Goal: Communication & Community: Answer question/provide support

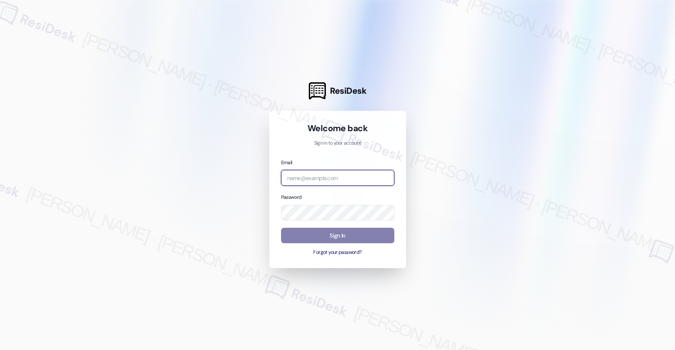
type input "[EMAIL_ADDRESS][PERSON_NAME][PERSON_NAME][PERSON_NAME][DOMAIN_NAME]"
click at [386, 179] on body "ResiDesk Welcome back Sign in to your account Email automated-surveys-nolan-mar…" at bounding box center [337, 175] width 675 height 350
click at [0, 350] on com-1password-button at bounding box center [0, 350] width 0 height 0
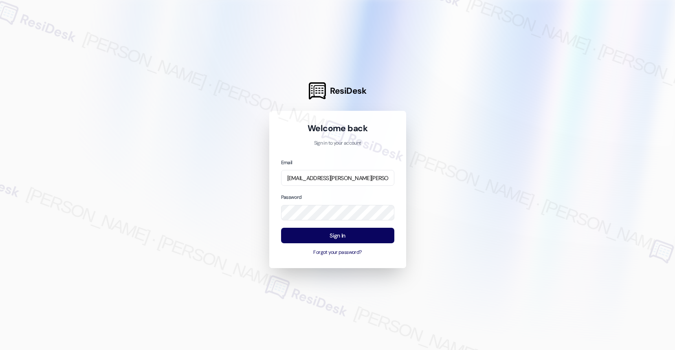
click at [603, 108] on div at bounding box center [337, 175] width 675 height 350
click at [343, 180] on input "automated-surveys-nolan-maria.esguerra@nolan.com" at bounding box center [337, 178] width 113 height 16
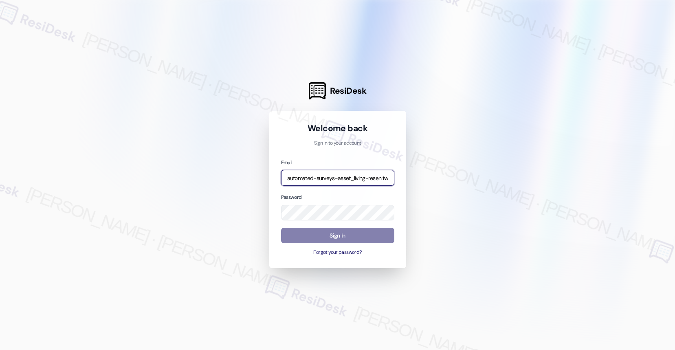
type input "automated-surveys-asset_living-resen.two@asset_living.com"
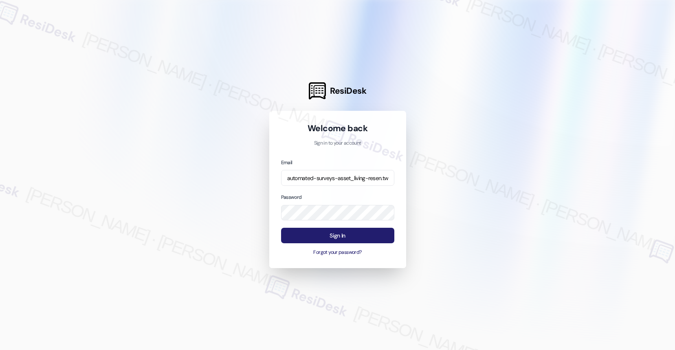
click at [333, 237] on button "Sign In" at bounding box center [337, 236] width 113 height 16
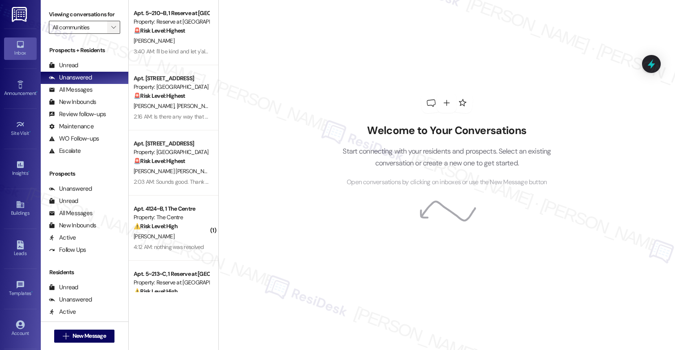
click at [111, 31] on icon "" at bounding box center [113, 27] width 4 height 7
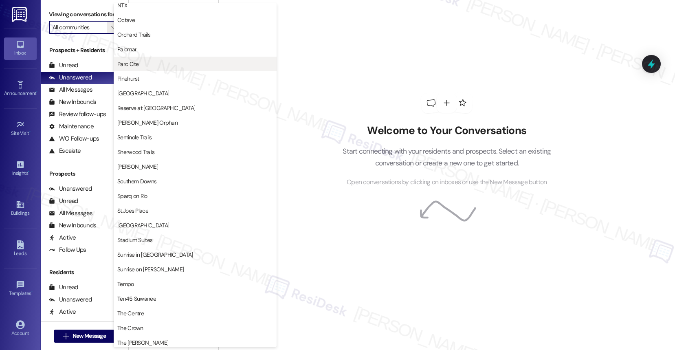
scroll to position [474, 0]
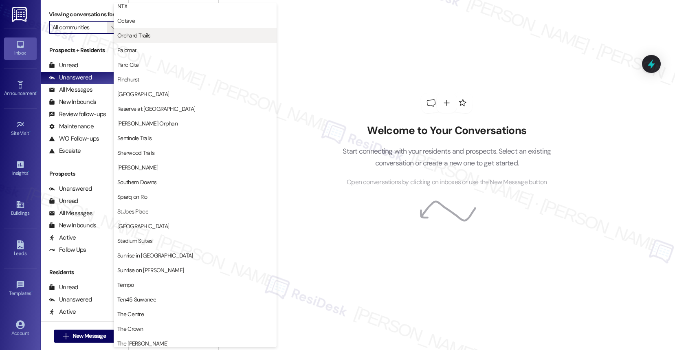
click at [157, 38] on span "Orchard Trails" at bounding box center [195, 35] width 156 height 8
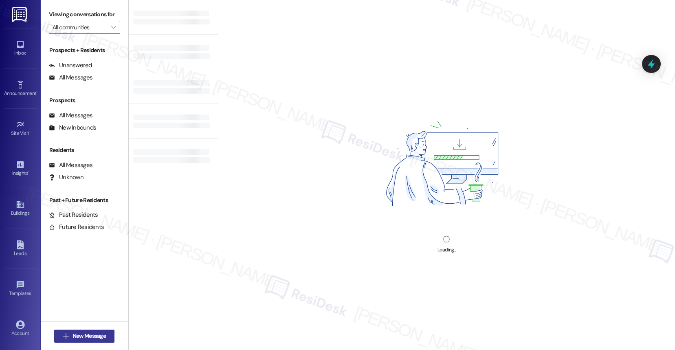
type input "Orchard Trails"
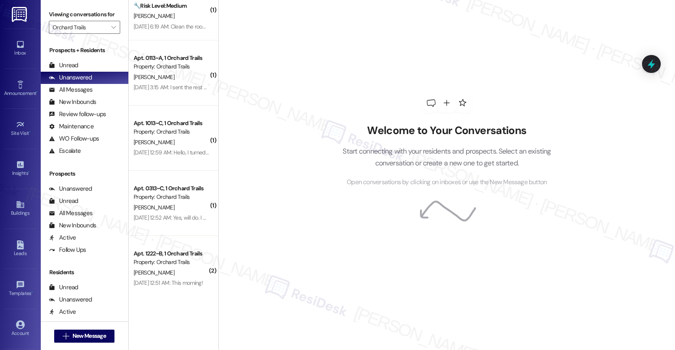
scroll to position [1077, 0]
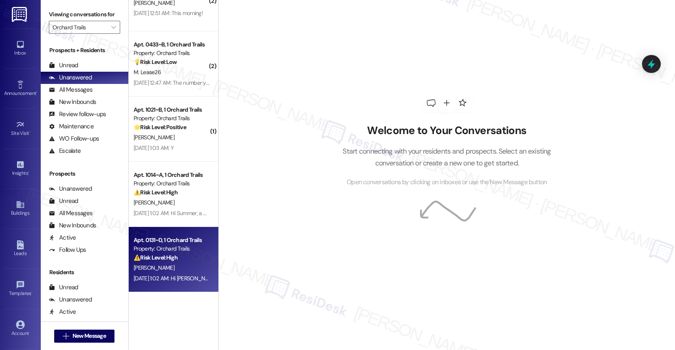
click at [158, 242] on div "Apt. 0131~D, 1 Orchard Trails" at bounding box center [171, 240] width 75 height 9
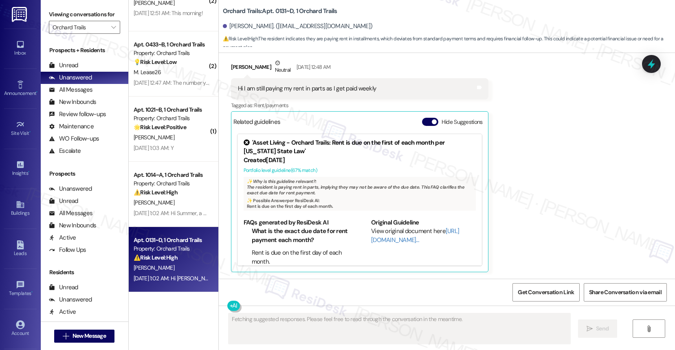
scroll to position [3007, 0]
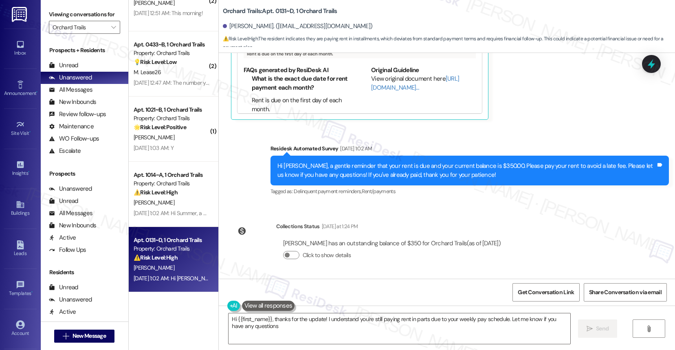
type textarea "Hi {{first_name}}, thanks for the update! I understand you're still paying rent…"
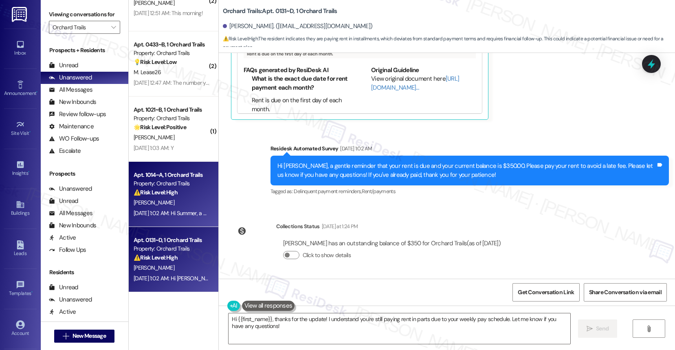
click at [170, 198] on div "S. Blaisdell" at bounding box center [171, 203] width 77 height 10
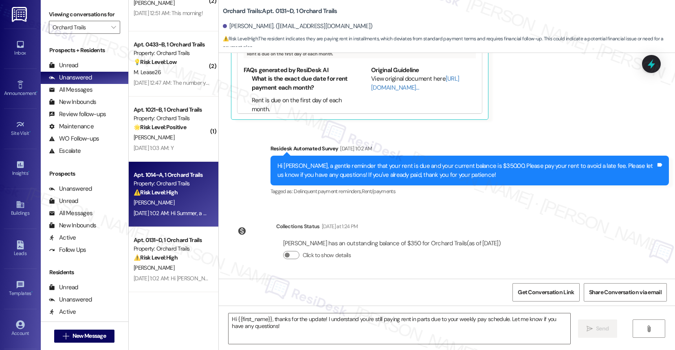
type textarea "Fetching suggested responses. Please feel free to read through the conversation…"
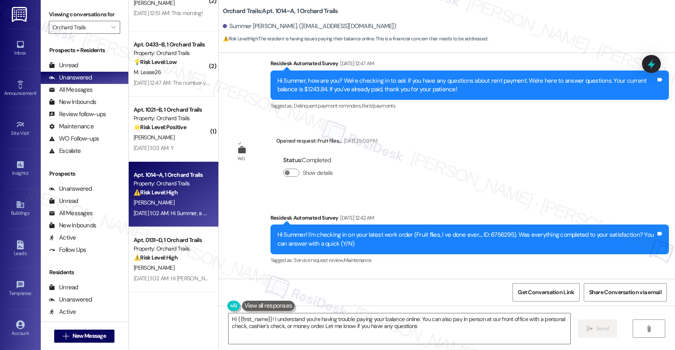
type textarea "Hi {{first_name}}! I understand you're having trouble paying your balance onlin…"
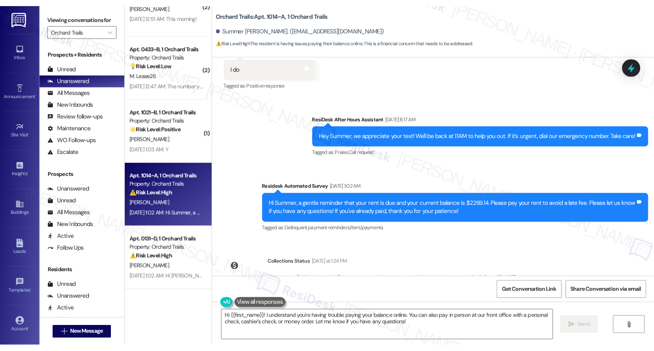
scroll to position [1402, 0]
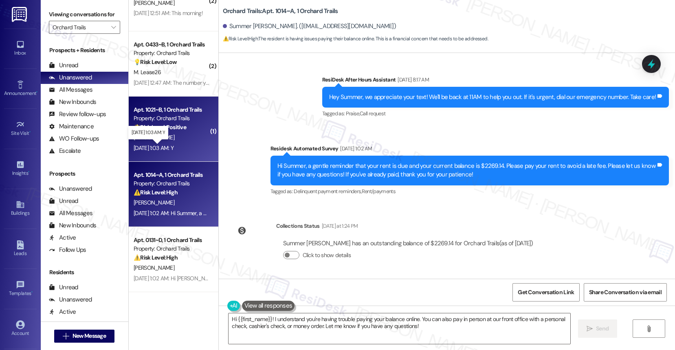
click at [172, 146] on div "Sep 13, 2025 at 1:03 AM: Y Sep 13, 2025 at 1:03 AM: Y" at bounding box center [154, 147] width 40 height 7
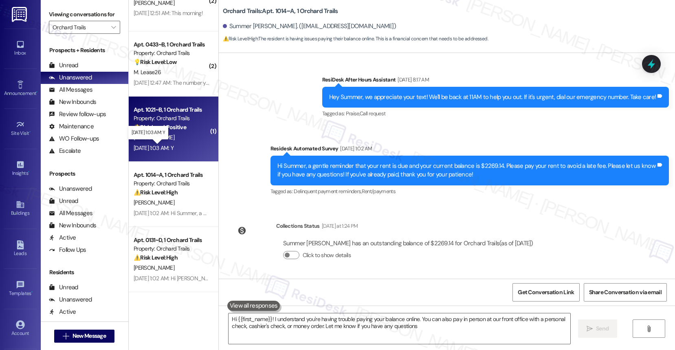
type textarea "Hi {{first_name}}! I understand you're having trouble paying your balance onlin…"
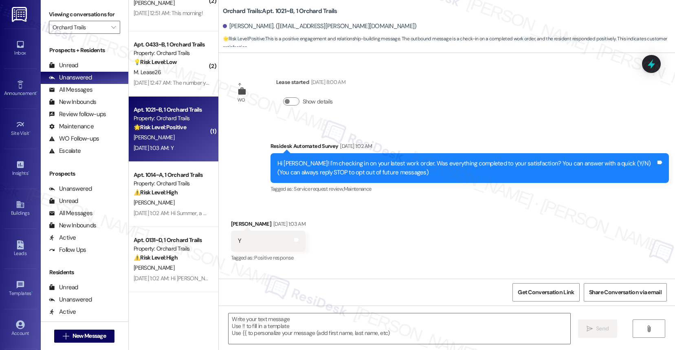
type textarea "Fetching suggested responses. Please feel free to read through the conversation…"
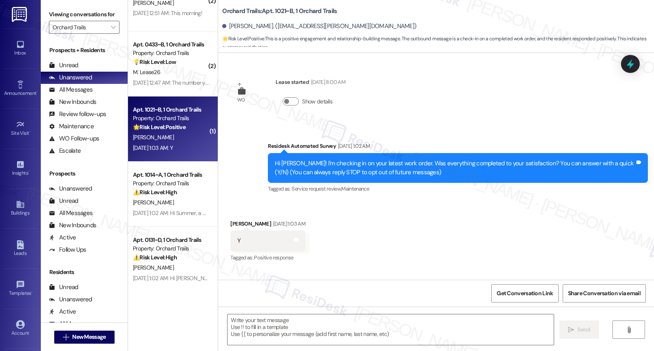
scroll to position [1076, 0]
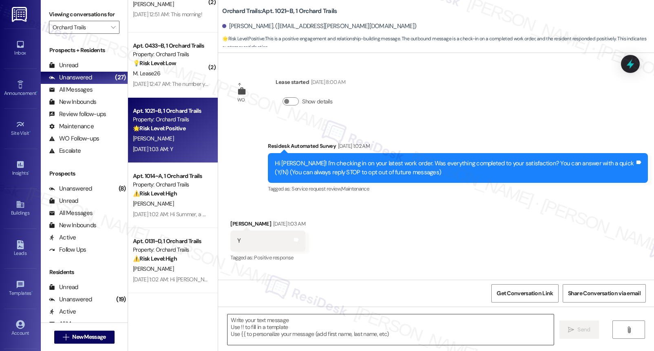
click at [283, 325] on textarea at bounding box center [390, 330] width 326 height 31
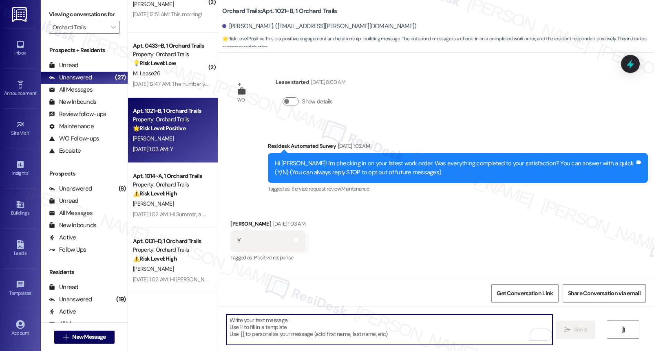
paste textarea ""We’re thrilled that you’re satisfied with the work completed! If you have more…"
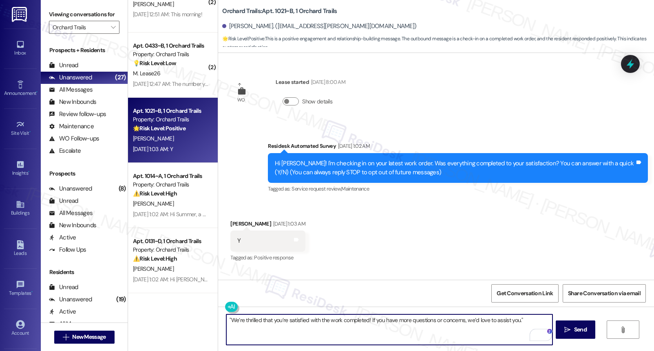
click at [226, 322] on textarea ""We’re thrilled that you’re satisfied with the work completed! If you have more…" at bounding box center [389, 330] width 326 height 31
click at [526, 319] on textarea "We’re thrilled that you’re satisfied with the work completed! If you have more …" at bounding box center [389, 330] width 326 height 31
type textarea "We’re thrilled that you’re satisfied with the work completed! If you have more …"
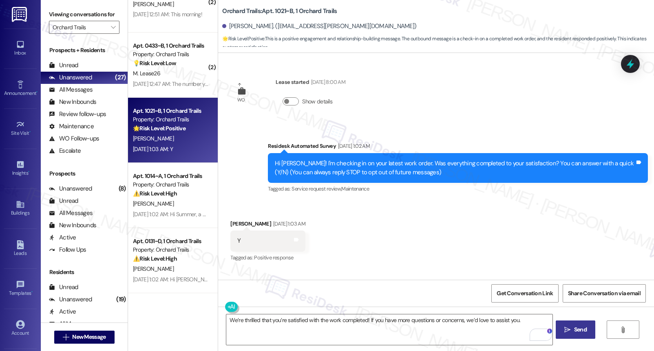
click at [566, 328] on icon "" at bounding box center [567, 330] width 6 height 7
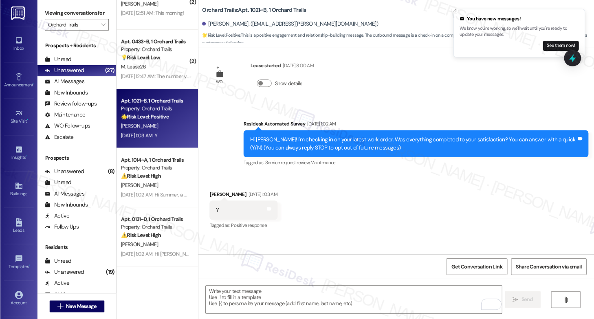
scroll to position [47, 0]
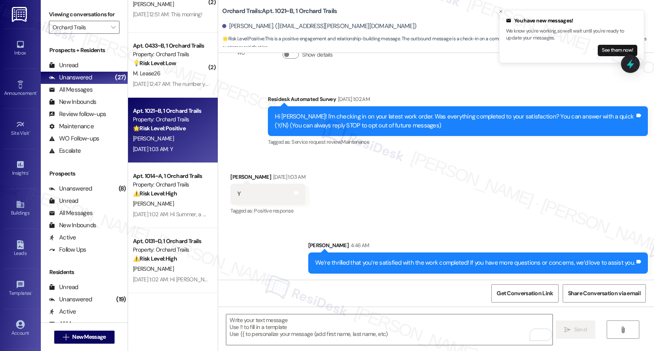
click at [443, 264] on div "We’re thrilled that you’re satisfied with the work completed! If you have more …" at bounding box center [475, 263] width 320 height 9
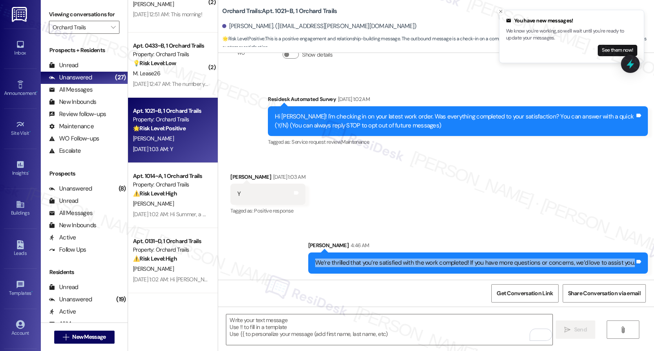
click at [443, 264] on div "We’re thrilled that you’re satisfied with the work completed! If you have more …" at bounding box center [475, 263] width 320 height 9
copy div "We’re thrilled that you’re satisfied with the work completed! If you have more …"
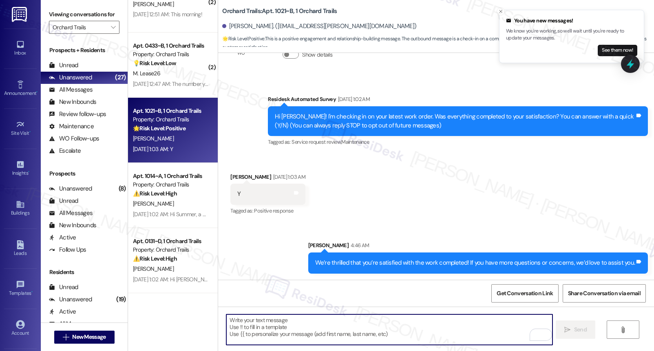
click at [374, 323] on textarea "To enrich screen reader interactions, please activate Accessibility in Grammarl…" at bounding box center [389, 330] width 326 height 31
type textarea "Have a great week!"
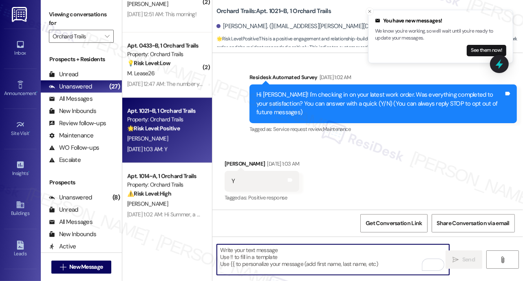
scroll to position [192, 0]
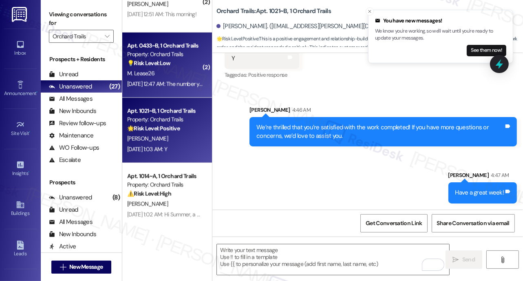
click at [138, 78] on div "M. Lease26" at bounding box center [164, 73] width 77 height 10
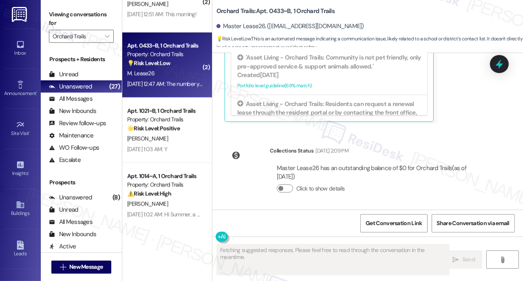
scroll to position [284, 0]
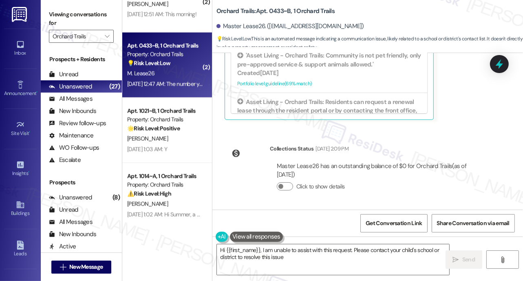
type textarea "Hi {{first_name}}, I am unable to assist with this request. Please contact your…"
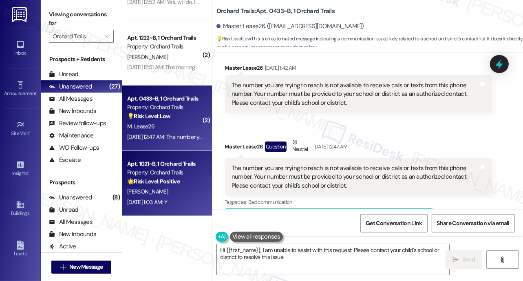
scroll to position [983, 0]
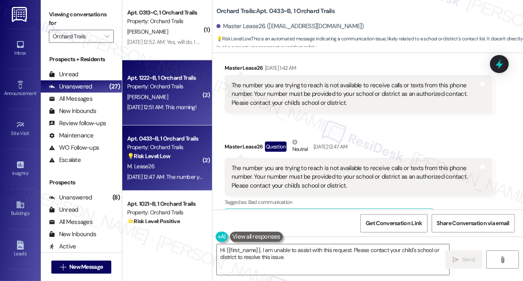
click at [158, 117] on div "Apt. 1222~B, 1 Orchard Trails Property: Orchard Trails A. Pennington Sep 03, 20…" at bounding box center [167, 92] width 90 height 65
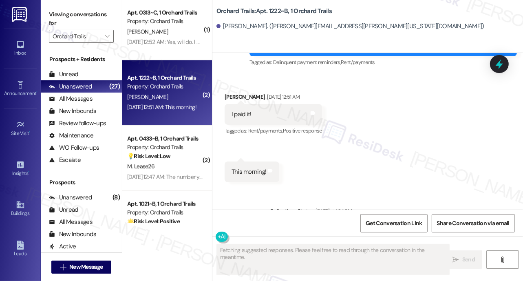
scroll to position [1306, 0]
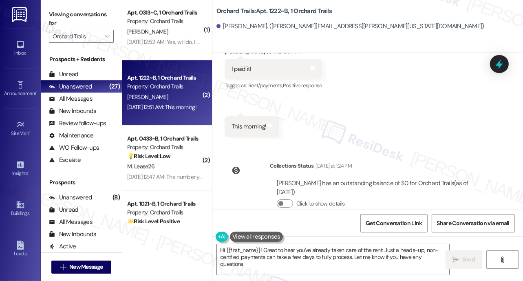
type textarea "Hi {{first_name}}! Great to hear you've already taken care of the rent. Just a …"
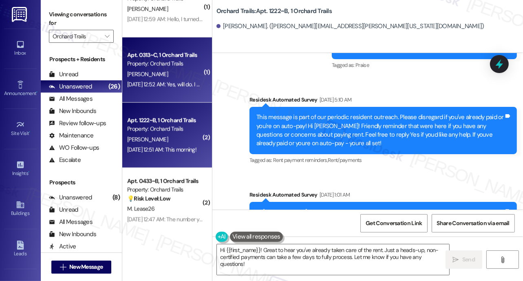
scroll to position [940, 0]
click at [167, 76] on div "Q. Tran" at bounding box center [164, 75] width 77 height 10
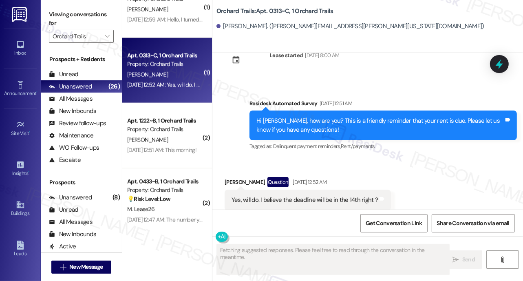
scroll to position [390, 0]
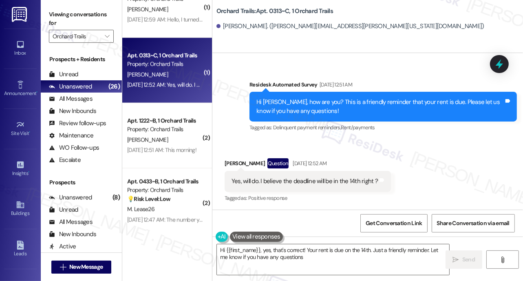
type textarea "Hi {{first_name}}, yes, that's correct! Your rent is due on the 14th. Just a fr…"
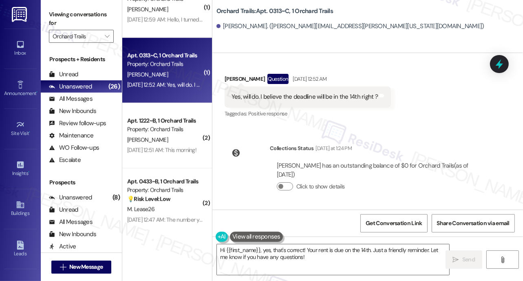
scroll to position [874, 0]
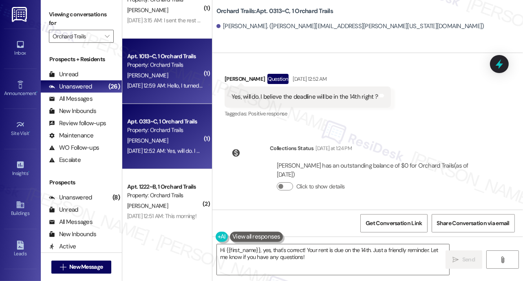
click at [185, 81] on div "Sep 03, 2025 at 12:59 AM: Hello, I turned in my check yesterday for my rent Sep…" at bounding box center [164, 86] width 77 height 10
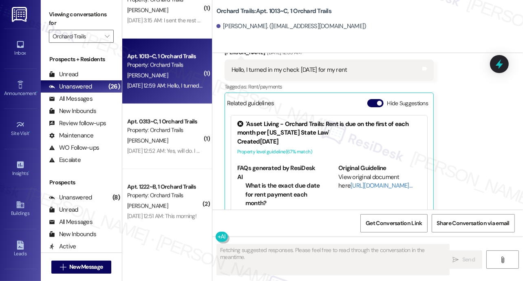
scroll to position [340, 0]
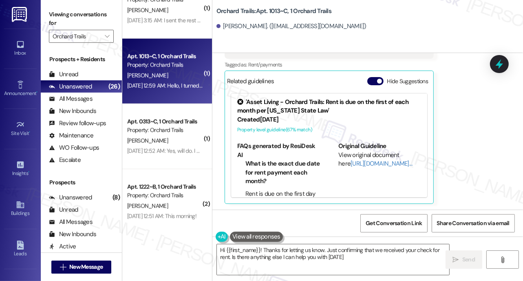
type textarea "Hi {{first_name}}! Thanks for letting us know. Just confirming that we received…"
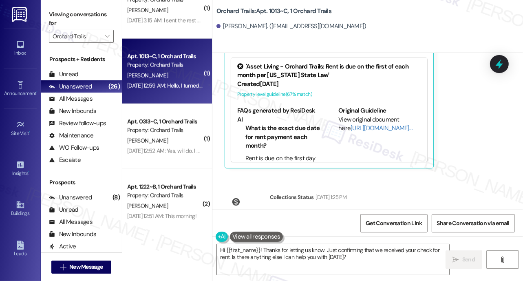
scroll to position [425, 0]
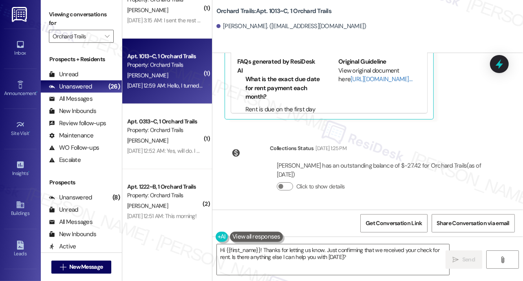
click at [448, 120] on div "Received via SMS Zoe Crow Sep 03, 2025 at 12:59 AM Hello, I turned in my check …" at bounding box center [367, 24] width 311 height 202
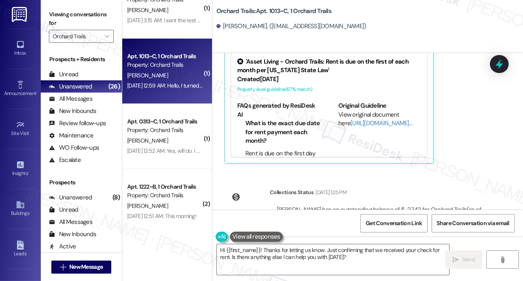
scroll to position [380, 0]
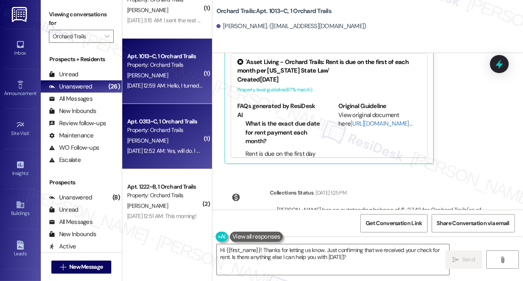
click at [175, 135] on div "Apt. 0313~C, 1 Orchard Trails Property: Orchard Trails" at bounding box center [164, 126] width 77 height 19
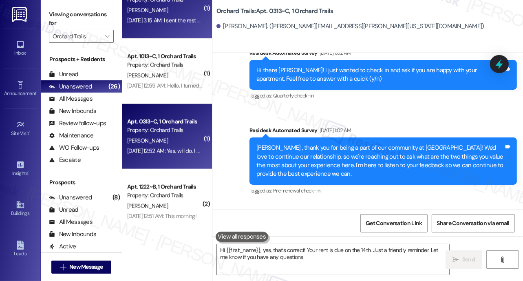
type textarea "Hi {{first_name}}, yes, that's correct! Your rent is due on the 14th. Just a fr…"
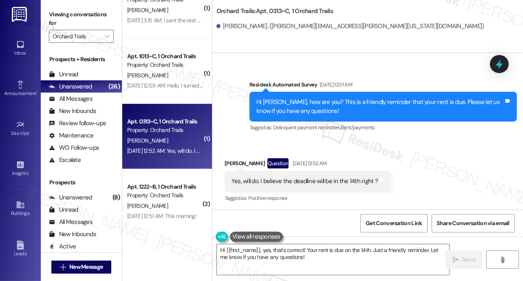
scroll to position [475, 0]
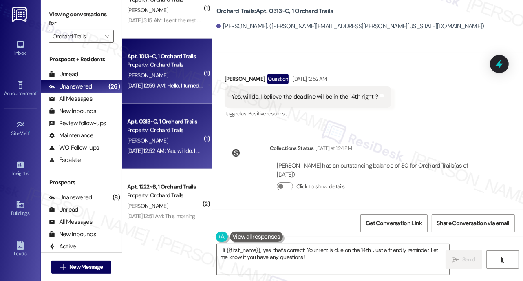
click at [179, 92] on div "Apt. 1013~C, 1 Orchard Trails Property: Orchard Trails Z. Crow Sep 03, 2025 at …" at bounding box center [167, 71] width 90 height 65
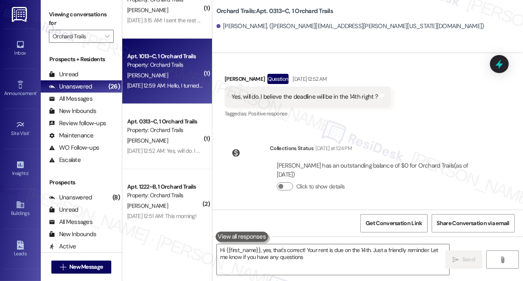
type textarea "Hi {{first_name}}, yes, that's correct! Your rent is due on the 14th. Just a fr…"
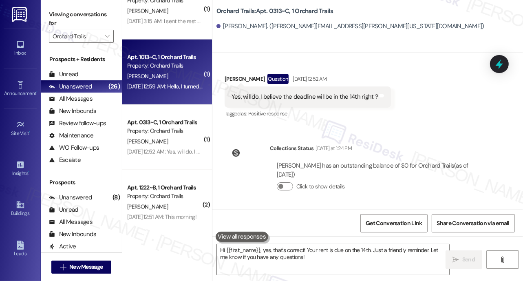
scroll to position [873, 0]
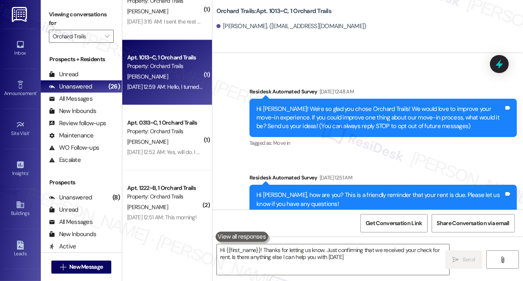
type textarea "Hi {{first_name}}! Thanks for letting us know. Just confirming that we received…"
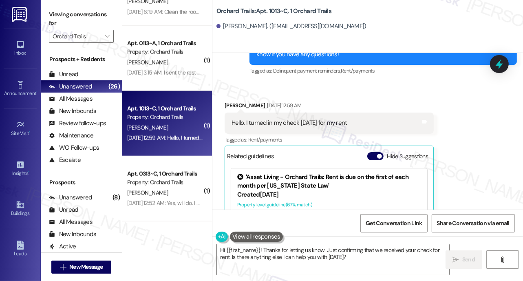
scroll to position [806, 0]
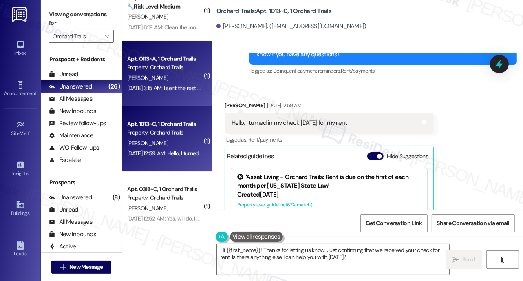
click at [175, 100] on div "Apt. 0113~A, 1 Orchard Trails Property: Orchard Trails M. Brooks Sep 06, 2025 a…" at bounding box center [167, 73] width 90 height 65
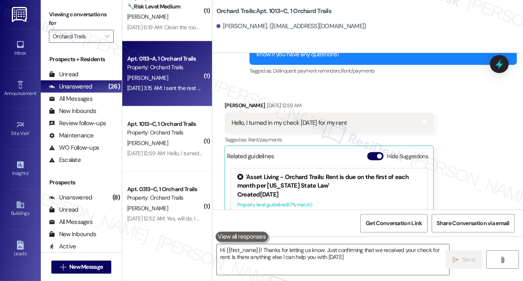
type textarea "Hi {{first_name}}! Thanks for letting us know. Just confirming that we received…"
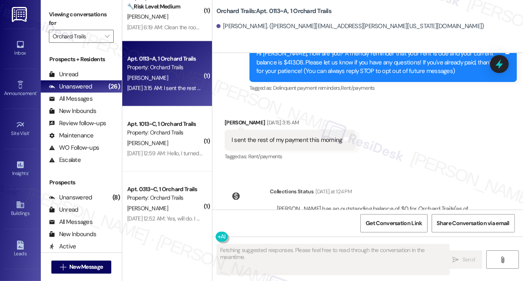
scroll to position [153, 0]
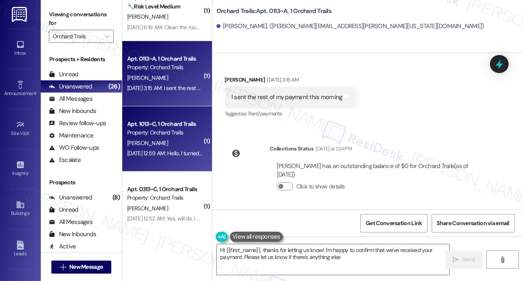
type textarea "Hi {{first_name}}, thanks for letting us know! I'm happy to confirm that we've …"
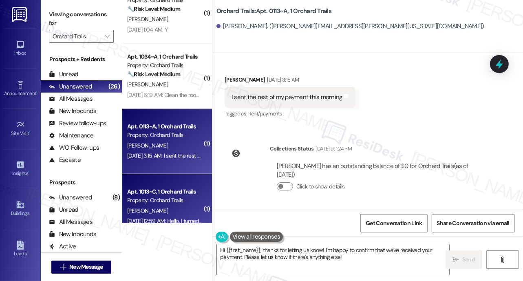
scroll to position [732, 0]
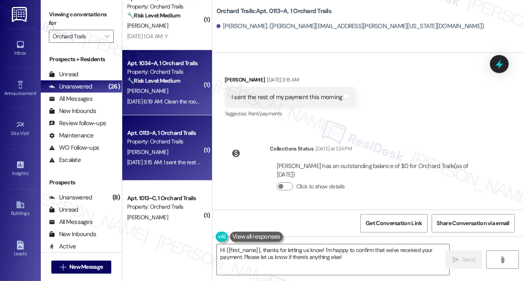
click at [173, 81] on strong "🔧 Risk Level: Medium" at bounding box center [153, 80] width 53 height 7
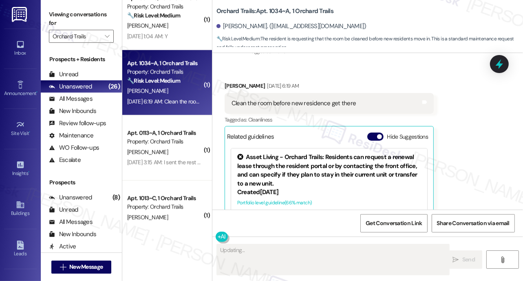
scroll to position [206, 0]
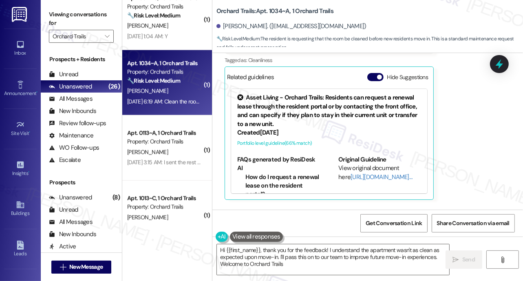
type textarea "Hi {{first_name}}, thank you for the feedback! I understand the apartment wasn'…"
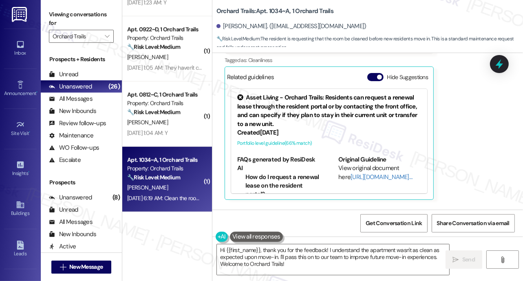
scroll to position [638, 0]
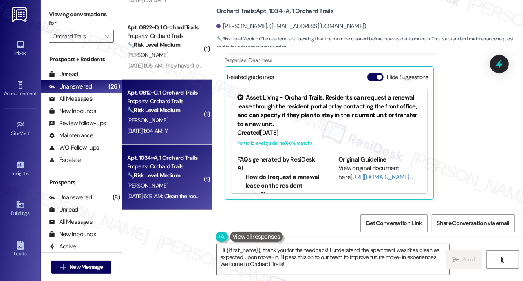
click at [194, 134] on div "Sep 13, 2025 at 1:04 AM: Y Sep 13, 2025 at 1:04 AM: Y" at bounding box center [164, 131] width 77 height 10
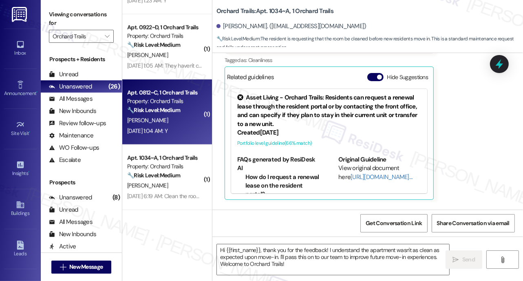
type textarea "Fetching suggested responses. Please feel free to read through the conversation…"
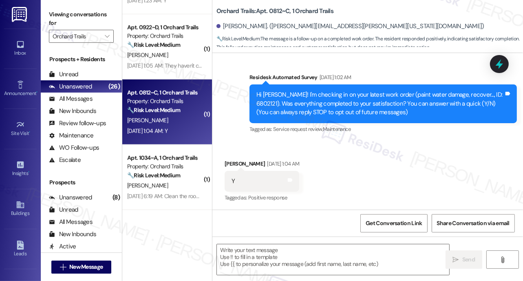
type textarea "Fetching suggested responses. Please feel free to read through the conversation…"
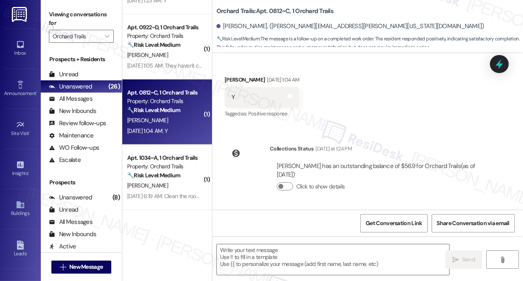
scroll to position [0, 0]
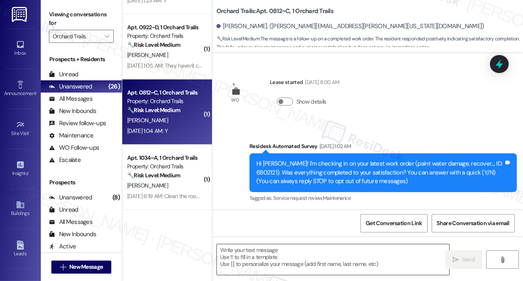
click at [268, 263] on textarea at bounding box center [333, 259] width 232 height 31
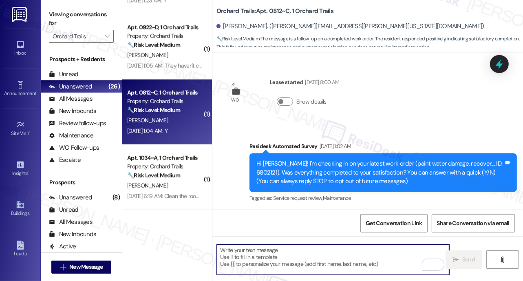
paste textarea "We’re thrilled that you’re satisfied with the work completed! If you have more …"
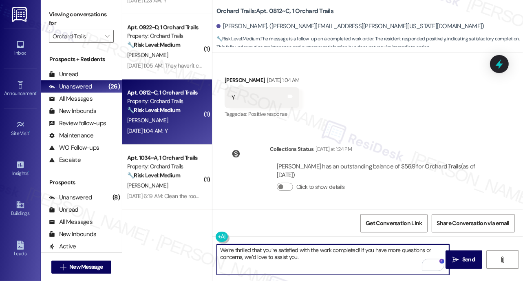
scroll to position [153, 0]
type textarea "We’re thrilled that you’re satisfied with the work completed! If you have more …"
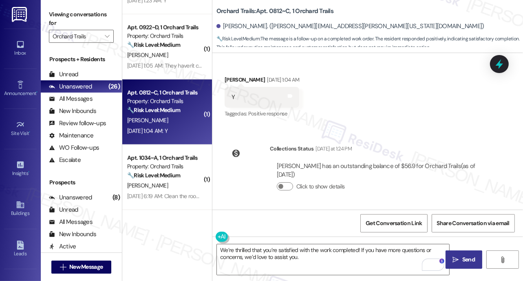
click at [468, 259] on span "Send" at bounding box center [468, 259] width 13 height 9
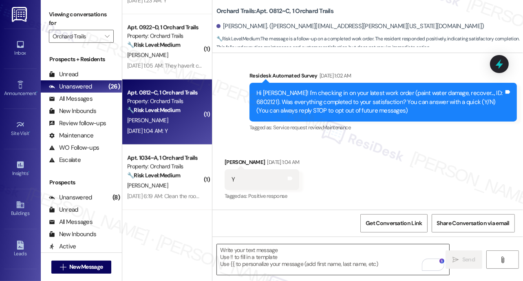
scroll to position [69, 0]
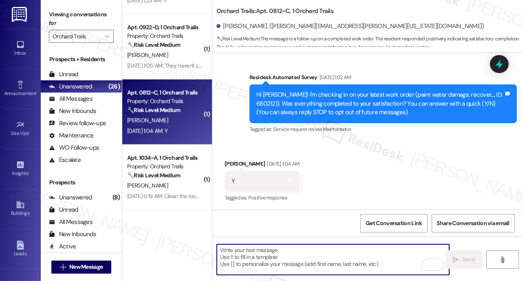
click at [254, 246] on textarea "To enrich screen reader interactions, please activate Accessibility in Grammarl…" at bounding box center [333, 259] width 232 height 31
type textarea "K"
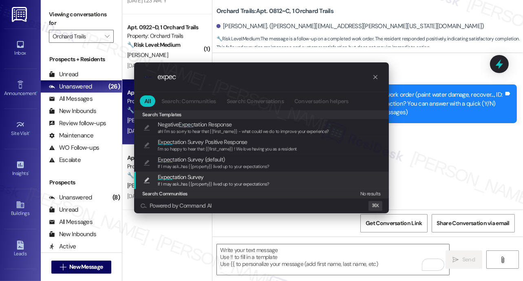
type input "expec"
click at [208, 185] on span "If I may ask...has {{property}} lived up to your expectations?" at bounding box center [214, 184] width 112 height 6
type textarea "If I may ask...has {{property}} lived up to your expectations?"
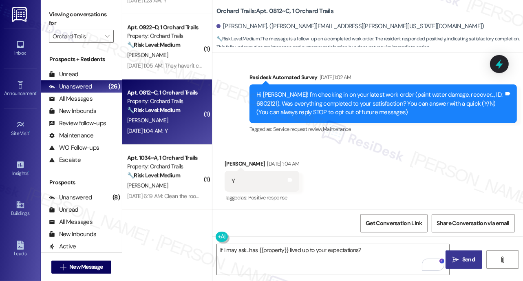
click at [453, 258] on icon "" at bounding box center [456, 259] width 6 height 7
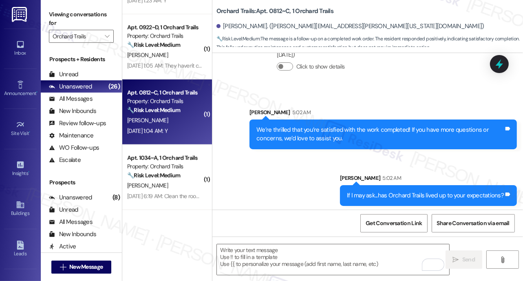
scroll to position [275, 0]
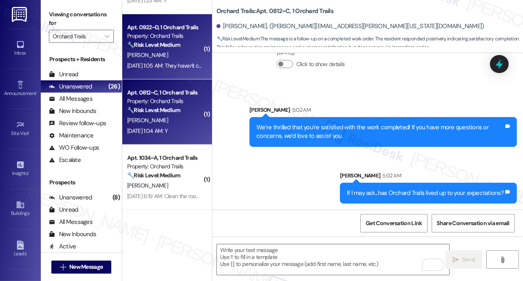
click at [183, 55] on div "B. Littell" at bounding box center [164, 55] width 77 height 10
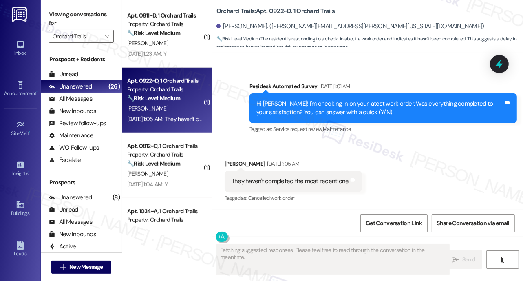
scroll to position [526, 0]
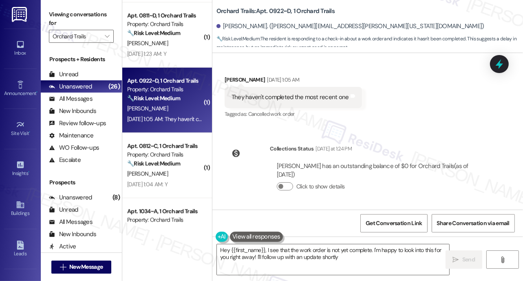
type textarea "Hey {{first_name}}, I see that the work order is not yet complete. I'm happy to…"
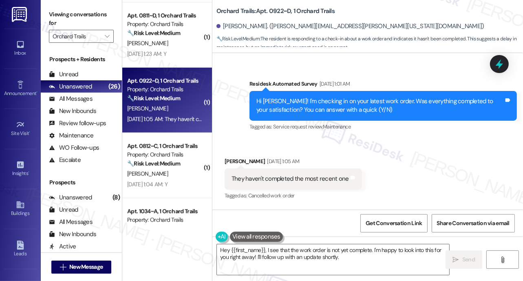
scroll to position [444, 0]
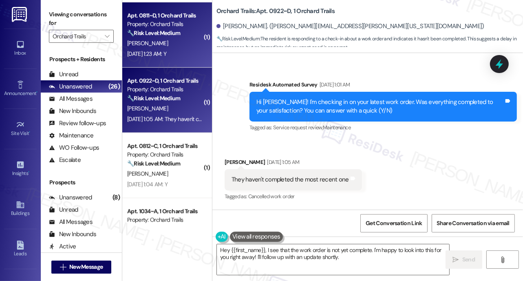
click at [146, 54] on div "Sep 13, 2025 at 1:23 AM: Y Sep 13, 2025 at 1:23 AM: Y" at bounding box center [146, 53] width 39 height 7
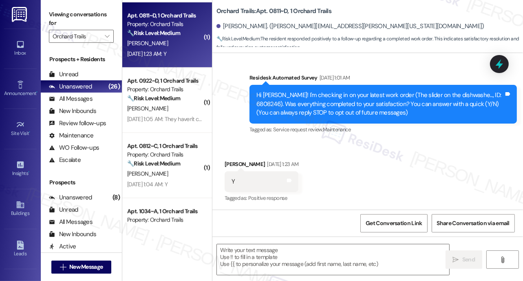
type textarea "Fetching suggested responses. Please feel free to read through the conversation…"
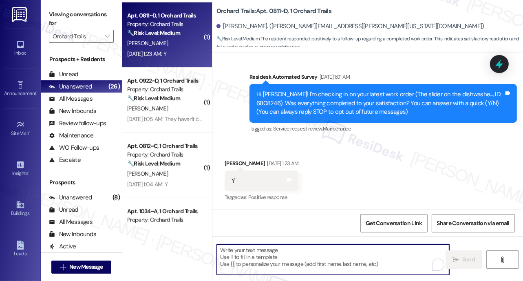
click at [224, 256] on textarea "To enrich screen reader interactions, please activate Accessibility in Grammarl…" at bounding box center [333, 259] width 232 height 31
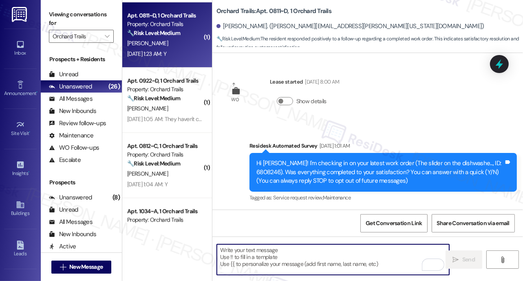
scroll to position [0, 0]
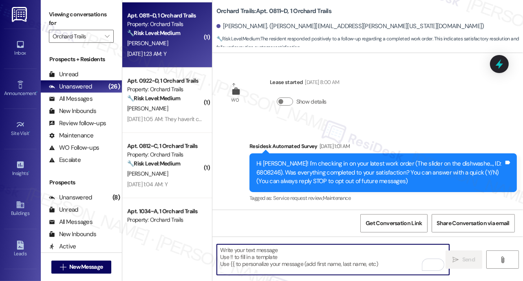
click at [263, 257] on textarea "To enrich screen reader interactions, please activate Accessibility in Grammarl…" at bounding box center [333, 259] width 232 height 31
paste textarea "We’re thrilled that you’re satisfied with the work completed! If you have more …"
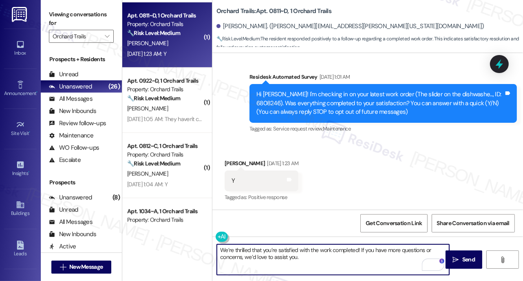
scroll to position [69, 0]
type textarea "We’re thrilled that you’re satisfied with the work completed! If you have more …"
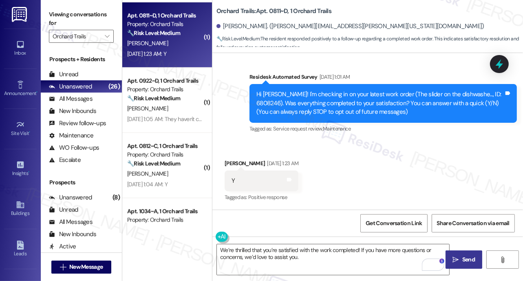
click at [460, 262] on span "Send" at bounding box center [468, 259] width 16 height 9
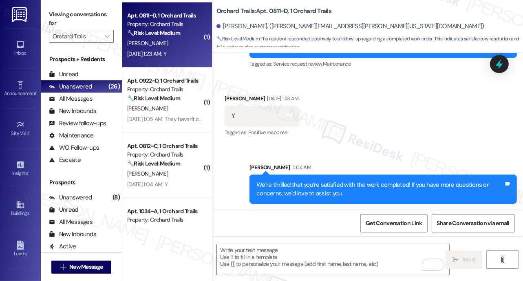
scroll to position [135, 0]
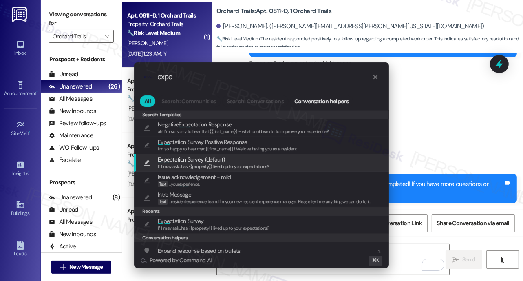
type input "expe"
click at [196, 161] on span "Expe ctation Survey (default)" at bounding box center [191, 159] width 67 height 9
type textarea "If I may ask...has {{property}} lived up to your expectations?"
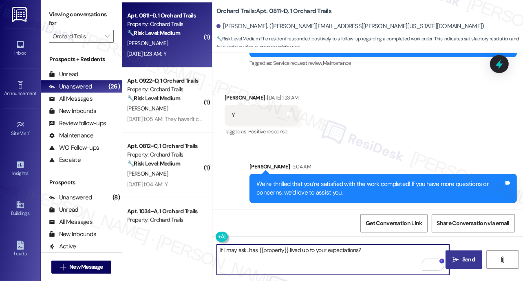
click at [467, 259] on span "Send" at bounding box center [468, 259] width 13 height 9
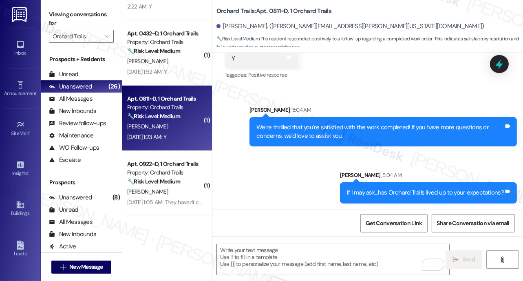
scroll to position [482, 0]
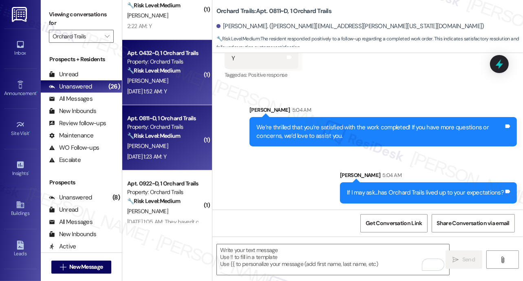
click at [191, 94] on div "Sep 13, 2025 at 1:52 AM: Y Sep 13, 2025 at 1:52 AM: Y" at bounding box center [164, 91] width 77 height 10
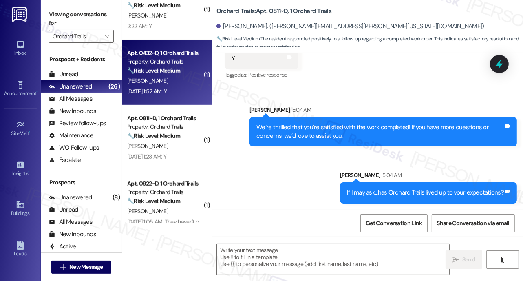
type textarea "Fetching suggested responses. Please feel free to read through the conversation…"
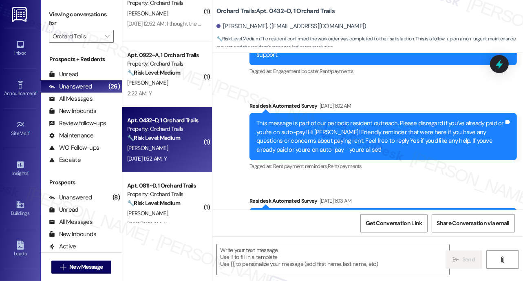
scroll to position [394, 0]
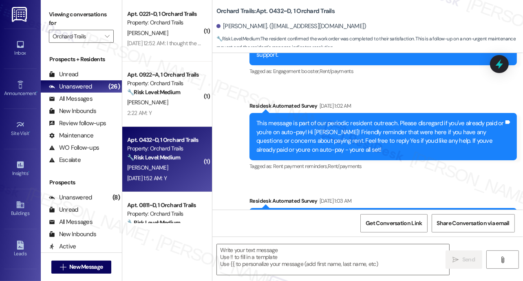
type textarea "Fetching suggested responses. Please feel free to read through the conversation…"
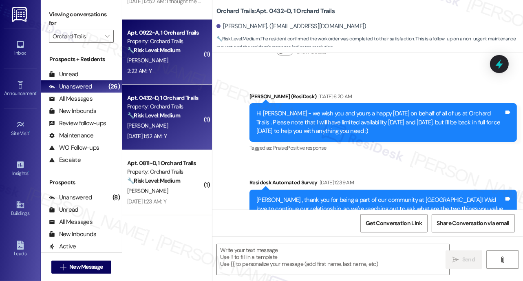
scroll to position [488, 0]
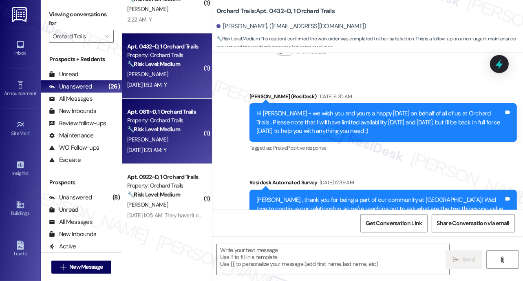
click at [160, 145] on div "Sep 13, 2025 at 1:23 AM: Y Sep 13, 2025 at 1:23 AM: Y" at bounding box center [164, 150] width 77 height 10
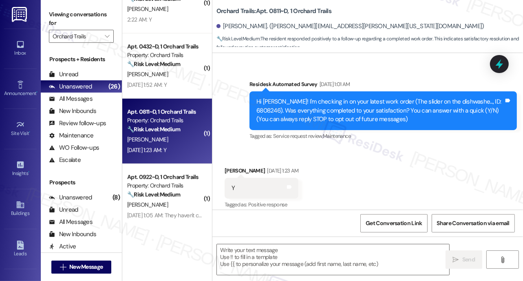
type textarea "Fetching suggested responses. Please feel free to read through the conversation…"
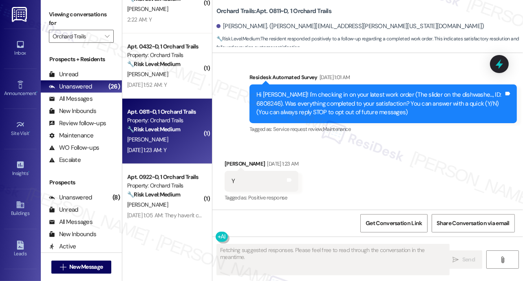
scroll to position [204, 0]
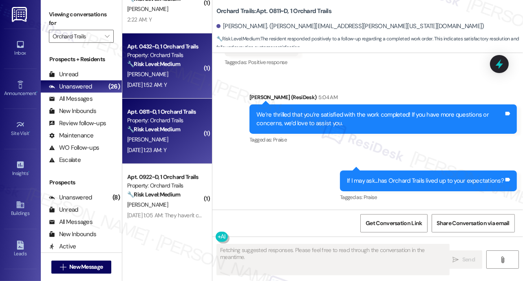
click at [171, 77] on div "K. Kaestner" at bounding box center [164, 74] width 77 height 10
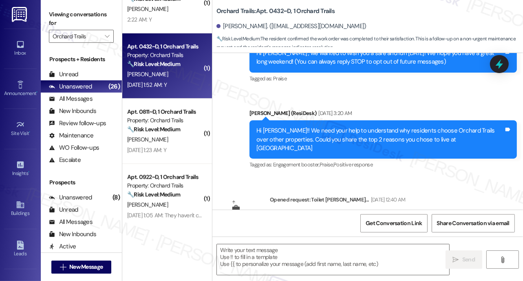
scroll to position [0, 0]
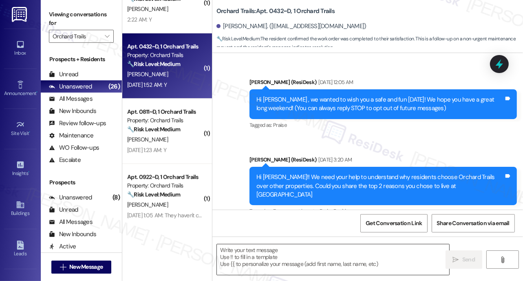
click at [298, 255] on textarea at bounding box center [333, 259] width 232 height 31
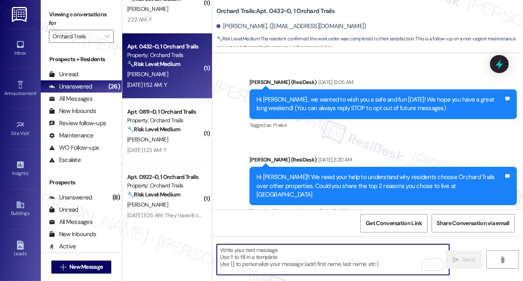
paste textarea "We’re thrilled that you’re satisfied with the work completed! If you have more …"
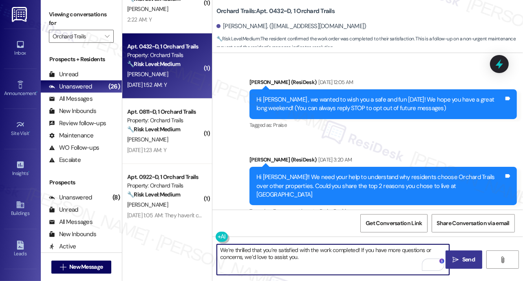
type textarea "We’re thrilled that you’re satisfied with the work completed! If you have more …"
click at [459, 258] on span " Send" at bounding box center [464, 259] width 26 height 9
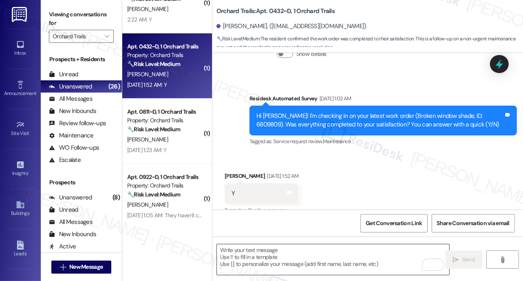
scroll to position [1405, 0]
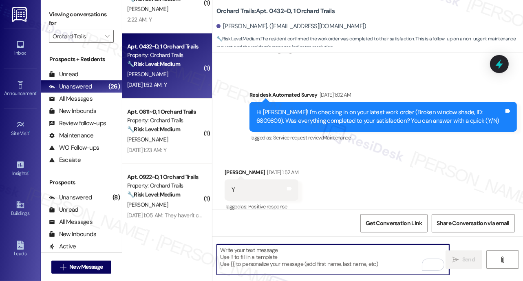
click at [248, 260] on textarea "To enrich screen reader interactions, please activate Accessibility in Grammarl…" at bounding box center [333, 259] width 232 height 31
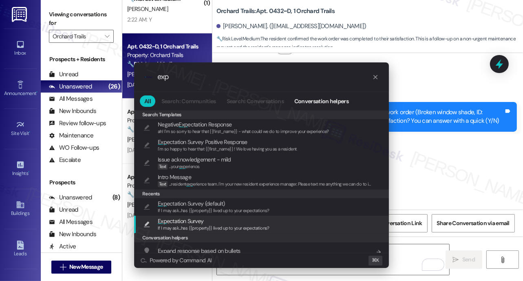
type input "exp"
click at [200, 230] on span "If I may ask...has {{property}} lived up to your expectations?" at bounding box center [214, 228] width 112 height 6
type textarea "If I may ask...has {{property}} lived up to your expectations?"
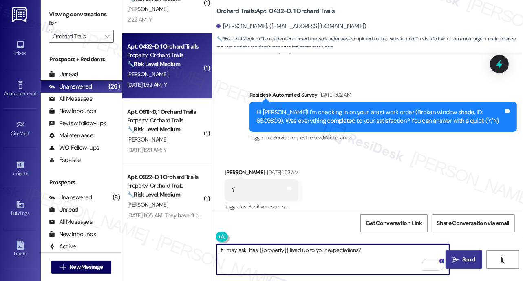
click at [461, 263] on span "Send" at bounding box center [468, 259] width 16 height 9
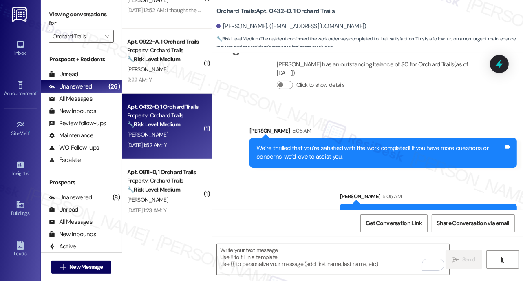
scroll to position [1611, 0]
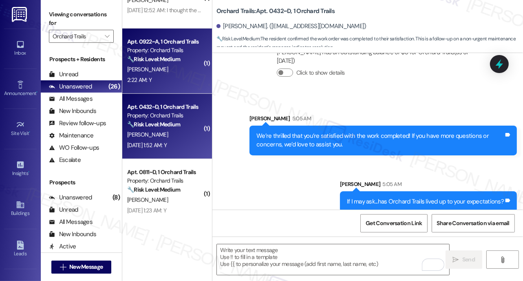
click at [142, 67] on span "J. Huckaby" at bounding box center [147, 69] width 41 height 7
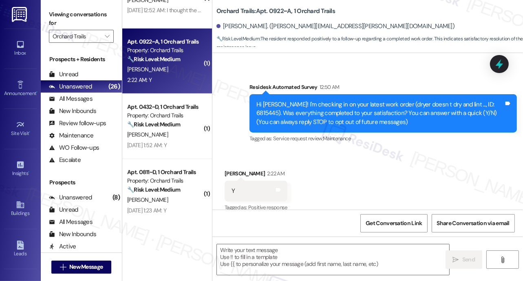
type textarea "Fetching suggested responses. Please feel free to read through the conversation…"
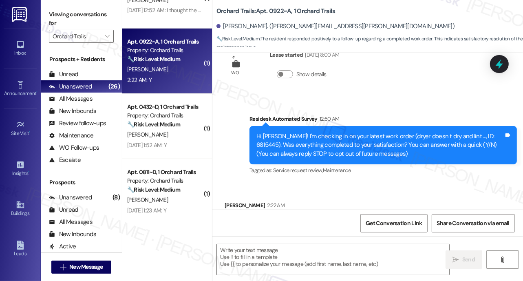
scroll to position [146, 0]
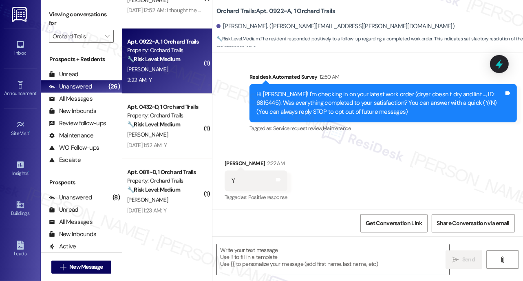
click at [260, 263] on textarea at bounding box center [333, 259] width 232 height 31
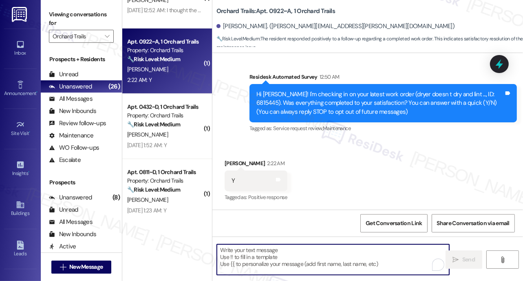
click at [260, 258] on textarea "To enrich screen reader interactions, please activate Accessibility in Grammarl…" at bounding box center [333, 259] width 232 height 31
paste textarea "We’re thrilled that you’re satisfied with the work completed! If you have more …"
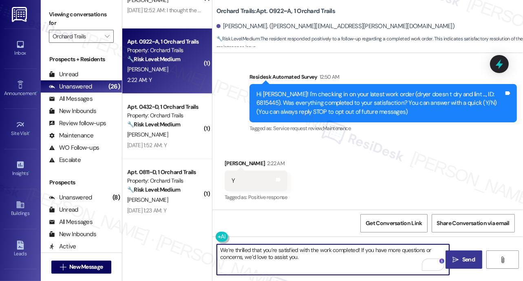
type textarea "We’re thrilled that you’re satisfied with the work completed! If you have more …"
click at [459, 259] on span " Send" at bounding box center [464, 259] width 26 height 9
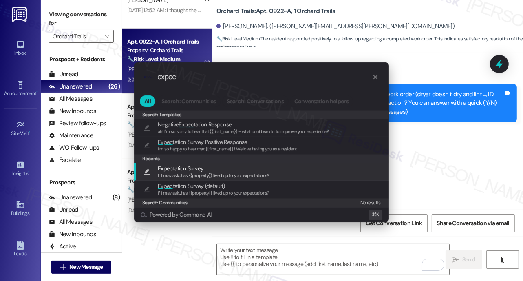
type input "expec"
click at [192, 173] on span "If I may ask...has {{property}} lived up to your expectations?" at bounding box center [214, 175] width 112 height 6
type textarea "If I may ask...has {{property}} lived up to your expectations?"
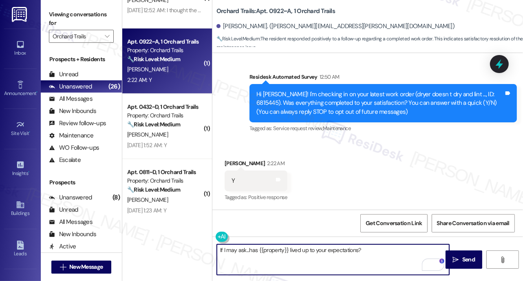
click at [314, 251] on textarea "If I may ask...has {{property}} lived up to your expectations?" at bounding box center [333, 259] width 232 height 31
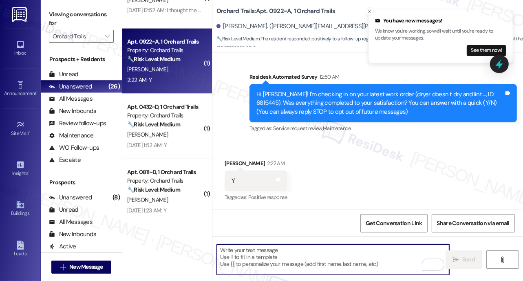
paste textarea "We’re thrilled that you’re satisfied with the work completed! If you have more …"
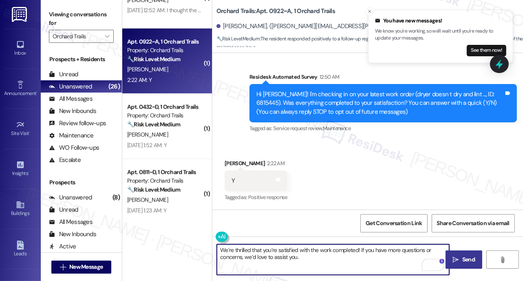
type textarea "We’re thrilled that you’re satisfied with the work completed! If you have more …"
click at [458, 260] on icon "" at bounding box center [456, 259] width 6 height 7
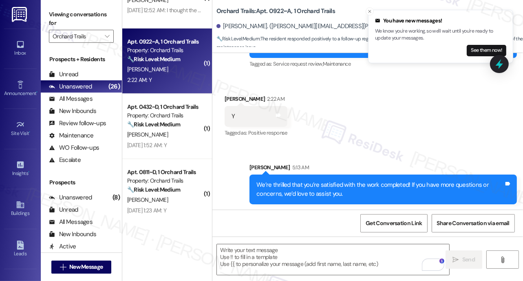
scroll to position [212, 0]
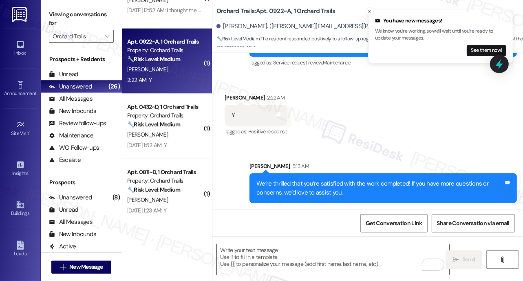
click at [263, 267] on textarea "To enrich screen reader interactions, please activate Accessibility in Grammarl…" at bounding box center [333, 259] width 232 height 31
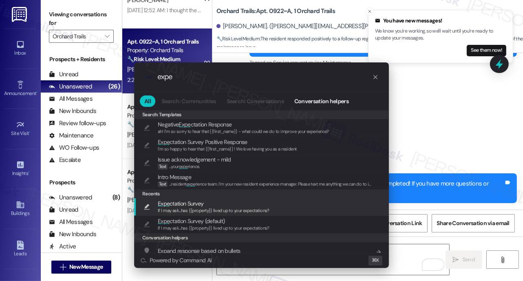
type input "expe"
click at [208, 207] on div "If I may ask...has {{property}} lived up to your expectations?" at bounding box center [214, 210] width 112 height 7
type textarea "If I may ask...has {{property}} lived up to your expectations?"
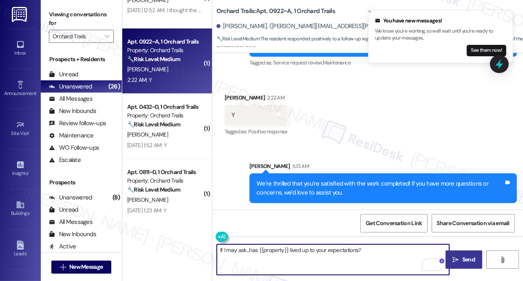
click at [458, 262] on icon "" at bounding box center [456, 259] width 6 height 7
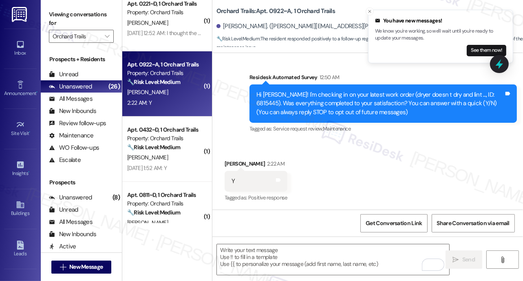
scroll to position [269, 0]
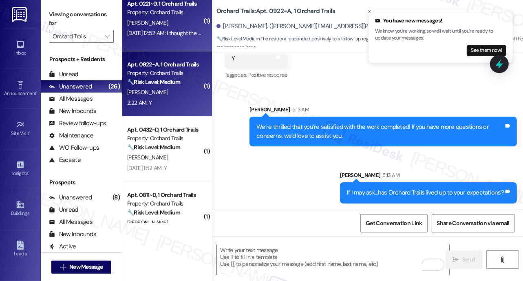
click at [159, 37] on div "Sep 03, 2025 at 12:52 AM: I thought the second month of rent was covered as par…" at bounding box center [164, 33] width 77 height 10
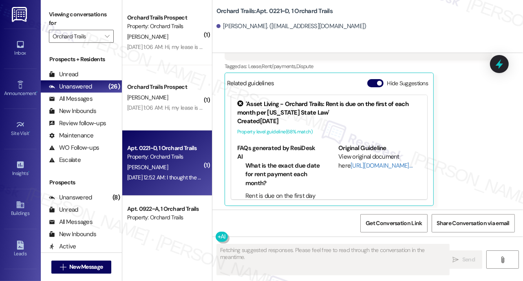
scroll to position [274, 0]
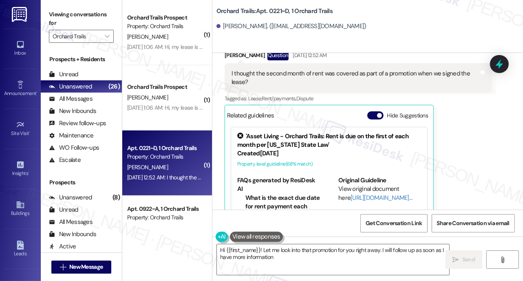
type textarea "Hi {{first_name}}! Let me look into that promotion for you right away. I will f…"
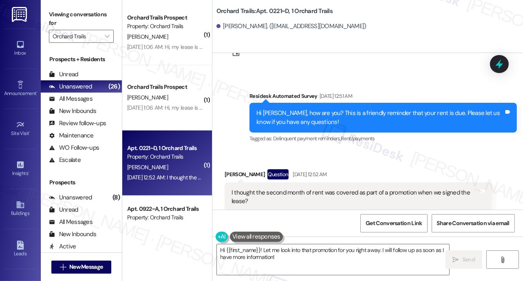
scroll to position [121, 0]
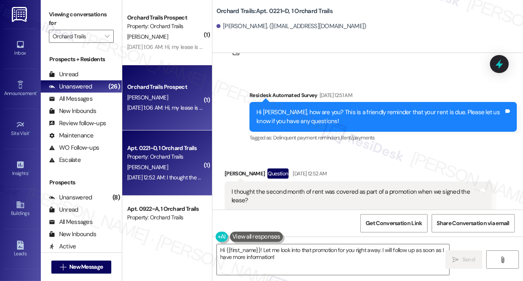
click at [165, 97] on div "G. Orwig" at bounding box center [164, 97] width 77 height 10
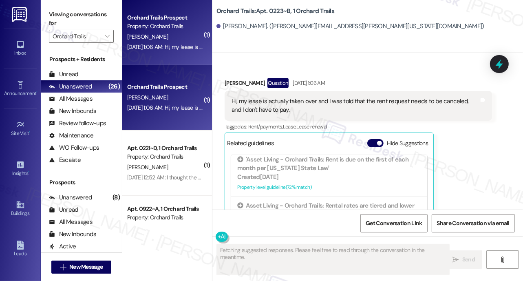
scroll to position [1192, 0]
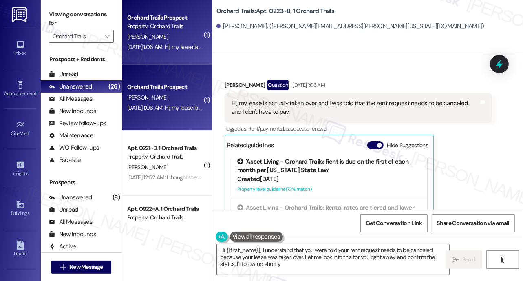
type textarea "Hi {{first_name}}, I understand that you were told your rent request needs to b…"
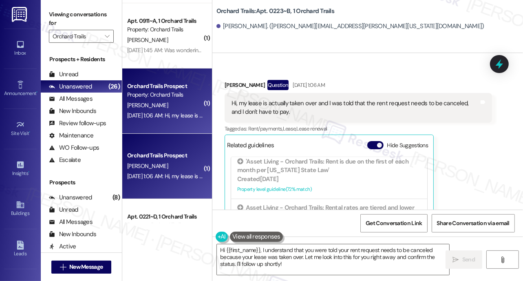
scroll to position [192, 0]
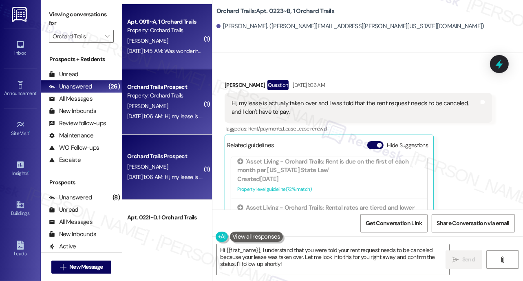
click at [172, 41] on div "R. Hunter" at bounding box center [164, 41] width 77 height 10
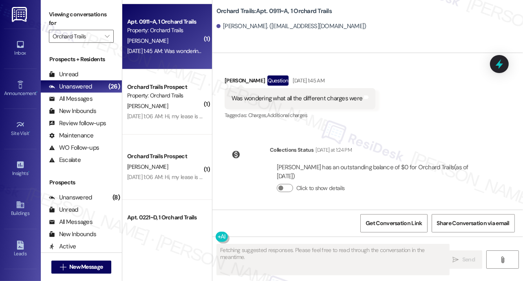
scroll to position [139, 0]
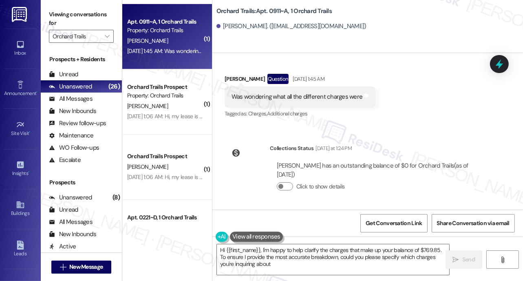
type textarea "Hi {{first_name}}, I'm happy to help clarify the charges that make up your bala…"
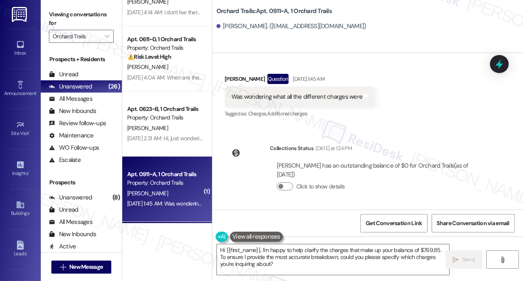
scroll to position [38, 0]
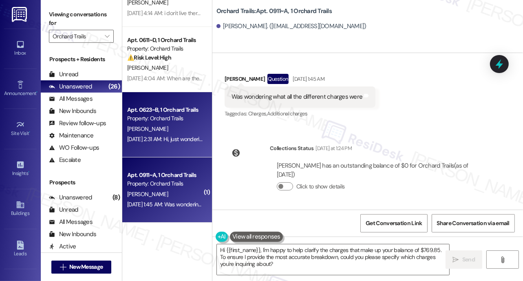
click at [183, 136] on div "Sep 06, 2025 at 2:31 AM: Hi, just wondering if I am able to see the details reg…" at bounding box center [312, 138] width 370 height 7
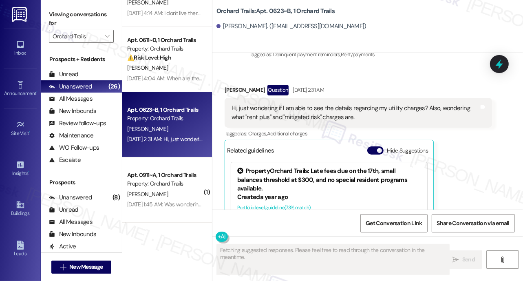
scroll to position [1409, 0]
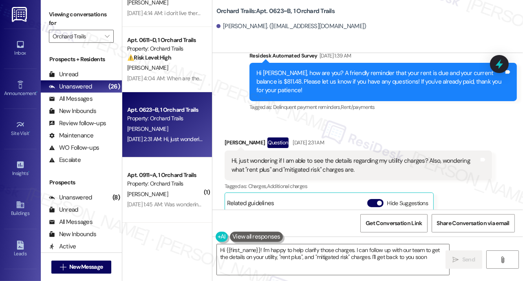
type textarea "Hi {{first_name}}! I'm happy to help clarify those charges. I can follow up wit…"
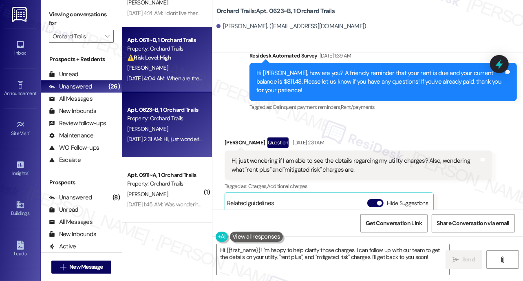
click at [178, 77] on div "Sep 13, 2025 at 4:04 AM: When are the hours of operation so I know when I can m…" at bounding box center [224, 78] width 194 height 7
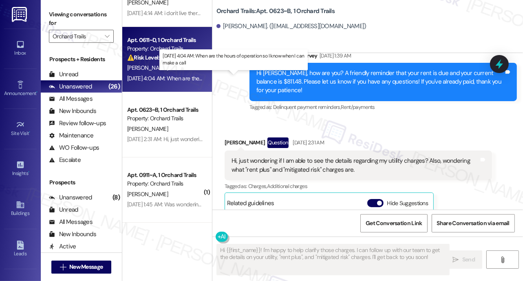
type textarea "Fetching suggested responses. Please feel free to read through the conversation…"
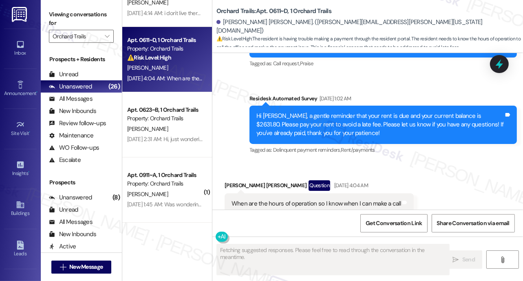
scroll to position [2184, 0]
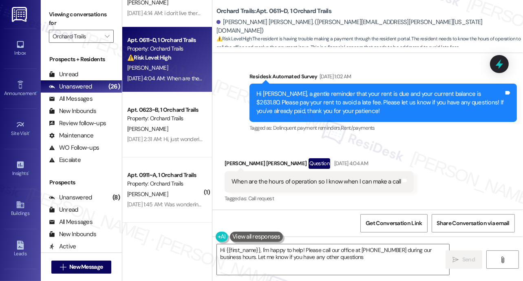
type textarea "Hi {{first_name}}, I'm happy to help! Please call our office at 207-866-2200 du…"
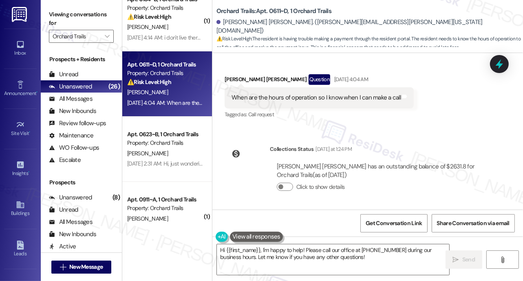
scroll to position [0, 0]
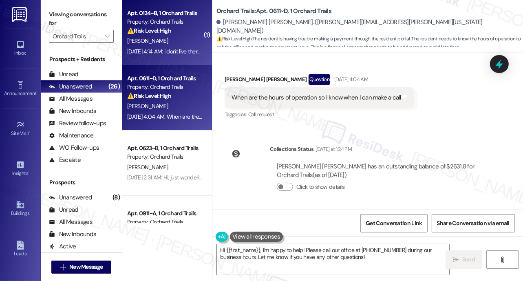
click at [176, 43] on div "J. Kearney" at bounding box center [164, 41] width 77 height 10
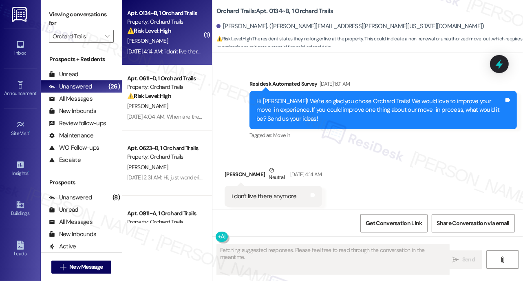
scroll to position [1400, 0]
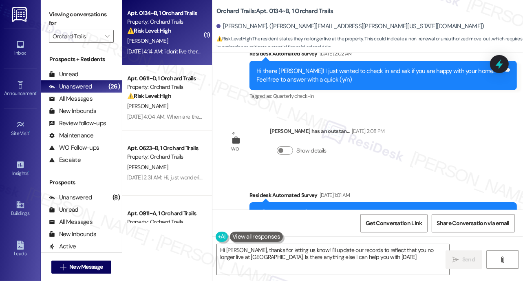
type textarea "Hi John, thanks for letting us know! I'll update our records to reflect that yo…"
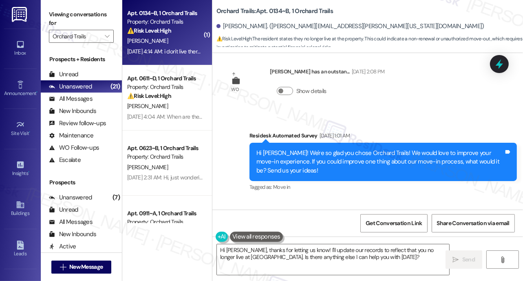
scroll to position [1401, 0]
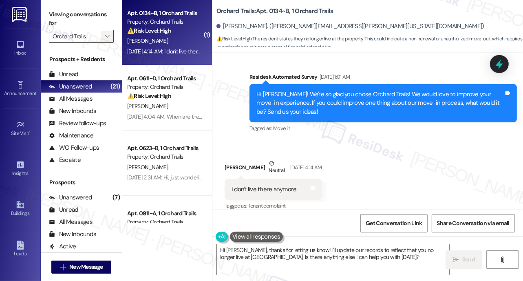
click at [108, 35] on icon "" at bounding box center [107, 36] width 4 height 7
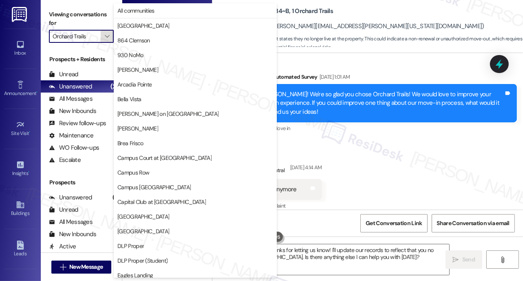
scroll to position [426, 0]
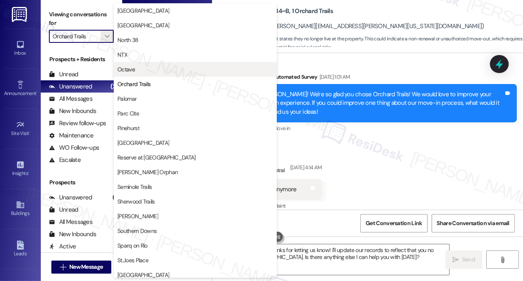
click at [145, 67] on span "Octave" at bounding box center [195, 69] width 156 height 8
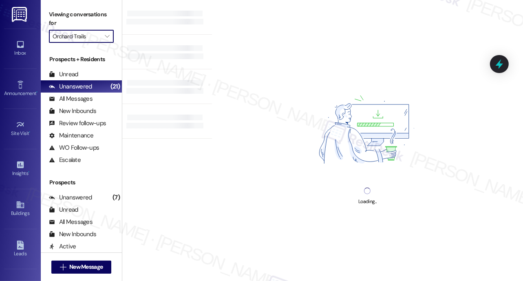
type input "Octave"
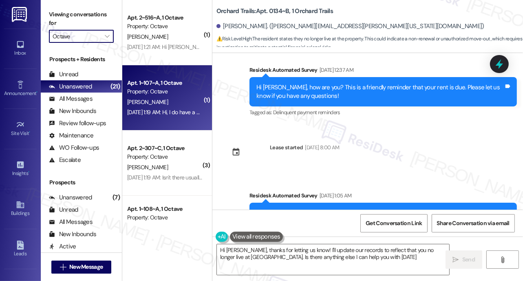
type textarea "Hi John, thanks for letting us know! I'll update our records to reflect that yo…"
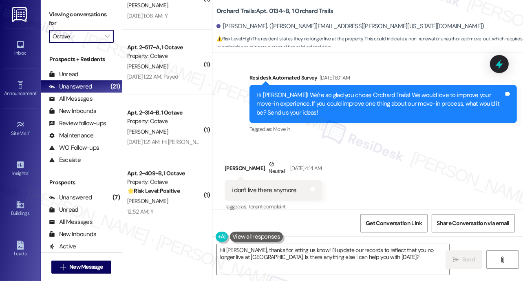
scroll to position [494, 0]
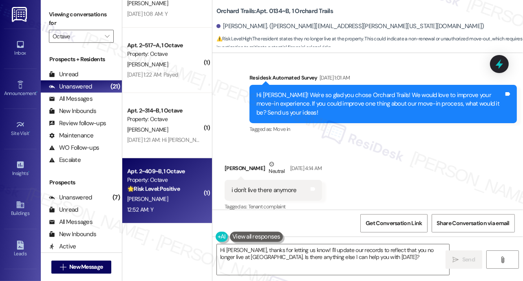
click at [170, 200] on div "B. Miller" at bounding box center [164, 199] width 77 height 10
type textarea "Hi John, thanks for letting us know! I'll update our records to reflect that yo…"
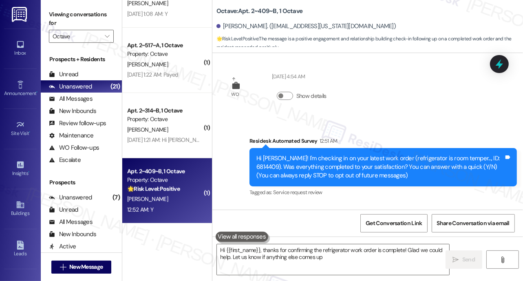
type textarea "Hi {{first_name}}, thanks for confirming the refrigerator work order is complet…"
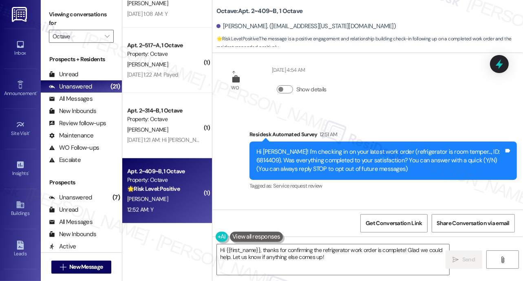
scroll to position [133, 0]
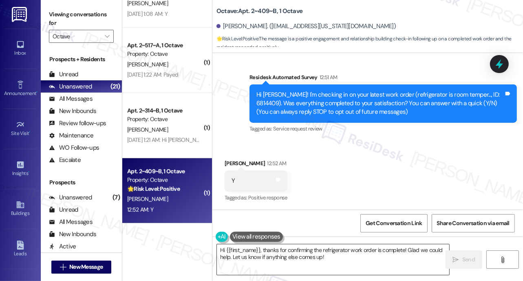
click at [250, 254] on textarea "Hi {{first_name}}, thanks for confirming the refrigerator work order is complet…" at bounding box center [333, 259] width 232 height 31
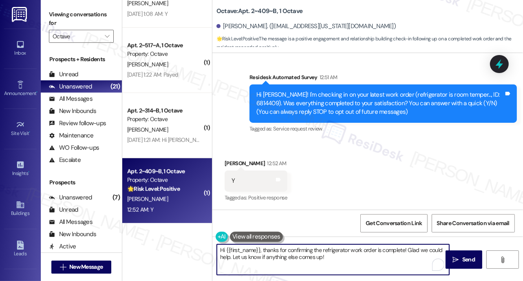
click at [250, 254] on textarea "Hi {{first_name}}, thanks for confirming the refrigerator work order is complet…" at bounding box center [333, 259] width 232 height 31
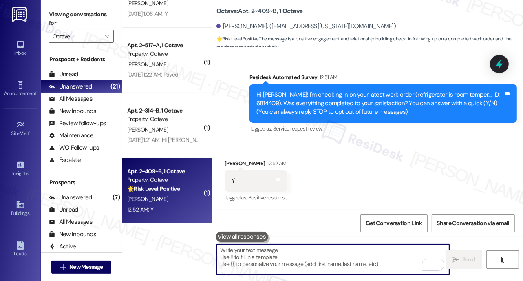
paste textarea "We’re thrilled that you’re satisfied with the work completed! If you have more …"
type textarea "We’re thrilled that you’re satisfied with the work completed! If you have more …"
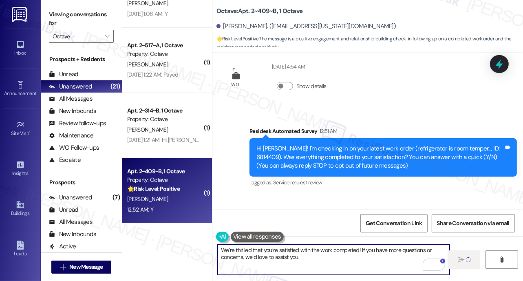
scroll to position [0, 0]
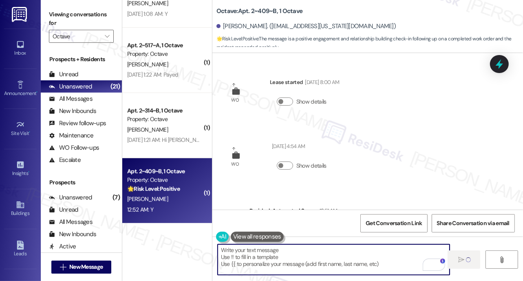
type textarea "Fetching suggested responses. Please feel free to read through the conversation…"
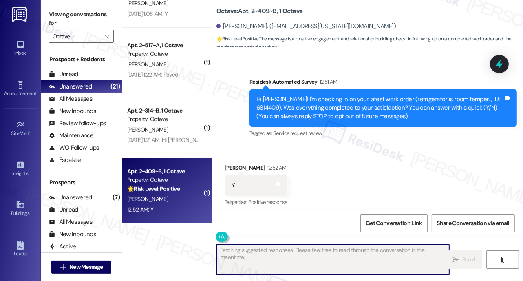
scroll to position [133, 0]
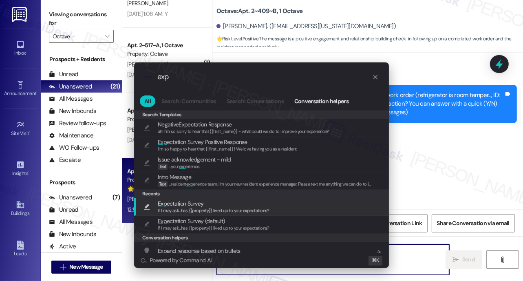
type input "exp"
click at [187, 208] on span "If I may ask...has {{property}} lived up to your expectations?" at bounding box center [214, 210] width 112 height 6
type textarea "If I may ask...has {{property}} lived up to your expectations?"
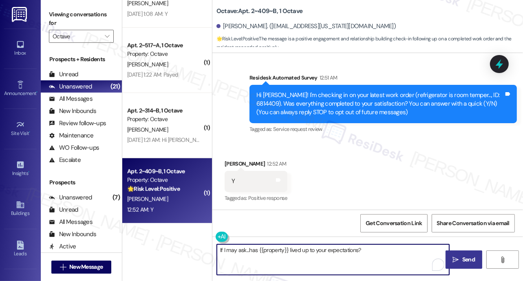
click at [464, 257] on span "Send" at bounding box center [468, 259] width 13 height 9
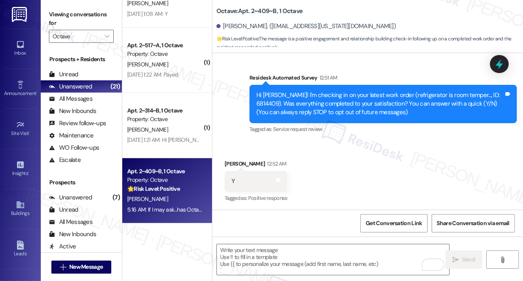
scroll to position [256, 0]
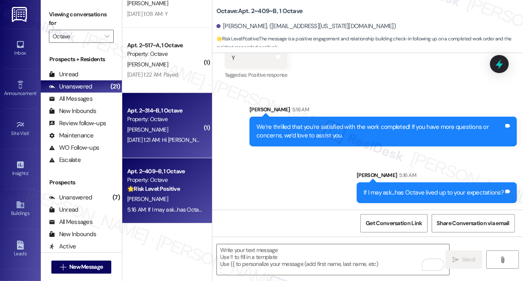
click at [181, 133] on div "M. Li" at bounding box center [164, 130] width 77 height 10
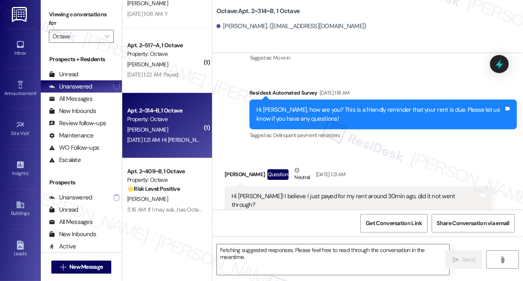
scroll to position [139, 0]
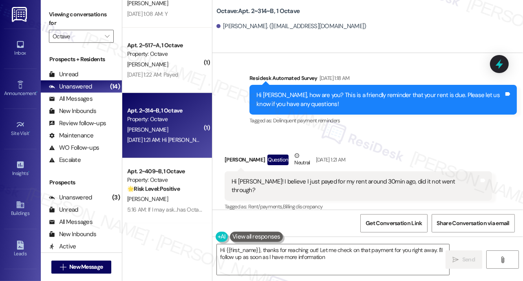
type textarea "Hi {{first_name}}, thanks for reaching out! Let me check on that payment for yo…"
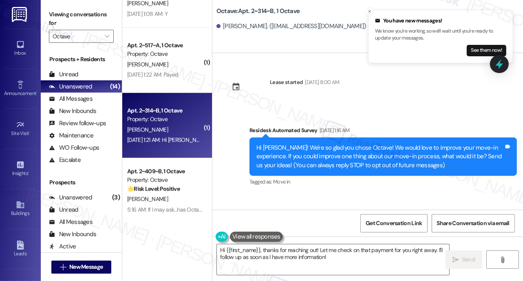
scroll to position [216, 0]
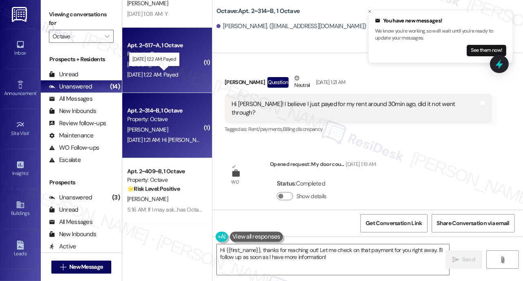
click at [172, 74] on div "Sep 03, 2025 at 1:22 AM: Payed Sep 03, 2025 at 1:22 AM: Payed" at bounding box center [152, 74] width 51 height 7
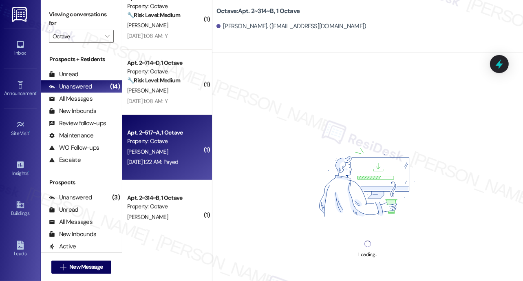
scroll to position [390, 0]
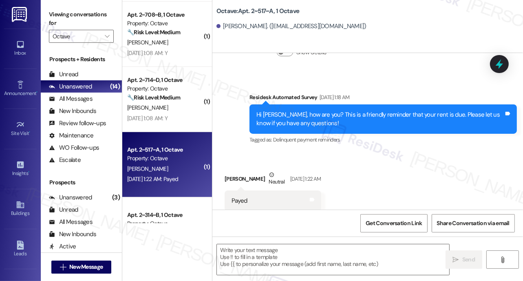
type textarea "Fetching suggested responses. Please feel free to read through the conversation…"
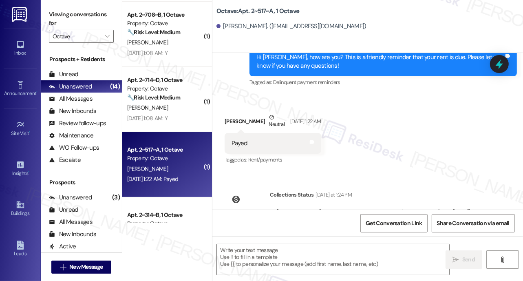
scroll to position [316, 0]
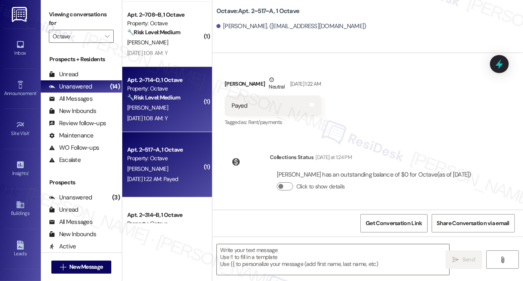
click at [166, 88] on div "Property: Octave" at bounding box center [164, 88] width 75 height 9
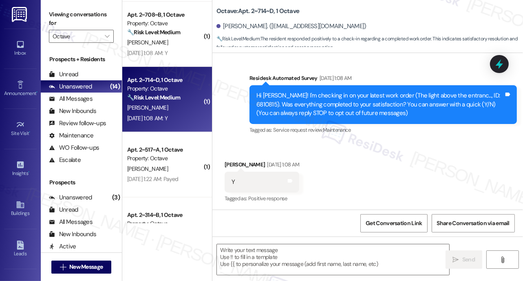
scroll to position [69, 0]
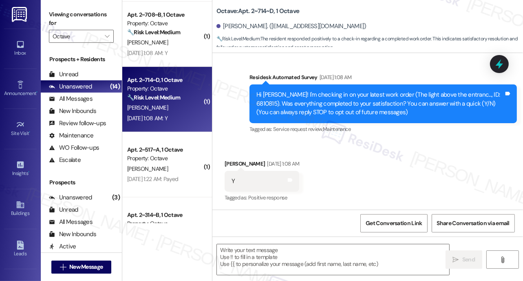
type textarea "Fetching suggested responses. Please feel free to read through the conversation…"
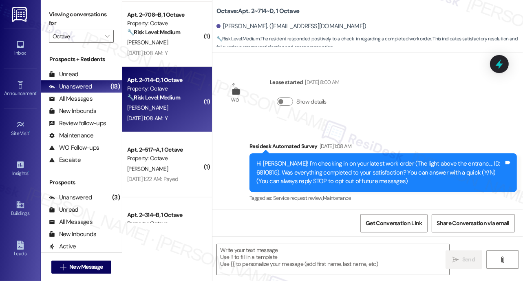
scroll to position [144, 0]
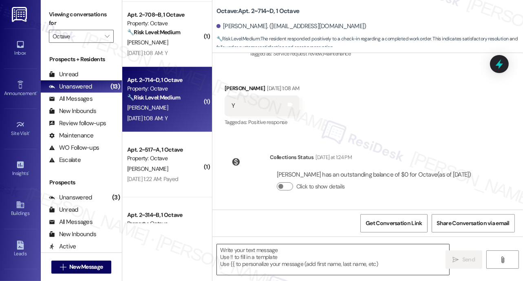
click at [235, 262] on textarea at bounding box center [333, 259] width 232 height 31
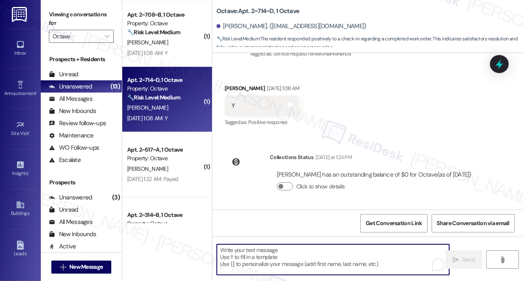
click at [236, 262] on textarea "To enrich screen reader interactions, please activate Accessibility in Grammarl…" at bounding box center [333, 259] width 232 height 31
paste textarea "We’re thrilled that you’re satisfied with the work completed! If you have more …"
type textarea "We’re thrilled that you’re satisfied with the work completed! If you have more …"
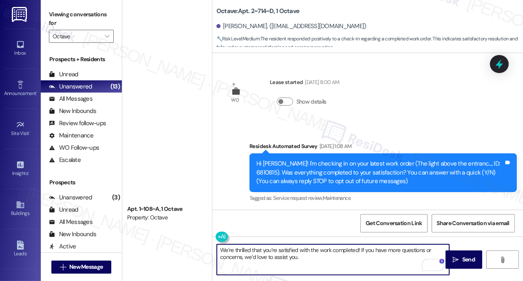
scroll to position [144, 0]
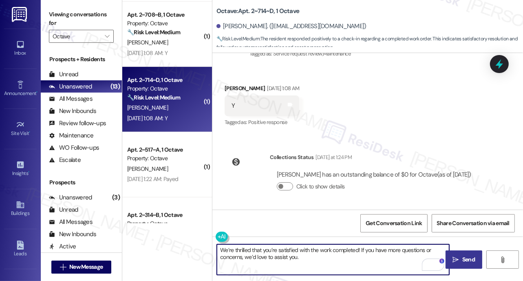
type textarea "We’re thrilled that you’re satisfied with the work completed! If you have more …"
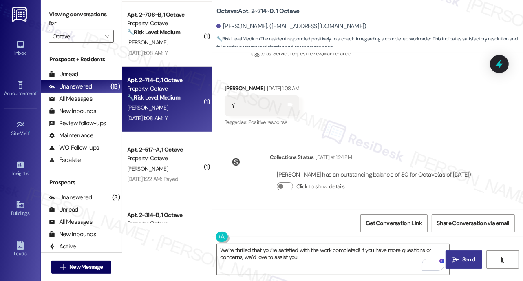
click at [463, 255] on button " Send" at bounding box center [463, 259] width 37 height 18
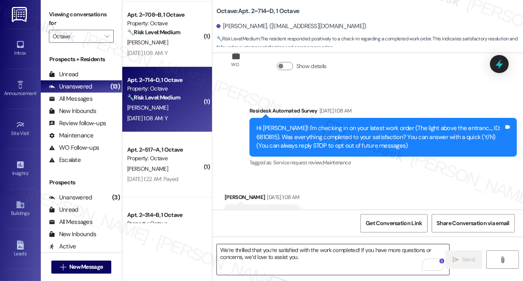
scroll to position [69, 0]
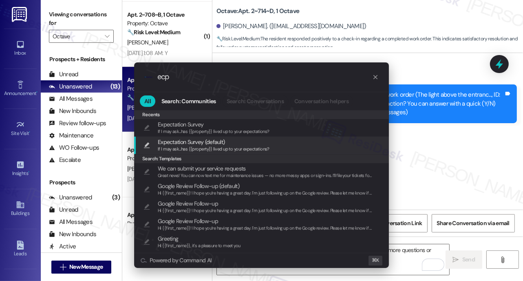
type input "ecp"
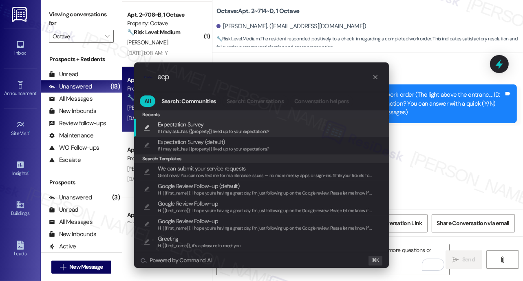
click at [183, 127] on span "Expectation Survey" at bounding box center [181, 124] width 46 height 9
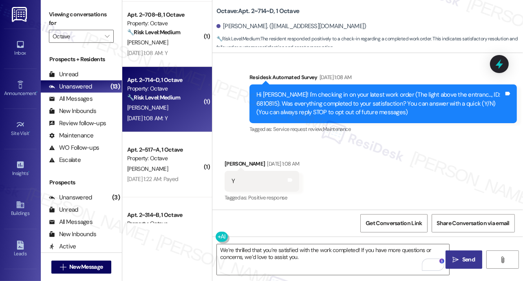
click at [461, 265] on button " Send" at bounding box center [463, 259] width 37 height 18
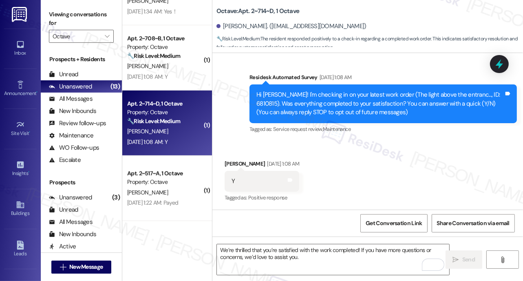
scroll to position [349, 0]
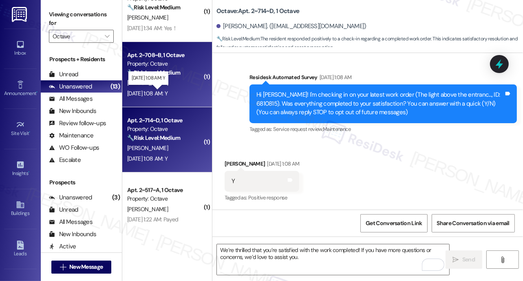
click at [167, 92] on div "[DATE] 1:08 AM: Y [DATE] 1:08 AM: Y" at bounding box center [147, 93] width 40 height 7
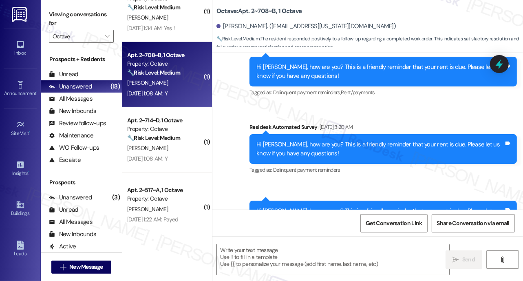
type textarea "Fetching suggested responses. Please feel free to read through the conversation…"
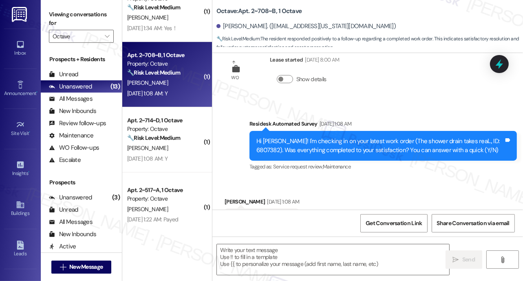
scroll to position [1588, 0]
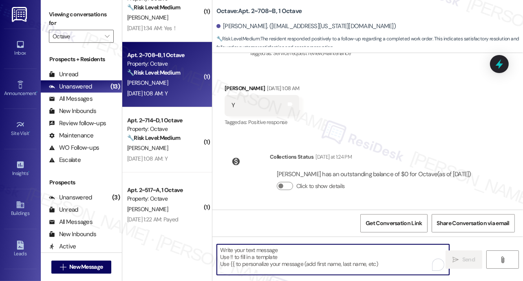
click at [227, 265] on textarea "To enrich screen reader interactions, please activate Accessibility in Grammarl…" at bounding box center [333, 259] width 232 height 31
click at [227, 266] on textarea "To enrich screen reader interactions, please activate Accessibility in Grammarl…" at bounding box center [333, 259] width 232 height 31
paste textarea "We’re thrilled that you’re satisfied with the work completed! If you have more …"
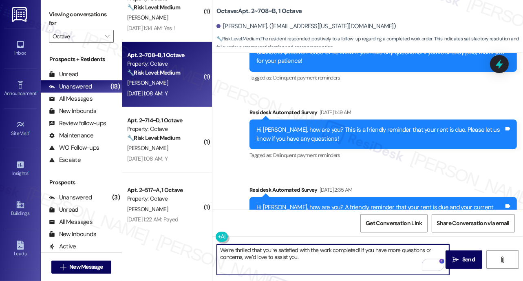
scroll to position [1224, 0]
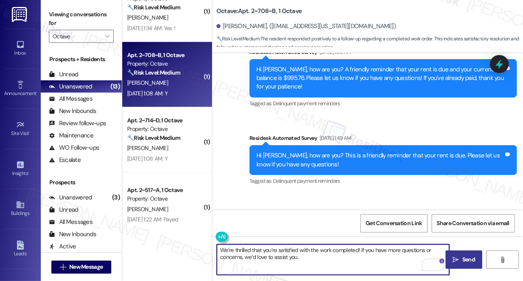
type textarea "We’re thrilled that you’re satisfied with the work completed! If you have more …"
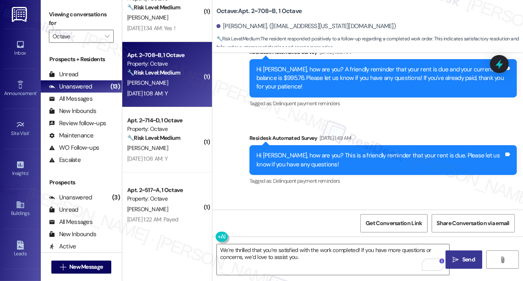
click at [456, 257] on button " Send" at bounding box center [463, 259] width 37 height 18
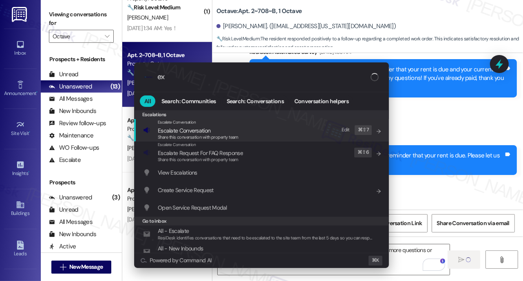
type input "exp"
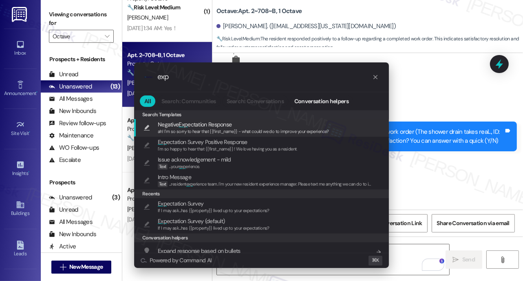
scroll to position [1513, 0]
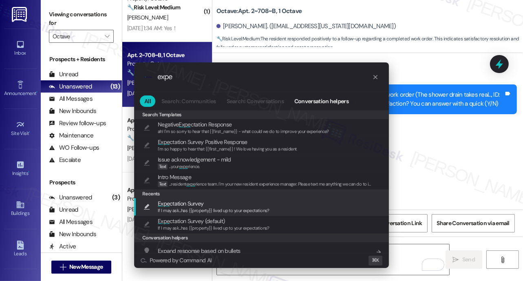
type input "expe"
click at [211, 199] on span "Expe ctation Survey" at bounding box center [214, 203] width 112 height 9
type textarea "If I may ask...has {{property}} lived up to your expectations?"
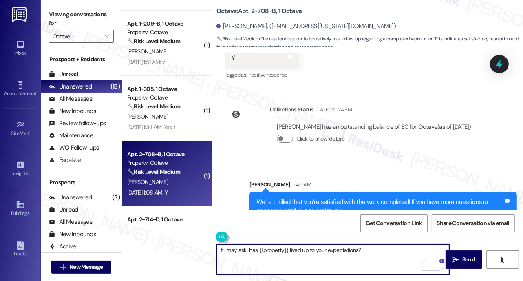
scroll to position [1654, 0]
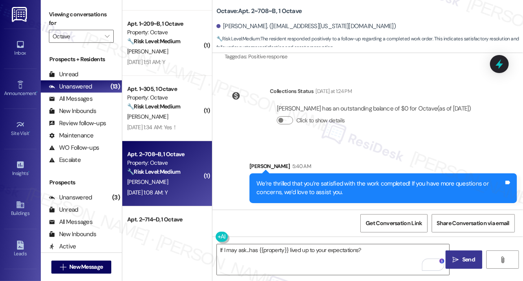
click at [456, 253] on button " Send" at bounding box center [463, 259] width 37 height 18
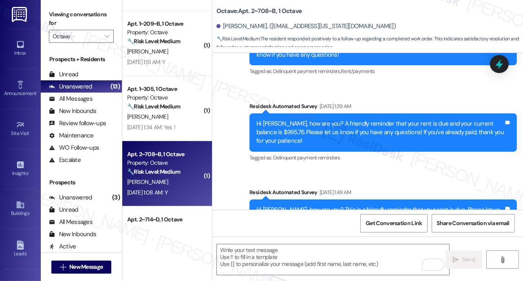
scroll to position [1131, 0]
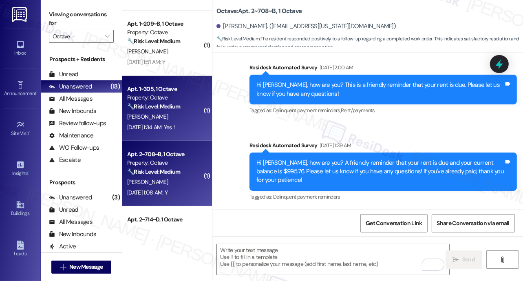
click at [181, 108] on div "🔧 Risk Level: Medium The resident responded positively to a follow-up regarding…" at bounding box center [164, 106] width 75 height 9
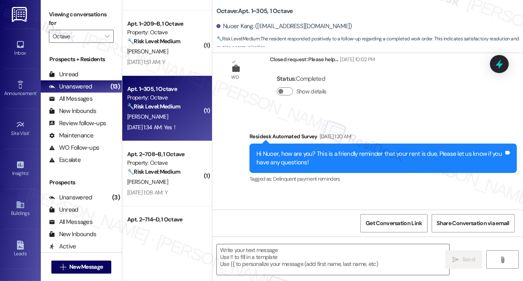
type textarea "Fetching suggested responses. Please feel free to read through the conversation…"
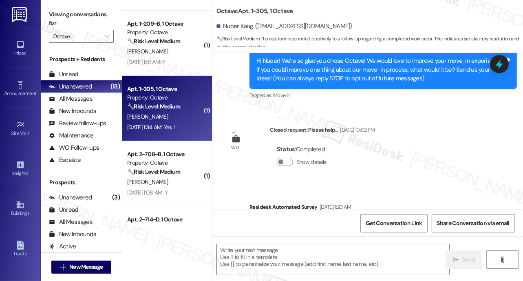
scroll to position [0, 0]
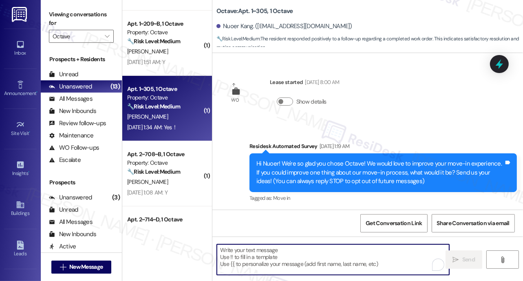
click at [275, 252] on textarea "To enrich screen reader interactions, please activate Accessibility in Grammarl…" at bounding box center [333, 259] width 232 height 31
paste textarea "We’re thrilled that you’re satisfied with the work completed! If you have more …"
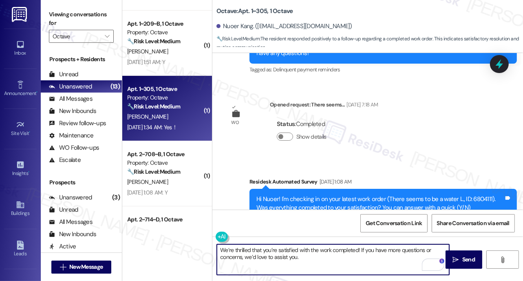
scroll to position [353, 0]
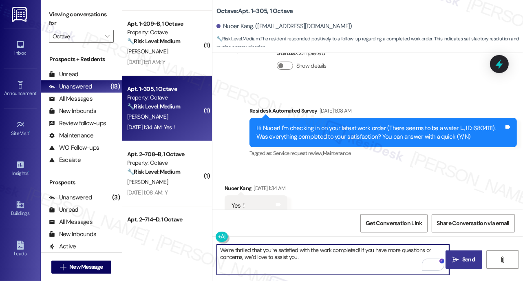
type textarea "We’re thrilled that you’re satisfied with the work completed! If you have more …"
click at [457, 260] on icon "" at bounding box center [456, 259] width 6 height 7
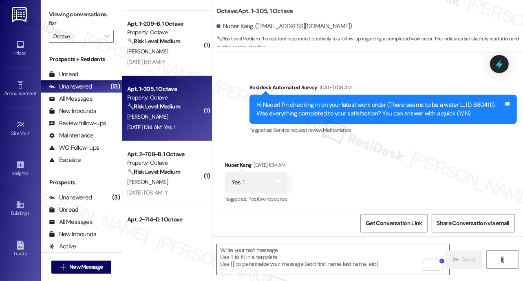
scroll to position [378, 0]
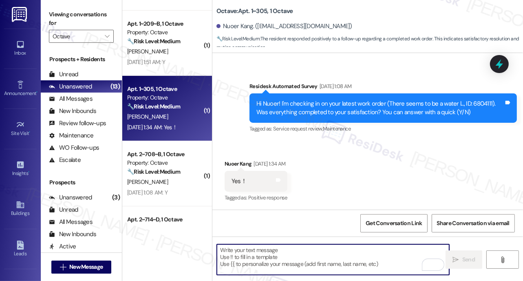
click at [363, 261] on textarea "To enrich screen reader interactions, please activate Accessibility in Grammarl…" at bounding box center [333, 259] width 232 height 31
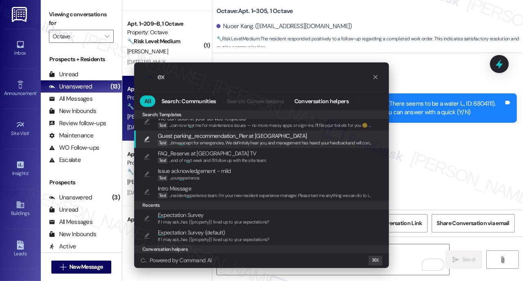
scroll to position [42, 0]
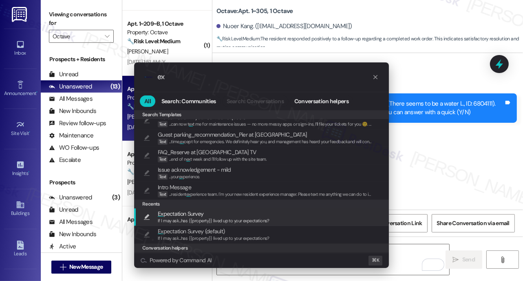
type input "ex"
click at [218, 218] on span "If I may ask...has {{property}} lived up to your expectations?" at bounding box center [214, 221] width 112 height 6
type textarea "If I may ask...has {{property}} lived up to your expectations?"
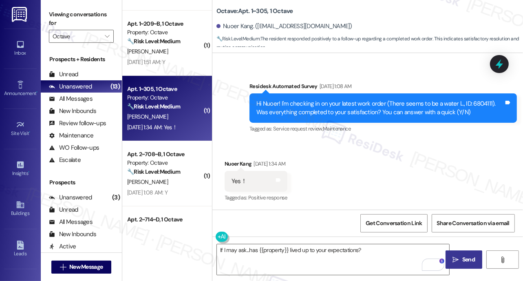
click at [450, 260] on button " Send" at bounding box center [463, 259] width 37 height 18
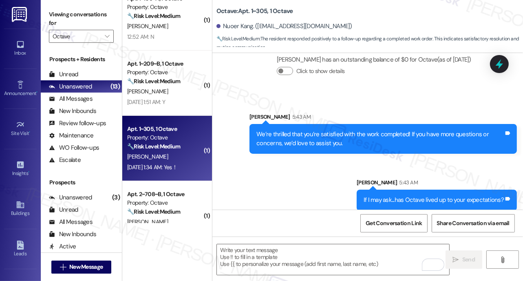
scroll to position [575, 0]
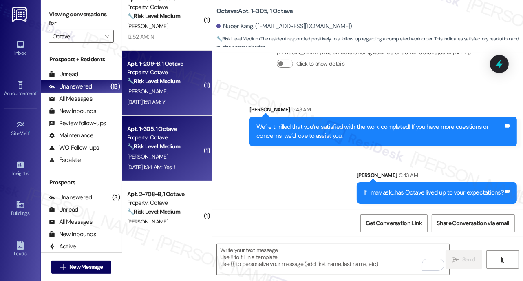
click at [150, 103] on div "Sep 13, 2025 at 1:51 AM: Y Sep 13, 2025 at 1:51 AM: Y" at bounding box center [146, 101] width 38 height 7
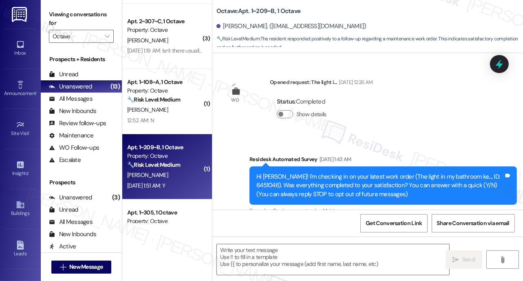
scroll to position [337, 0]
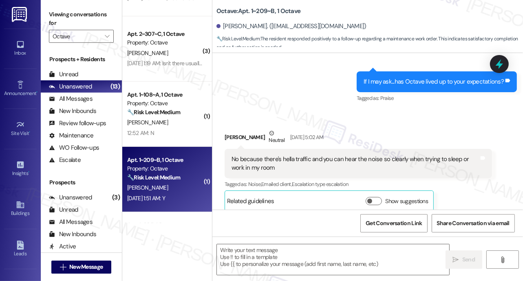
type textarea "Fetching suggested responses. Please feel free to read through the conversation…"
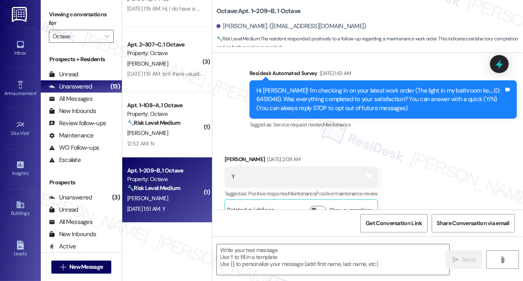
scroll to position [35, 0]
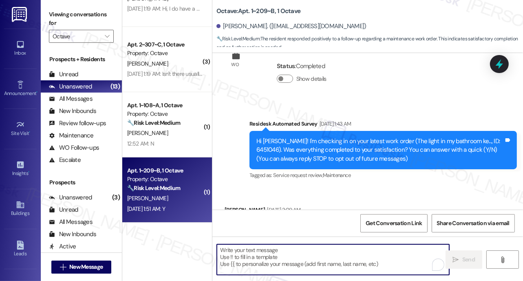
click at [273, 254] on textarea "To enrich screen reader interactions, please activate Accessibility in Grammarl…" at bounding box center [333, 259] width 232 height 31
paste textarea "We’re thrilled that you’re satisfied with the work completed! If you have more …"
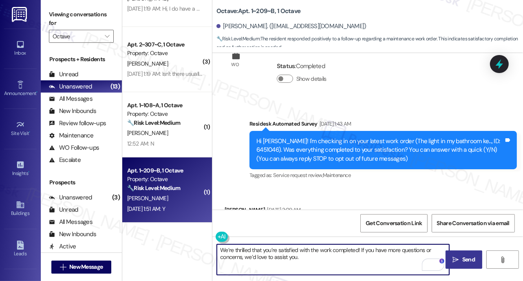
type textarea "We’re thrilled that you’re satisfied with the work completed! If you have more …"
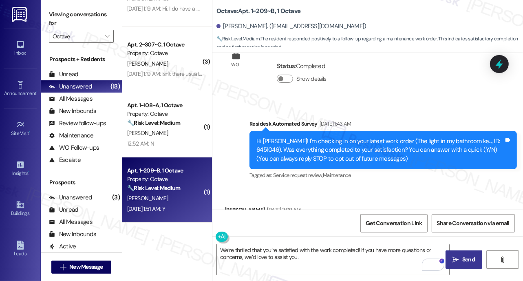
click at [461, 255] on span "Send" at bounding box center [468, 259] width 16 height 9
click at [348, 257] on textarea "We’re thrilled that you’re satisfied with the work completed! If you have more …" at bounding box center [334, 259] width 232 height 31
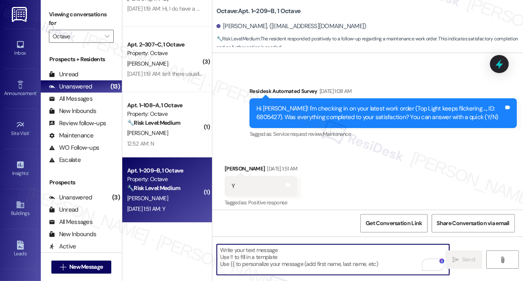
scroll to position [1051, 0]
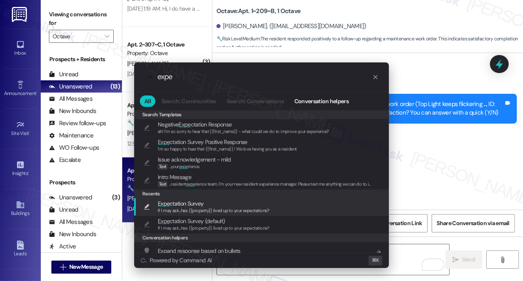
type input "expe"
click at [175, 208] on span "If I may ask...has {{property}} lived up to your expectations?" at bounding box center [214, 210] width 112 height 6
type textarea "If I may ask...has {{property}} lived up to your expectations?"
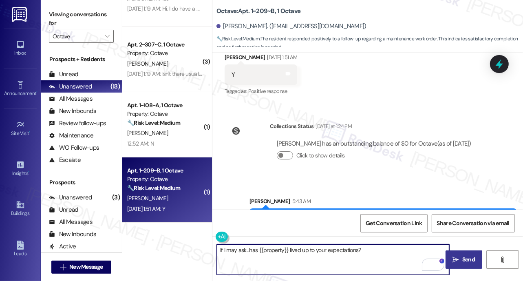
scroll to position [1192, 0]
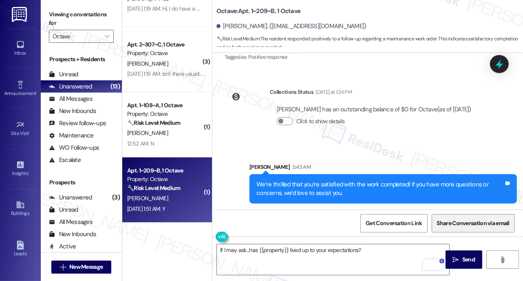
drag, startPoint x: 458, startPoint y: 257, endPoint x: 439, endPoint y: 225, distance: 37.3
click at [458, 257] on icon "" at bounding box center [456, 259] width 6 height 7
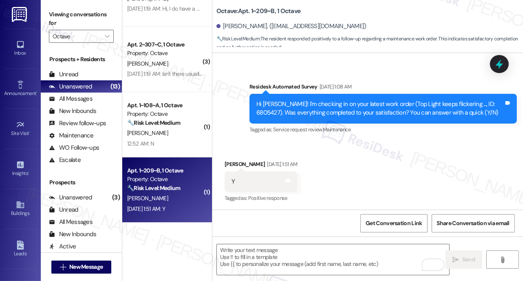
scroll to position [1249, 0]
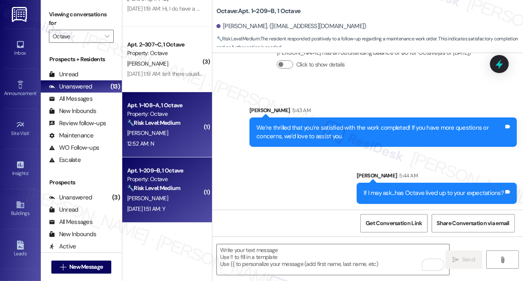
click at [185, 148] on div "12:52 AM: N 12:52 AM: N" at bounding box center [164, 144] width 77 height 10
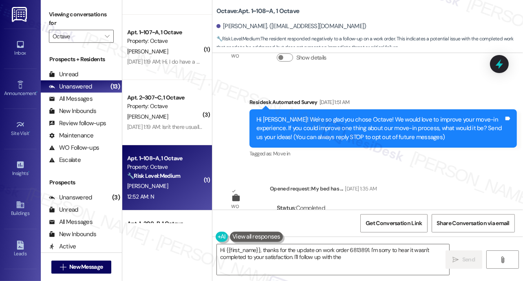
scroll to position [0, 0]
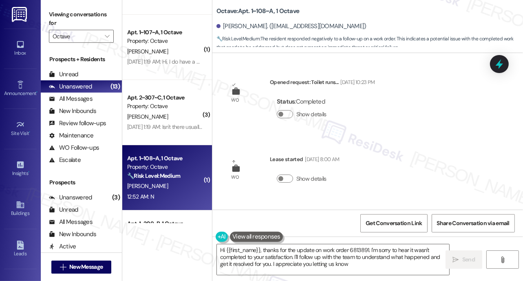
type textarea "Hi {{first_name}}, thanks for the update on work order 6813891. I'm sorry to he…"
click at [284, 255] on textarea "Hi {{first_name}}, thanks for the update on work order 6813891. I'm sorry to he…" at bounding box center [333, 259] width 232 height 31
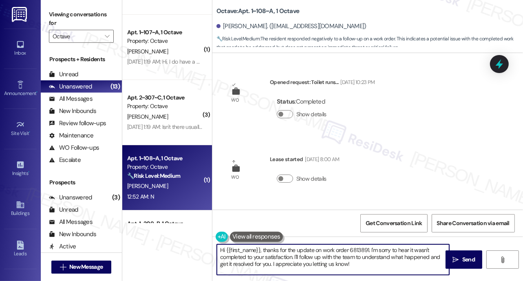
click at [284, 255] on textarea "Hi {{first_name}}, thanks for the update on work order 6813891. I'm sorry to he…" at bounding box center [333, 259] width 232 height 31
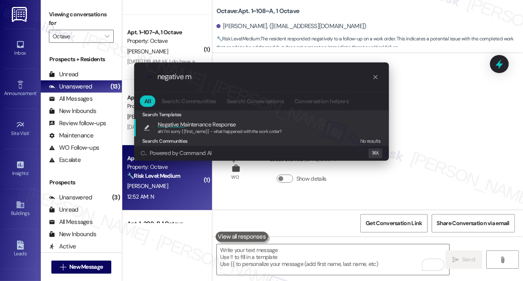
type input "negative m"
click at [242, 132] on span "ah! I'm sorry {{first_name}} - what happened with the work order?" at bounding box center [220, 131] width 124 height 6
type textarea "ah! I'm sorry {{first_name}} - what happened with the work order?"
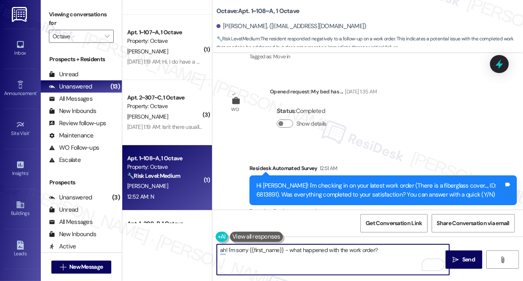
scroll to position [301, 0]
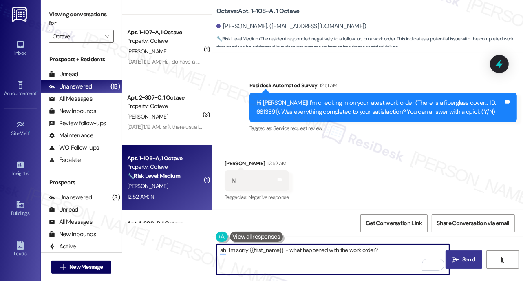
click at [467, 259] on span "Send" at bounding box center [468, 259] width 13 height 9
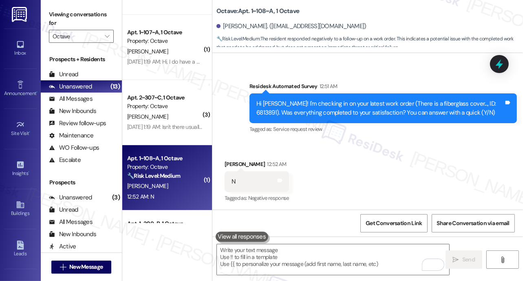
scroll to position [357, 0]
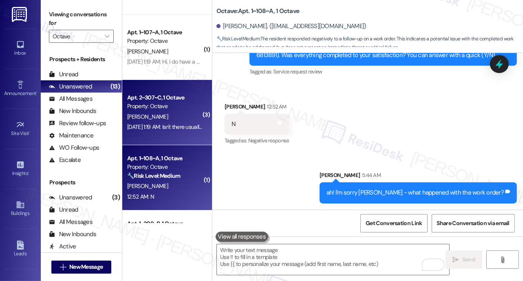
click at [173, 122] on div "Sep 03, 2025 at 1:19 AM: Isn't there usually a Grace period until the 3rd of ev…" at bounding box center [164, 127] width 77 height 10
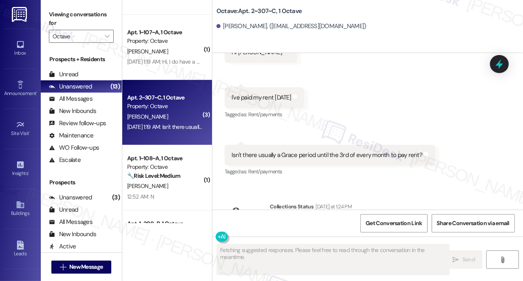
scroll to position [932, 0]
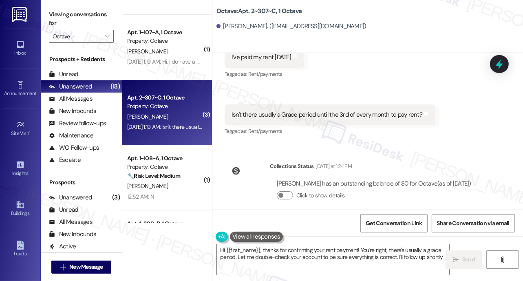
type textarea "Hi {{first_name}}, thanks for confirming your rent payment! You're right, there…"
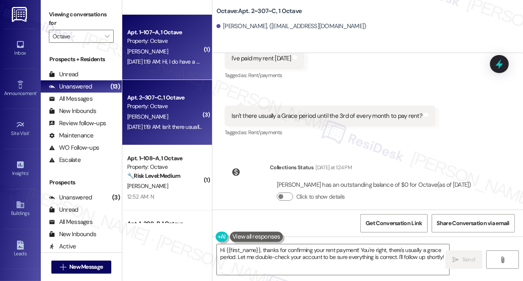
click at [175, 65] on div "Sep 03, 2025 at 1:19 AM: Hi, I do have a quick question. I opted out of rentplu…" at bounding box center [269, 61] width 285 height 7
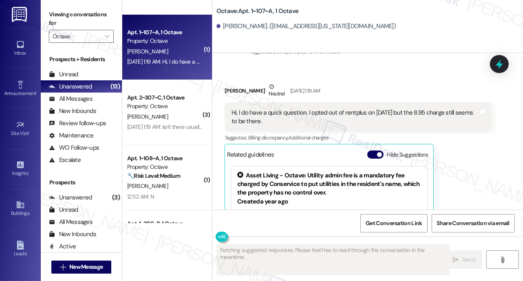
scroll to position [207, 0]
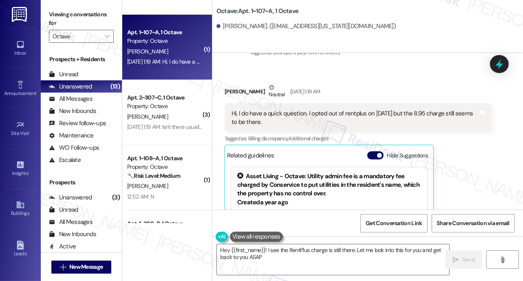
type textarea "Hey {{first_name}}! I see the RentPlus charge is still there. Let me look into …"
click at [108, 37] on icon "" at bounding box center [107, 36] width 4 height 7
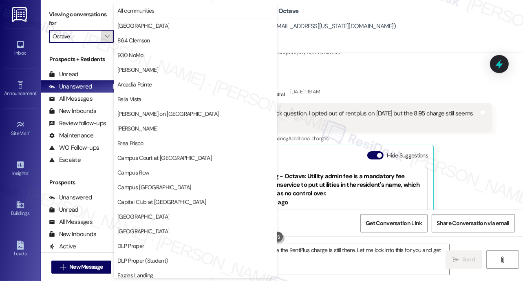
scroll to position [426, 0]
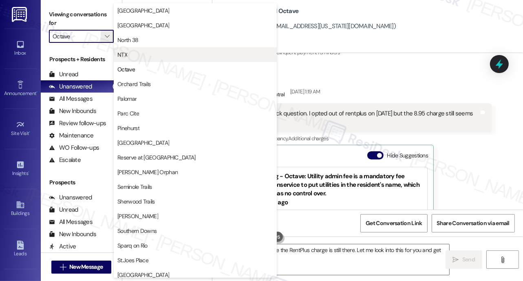
click at [131, 58] on span "NTX" at bounding box center [195, 55] width 156 height 8
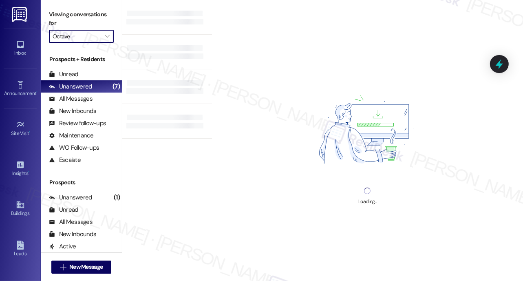
type input "NTX"
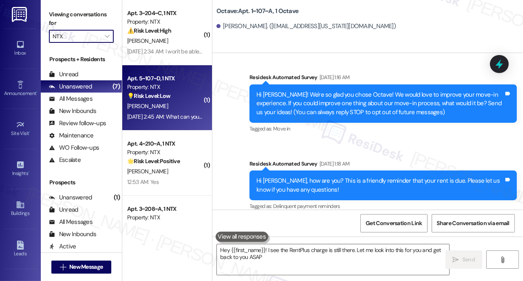
type textarea "Hey {{first_name}}! I see the RentPlus charge is still there. Let me look into …"
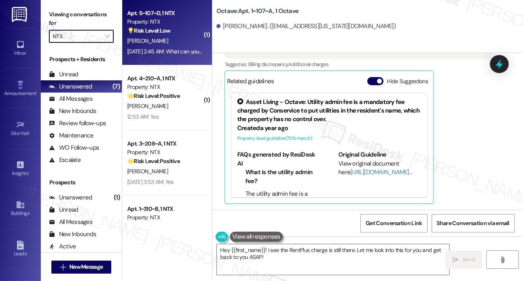
scroll to position [103, 0]
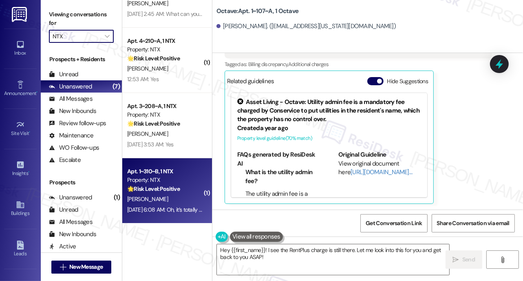
click at [179, 189] on strong "🌟 Risk Level: Positive" at bounding box center [153, 188] width 53 height 7
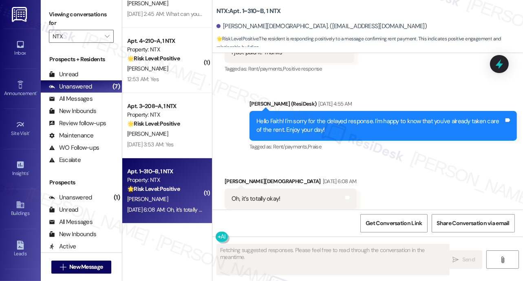
scroll to position [762, 0]
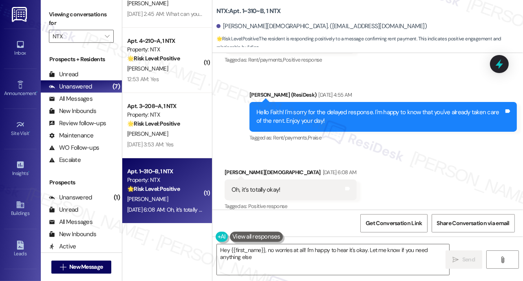
type textarea "Hey {{first_name}}, no worries at all! I'm happy to hear it's okay. Let me know…"
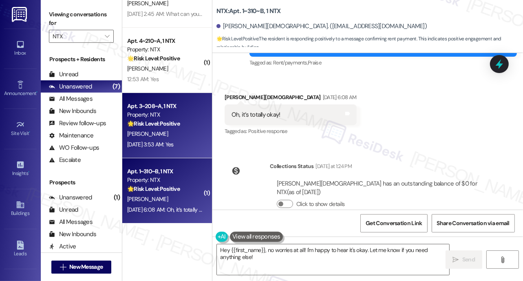
click at [185, 152] on div "Apt. 3~208~A, 1 NTX Property: NTX 🌟 Risk Level: Positive The message is a follo…" at bounding box center [167, 125] width 90 height 65
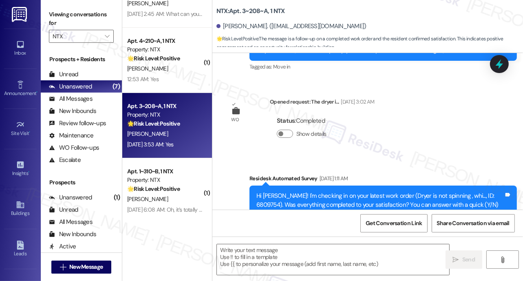
type textarea "Fetching suggested responses. Please feel free to read through the conversation…"
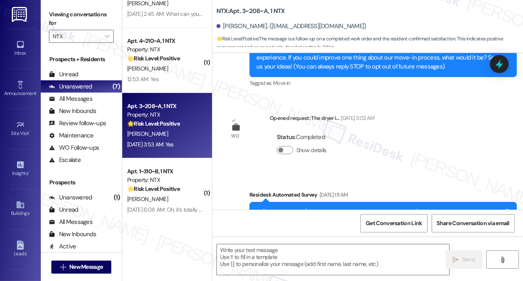
scroll to position [0, 0]
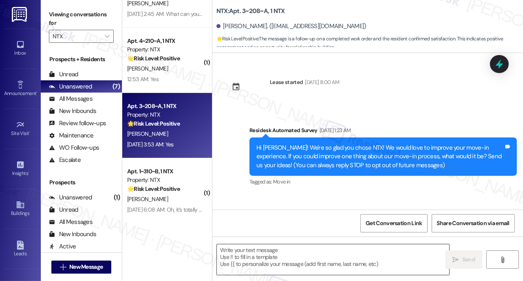
click at [262, 262] on textarea at bounding box center [333, 259] width 232 height 31
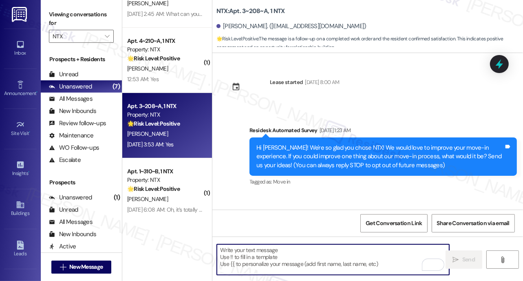
paste textarea "We’re thrilled that you’re satisfied with the work completed! If you have more …"
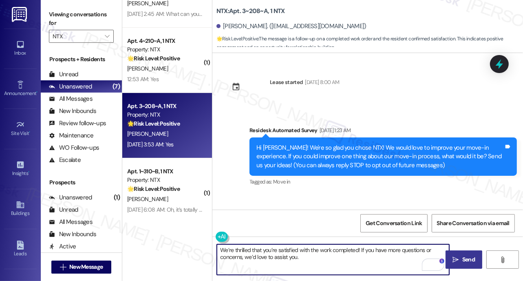
type textarea "We’re thrilled that you’re satisfied with the work completed! If you have more …"
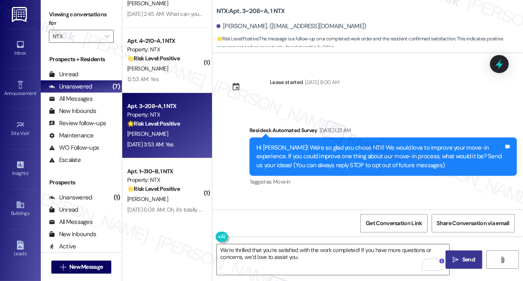
click at [453, 266] on button " Send" at bounding box center [463, 259] width 37 height 18
click at [276, 261] on textarea "We’re thrilled that you’re satisfied with the work completed! If you have more …" at bounding box center [334, 259] width 232 height 31
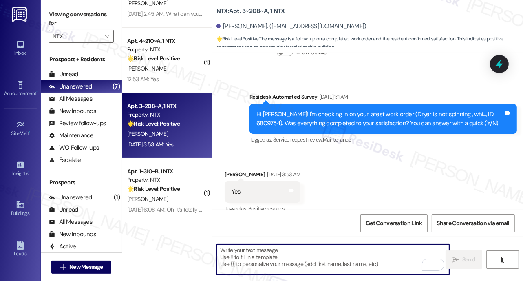
scroll to position [207, 0]
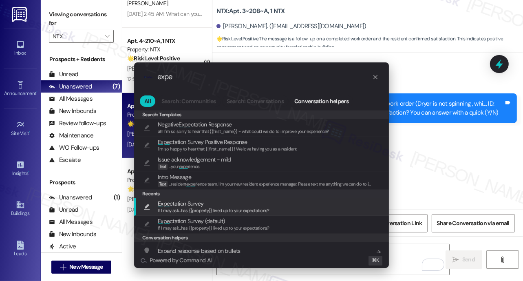
type input "expe"
click at [209, 205] on span "Expe ctation Survey" at bounding box center [214, 203] width 112 height 9
type textarea "If I may ask...has {{property}} lived up to your expectations?"
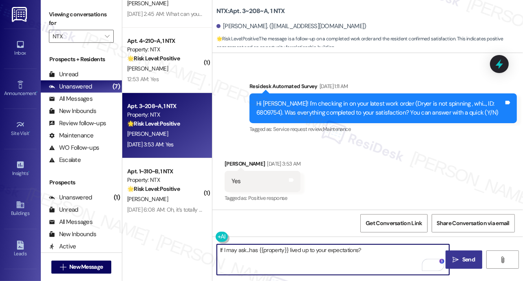
drag, startPoint x: 459, startPoint y: 262, endPoint x: 454, endPoint y: 251, distance: 12.2
click at [459, 262] on span " Send" at bounding box center [464, 259] width 26 height 9
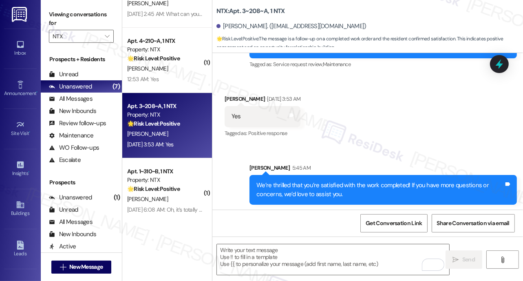
scroll to position [330, 0]
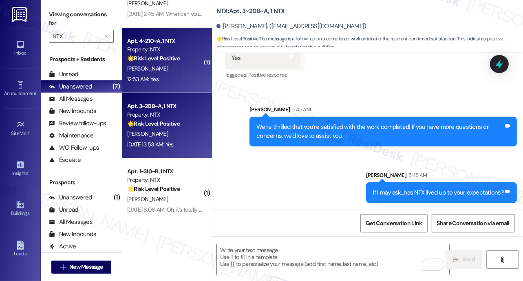
click at [155, 72] on div "A. Mendoza" at bounding box center [164, 69] width 77 height 10
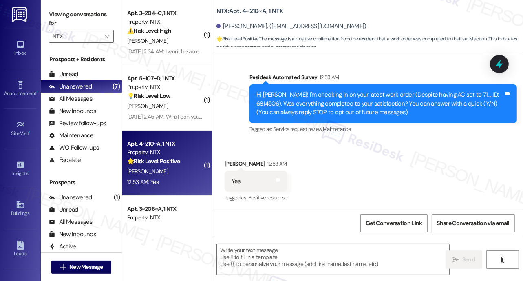
scroll to position [69, 0]
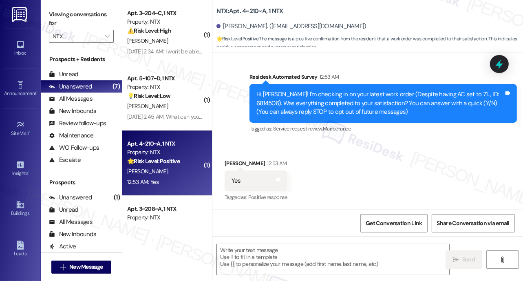
type textarea "Fetching suggested responses. Please feel free to read through the conversation…"
click at [248, 259] on textarea at bounding box center [333, 259] width 232 height 31
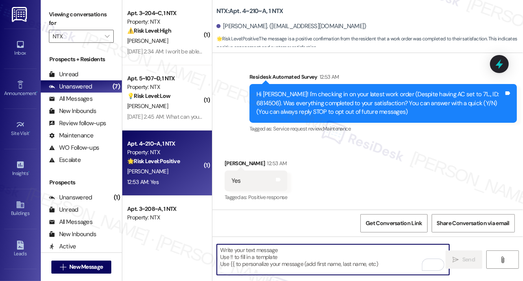
paste textarea "We’re thrilled that you’re satisfied with the work completed! If you have more …"
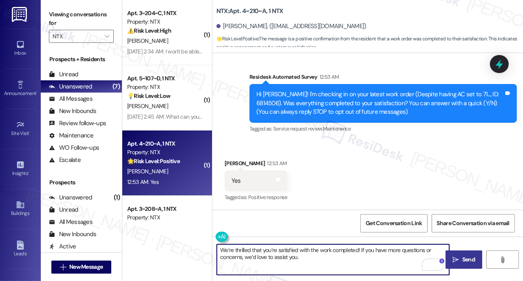
type textarea "We’re thrilled that you’re satisfied with the work completed! If you have more …"
click at [459, 262] on span " Send" at bounding box center [464, 259] width 26 height 9
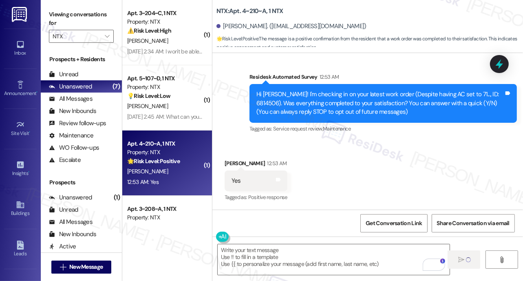
scroll to position [69, 0]
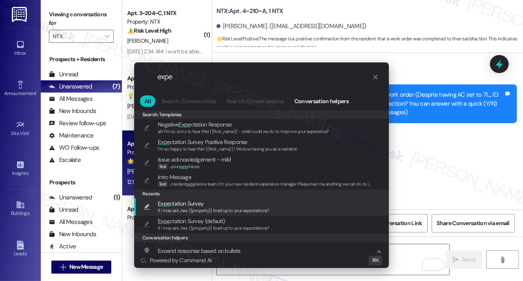
type input "expe"
click at [187, 210] on span "If I may ask...has {{property}} lived up to your expectations?" at bounding box center [214, 210] width 112 height 6
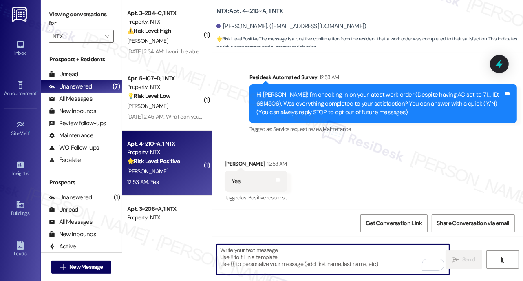
type textarea "If I may ask...has {{property}} lived up to your expectations?"
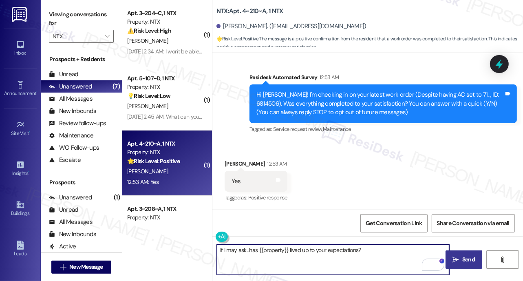
drag, startPoint x: 459, startPoint y: 262, endPoint x: 451, endPoint y: 262, distance: 7.8
click at [459, 262] on span " Send" at bounding box center [464, 259] width 26 height 9
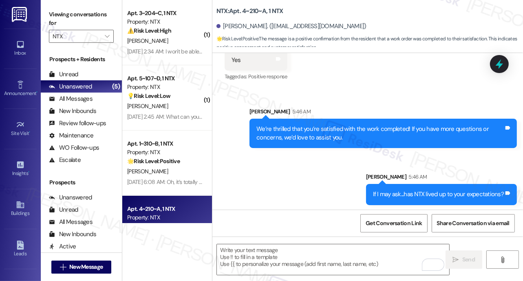
scroll to position [192, 0]
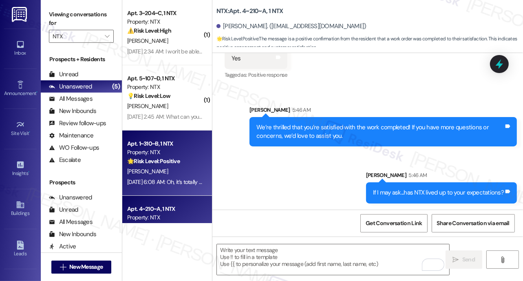
click at [156, 173] on div "F. Moses" at bounding box center [164, 171] width 77 height 10
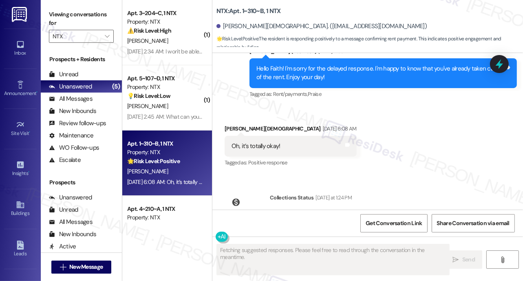
scroll to position [837, 0]
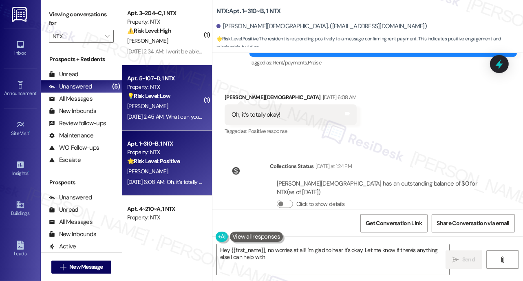
type textarea "Hey {{first_name}}, no worries at all! I'm glad to hear it's okay. Let me know …"
click at [169, 104] on div "J. Omweno" at bounding box center [164, 106] width 77 height 10
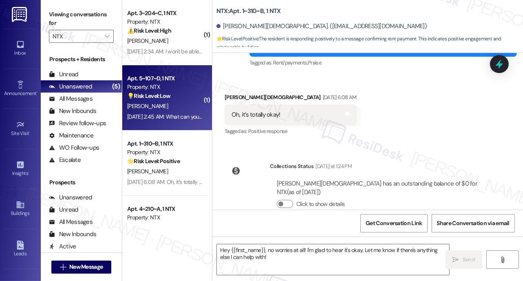
type textarea "Fetching suggested responses. Please feel free to read through the conversation…"
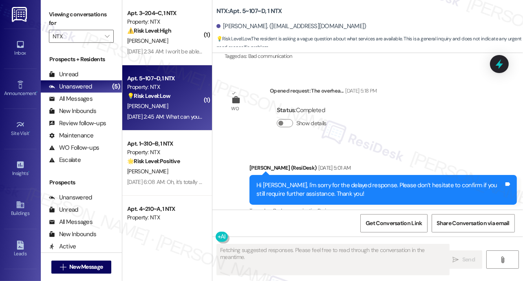
scroll to position [1128, 0]
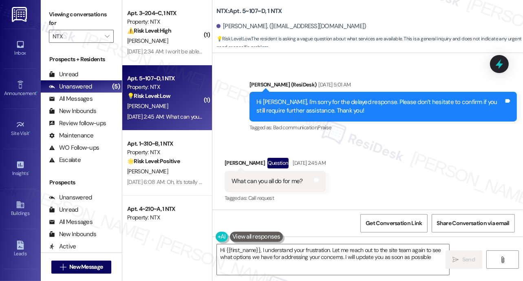
type textarea "Hi {{first_name}}, I understand your frustration. Let me reach out to the site …"
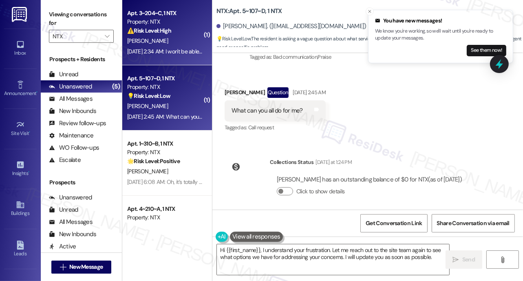
scroll to position [1162, 0]
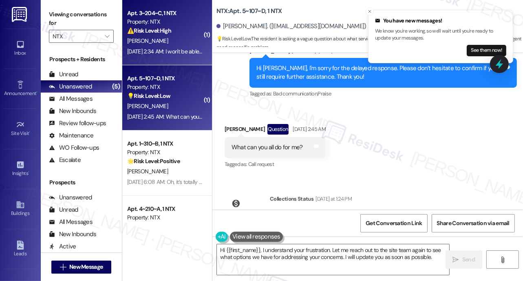
click at [175, 52] on div "Sep 13, 2025 at 2:34 AM: I won't be able to pay in full for a while so I'm gonn…" at bounding box center [251, 51] width 248 height 7
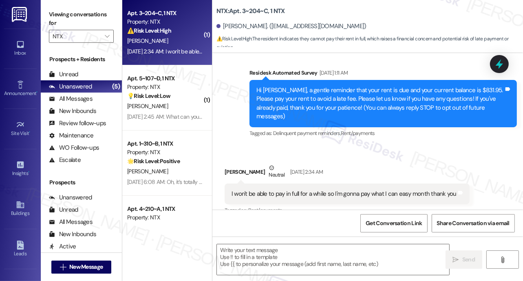
scroll to position [61, 0]
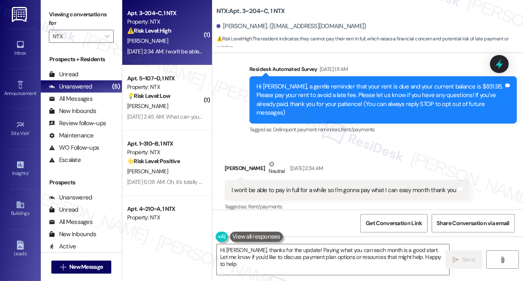
type textarea "Hi Jalen, thanks for the update! Paying what you can each month is a good start…"
click at [108, 38] on icon "" at bounding box center [107, 36] width 4 height 7
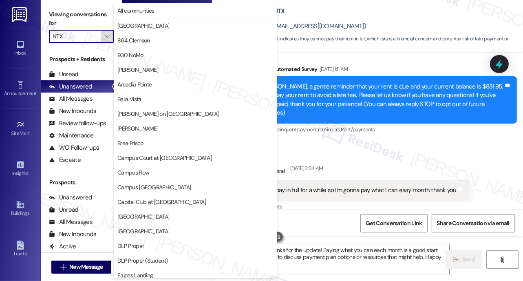
scroll to position [426, 0]
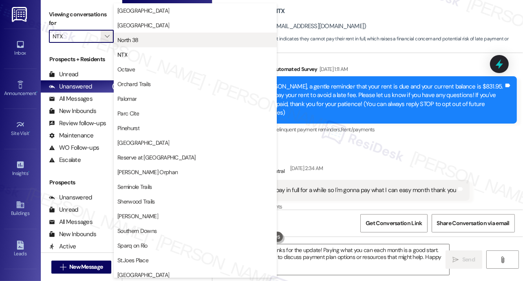
click at [147, 42] on span "North 38" at bounding box center [195, 40] width 156 height 8
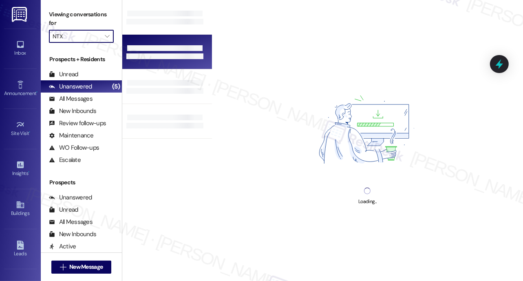
type input "North 38"
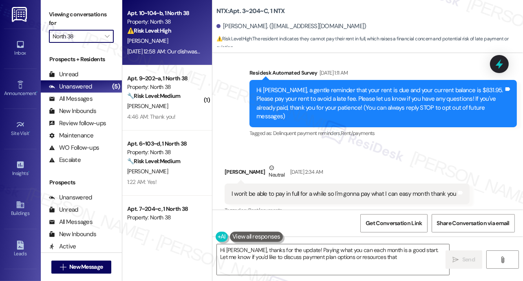
scroll to position [61, 0]
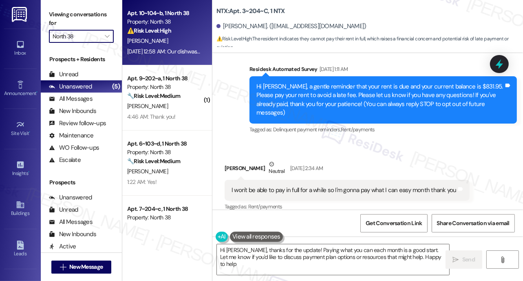
type textarea "Hi Jalen, thanks for the update! Paying what you can each month is a good start…"
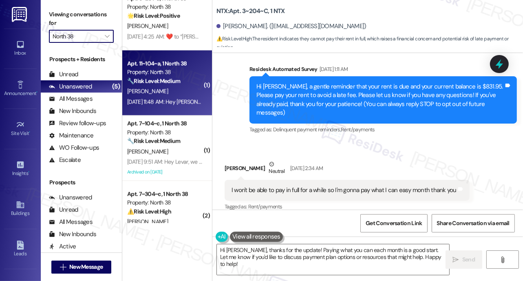
scroll to position [1472, 0]
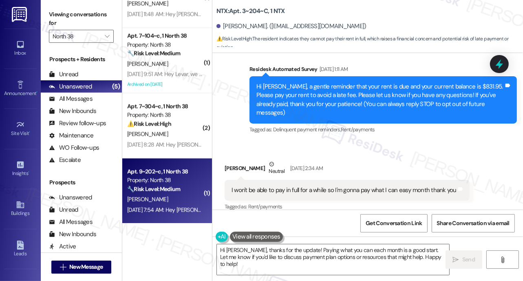
click at [176, 178] on div "Property: North 38" at bounding box center [164, 180] width 75 height 9
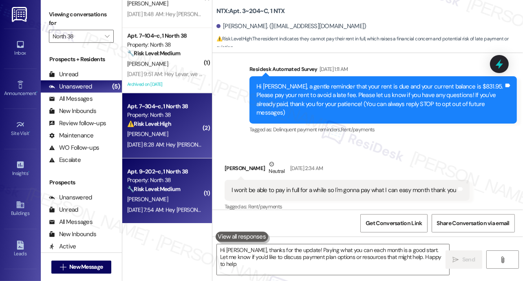
type textarea "Hi Jalen, thanks for the update! Paying what you can each month is a good start…"
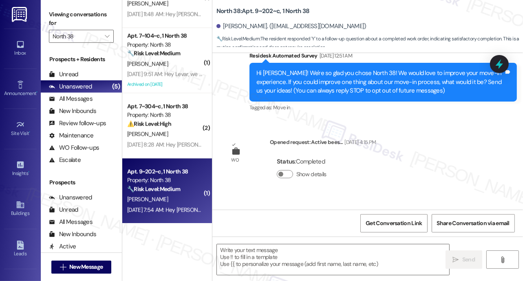
type textarea "Fetching suggested responses. Please feel free to read through the conversation…"
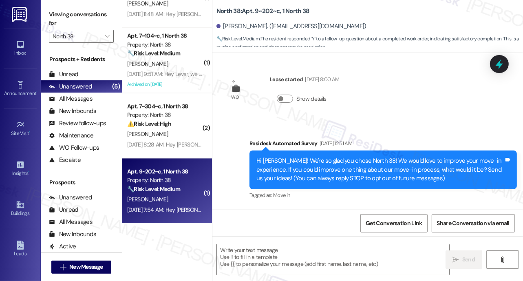
scroll to position [0, 0]
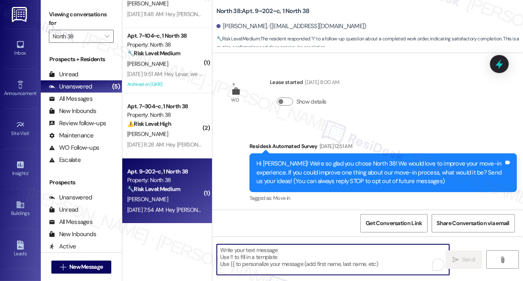
click at [286, 262] on textarea "To enrich screen reader interactions, please activate Accessibility in Grammarl…" at bounding box center [333, 259] width 232 height 31
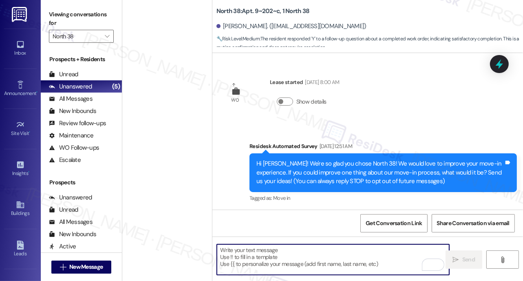
scroll to position [1472, 0]
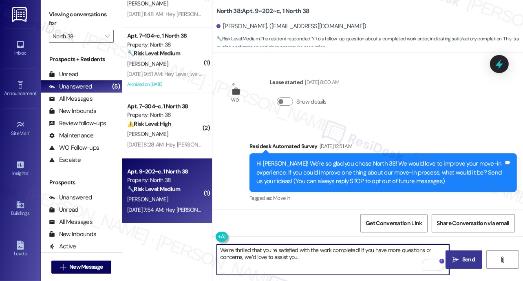
type textarea "We’re thrilled that you’re satisfied with the work completed! If you have more …"
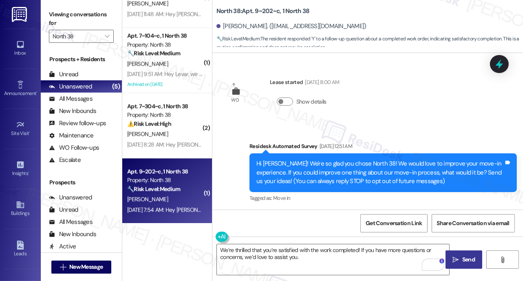
click at [465, 261] on span "Send" at bounding box center [468, 259] width 13 height 9
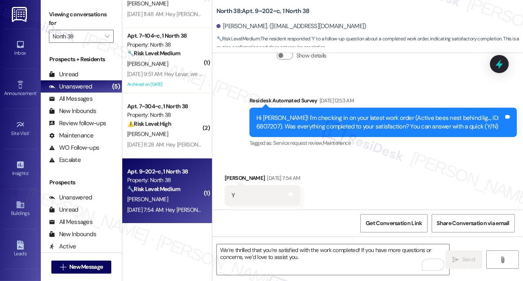
scroll to position [223, 0]
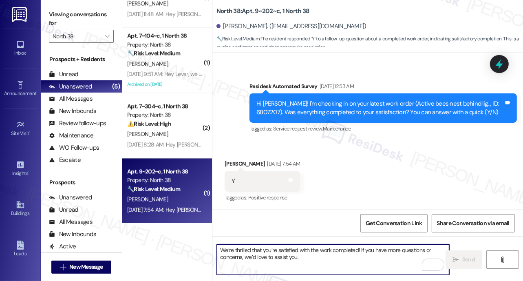
click at [312, 259] on textarea "We’re thrilled that you’re satisfied with the work completed! If you have more …" at bounding box center [333, 259] width 232 height 31
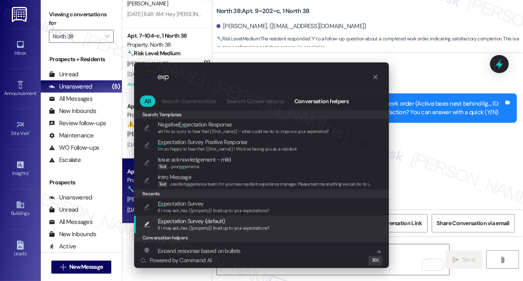
type input "exp"
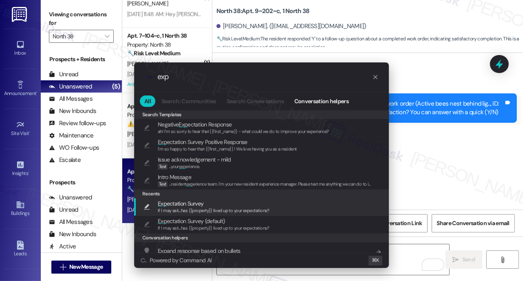
click at [198, 210] on span "If I may ask...has {{property}} lived up to your expectations?" at bounding box center [214, 210] width 112 height 6
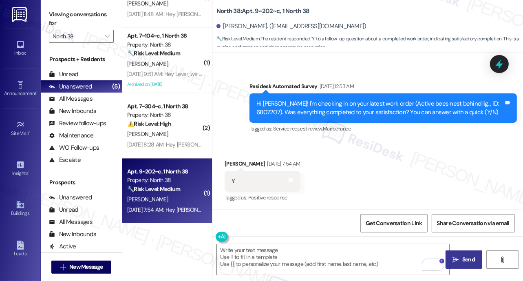
click at [454, 257] on icon "" at bounding box center [456, 259] width 6 height 7
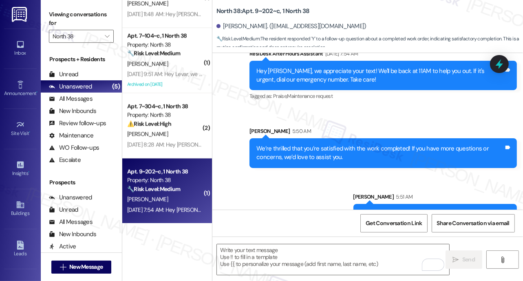
scroll to position [386, 0]
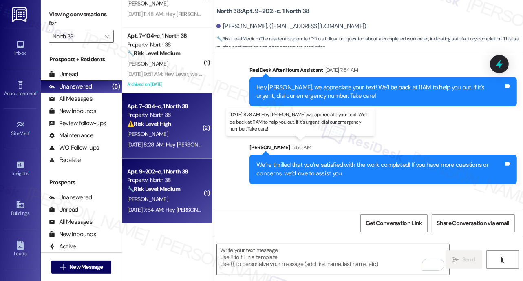
click at [170, 142] on div "Sep 14, 2025 at 8:28 AM: Hey Zoe, we appreciate your text! We'll be back at 11A…" at bounding box center [307, 144] width 361 height 7
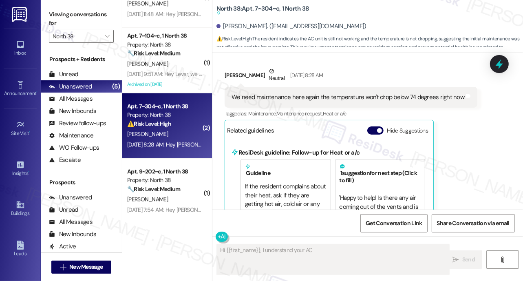
scroll to position [2966, 0]
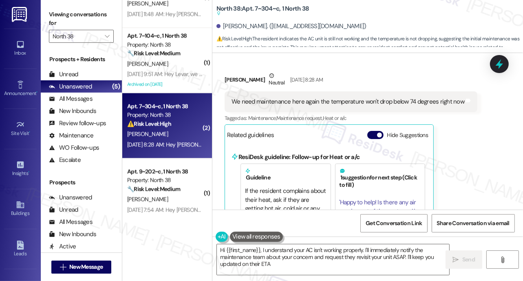
type textarea "Hi {{first_name}}, I understand your AC isn't working properly. I'll immediatel…"
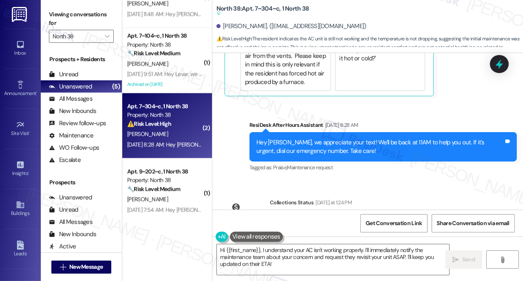
scroll to position [3136, 0]
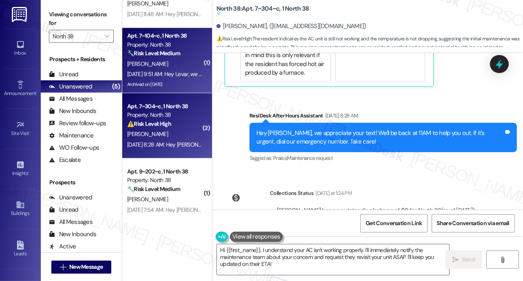
click at [189, 81] on div "Archived on [DATE]" at bounding box center [164, 84] width 77 height 10
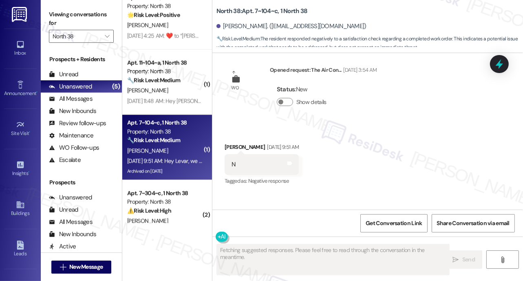
scroll to position [3852, 0]
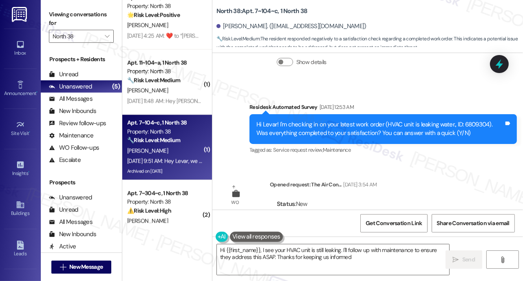
type textarea "Hi {{first_name}}, I see your HVAC unit is still leaking. I'll follow up with m…"
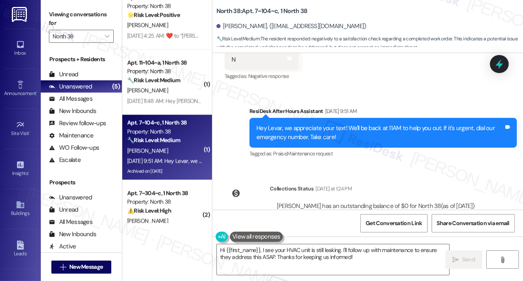
scroll to position [3963, 0]
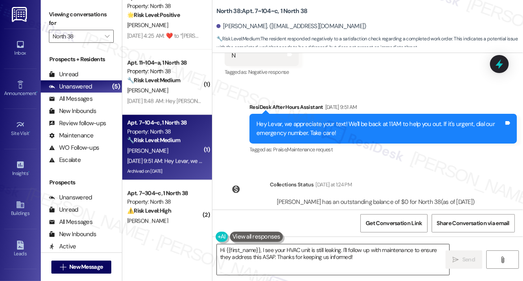
click at [296, 251] on textarea "Hi {{first_name}}, I see your HVAC unit is still leaking. I'll follow up with m…" at bounding box center [333, 259] width 232 height 31
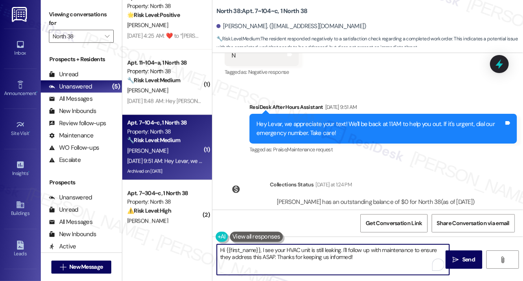
click at [296, 251] on textarea "Hi {{first_name}}, I see your HVAC unit is still leaking. I'll follow up with m…" at bounding box center [333, 259] width 232 height 31
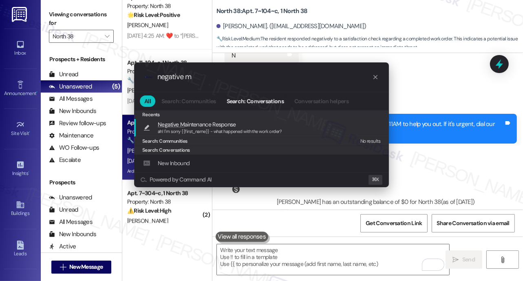
type input "negative m"
click at [224, 132] on span "ah! I'm sorry {{first_name}} - what happened with the work order?" at bounding box center [220, 131] width 124 height 6
type textarea "ah! I'm sorry {{first_name}} - what happened with the work order?"
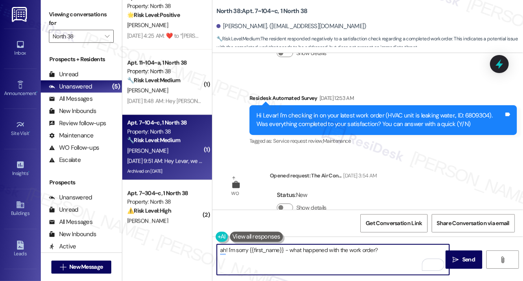
scroll to position [3748, 0]
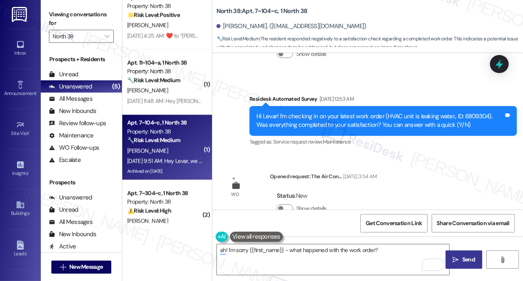
click at [463, 266] on button " Send" at bounding box center [463, 259] width 37 height 18
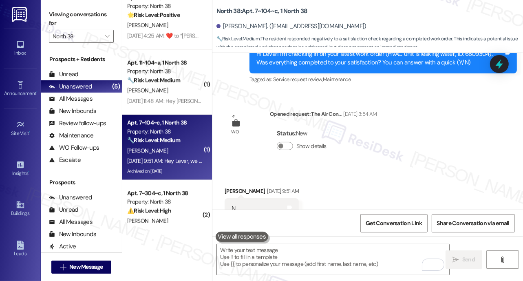
scroll to position [4020, 0]
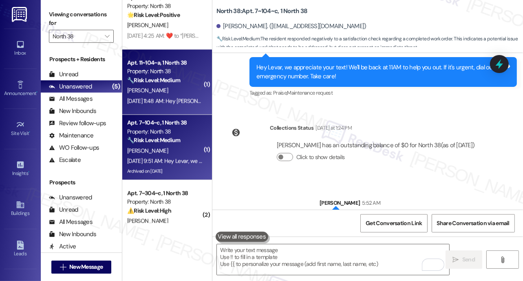
click at [169, 99] on div "Sep 14, 2025 at 11:48 AM: Hey Jason, we appreciate your text! We'll be back at …" at bounding box center [307, 100] width 361 height 7
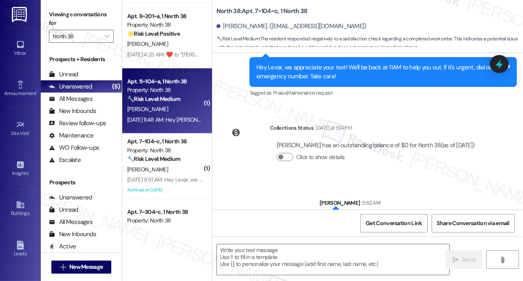
scroll to position [1346, 0]
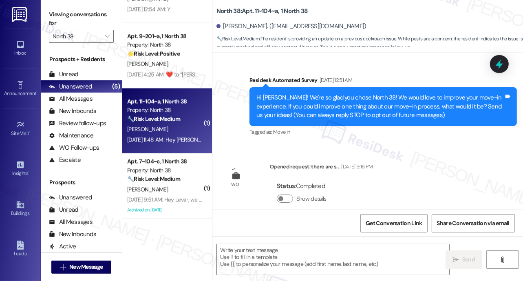
type textarea "Fetching suggested responses. Please feel free to read through the conversation…"
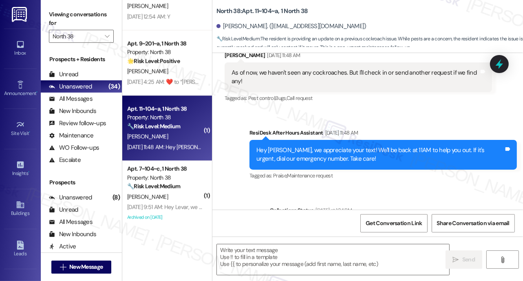
scroll to position [1317, 0]
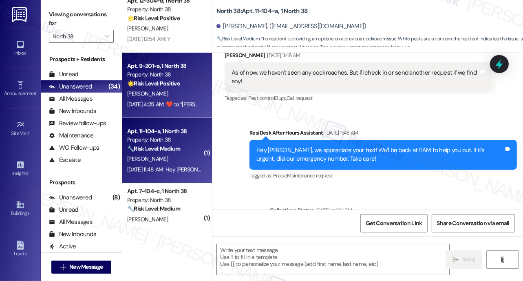
click at [174, 92] on div "[PERSON_NAME]" at bounding box center [164, 93] width 77 height 10
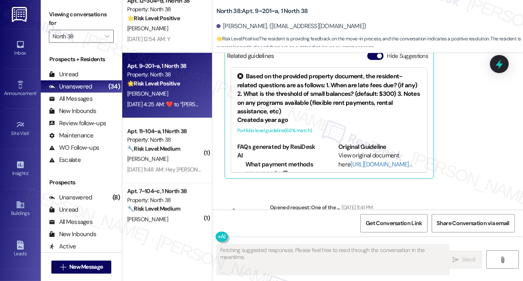
scroll to position [1051, 0]
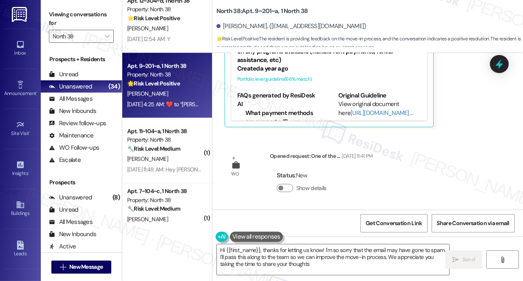
type textarea "Hi {{first_name}}, thanks for letting us know! I'm so sorry that the email may …"
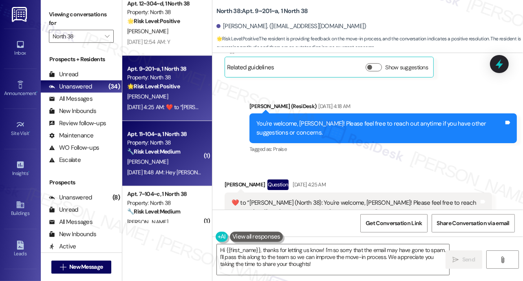
scroll to position [1272, 0]
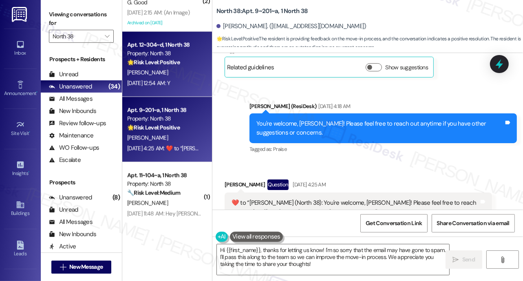
click at [181, 79] on div "Sep 13, 2025 at 12:54 AM: Y Sep 13, 2025 at 12:54 AM: Y" at bounding box center [164, 83] width 77 height 10
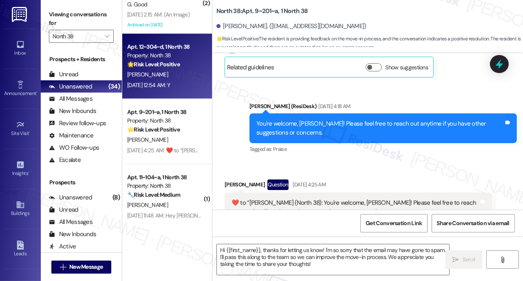
scroll to position [1169, 0]
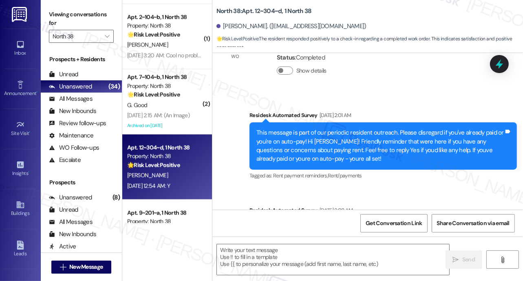
type textarea "Fetching suggested responses. Please feel free to read through the conversation…"
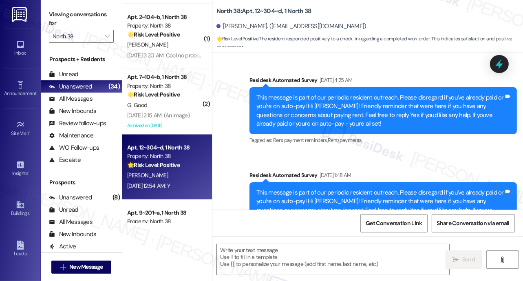
scroll to position [1139, 0]
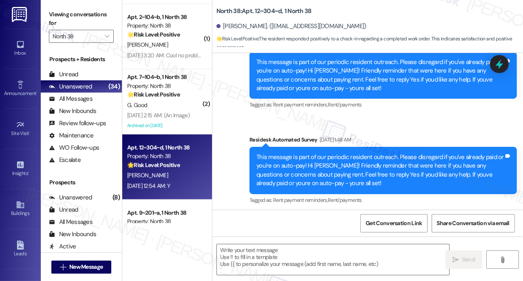
click at [344, 128] on div "Sent via SMS Sarah (ResiDesk) Apr 24, 2025 at 6:21 AM We’re glad everything wen…" at bounding box center [367, 127] width 311 height 480
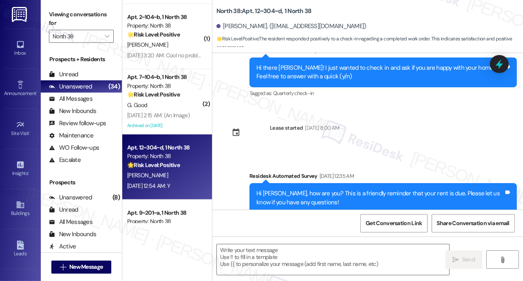
scroll to position [1402, 0]
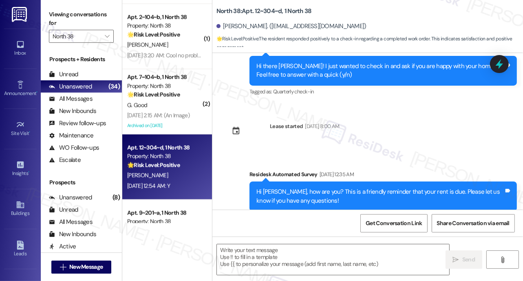
click at [337, 146] on div "Lease started Jul 29, 2025 at 8:00 AM" at bounding box center [281, 134] width 127 height 36
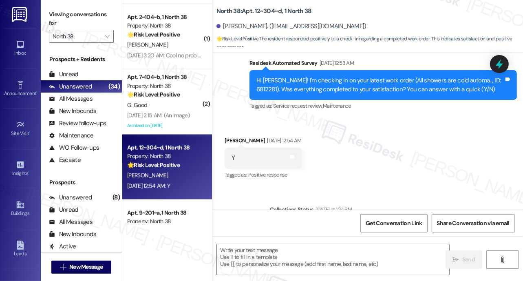
scroll to position [1720, 0]
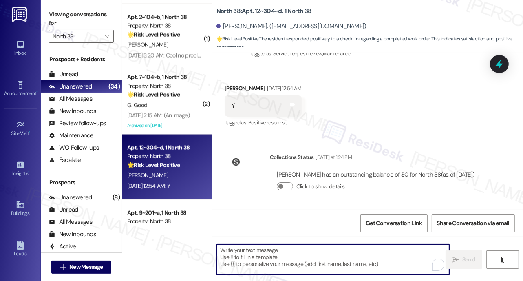
click at [243, 263] on textarea "To enrich screen reader interactions, please activate Accessibility in Grammarl…" at bounding box center [333, 259] width 232 height 31
paste textarea "We’re thrilled that you’re satisfied with the work completed! If you have more …"
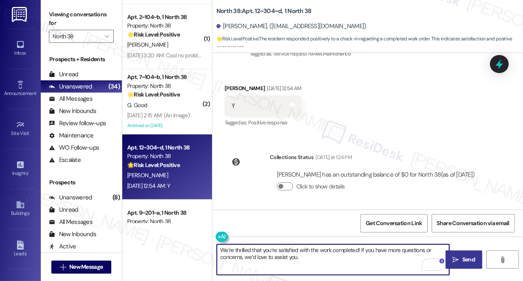
type textarea "We’re thrilled that you’re satisfied with the work completed! If you have more …"
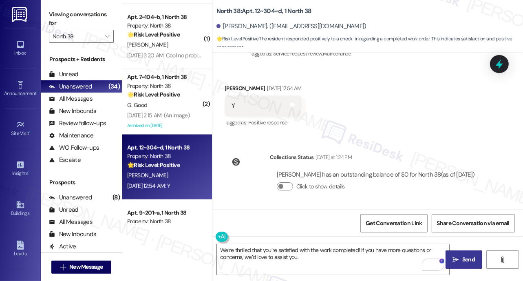
click at [469, 265] on button " Send" at bounding box center [463, 259] width 37 height 18
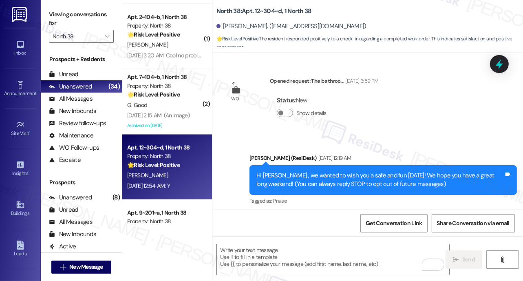
scroll to position [0, 0]
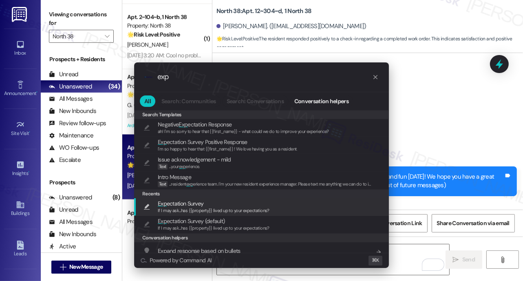
type input "exp"
click at [177, 207] on div "If I may ask...has {{property}} lived up to your expectations?" at bounding box center [214, 210] width 112 height 7
type textarea "If I may ask...has {{property}} lived up to your expectations?"
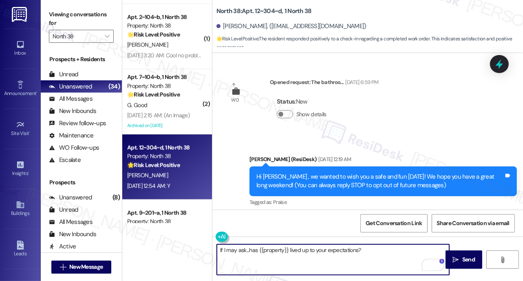
scroll to position [60, 0]
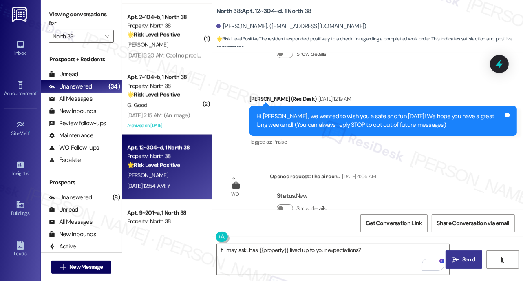
click at [468, 262] on span "Send" at bounding box center [468, 259] width 13 height 9
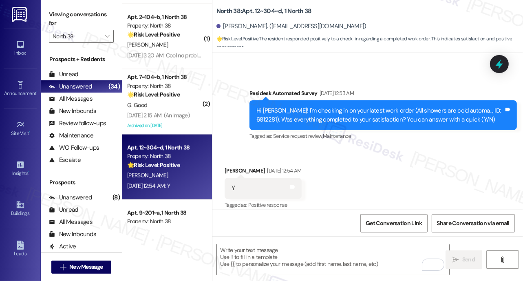
scroll to position [1644, 0]
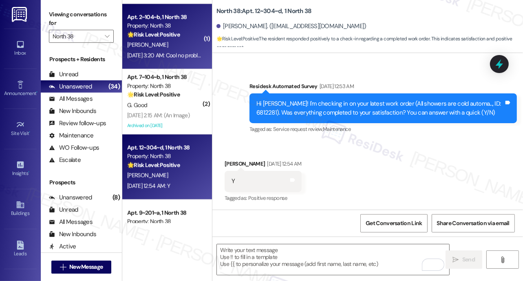
click at [179, 49] on div "J. Smith" at bounding box center [164, 45] width 77 height 10
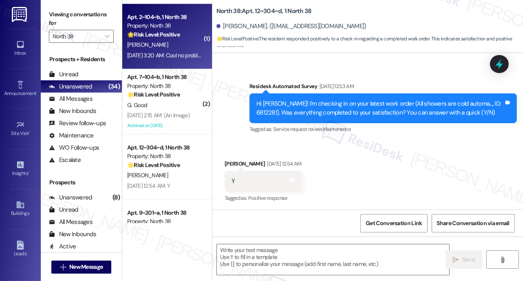
type textarea "Fetching suggested responses. Please feel free to read through the conversation…"
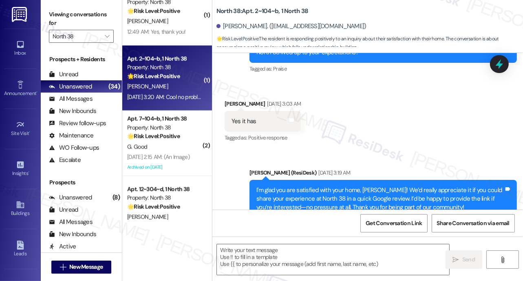
scroll to position [370, 0]
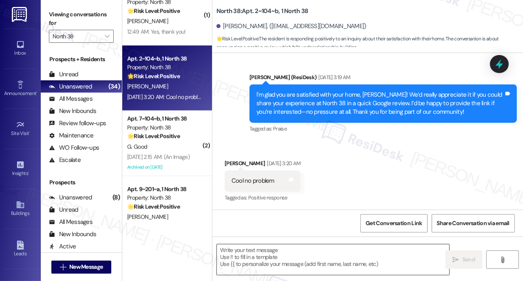
click at [249, 260] on textarea at bounding box center [333, 259] width 232 height 31
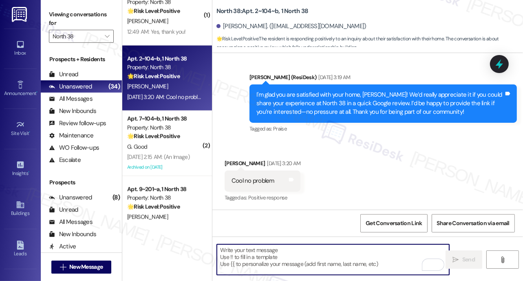
paste textarea "Here’s the link: {{google_review_link}}. Thanks so much for your support!"
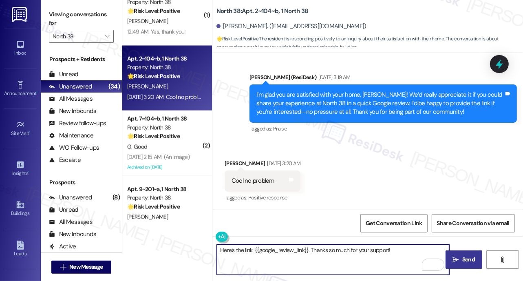
type textarea "Here’s the link: {{google_review_link}}. Thanks so much for your support!"
click at [456, 261] on icon "" at bounding box center [456, 259] width 6 height 7
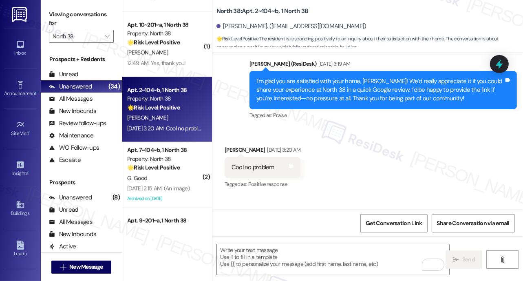
scroll to position [385, 0]
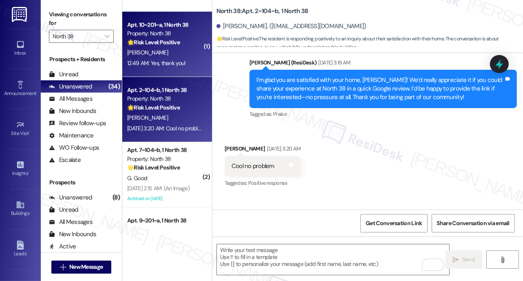
click at [164, 48] on div "Apt. 10~201~a, 1 North 38 Property: North 38 🌟 Risk Level: Positive The message…" at bounding box center [167, 44] width 90 height 65
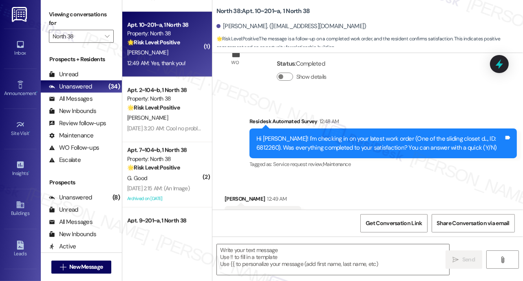
type textarea "Fetching suggested responses. Please feel free to read through the conversation…"
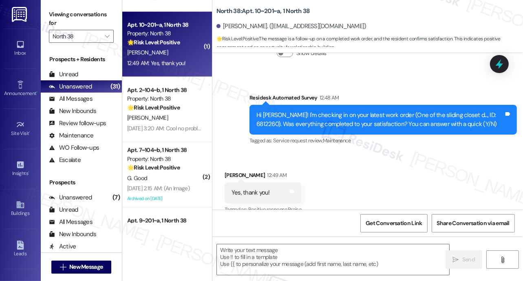
scroll to position [208, 0]
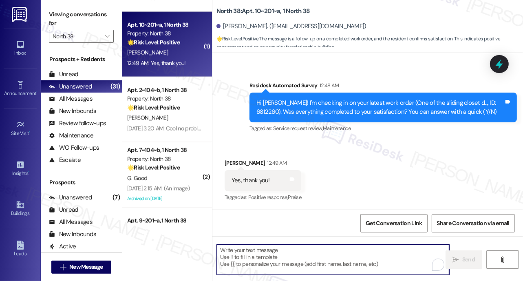
click at [255, 262] on textarea "To enrich screen reader interactions, please activate Accessibility in Grammarl…" at bounding box center [333, 259] width 232 height 31
paste textarea "Here’s the link: {{google_review_link}}. Thanks so much for your support!"
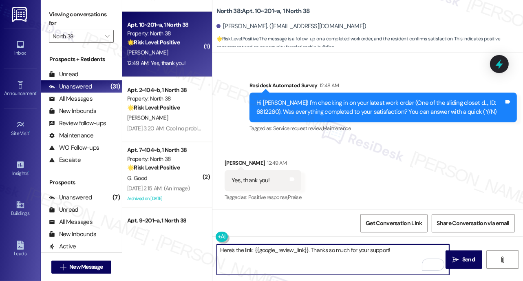
click at [267, 252] on textarea "Here’s the link: {{google_review_link}}. Thanks so much for your support!" at bounding box center [333, 259] width 232 height 31
paste textarea "We’re glad everything went well with your work order! Let us know if there’s an…"
type textarea "We’re glad everything went well with your work order! Let us know if there’s an…"
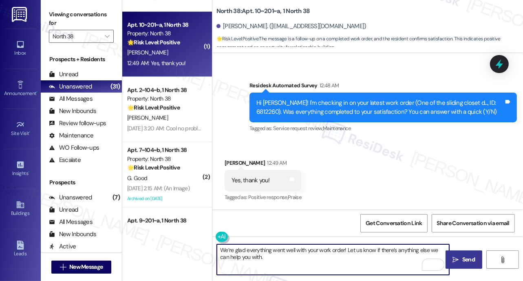
click at [456, 257] on icon "" at bounding box center [456, 259] width 6 height 7
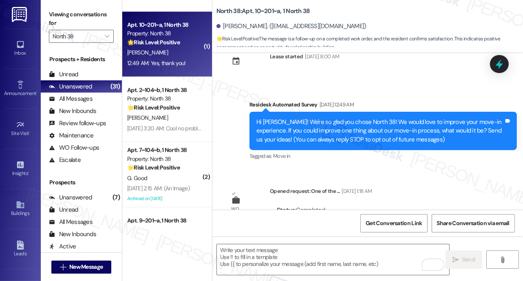
scroll to position [0, 0]
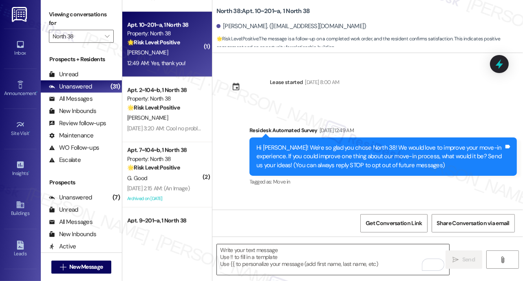
click at [300, 258] on textarea "To enrich screen reader interactions, please activate Accessibility in Grammarl…" at bounding box center [333, 259] width 232 height 31
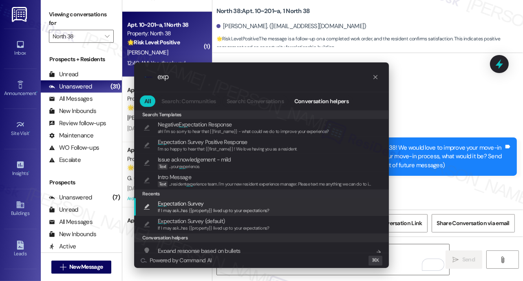
type input "exp"
drag, startPoint x: 217, startPoint y: 212, endPoint x: 237, endPoint y: 205, distance: 20.9
click at [217, 213] on span "If I may ask...has {{property}} lived up to your expectations?" at bounding box center [214, 210] width 112 height 6
type textarea "If I may ask...has {{property}} lived up to your expectations?"
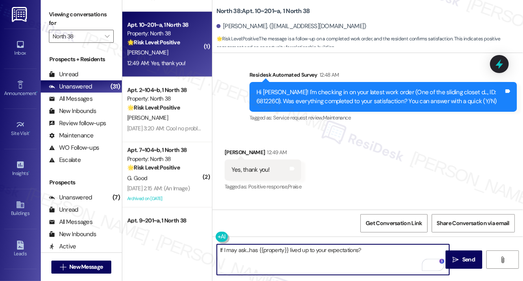
scroll to position [273, 0]
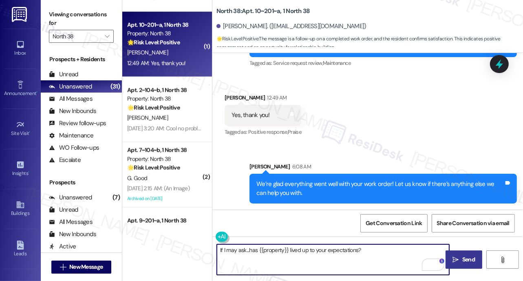
click at [455, 251] on button " Send" at bounding box center [463, 259] width 37 height 18
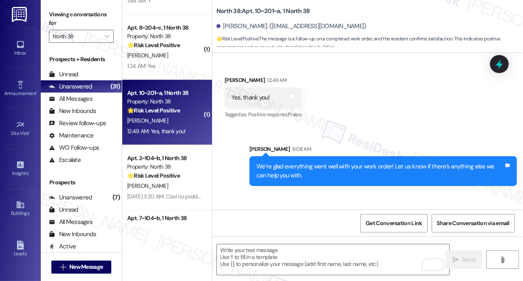
scroll to position [330, 0]
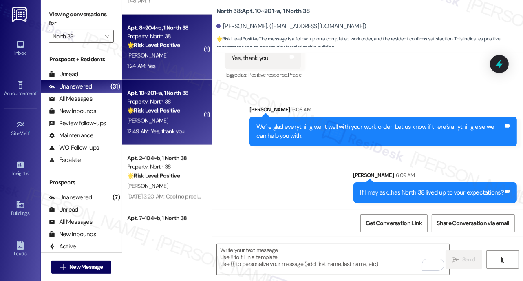
click at [160, 57] on div "S. Berger" at bounding box center [164, 56] width 77 height 10
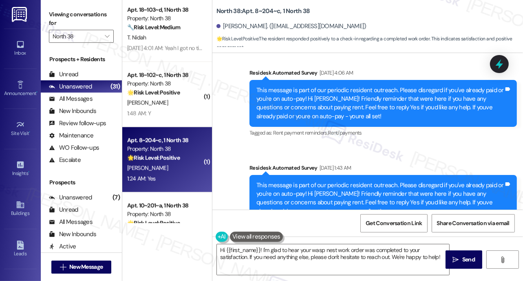
scroll to position [655, 0]
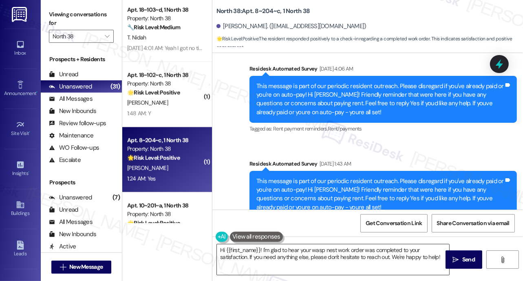
click at [252, 263] on textarea "Hi {{first_name}}! I'm glad to hear your wasp nest work order was completed to …" at bounding box center [333, 259] width 232 height 31
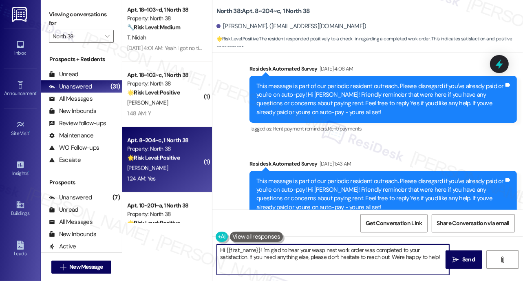
click at [252, 263] on textarea "Hi {{first_name}}! I'm glad to hear your wasp nest work order was completed to …" at bounding box center [333, 259] width 232 height 31
click at [252, 262] on textarea "Hi {{first_name}}! I'm glad to hear your wasp nest work order was completed to …" at bounding box center [333, 259] width 232 height 31
click at [252, 260] on textarea "Hi {{first_name}}! I'm glad to hear your wasp nest work order was completed to …" at bounding box center [333, 259] width 232 height 31
click at [252, 261] on textarea "Hi {{first_name}}! I'm glad to hear your wasp nest work order was completed to …" at bounding box center [333, 259] width 232 height 31
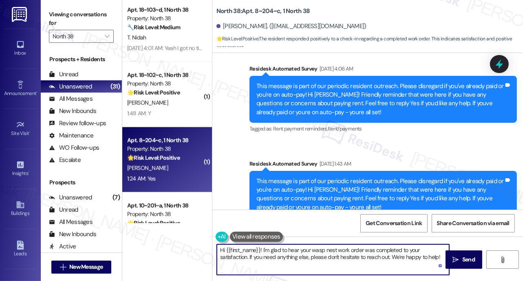
paste textarea "We’re glad everything went well with your work order! Let us know if there’s an…"
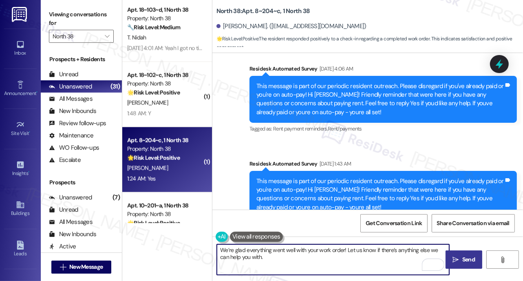
type textarea "We’re glad everything went well with your work order! Let us know if there’s an…"
click at [461, 259] on span "Send" at bounding box center [468, 259] width 16 height 9
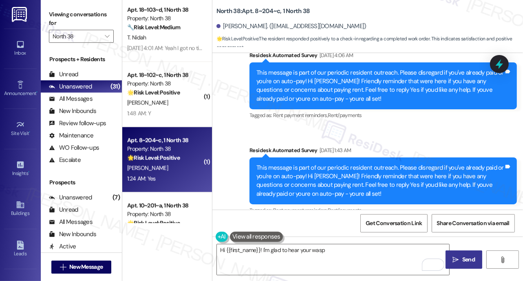
click at [349, 62] on div "Survey, sent via SMS Residesk Automated Survey Apr 30, 2025 at 4:06 AM This mes…" at bounding box center [383, 86] width 280 height 83
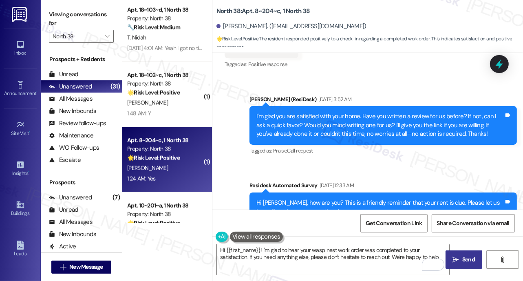
type textarea "Hi {{first_name}}! I'm glad to hear your wasp nest work order was completed to …"
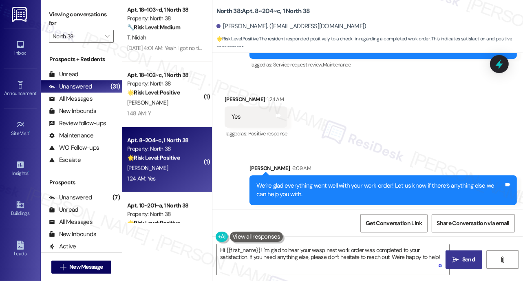
scroll to position [1328, 0]
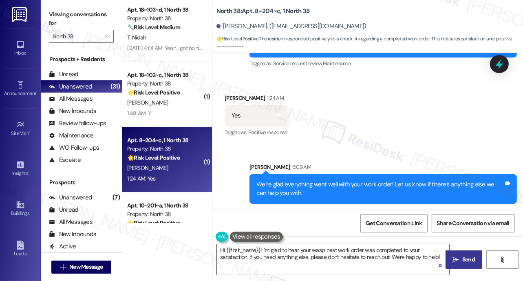
click at [302, 253] on textarea "Hi {{first_name}}! I'm glad to hear your wasp nest work order was completed to …" at bounding box center [333, 259] width 232 height 31
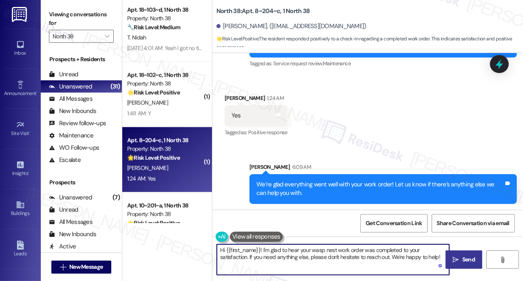
click at [302, 253] on textarea "Hi {{first_name}}! I'm glad to hear your wasp nest work order was completed to …" at bounding box center [333, 259] width 232 height 31
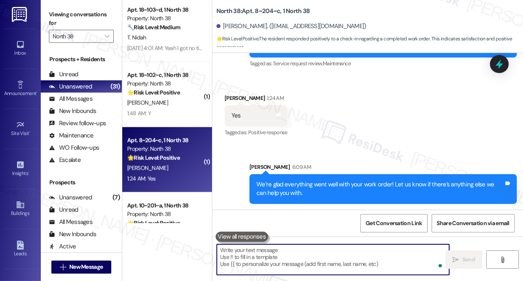
paste textarea "We’d really appreciate your feedback! If you could take a minute to leave us a …"
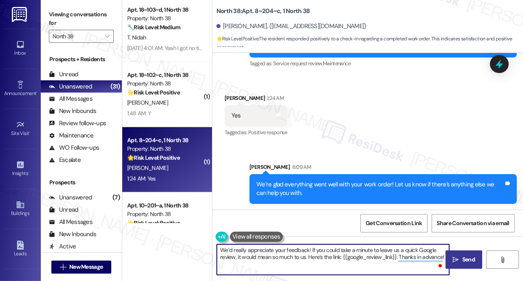
type textarea "We’d really appreciate your feedback! If you could take a minute to leave us a …"
click at [469, 258] on span "Send" at bounding box center [468, 259] width 13 height 9
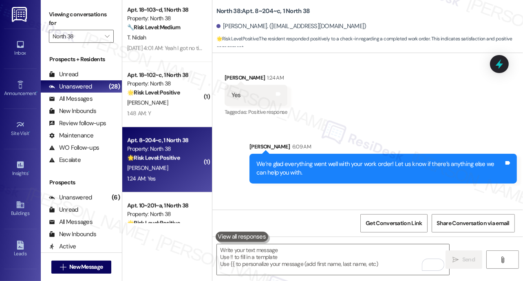
scroll to position [1402, 0]
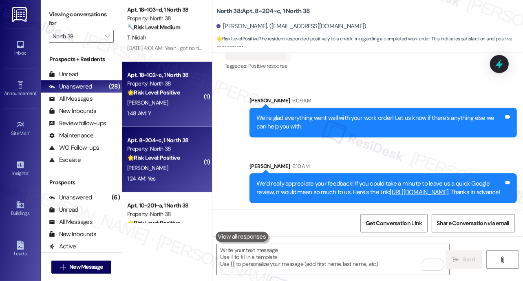
click at [181, 116] on div "1:48 AM: Y 1:48 AM: Y" at bounding box center [164, 113] width 77 height 10
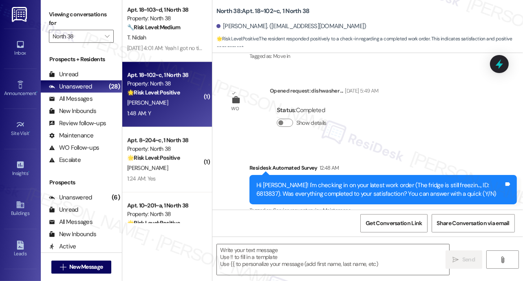
type textarea "Fetching suggested responses. Please feel free to read through the conversation…"
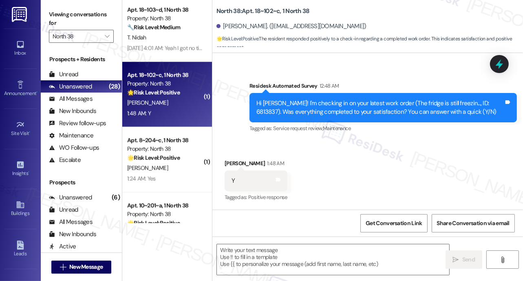
scroll to position [0, 0]
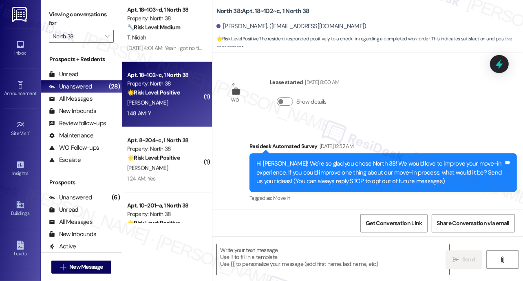
click at [248, 266] on textarea at bounding box center [333, 259] width 232 height 31
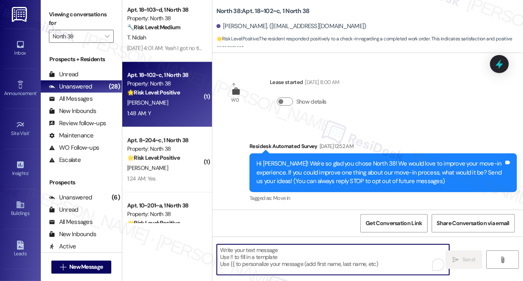
paste textarea "We’re glad everything went well with your work order! Let us know if there’s an…"
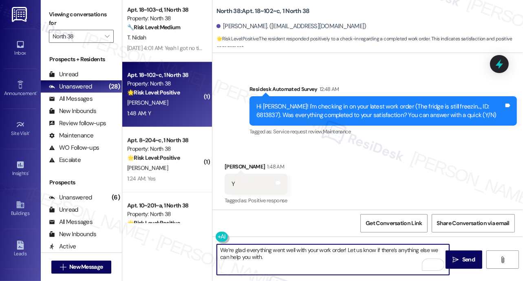
scroll to position [224, 0]
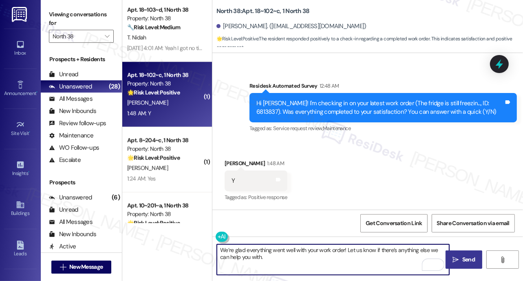
type textarea "We’re glad everything went well with your work order! Let us know if there’s an…"
click at [455, 255] on span " Send" at bounding box center [464, 259] width 26 height 9
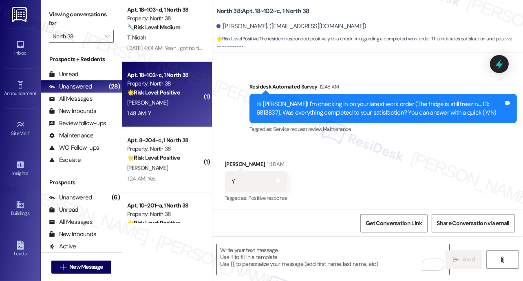
scroll to position [223, 0]
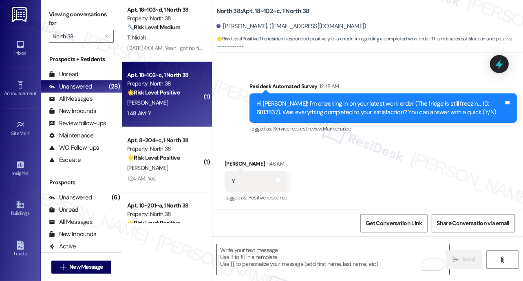
click at [273, 256] on textarea "To enrich screen reader interactions, please activate Accessibility in Grammarl…" at bounding box center [333, 259] width 232 height 31
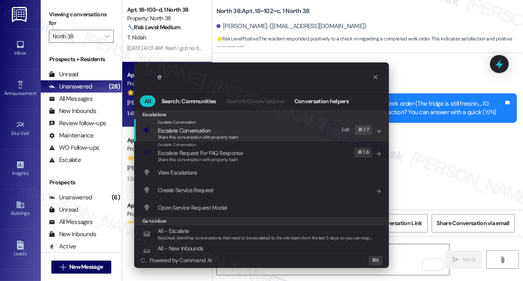
type input "ex"
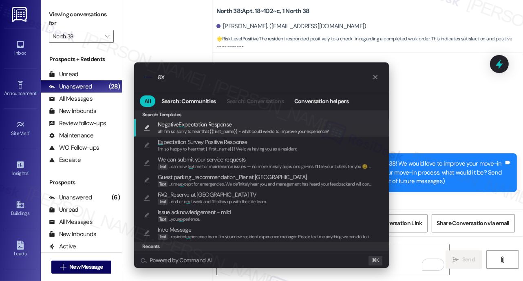
scroll to position [223, 0]
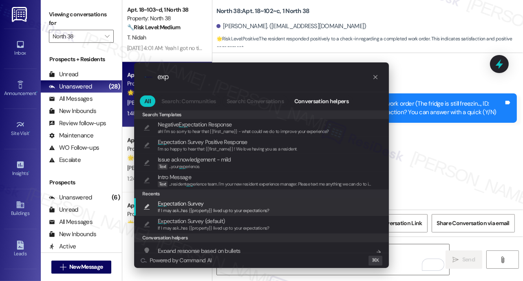
type input "exp"
click at [173, 207] on span "If I may ask...has {{property}} lived up to your expectations?" at bounding box center [214, 210] width 112 height 6
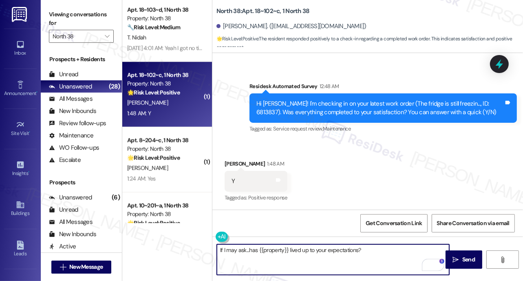
scroll to position [284, 0]
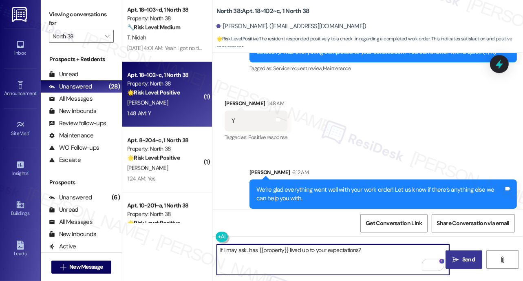
drag, startPoint x: 461, startPoint y: 260, endPoint x: 457, endPoint y: 254, distance: 6.9
click at [461, 260] on span "Send" at bounding box center [468, 259] width 16 height 9
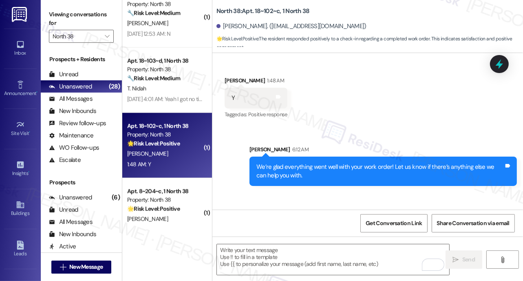
scroll to position [346, 0]
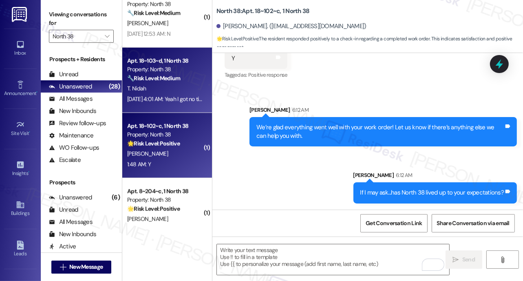
click at [167, 95] on div "Sep 12, 2025 at 4:01 AM: Yeah I got no time checking the rent so that is the re…" at bounding box center [279, 98] width 304 height 7
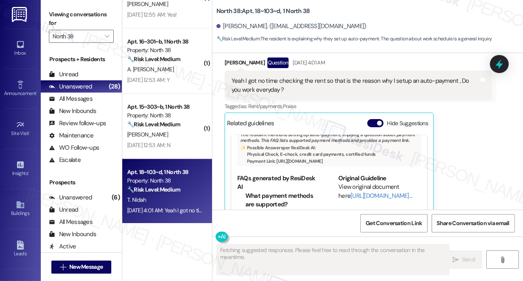
scroll to position [1094, 0]
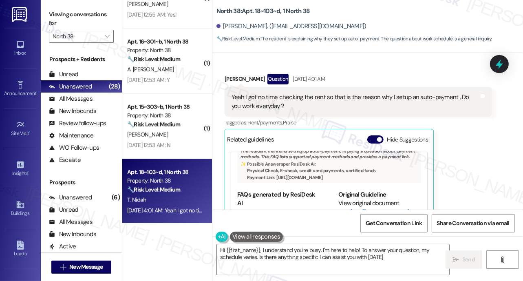
type textarea "Hi {{first_name}}, I understand you're busy. I'm here to help! To answer your q…"
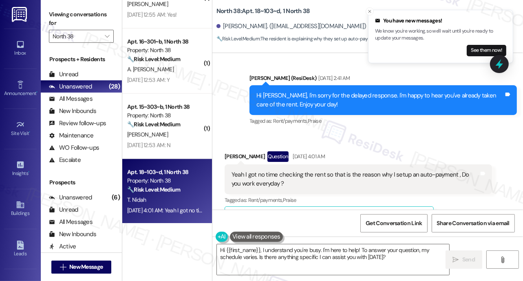
scroll to position [1006, 0]
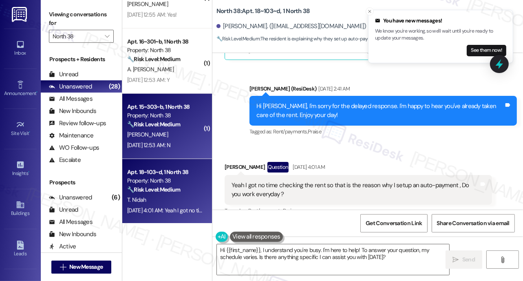
click at [170, 144] on div "Sep 13, 2025 at 12:53 AM: N Sep 13, 2025 at 12:53 AM: N" at bounding box center [148, 144] width 43 height 7
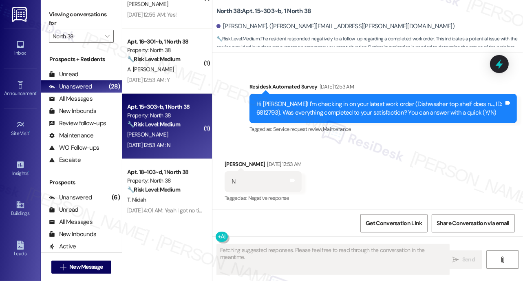
scroll to position [223, 0]
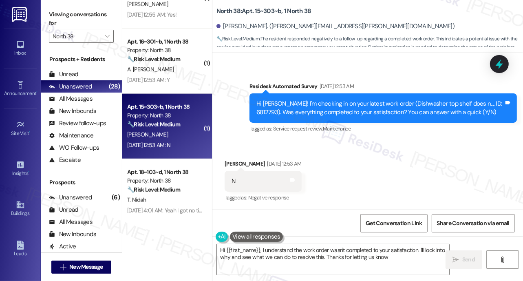
type textarea "Hi {{first_name}}, I understand the work order wasn't completed to your satisfa…"
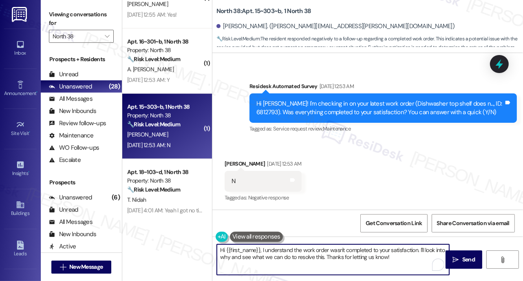
click at [327, 251] on textarea "Hi {{first_name}}, I understand the work order wasn't completed to your satisfa…" at bounding box center [333, 259] width 232 height 31
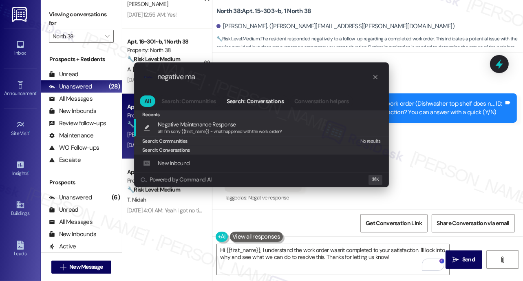
type input "negative ma"
click at [220, 124] on span "Negative Ma intenance Response" at bounding box center [197, 124] width 78 height 9
type textarea "ah! I'm sorry {{first_name}} - what happened with the work order?"
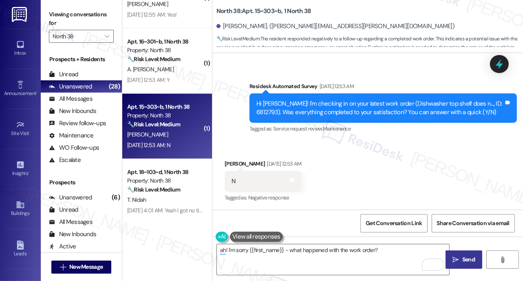
click at [463, 259] on span "Send" at bounding box center [468, 259] width 13 height 9
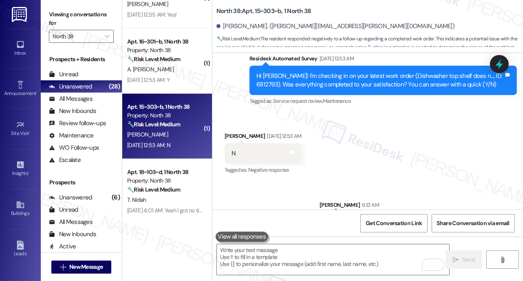
scroll to position [280, 0]
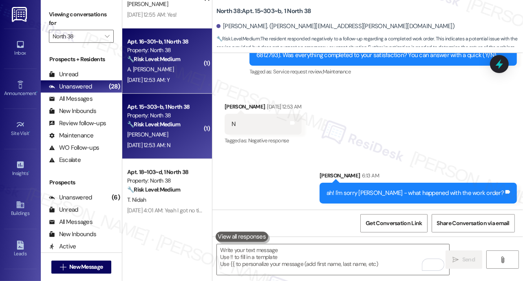
click at [170, 78] on div "Sep 13, 2025 at 12:53 AM: Y Sep 13, 2025 at 12:53 AM: Y" at bounding box center [148, 79] width 42 height 7
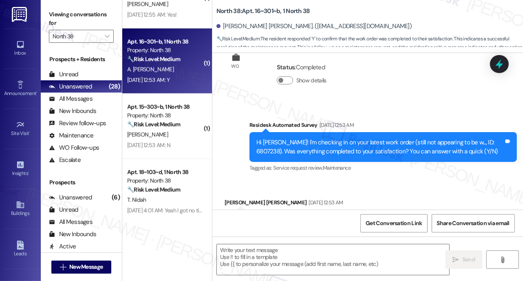
type textarea "Fetching suggested responses. Please feel free to read through the conversation…"
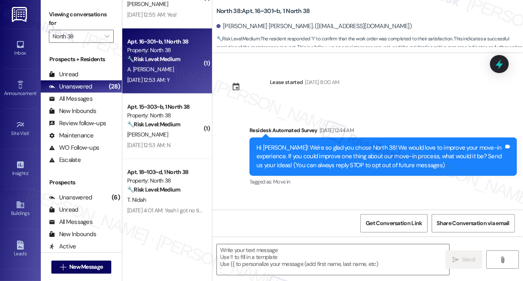
scroll to position [208, 0]
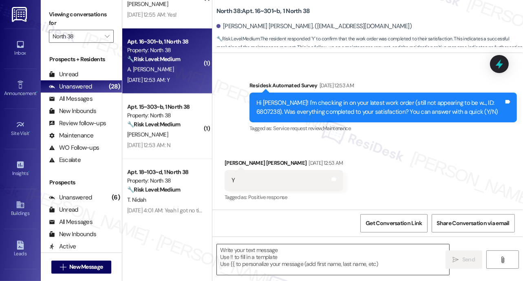
click at [283, 251] on textarea at bounding box center [333, 259] width 232 height 31
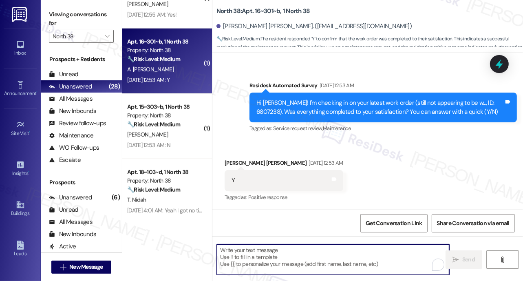
click at [283, 251] on textarea "To enrich screen reader interactions, please activate Accessibility in Grammarl…" at bounding box center [333, 259] width 232 height 31
paste textarea "We’re glad everything went well with your work order! Let us know if there’s an…"
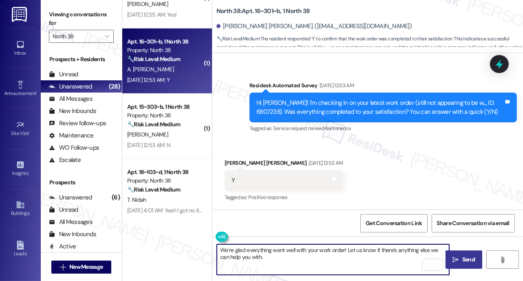
type textarea "We’re glad everything went well with your work order! Let us know if there’s an…"
click at [462, 260] on span "Send" at bounding box center [468, 259] width 13 height 9
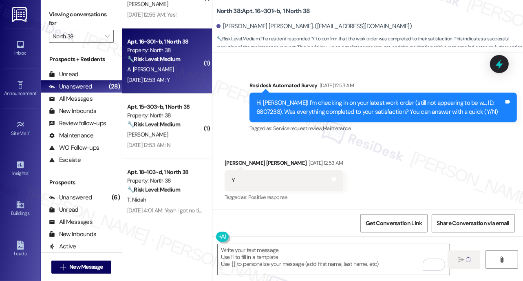
scroll to position [207, 0]
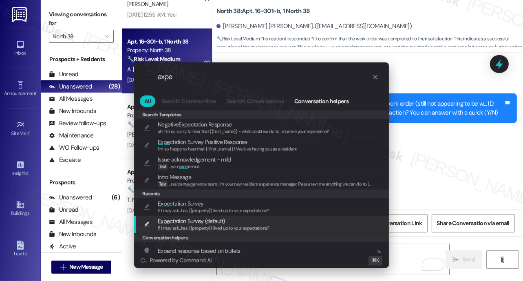
type input "expe"
click at [198, 216] on div "Expe ctation Survey (default) If I may ask...has {{property}} lived up to your …" at bounding box center [261, 225] width 255 height 18
type textarea "If I may ask...has {{property}} lived up to your expectations?"
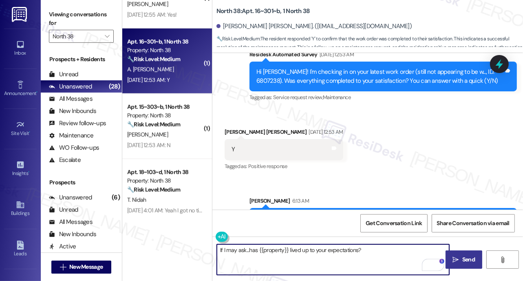
scroll to position [273, 0]
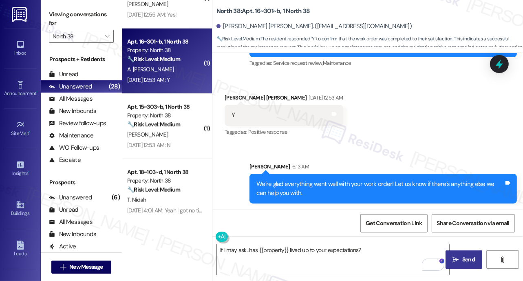
click at [456, 257] on icon "" at bounding box center [456, 259] width 6 height 7
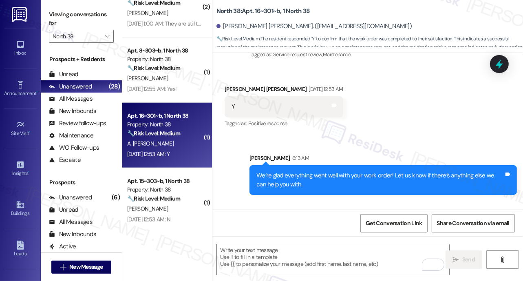
scroll to position [330, 0]
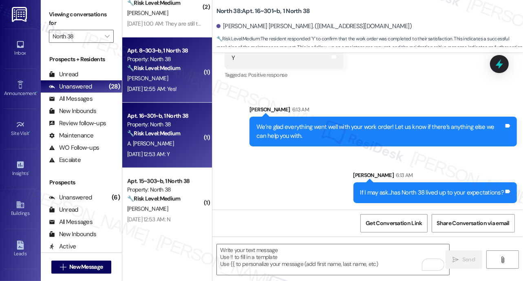
click at [165, 84] on div "Sep 13, 2025 at 12:55 AM: Yes! Sep 13, 2025 at 12:55 AM: Yes!" at bounding box center [164, 89] width 77 height 10
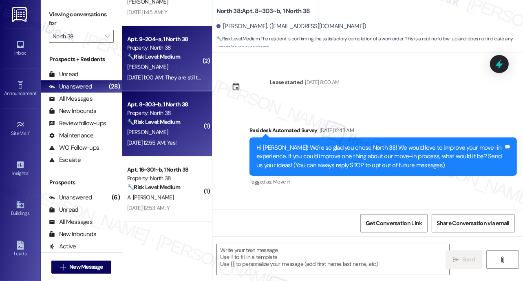
scroll to position [590, 0]
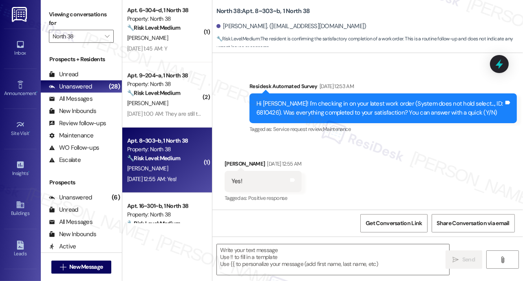
type textarea "Fetching suggested responses. Please feel free to read through the conversation…"
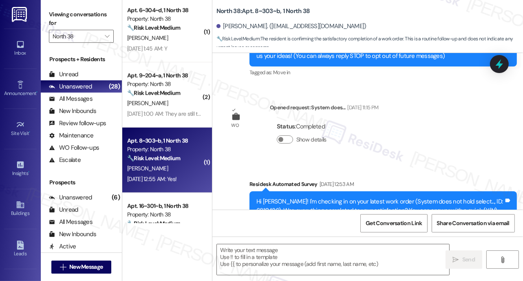
scroll to position [208, 0]
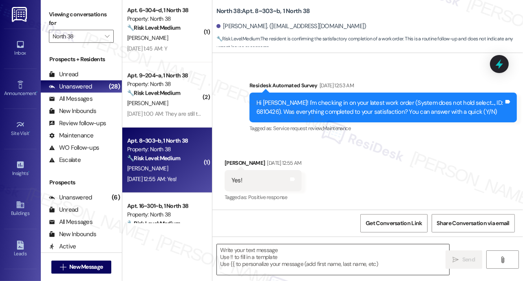
click at [297, 262] on textarea at bounding box center [333, 259] width 232 height 31
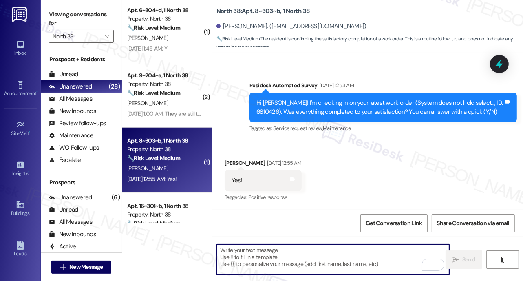
paste textarea "We’re glad everything went well with your work order! Let us know if there’s an…"
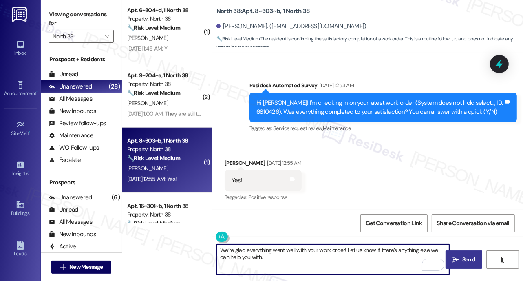
type textarea "We’re glad everything went well with your work order! Let us know if there’s an…"
click at [459, 262] on span " Send" at bounding box center [464, 259] width 26 height 9
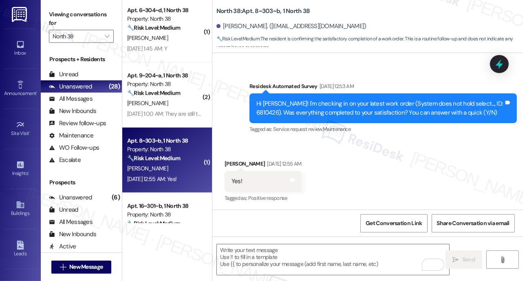
scroll to position [273, 0]
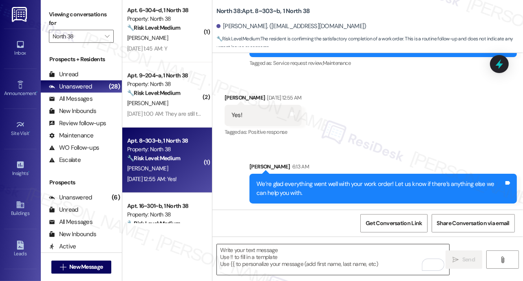
click at [273, 264] on textarea "To enrich screen reader interactions, please activate Accessibility in Grammarl…" at bounding box center [333, 259] width 232 height 31
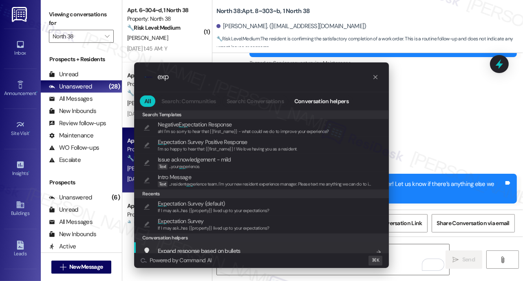
type input "exp"
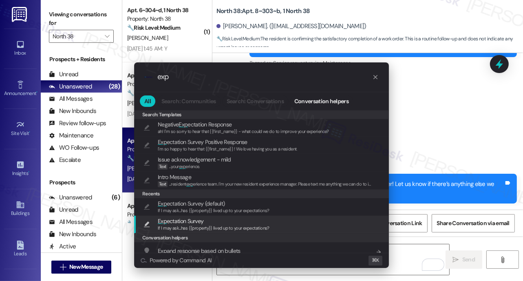
click at [234, 232] on div "Exp ectation Survey If I may ask...has {{property}} lived up to your expectatio…" at bounding box center [261, 225] width 255 height 18
type textarea "If I may ask...has {{property}} lived up to your expectations?"
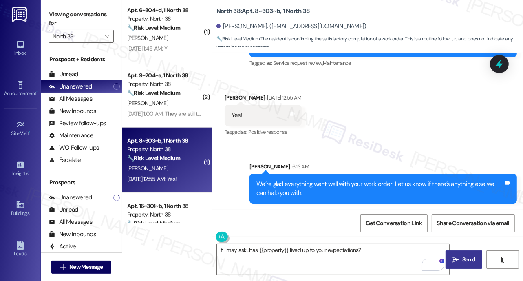
click at [456, 261] on icon "" at bounding box center [456, 259] width 6 height 7
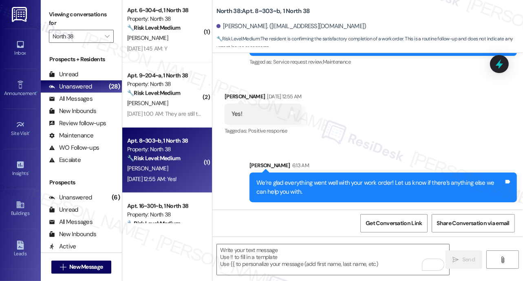
scroll to position [330, 0]
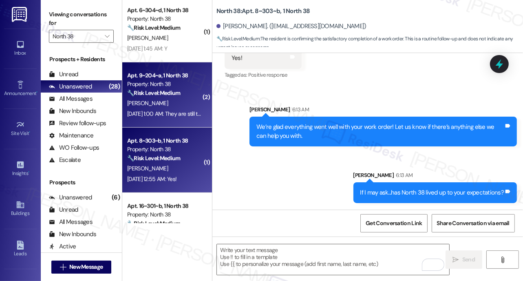
click at [180, 105] on div "[PERSON_NAME]" at bounding box center [164, 103] width 77 height 10
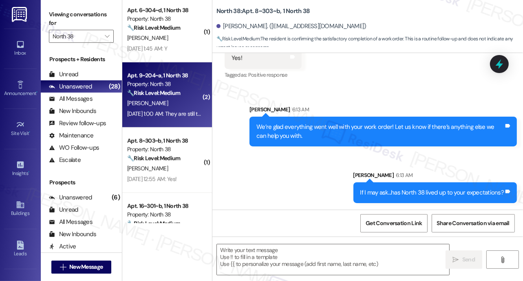
type textarea "Fetching suggested responses. Please feel free to read through the conversation…"
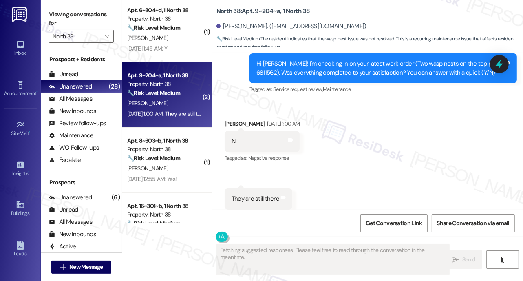
scroll to position [264, 0]
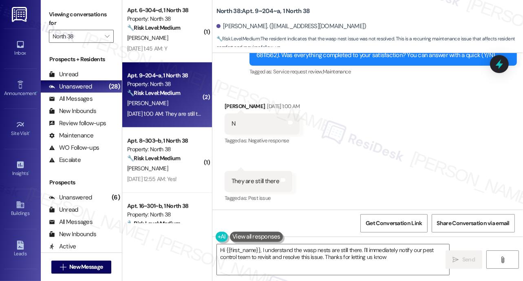
type textarea "Hi {{first_name}}, I understand the wasp nests are still there. I'll immediatel…"
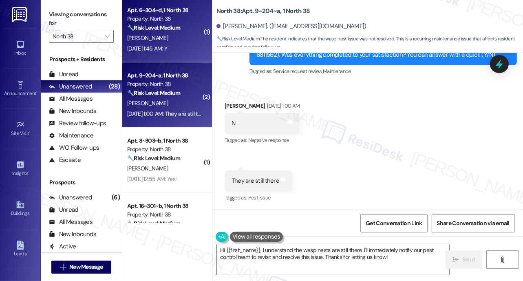
click at [176, 54] on div "Apt. 6~304~d, 1 North 38 Property: North 38 🔧 Risk Level: Medium The resident r…" at bounding box center [167, 29] width 90 height 65
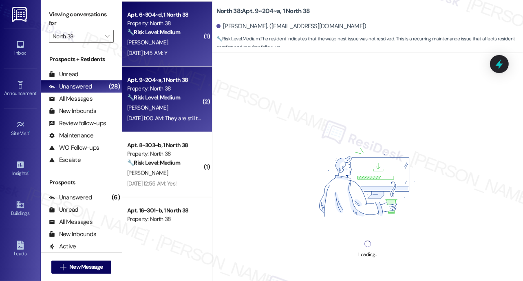
scroll to position [489, 0]
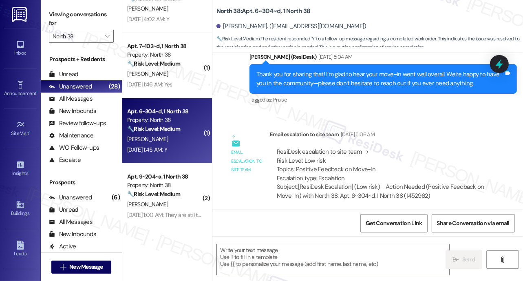
type textarea "Fetching suggested responses. Please feel free to read through the conversation…"
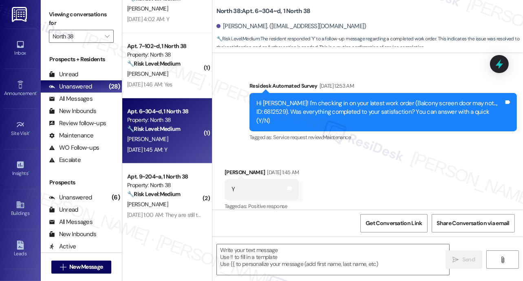
scroll to position [739, 0]
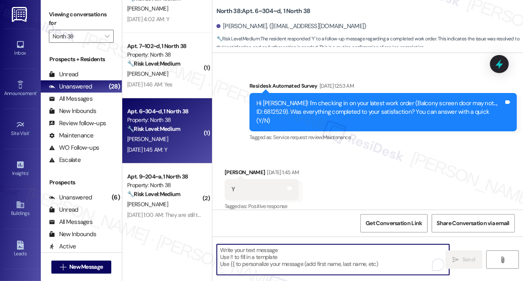
click at [292, 253] on textarea "To enrich screen reader interactions, please activate Accessibility in Grammarl…" at bounding box center [333, 259] width 232 height 31
paste textarea "We’re glad everything went well with your work order! Let us know if there’s an…"
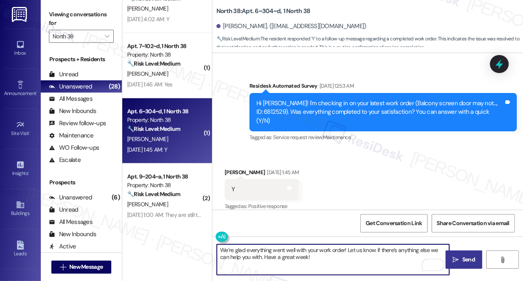
type textarea "We’re glad everything went well with your work order! Let us know if there’s an…"
click at [461, 264] on button " Send" at bounding box center [463, 259] width 37 height 18
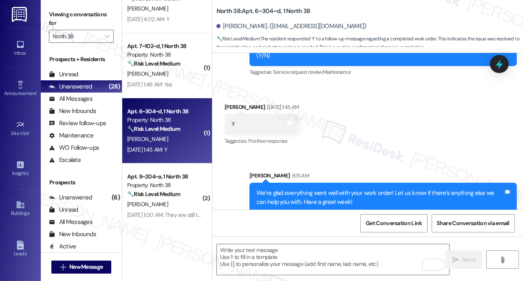
scroll to position [805, 0]
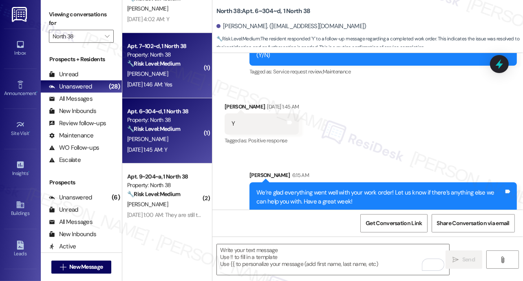
click at [163, 79] on div "[PERSON_NAME]" at bounding box center [164, 74] width 77 height 10
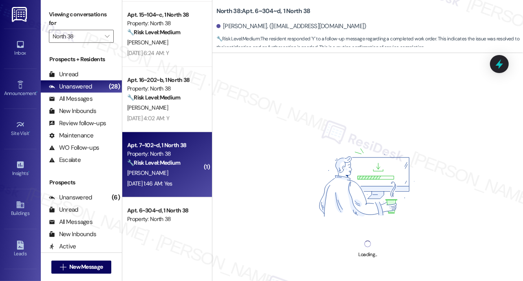
scroll to position [344, 0]
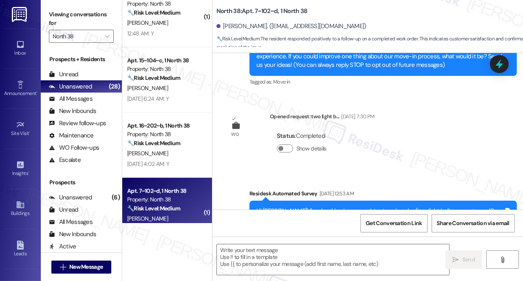
type textarea "Fetching suggested responses. Please feel free to read through the conversation…"
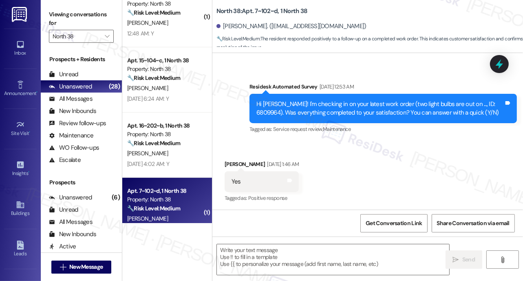
scroll to position [224, 0]
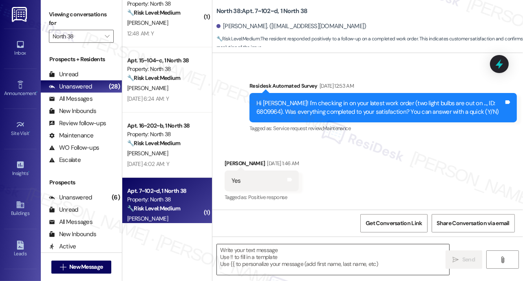
click at [308, 262] on textarea at bounding box center [333, 259] width 232 height 31
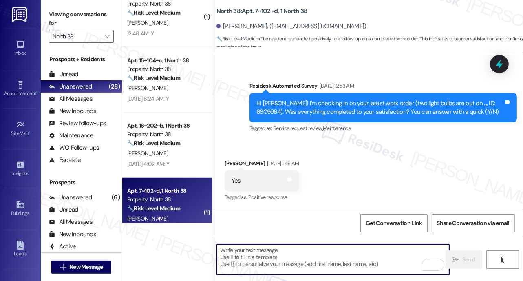
paste textarea "We’re glad everything went well with your work order! Let us know if there’s an…"
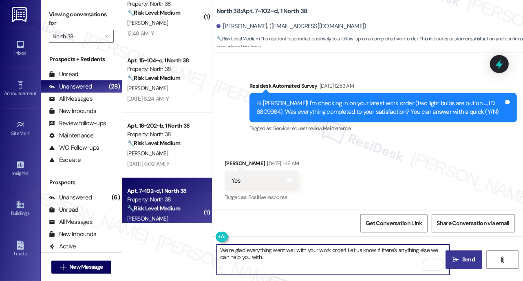
type textarea "We’re glad everything went well with your work order! Let us know if there’s an…"
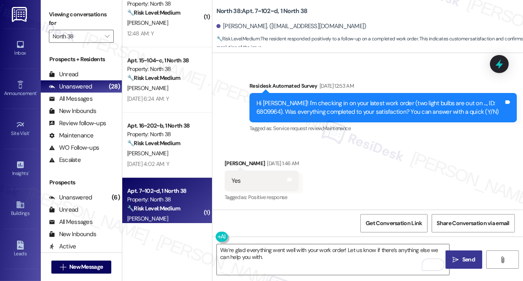
drag, startPoint x: 461, startPoint y: 263, endPoint x: 457, endPoint y: 257, distance: 7.3
click at [460, 263] on span "Send" at bounding box center [468, 259] width 16 height 9
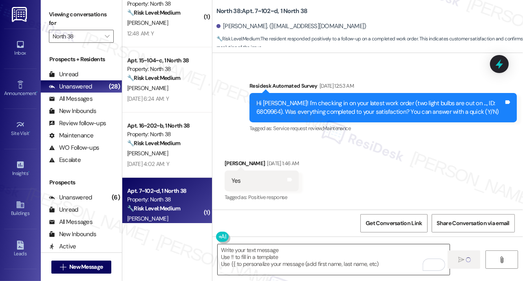
scroll to position [223, 0]
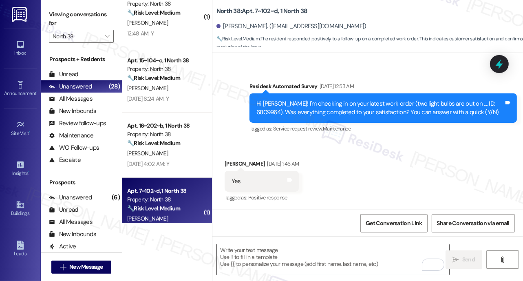
click at [315, 264] on textarea "To enrich screen reader interactions, please activate Accessibility in Grammarl…" at bounding box center [333, 259] width 232 height 31
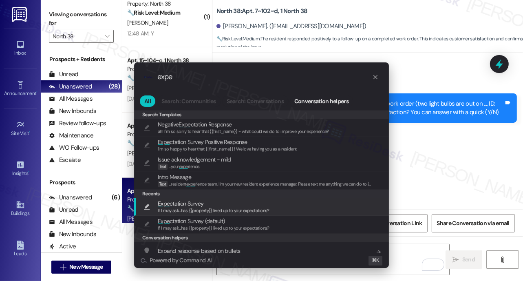
type input "expe"
click at [197, 203] on span "Expe ctation Survey" at bounding box center [181, 203] width 46 height 9
type textarea "If I may ask...has {{property}} lived up to your expectations?"
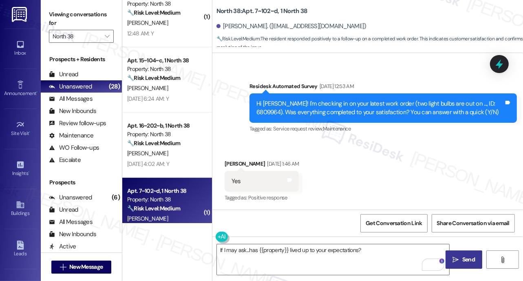
drag, startPoint x: 462, startPoint y: 260, endPoint x: 459, endPoint y: 256, distance: 5.2
click at [462, 260] on span "Send" at bounding box center [468, 259] width 13 height 9
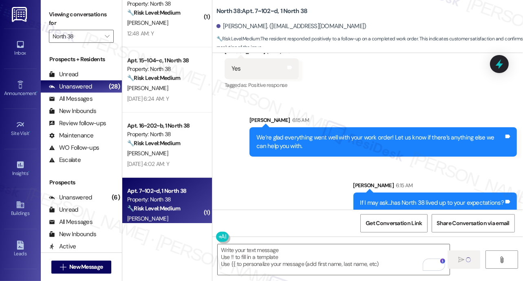
scroll to position [346, 0]
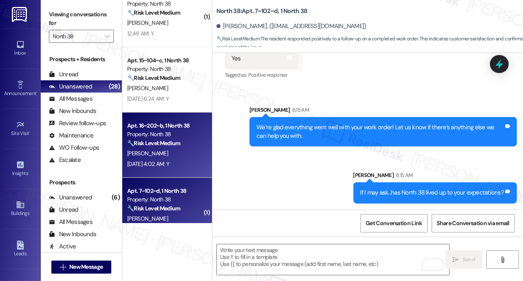
click at [169, 159] on div "Sep 13, 2025 at 4:02 AM: Y Sep 13, 2025 at 4:02 AM: Y" at bounding box center [164, 164] width 77 height 10
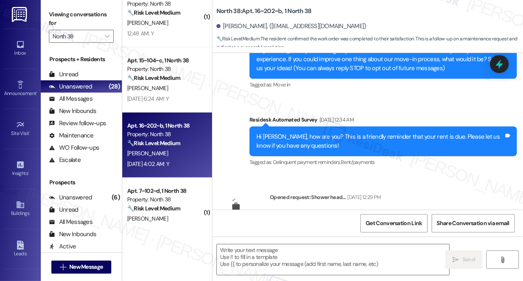
type textarea "Fetching suggested responses. Please feel free to read through the conversation…"
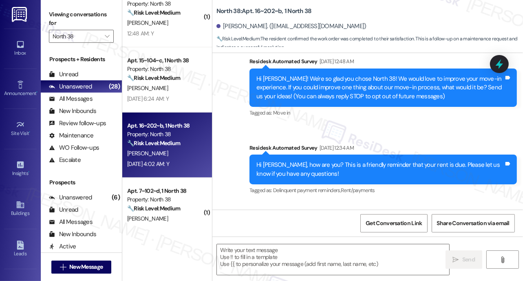
scroll to position [0, 0]
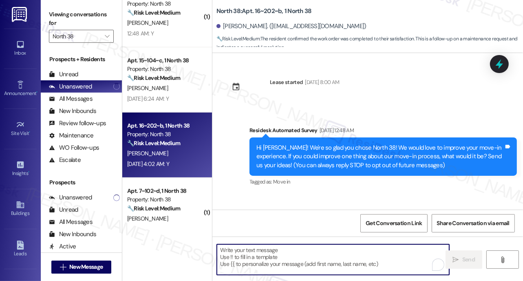
click at [273, 262] on textarea "To enrich screen reader interactions, please activate Accessibility in Grammarl…" at bounding box center [333, 259] width 232 height 31
paste textarea "We’re glad everything went well with your work order! Let us know if there’s an…"
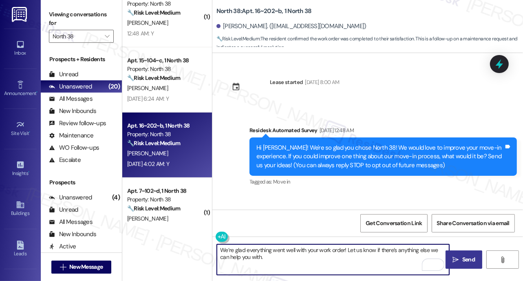
type textarea "We’re glad everything went well with your work order! Let us know if there’s an…"
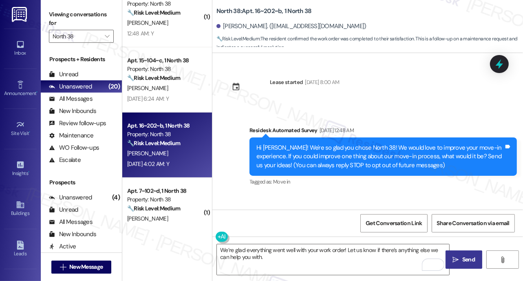
click at [458, 258] on span " Send" at bounding box center [464, 259] width 26 height 9
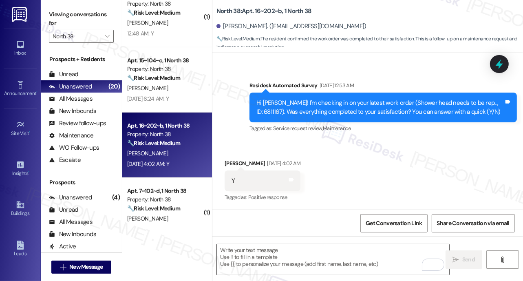
scroll to position [284, 0]
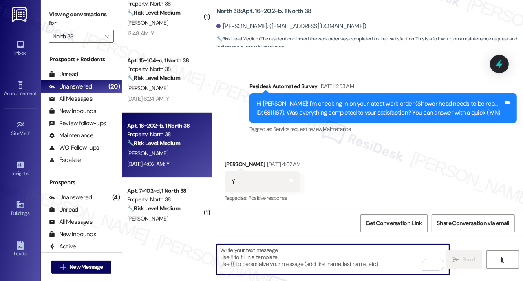
click at [293, 260] on textarea "To enrich screen reader interactions, please activate Accessibility in Grammarl…" at bounding box center [333, 259] width 232 height 31
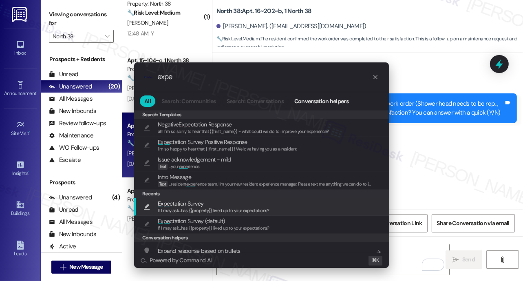
type input "expe"
click at [191, 208] on span "If I may ask...has {{property}} lived up to your expectations?" at bounding box center [214, 210] width 112 height 6
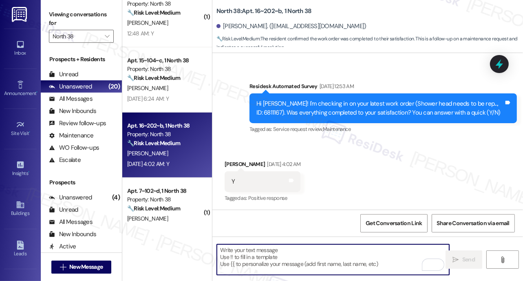
type textarea "If I may ask...has {{property}} lived up to your expectations?"
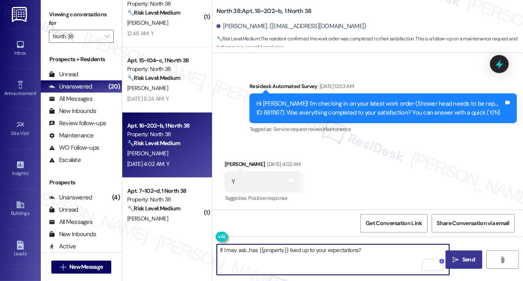
click at [463, 264] on button " Send" at bounding box center [463, 259] width 37 height 18
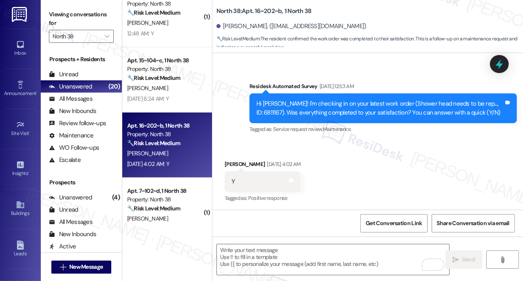
scroll to position [482, 0]
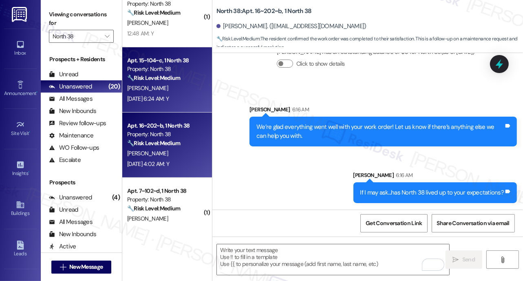
click at [160, 88] on div "[PERSON_NAME]" at bounding box center [164, 88] width 77 height 10
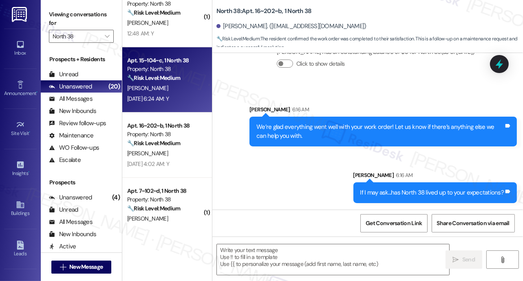
type textarea "Fetching suggested responses. Please feel free to read through the conversation…"
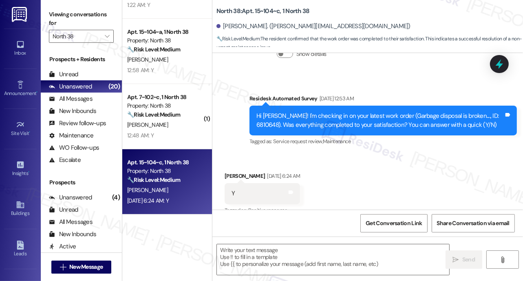
scroll to position [282, 0]
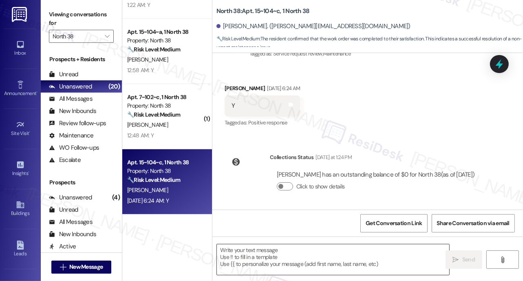
click at [302, 257] on textarea at bounding box center [333, 259] width 232 height 31
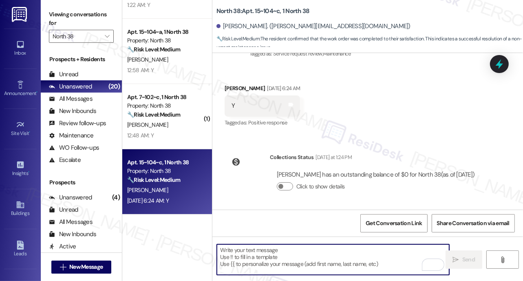
paste textarea "We’re glad everything went well with your work order! Let us know if there’s an…"
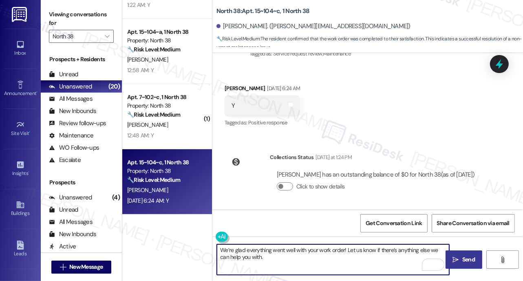
type textarea "We’re glad everything went well with your work order! Let us know if there’s an…"
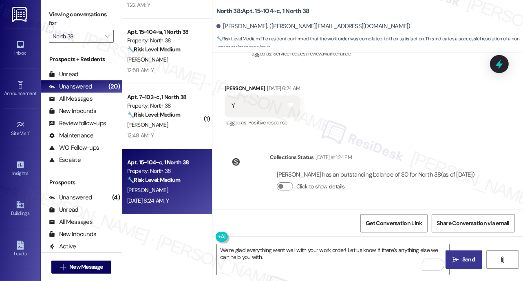
click at [470, 261] on span "Send" at bounding box center [468, 259] width 13 height 9
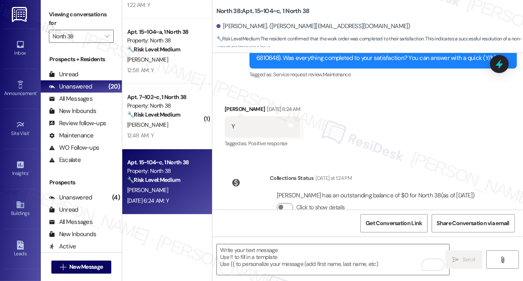
scroll to position [348, 0]
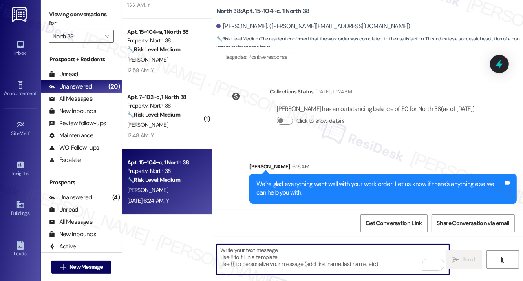
click at [263, 258] on textarea "To enrich screen reader interactions, please activate Accessibility in Grammarl…" at bounding box center [333, 259] width 232 height 31
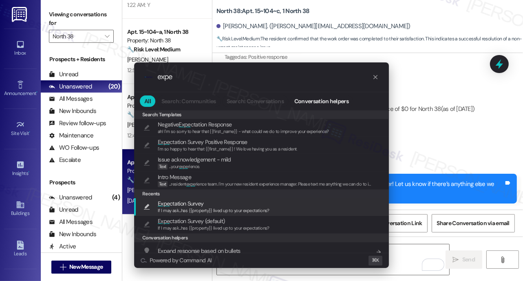
type input "expe"
click at [189, 204] on span "Expe ctation Survey" at bounding box center [181, 203] width 46 height 9
type textarea "If I may ask...has {{property}} lived up to your expectations?"
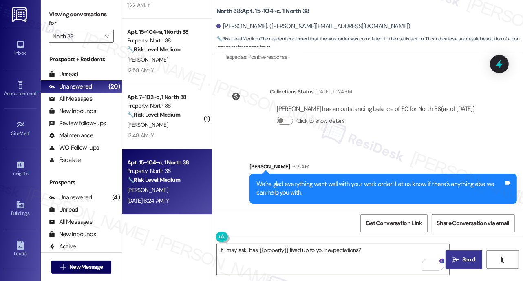
click at [461, 258] on span "Send" at bounding box center [468, 259] width 16 height 9
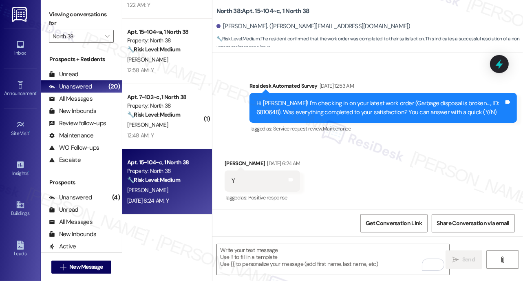
scroll to position [405, 0]
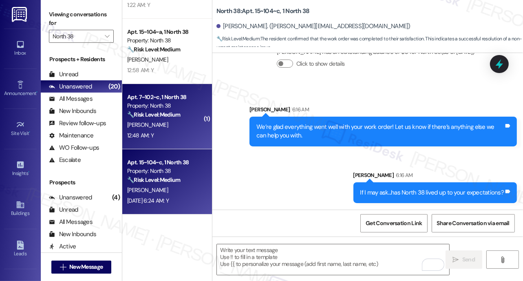
click at [157, 121] on div "[PERSON_NAME]" at bounding box center [164, 125] width 77 height 10
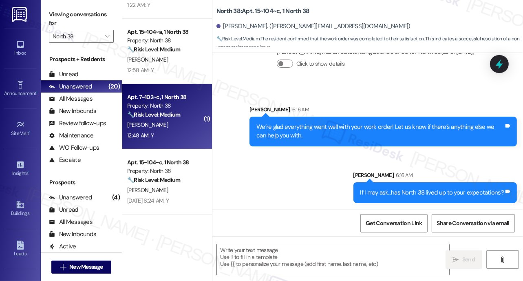
type textarea "Fetching suggested responses. Please feel free to read through the conversation…"
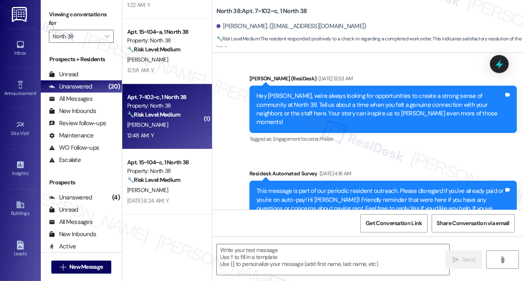
type textarea "Fetching suggested responses. Please feel free to read through the conversation…"
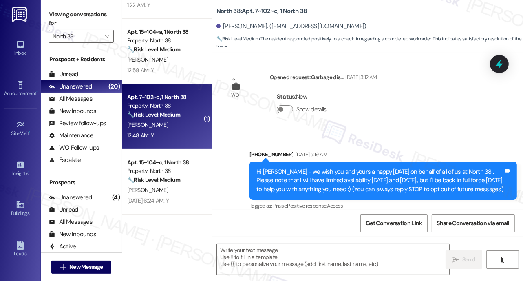
scroll to position [0, 0]
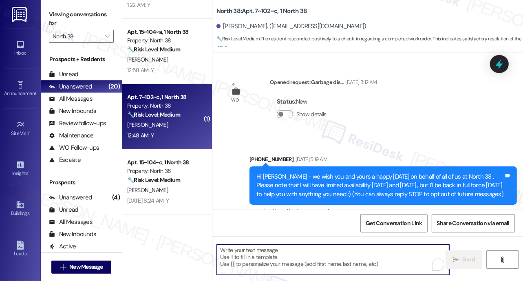
click at [271, 254] on textarea "To enrich screen reader interactions, please activate Accessibility in Grammarl…" at bounding box center [333, 259] width 232 height 31
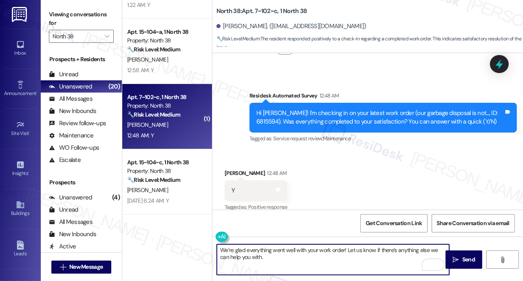
scroll to position [2470, 0]
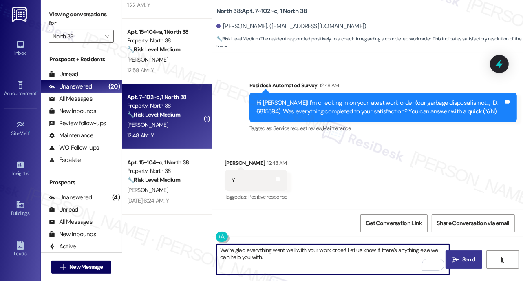
type textarea "We’re glad everything went well with your work order! Let us know if there’s an…"
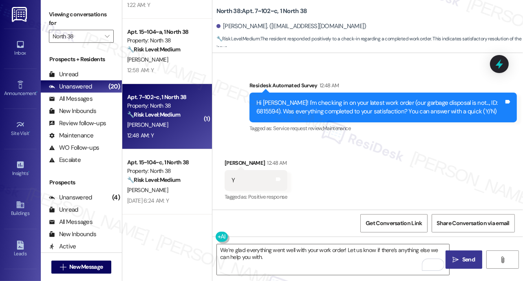
click at [465, 260] on span "Send" at bounding box center [468, 259] width 13 height 9
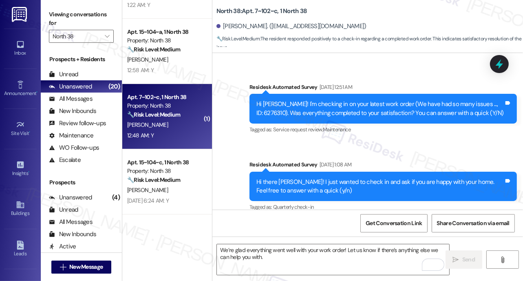
scroll to position [448, 0]
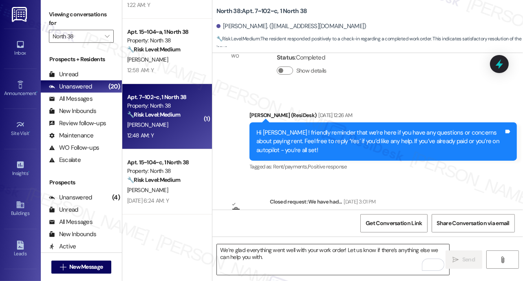
click at [275, 258] on textarea "We’re glad everything went well with your work order! Let us know if there’s an…" at bounding box center [333, 259] width 232 height 31
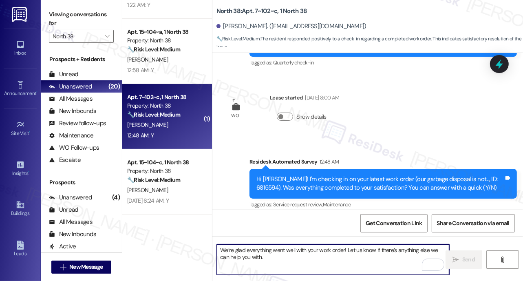
scroll to position [2535, 0]
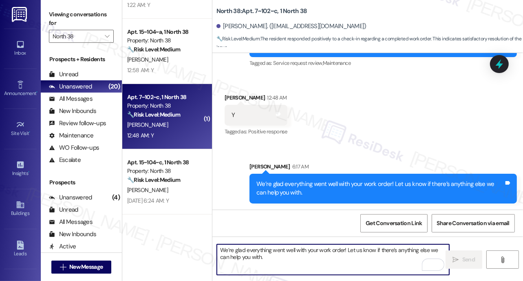
click at [257, 260] on textarea "We’re glad everything went well with your work order! Let us know if there’s an…" at bounding box center [333, 259] width 232 height 31
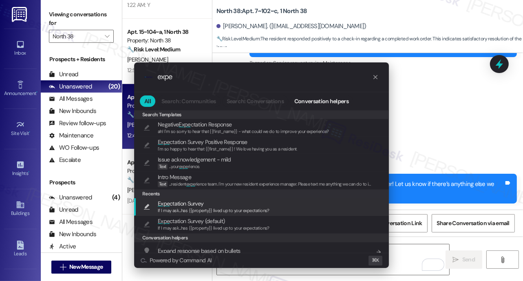
type input "expe"
click at [191, 209] on span "If I may ask...has {{property}} lived up to your expectations?" at bounding box center [214, 210] width 112 height 6
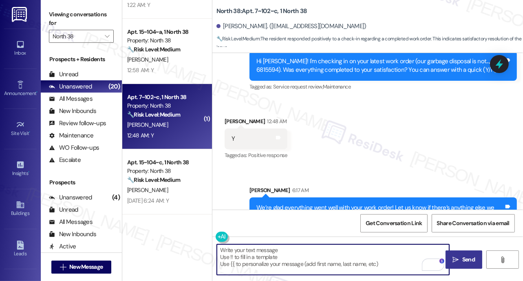
scroll to position [2508, 0]
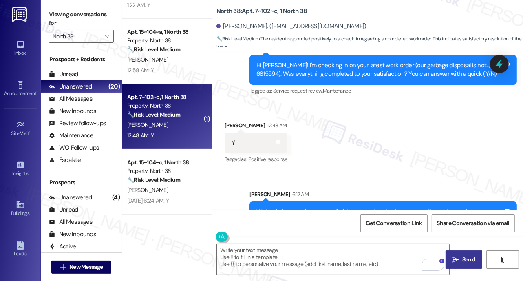
click at [457, 264] on button " Send" at bounding box center [463, 259] width 37 height 18
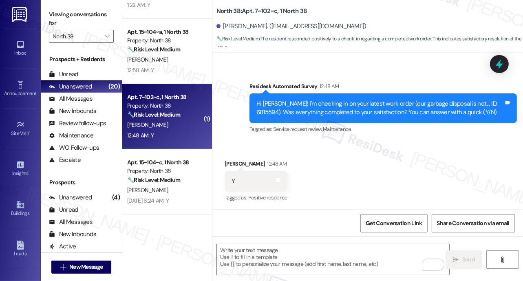
scroll to position [2592, 0]
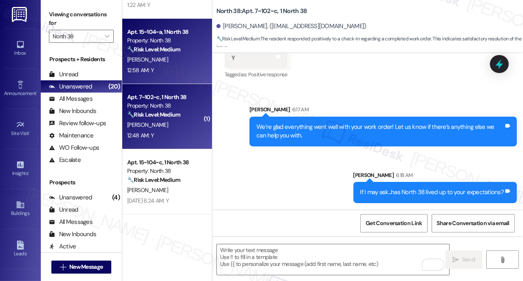
click at [172, 53] on div "🔧 Risk Level: Medium The resident confirmed that the work order was completed t…" at bounding box center [164, 49] width 75 height 9
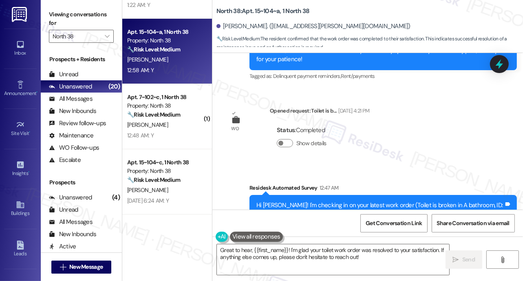
scroll to position [371, 0]
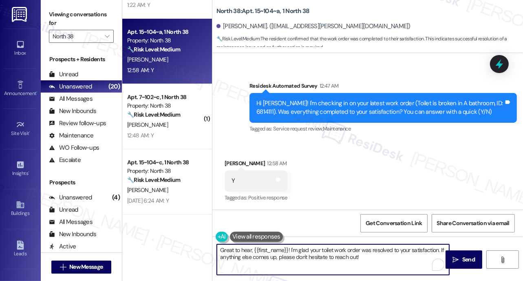
click at [240, 251] on textarea "Great to hear, {{first_name}}! I'm glad your toilet work order was resolved to …" at bounding box center [333, 259] width 232 height 31
click at [240, 252] on textarea "Great to hear, {{first_name}}! I'm glad your toilet work order was resolved to …" at bounding box center [333, 259] width 232 height 31
paste textarea "We’re glad everything went well with your work order! Let us know if there’s an…"
type textarea "We’re glad everything went well with your work order! Let us know if there’s an…"
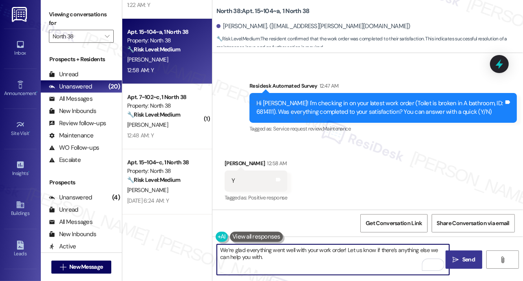
click at [461, 258] on span "Send" at bounding box center [468, 259] width 16 height 9
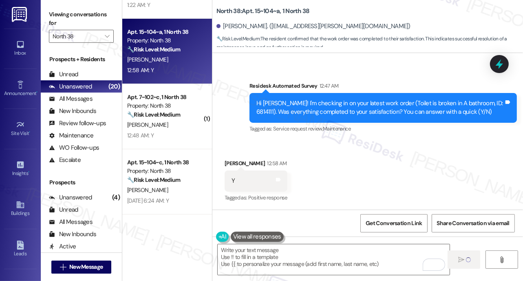
type textarea "Fetching suggested responses. Please feel free to read through the conversation…"
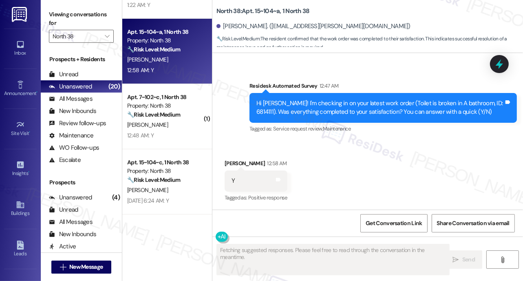
scroll to position [371, 0]
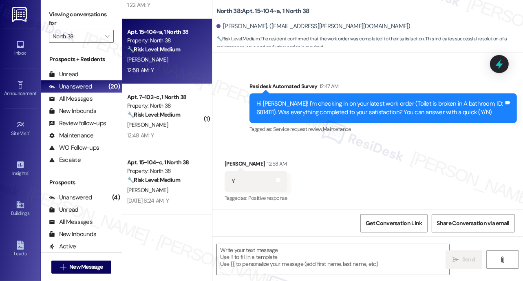
click at [252, 162] on div "[PERSON_NAME] 12:58 AM" at bounding box center [256, 164] width 63 height 11
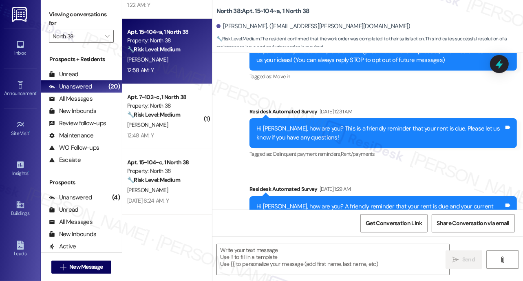
scroll to position [0, 0]
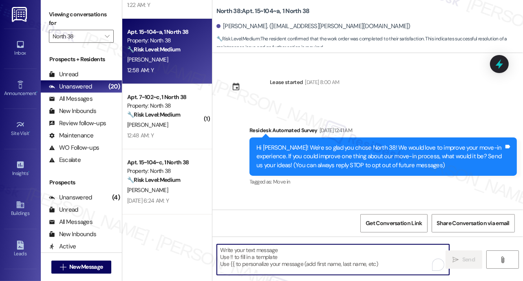
click at [250, 259] on textarea "To enrich screen reader interactions, please activate Accessibility in Grammarl…" at bounding box center [333, 259] width 232 height 31
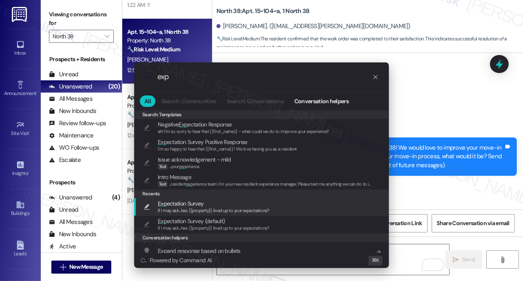
type input "exp"
click at [194, 207] on span "If I may ask...has {{property}} lived up to your expectations?" at bounding box center [214, 210] width 112 height 6
type textarea "If I may ask...has {{property}} lived up to your expectations?"
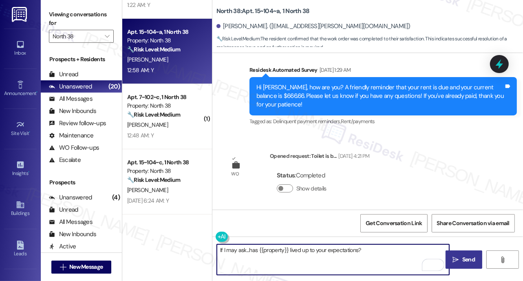
scroll to position [437, 0]
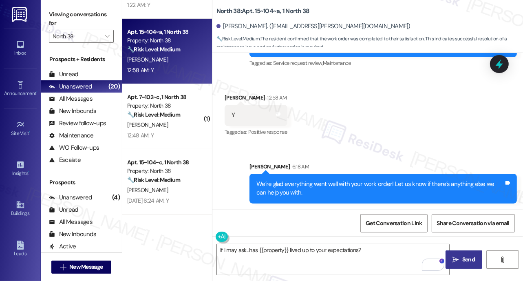
click at [456, 260] on icon "" at bounding box center [456, 259] width 6 height 7
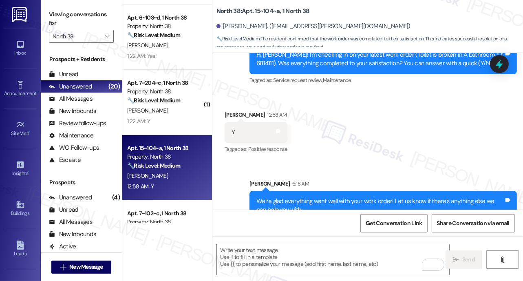
scroll to position [494, 0]
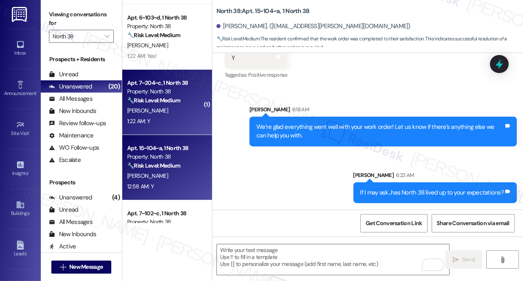
click at [154, 110] on div "[PERSON_NAME]" at bounding box center [164, 111] width 77 height 10
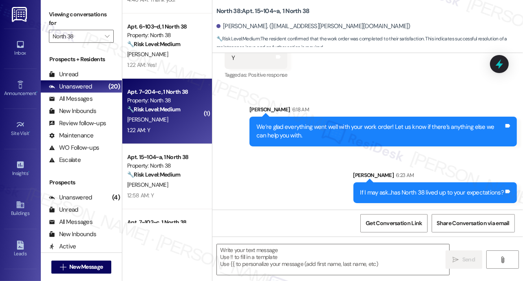
scroll to position [74, 0]
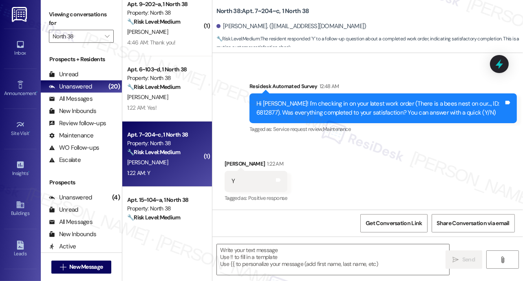
type textarea "Fetching suggested responses. Please feel free to read through the conversation…"
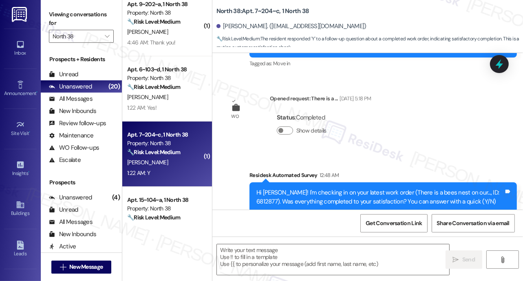
scroll to position [0, 0]
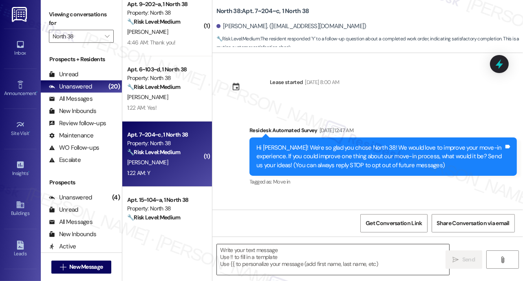
click at [248, 261] on textarea at bounding box center [333, 259] width 232 height 31
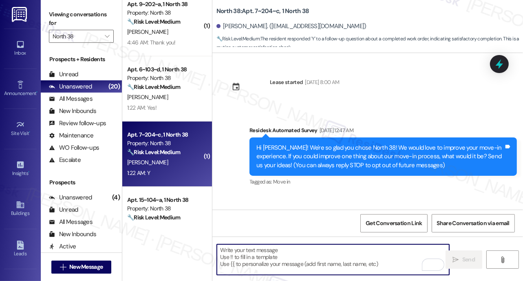
paste textarea "We’re glad everything went well with your work order! Let us know if there’s an…"
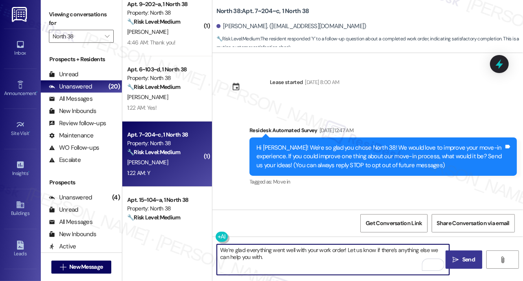
type textarea "We’re glad everything went well with your work order! Let us know if there’s an…"
click at [462, 258] on span "Send" at bounding box center [468, 259] width 13 height 9
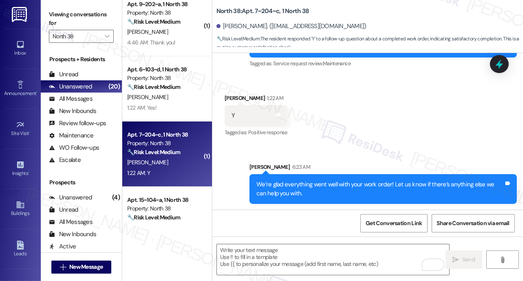
scroll to position [273, 0]
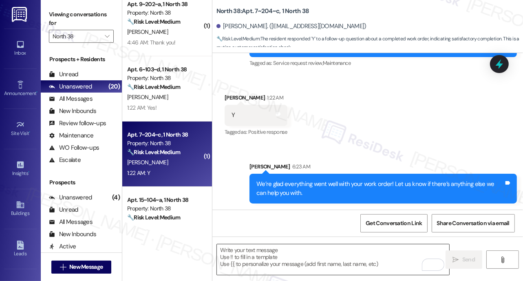
click at [330, 249] on textarea "To enrich screen reader interactions, please activate Accessibility in Grammarl…" at bounding box center [333, 259] width 232 height 31
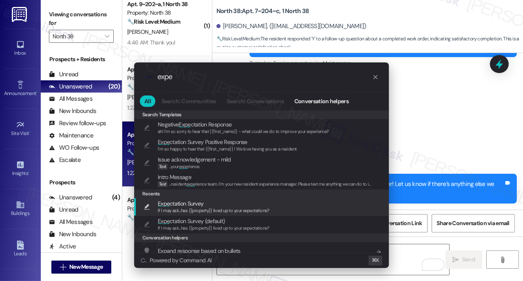
type input "expe"
click at [183, 207] on div "If I may ask...has {{property}} lived up to your expectations?" at bounding box center [214, 210] width 112 height 7
type textarea "If I may ask...has {{property}} lived up to your expectations?"
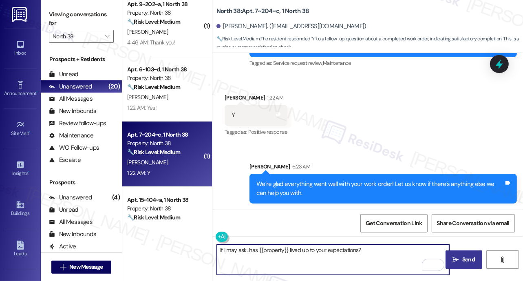
click at [461, 260] on span "Send" at bounding box center [468, 259] width 16 height 9
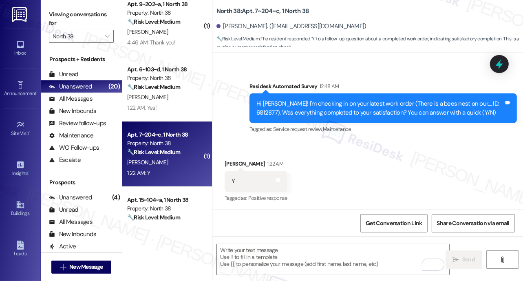
scroll to position [330, 0]
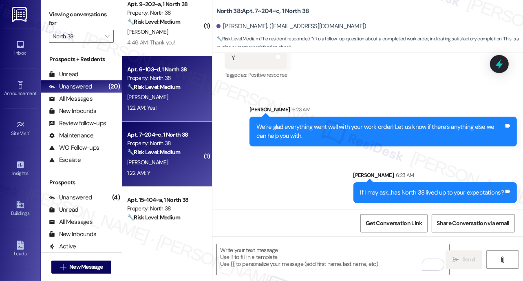
click at [170, 108] on div "1:22 AM: Yes! 1:22 AM: Yes!" at bounding box center [164, 108] width 77 height 10
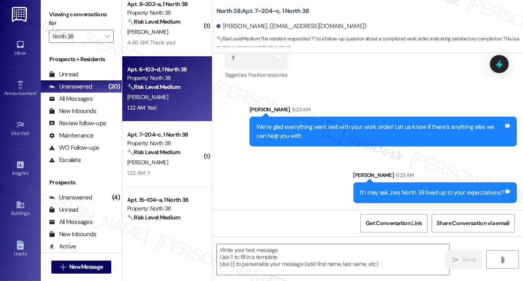
scroll to position [68, 0]
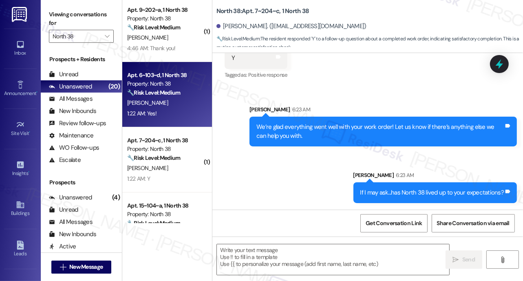
type textarea "Fetching suggested responses. Please feel free to read through the conversation…"
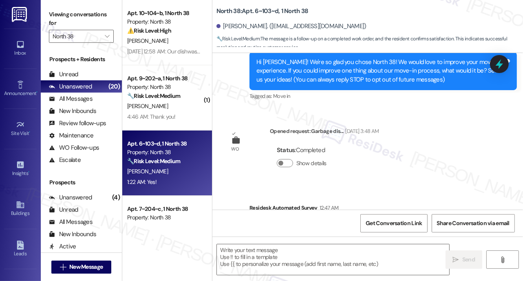
scroll to position [208, 0]
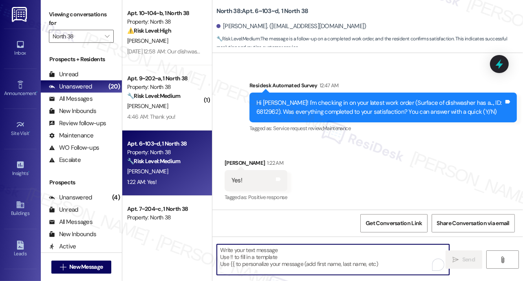
click at [281, 253] on textarea "To enrich screen reader interactions, please activate Accessibility in Grammarl…" at bounding box center [333, 259] width 232 height 31
paste textarea "We’re glad everything went well with your work order! Let us know if there’s an…"
type textarea "We’re glad everything went well with your work order! Let us know if there’s an…"
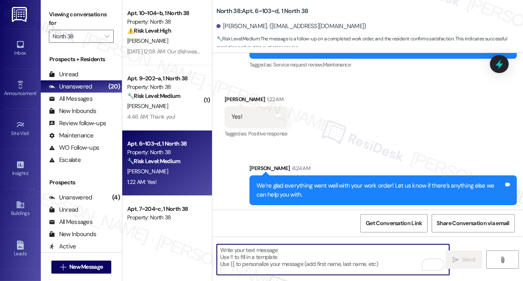
scroll to position [273, 0]
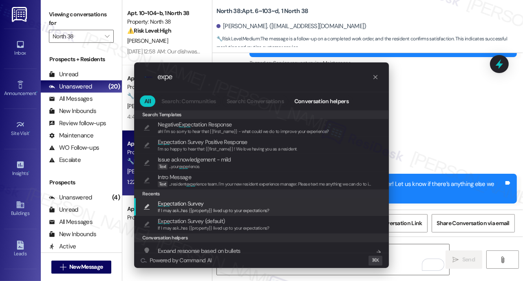
type input "expe"
click at [185, 212] on span "If I may ask...has {{property}} lived up to your expectations?" at bounding box center [214, 210] width 112 height 6
type textarea "If I may ask...has {{property}} lived up to your expectations?"
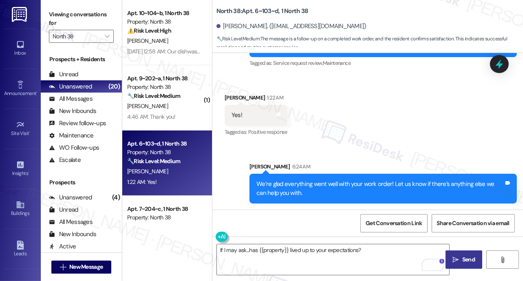
click at [464, 263] on span "Send" at bounding box center [468, 259] width 13 height 9
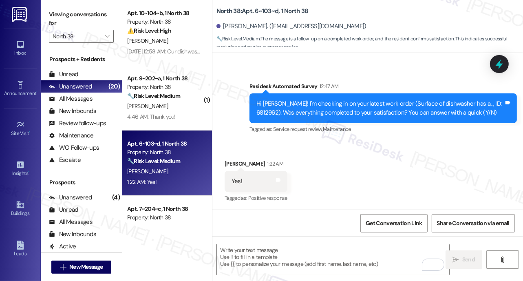
scroll to position [330, 0]
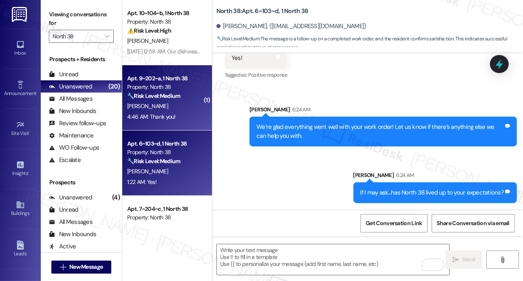
click at [175, 108] on div "M. Mann" at bounding box center [164, 106] width 77 height 10
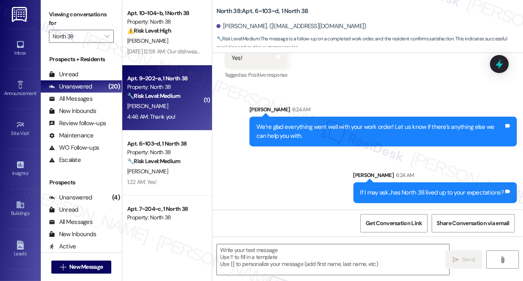
type textarea "Fetching suggested responses. Please feel free to read through the conversation…"
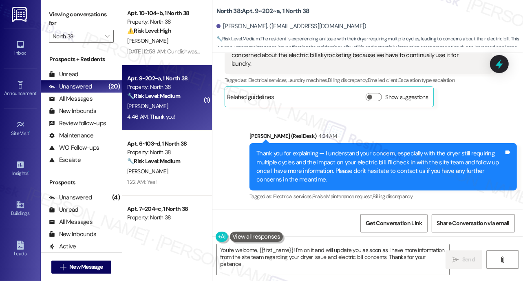
type textarea "You're welcome, {{first_name}}! I'm on it and will update you as soon as I have…"
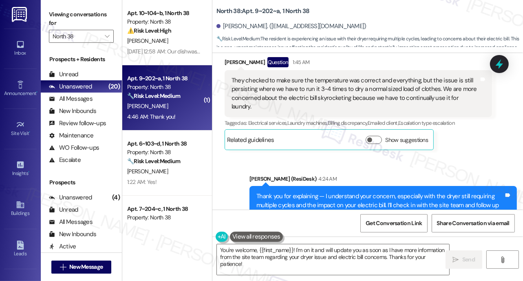
scroll to position [1030, 0]
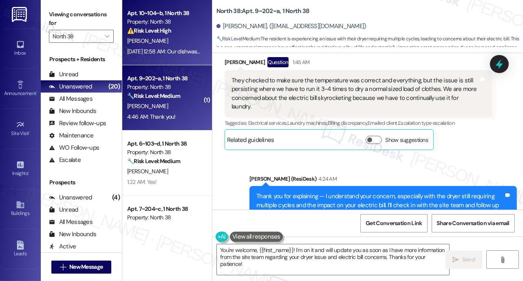
click at [189, 48] on div "Sep 13, 2025 at 12:58 AM: Our dishwasher still isn't working correctly. The com…" at bounding box center [411, 51] width 569 height 7
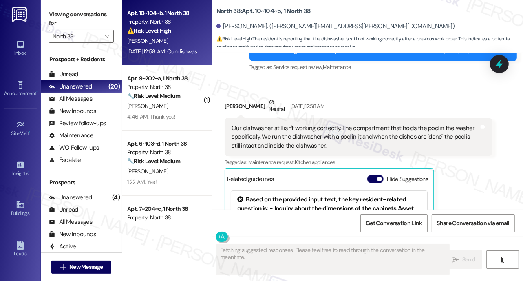
scroll to position [284, 0]
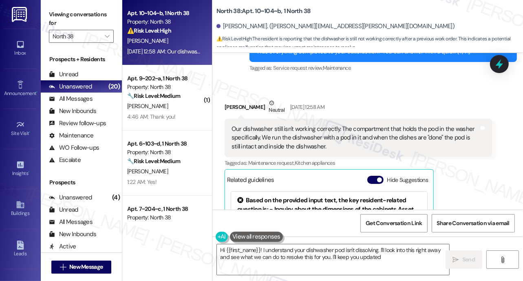
type textarea "Hi {{first_name}}! I understand your dishwasher pod isn't dissolving. I'll look…"
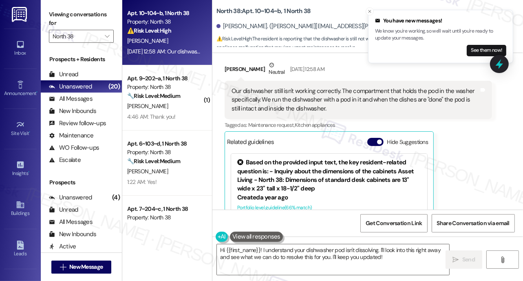
scroll to position [311, 0]
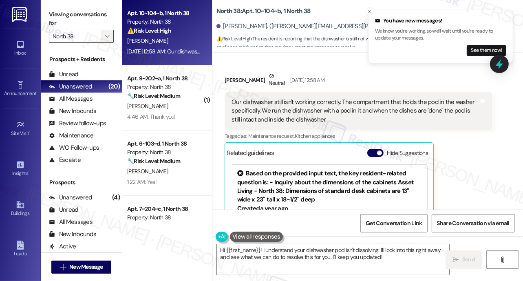
click at [106, 33] on icon "" at bounding box center [107, 36] width 4 height 7
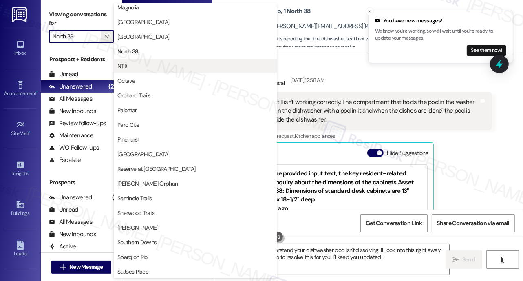
scroll to position [414, 0]
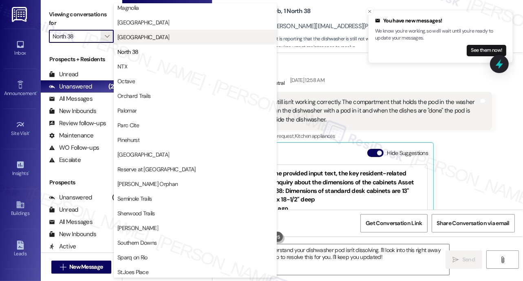
click at [152, 41] on button "[GEOGRAPHIC_DATA]" at bounding box center [195, 37] width 163 height 15
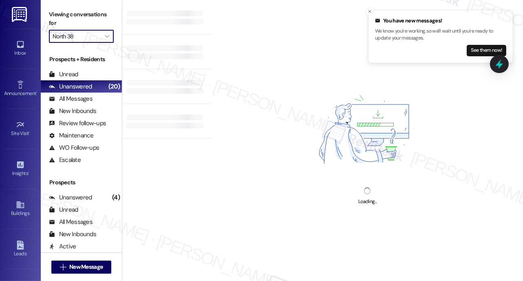
type input "[GEOGRAPHIC_DATA]"
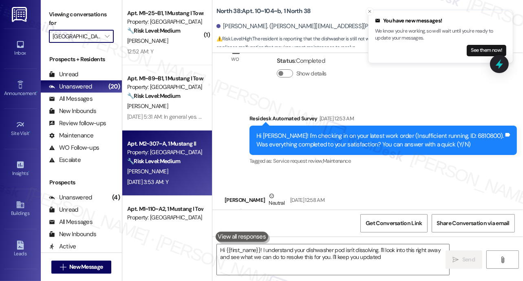
type textarea "Hi {{first_name}}! I understand your dishwasher pod isn't dissolving. I'll look…"
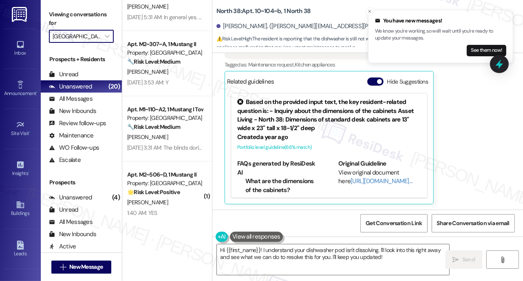
scroll to position [233, 0]
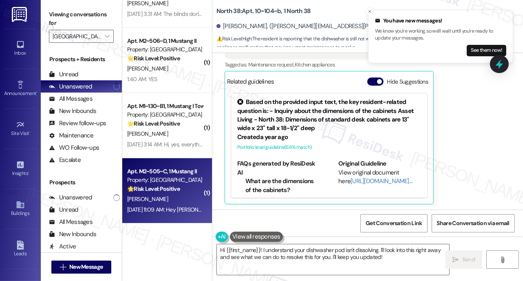
click at [184, 196] on div "[PERSON_NAME]" at bounding box center [164, 199] width 77 height 10
type textarea "Fetching suggested responses. Please feel free to read through the conversation…"
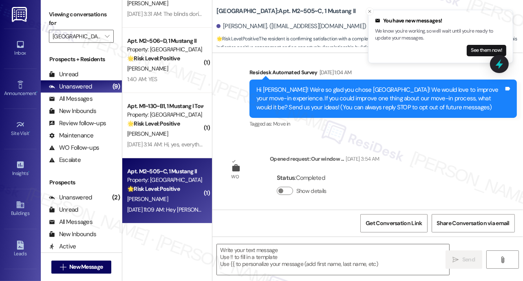
scroll to position [0, 0]
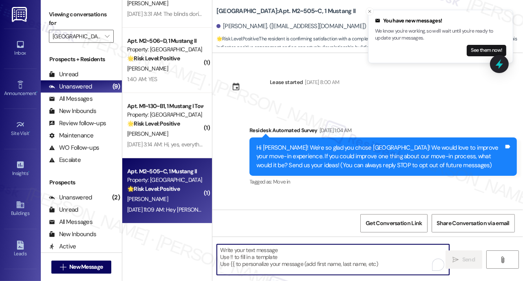
click at [253, 250] on textarea "To enrich screen reader interactions, please activate Accessibility in Grammarl…" at bounding box center [333, 259] width 232 height 31
paste textarea "We’re glad everything went well with your work order! Let us know if there’s an…"
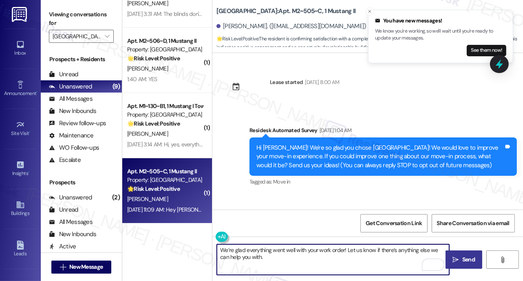
type textarea "We’re glad everything went well with your work order! Let us know if there’s an…"
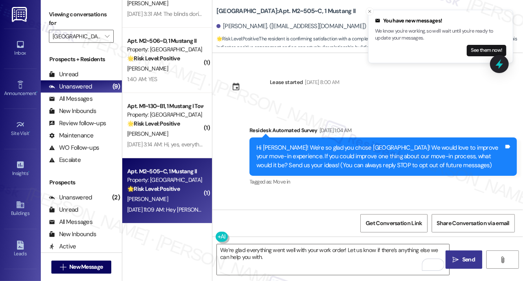
click at [462, 256] on span "Send" at bounding box center [468, 259] width 13 height 9
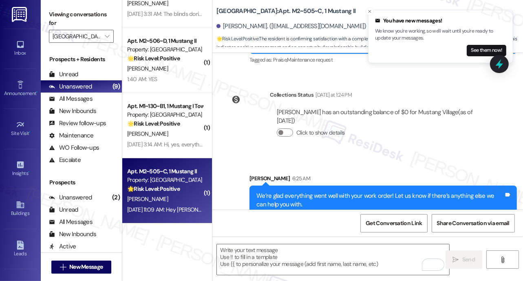
scroll to position [581, 0]
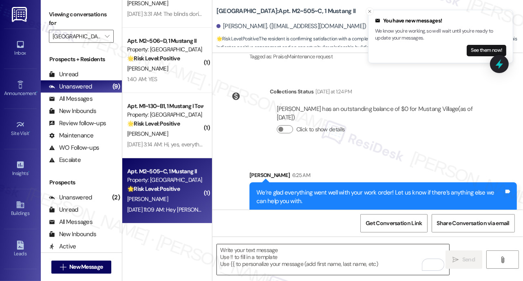
click at [295, 260] on textarea "To enrich screen reader interactions, please activate Accessibility in Grammarl…" at bounding box center [333, 259] width 232 height 31
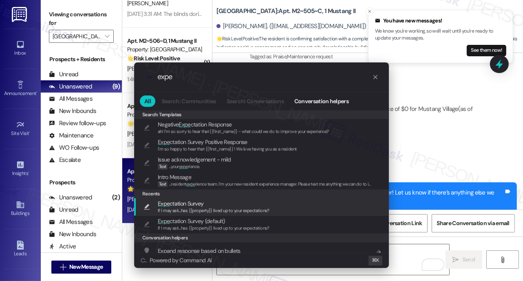
type input "expe"
click at [189, 207] on div "If I may ask...has {{property}} lived up to your expectations?" at bounding box center [214, 210] width 112 height 7
type textarea "If I may ask...has {{property}} lived up to your expectations?"
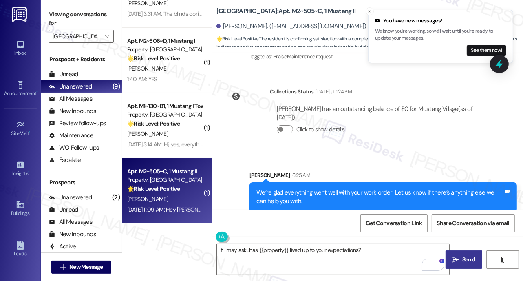
click at [462, 259] on span "Send" at bounding box center [468, 259] width 13 height 9
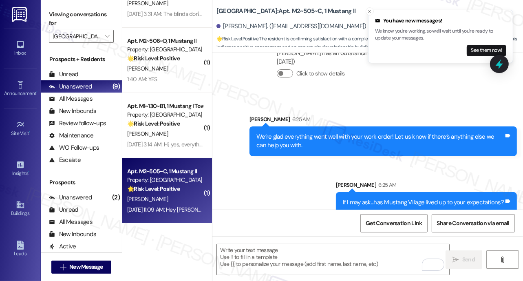
scroll to position [637, 0]
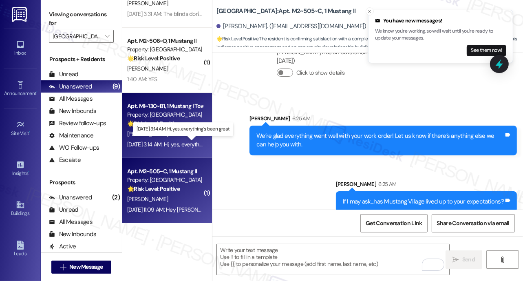
click at [186, 141] on div "Sep 13, 2025 at 3:14 AM: Hi, yes, everything's been great Sep 13, 2025 at 3:14 …" at bounding box center [181, 144] width 109 height 7
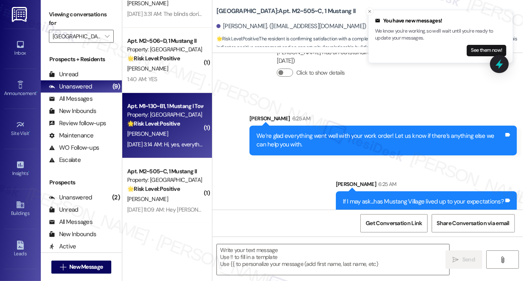
type textarea "Fetching suggested responses. Please feel free to read through the conversation…"
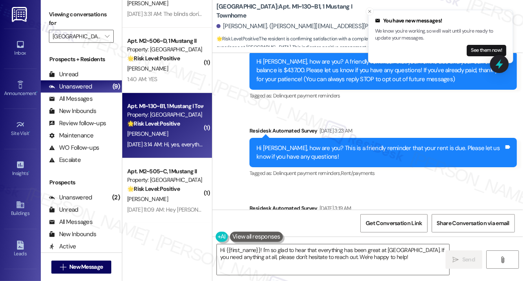
scroll to position [0, 0]
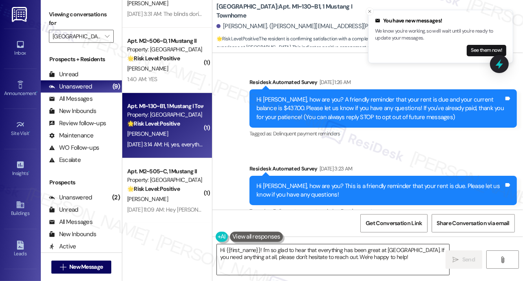
click at [295, 254] on textarea "Hi {{first_name}}! I'm so glad to hear that everything has been great at Mustan…" at bounding box center [333, 259] width 232 height 31
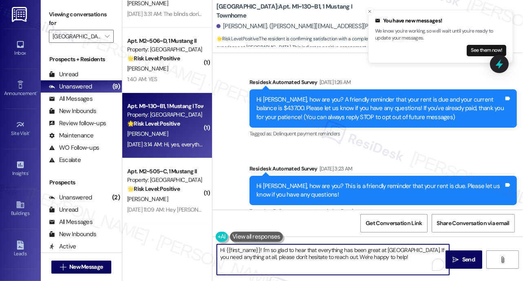
click at [295, 254] on textarea "Hi {{first_name}}! I'm so glad to hear that everything has been great at Mustan…" at bounding box center [333, 259] width 232 height 31
paste textarea "We’re glad everything went well with your work order! Let us know if there’s an…"
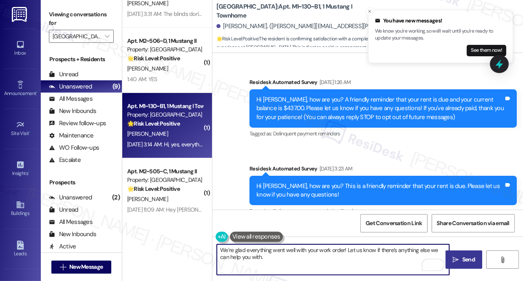
type textarea "We’re glad everything went well with your work order! Let us know if there’s an…"
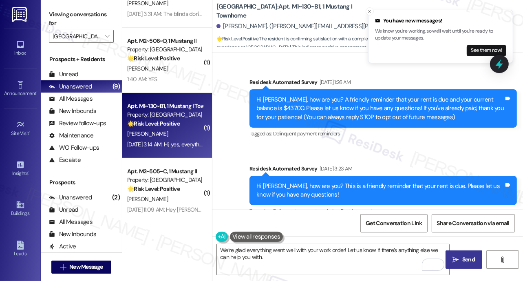
click at [458, 262] on icon "" at bounding box center [456, 259] width 6 height 7
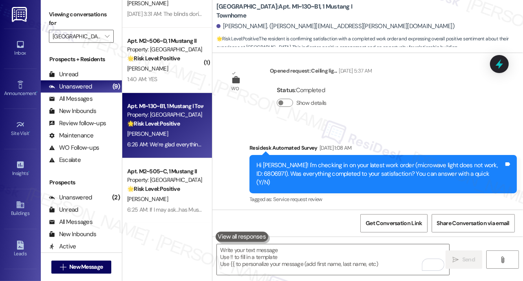
scroll to position [1143, 0]
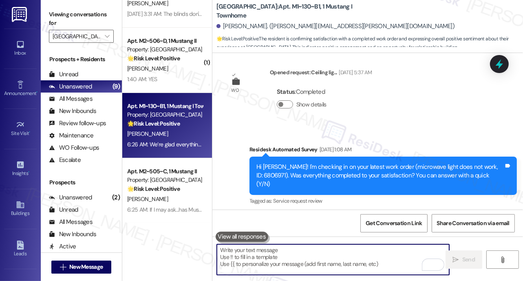
click at [268, 266] on textarea "To enrich screen reader interactions, please activate Accessibility in Grammarl…" at bounding box center [333, 259] width 232 height 31
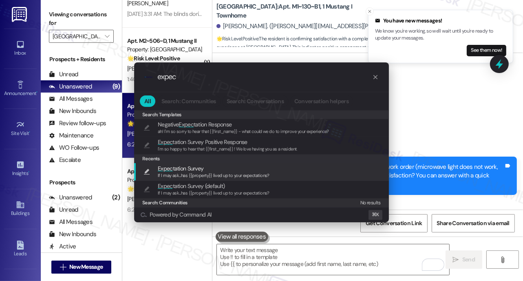
type input "expec"
click at [202, 172] on span "If I may ask...has {{property}} lived up to your expectations?" at bounding box center [214, 175] width 112 height 6
type textarea "If I may ask...has {{property}} lived up to your expectations?"
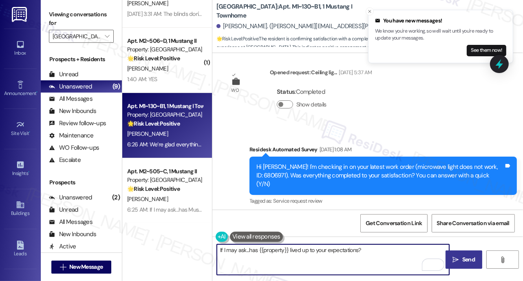
click at [463, 261] on span "Send" at bounding box center [468, 259] width 13 height 9
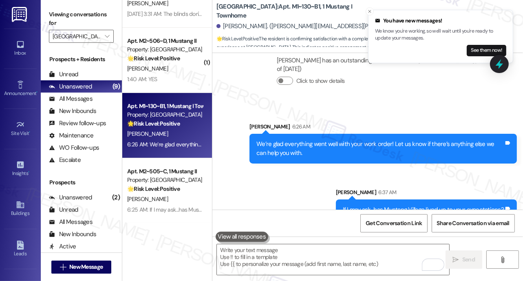
scroll to position [1557, 0]
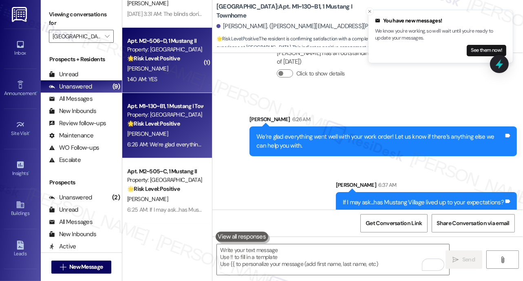
click at [151, 70] on div "M. Geist" at bounding box center [164, 69] width 77 height 10
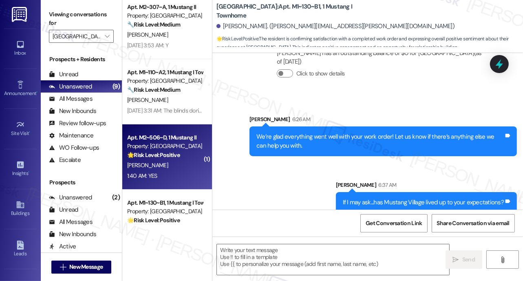
scroll to position [120, 0]
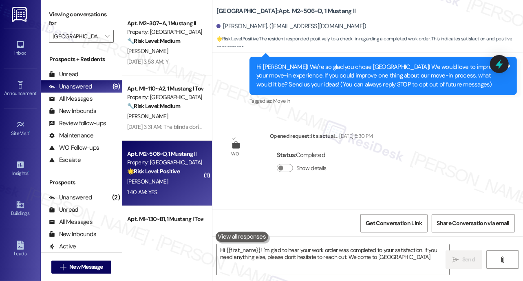
type textarea "Hi {{first_name}}! I'm glad to hear your work order was completed to your satis…"
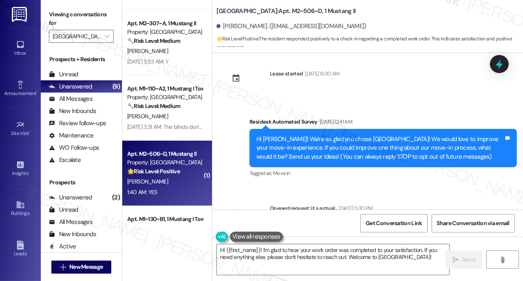
scroll to position [0, 0]
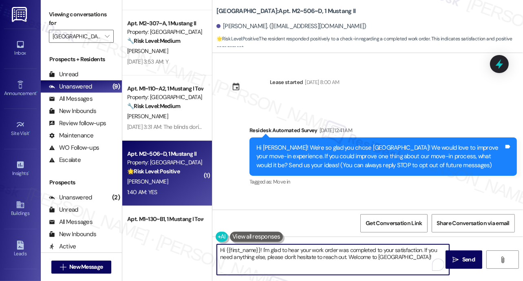
click at [269, 252] on textarea "Hi {{first_name}}! I'm glad to hear your work order was completed to your satis…" at bounding box center [333, 259] width 232 height 31
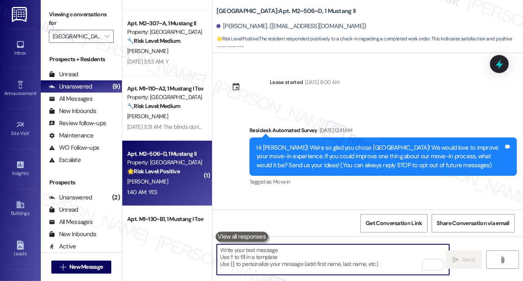
paste textarea "MacArthur Place"
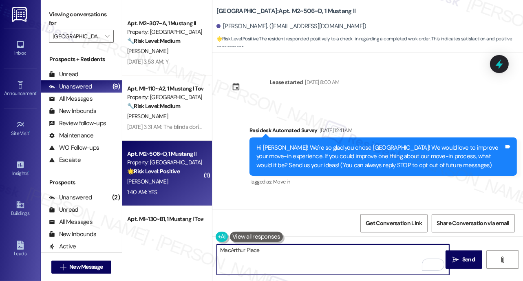
type textarea "MacArthur Place"
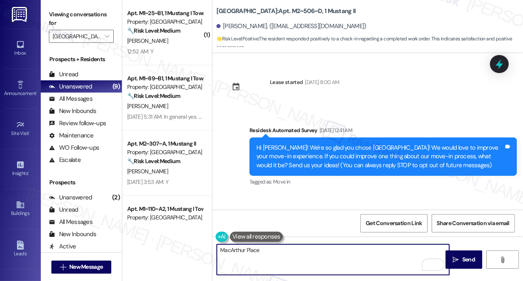
click at [244, 253] on textarea "MacArthur Place" at bounding box center [333, 259] width 232 height 31
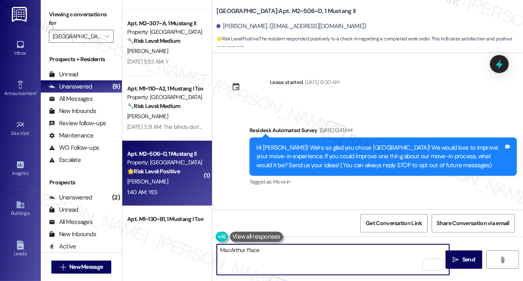
click at [244, 253] on textarea "MacArthur Place" at bounding box center [333, 259] width 232 height 31
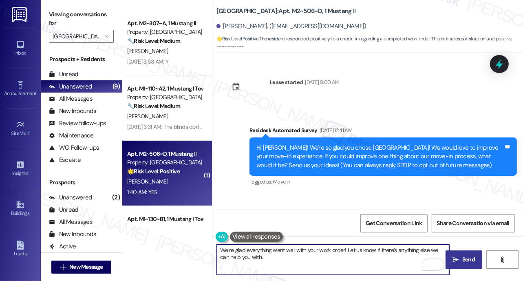
type textarea "We’re glad everything went well with your work order! Let us know if there’s an…"
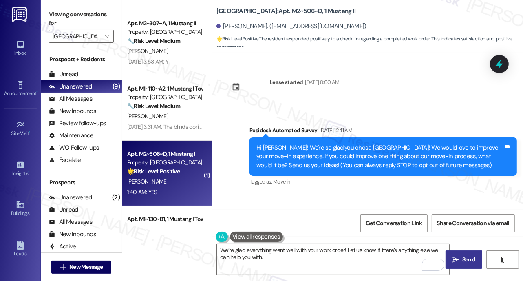
click at [461, 258] on span "Send" at bounding box center [468, 259] width 16 height 9
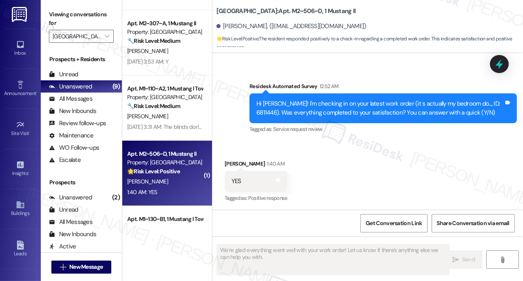
scroll to position [273, 0]
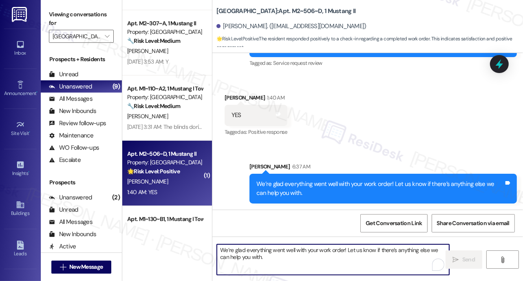
drag, startPoint x: 280, startPoint y: 259, endPoint x: 260, endPoint y: 273, distance: 24.0
click at [280, 260] on textarea "We’re glad everything went well with your work order! Let us know if there’s an…" at bounding box center [333, 259] width 232 height 31
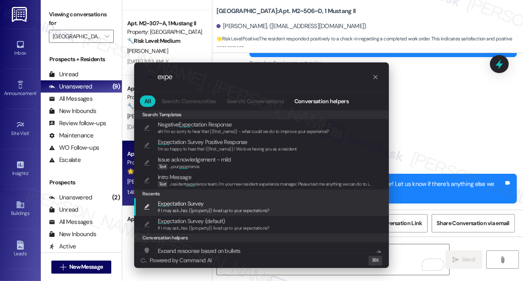
type input "expe"
click at [183, 209] on span "If I may ask...has {{property}} lived up to your expectations?" at bounding box center [214, 210] width 112 height 6
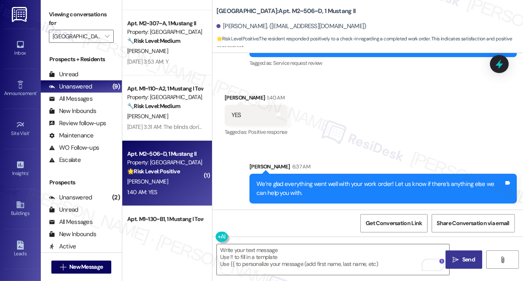
click at [458, 261] on span " Send" at bounding box center [464, 259] width 26 height 9
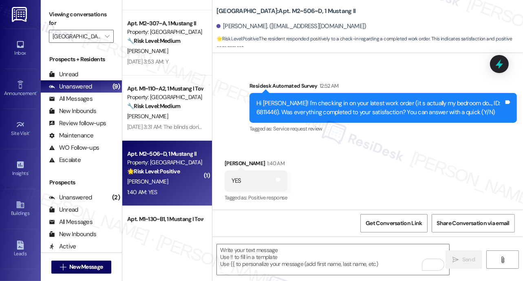
scroll to position [330, 0]
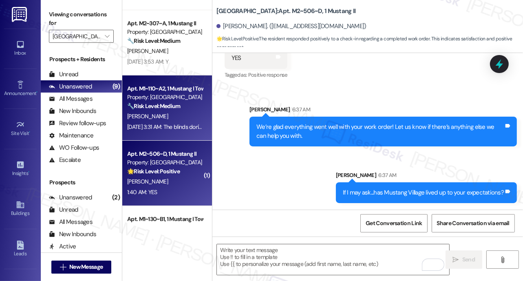
click at [162, 104] on strong "🔧 Risk Level: Medium" at bounding box center [153, 105] width 53 height 7
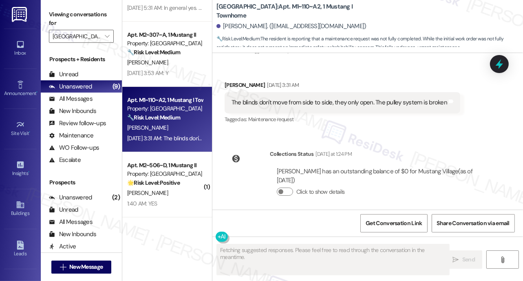
scroll to position [438, 0]
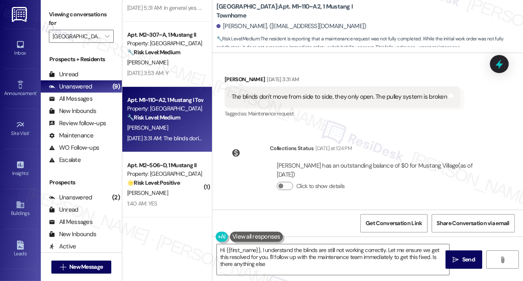
type textarea "Hi {{first_name}}, I understand the blinds are still not working correctly. Let…"
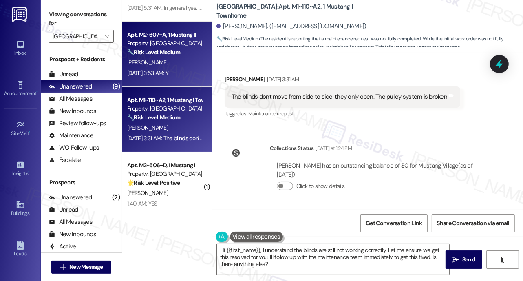
click at [159, 65] on div "[PERSON_NAME]" at bounding box center [164, 62] width 77 height 10
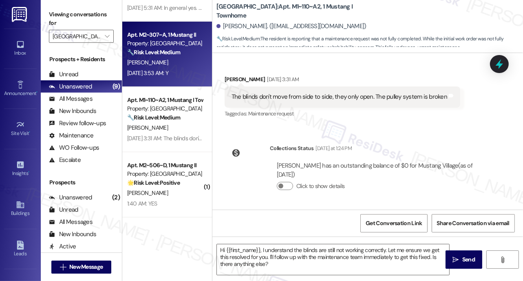
type textarea "Fetching suggested responses. Please feel free to read through the conversation…"
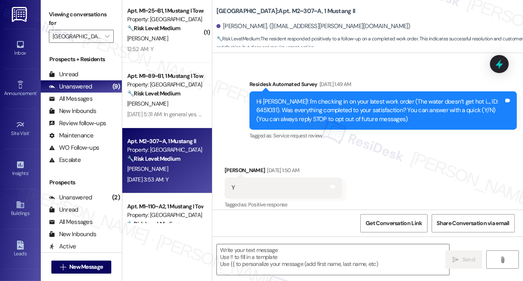
scroll to position [0, 0]
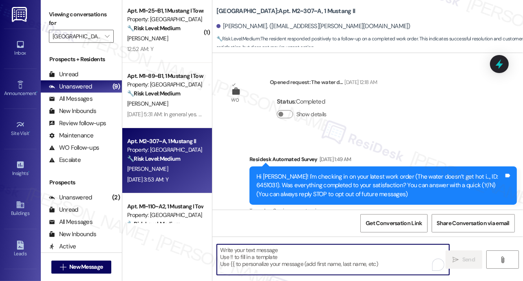
click at [300, 263] on textarea "To enrich screen reader interactions, please activate Accessibility in Grammarl…" at bounding box center [333, 259] width 232 height 31
paste textarea "We’re glad everything went well with your work order! Let us know if there’s an…"
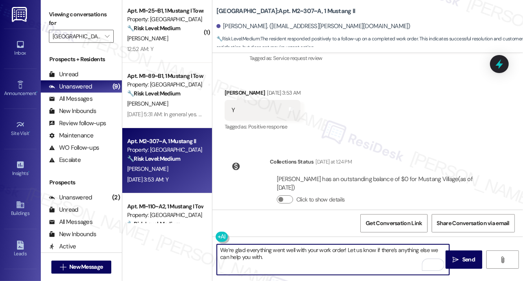
scroll to position [1125, 0]
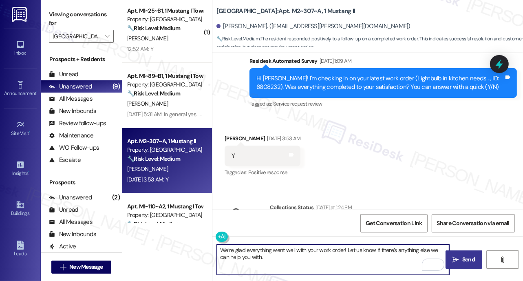
type textarea "We’re glad everything went well with your work order! Let us know if there’s an…"
click at [456, 266] on button " Send" at bounding box center [463, 259] width 37 height 18
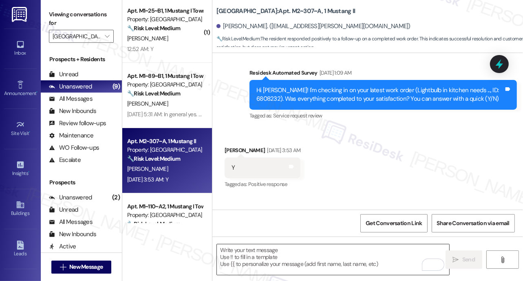
scroll to position [1099, 0]
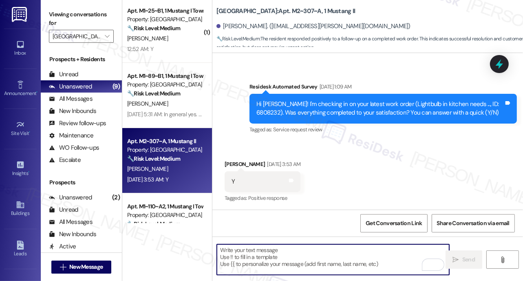
click at [264, 254] on textarea "To enrich screen reader interactions, please activate Accessibility in Grammarl…" at bounding box center [333, 259] width 232 height 31
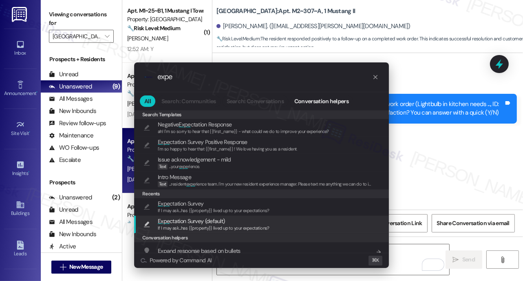
type input "expe"
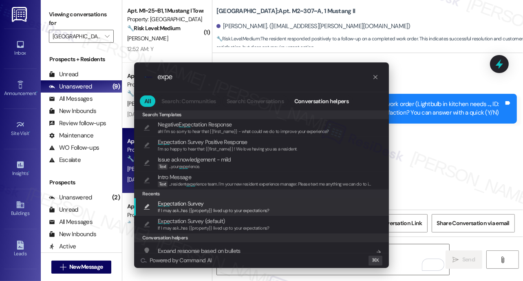
click at [182, 209] on span "If I may ask...has {{property}} lived up to your expectations?" at bounding box center [214, 210] width 112 height 6
type textarea "If I may ask...has {{property}} lived up to your expectations?"
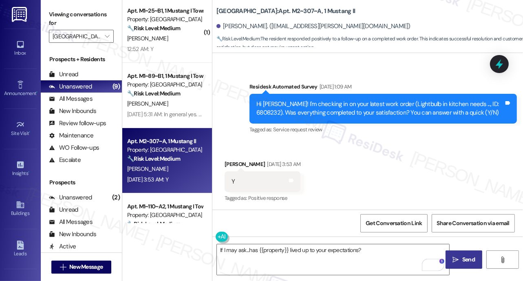
click at [462, 261] on span "Send" at bounding box center [468, 259] width 13 height 9
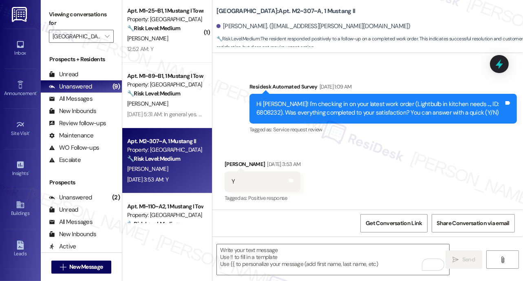
scroll to position [1306, 0]
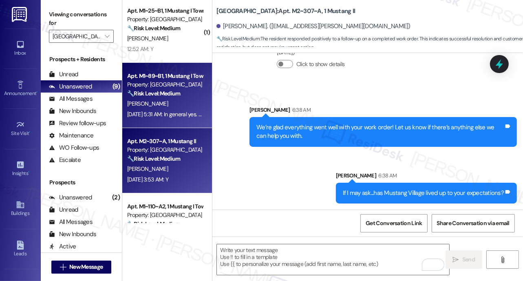
click at [188, 106] on div "C. Olsen" at bounding box center [164, 104] width 77 height 10
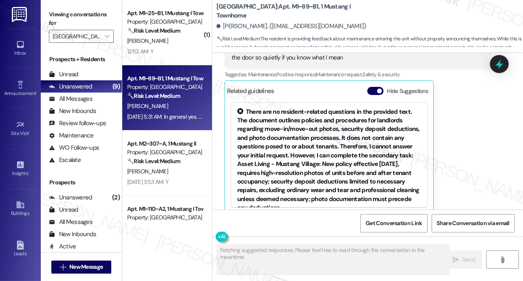
scroll to position [318, 0]
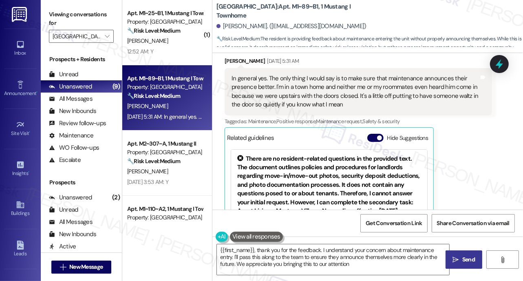
type textarea "{{first_name}}, thank you for the feedback. I understand your concern about mai…"
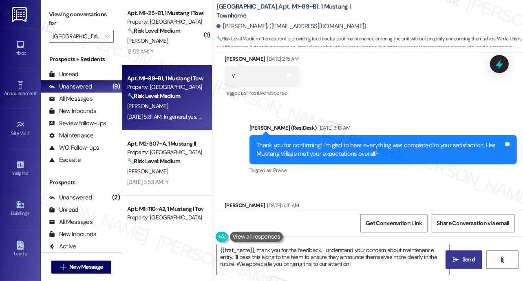
scroll to position [158, 0]
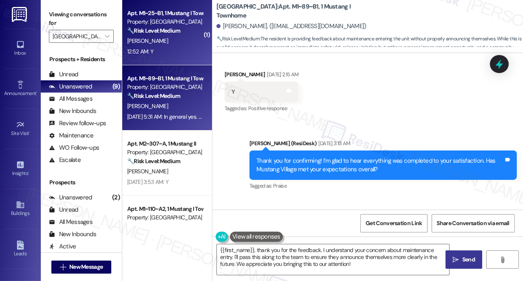
click at [163, 44] on div "A. Gutu" at bounding box center [164, 41] width 77 height 10
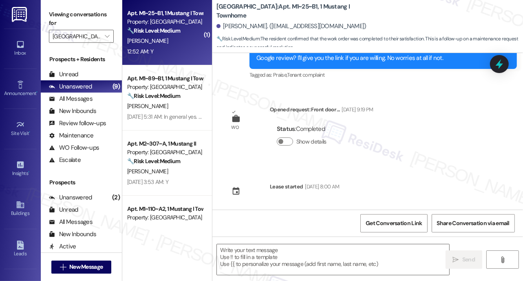
type textarea "Fetching suggested responses. Please feel free to read through the conversation…"
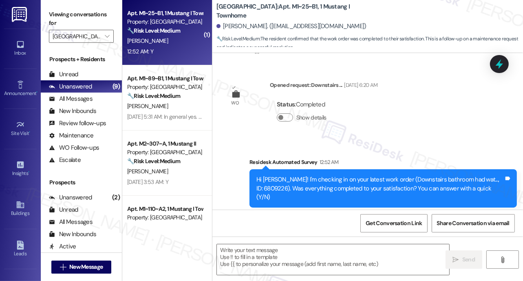
scroll to position [782, 0]
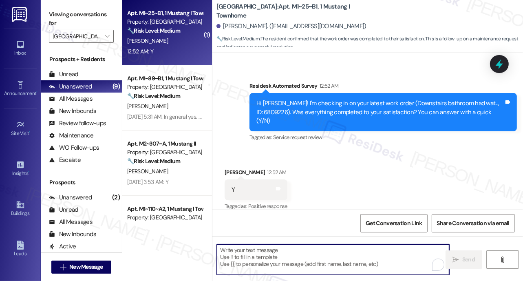
click at [257, 251] on textarea "To enrich screen reader interactions, please activate Accessibility in Grammarl…" at bounding box center [333, 259] width 232 height 31
paste textarea "We’re glad everything went well with your work order! Let us know if there’s an…"
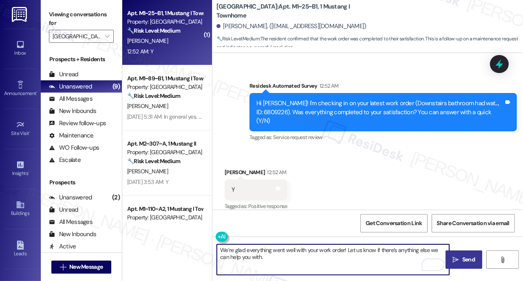
type textarea "We’re glad everything went well with your work order! Let us know if there’s an…"
drag, startPoint x: 462, startPoint y: 261, endPoint x: 460, endPoint y: 236, distance: 24.5
click at [462, 261] on span "Send" at bounding box center [468, 259] width 13 height 9
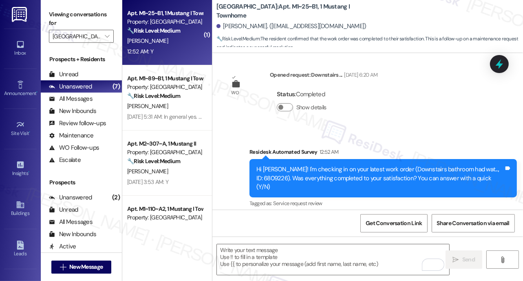
scroll to position [688, 0]
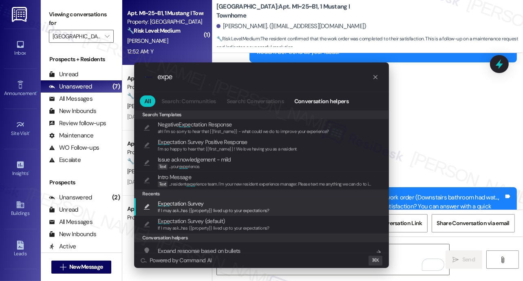
type input "expe"
click at [192, 212] on span "If I may ask...has {{property}} lived up to your expectations?" at bounding box center [214, 210] width 112 height 6
type textarea "If I may ask...has {{property}} lived up to your expectations?"
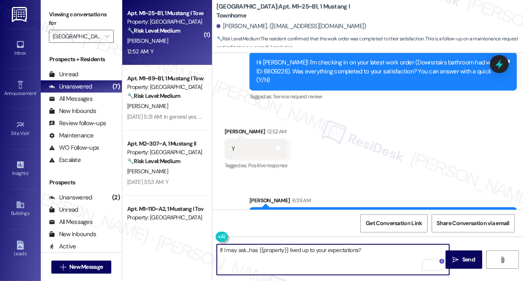
scroll to position [848, 0]
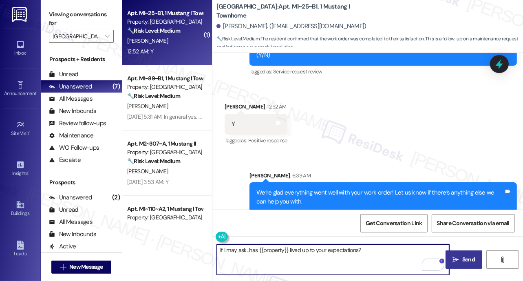
click at [460, 263] on span "Send" at bounding box center [468, 259] width 16 height 9
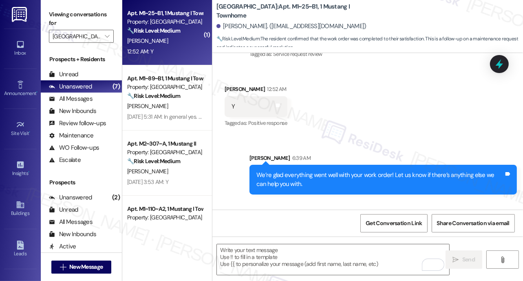
scroll to position [904, 0]
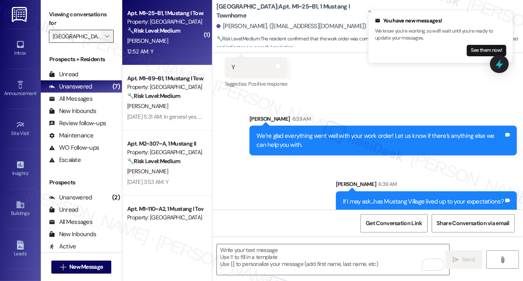
click at [106, 36] on icon "" at bounding box center [107, 36] width 4 height 7
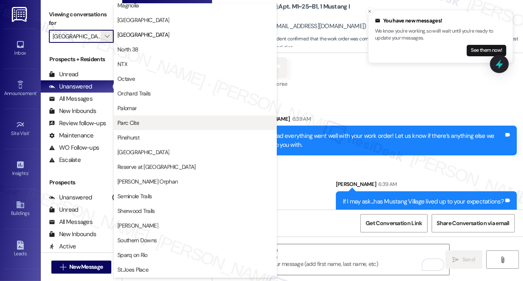
scroll to position [415, 0]
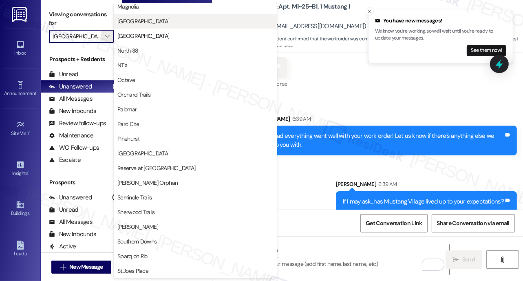
click at [162, 23] on span "[GEOGRAPHIC_DATA]" at bounding box center [143, 21] width 52 height 8
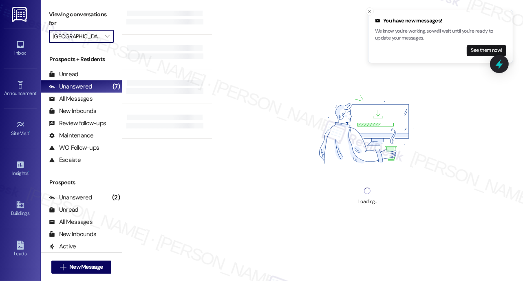
type input "[GEOGRAPHIC_DATA]"
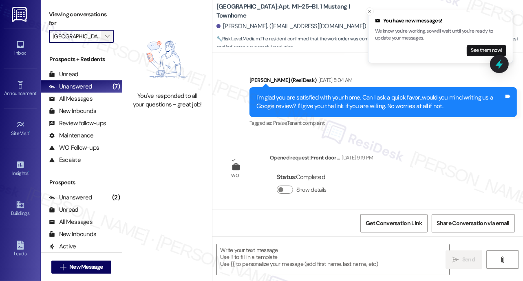
type textarea "Fetching suggested responses. Please feel free to read through the conversation…"
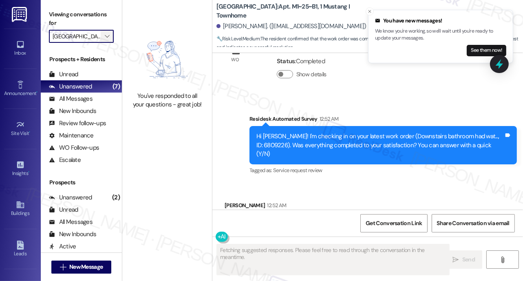
scroll to position [782, 0]
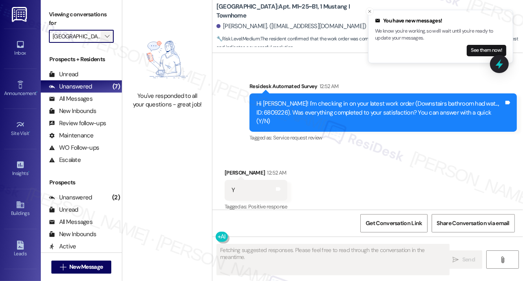
click at [107, 34] on icon "" at bounding box center [107, 36] width 4 height 7
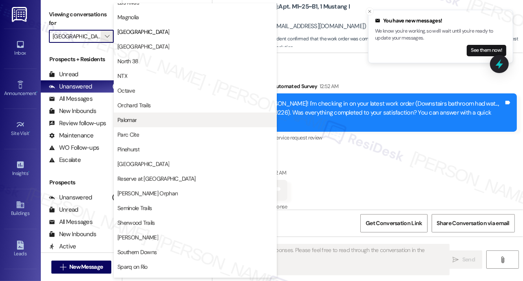
scroll to position [405, 0]
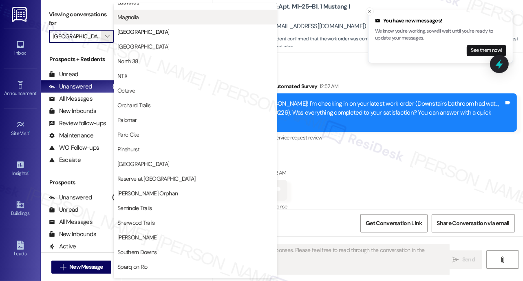
click at [144, 22] on button "Magnolia" at bounding box center [195, 17] width 163 height 15
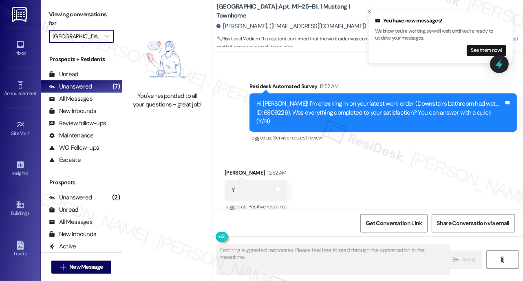
type input "Magnolia"
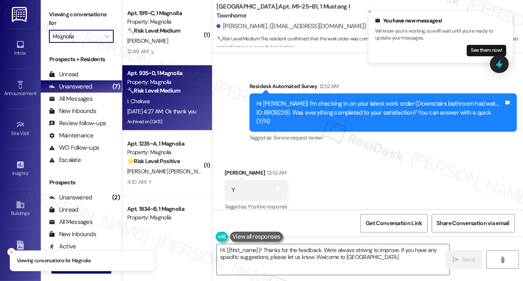
type textarea "Hi {{first_name}}! Thanks for the feedback. We're always striving to improve. I…"
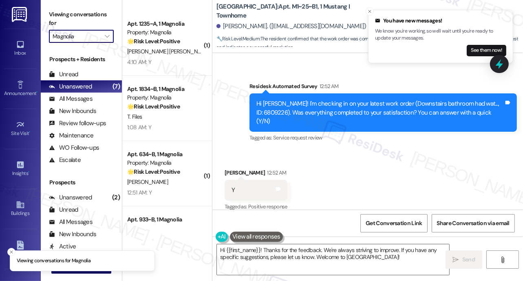
scroll to position [233, 0]
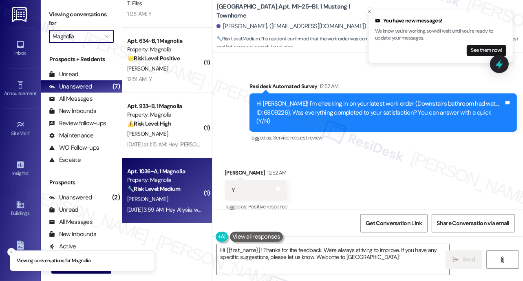
click at [186, 192] on div "🔧 Risk Level: Medium The resident responded negatively to a satisfaction check …" at bounding box center [164, 189] width 75 height 9
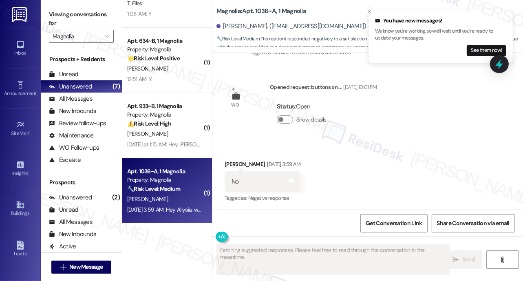
scroll to position [1317, 0]
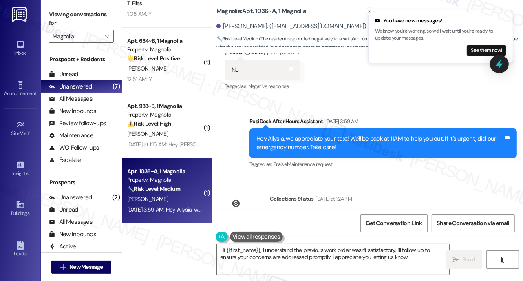
type textarea "Hi {{first_name}}, I understand the previous work order wasn't satisfactory. I'…"
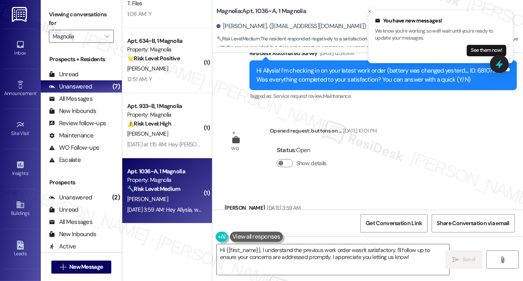
scroll to position [1110, 0]
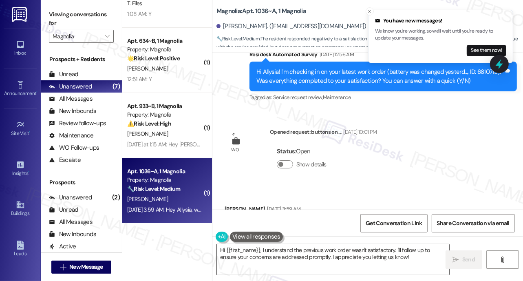
click at [271, 255] on textarea "Hi {{first_name}}, I understand the previous work order wasn't satisfactory. I'…" at bounding box center [333, 259] width 232 height 31
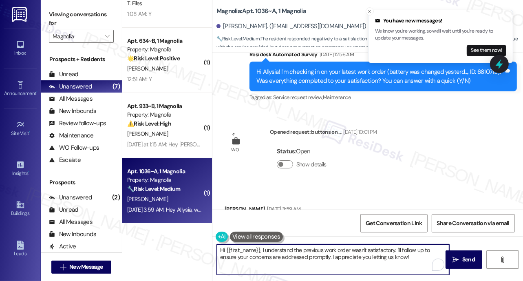
click at [271, 255] on textarea "Hi {{first_name}}, I understand the previous work order wasn't satisfactory. I'…" at bounding box center [333, 259] width 232 height 31
click at [272, 254] on textarea "Hi {{first_name}}, I understand the previous work order wasn't satisfactory. I'…" at bounding box center [333, 259] width 232 height 31
click at [273, 253] on textarea "Hi {{first_name}}, I understand the previous work order wasn't satisfactory. I'…" at bounding box center [333, 259] width 232 height 31
click at [273, 252] on textarea "Hi {{first_name}}, I understand the previous work order wasn't satisfactory. I'…" at bounding box center [333, 259] width 232 height 31
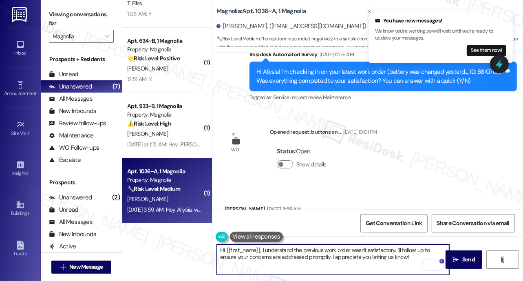
click at [273, 252] on textarea "Hi {{first_name}}, I understand the previous work order wasn't satisfactory. I'…" at bounding box center [333, 259] width 232 height 31
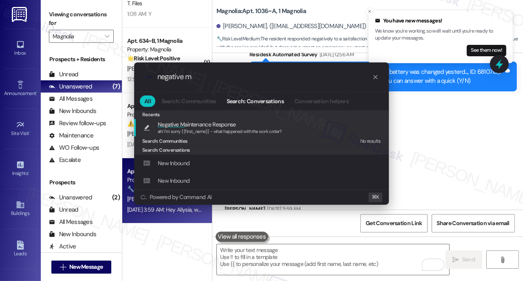
type input "negative m"
click at [207, 128] on div "ah! I'm sorry {{first_name}} - what happened with the work order?" at bounding box center [220, 131] width 124 height 7
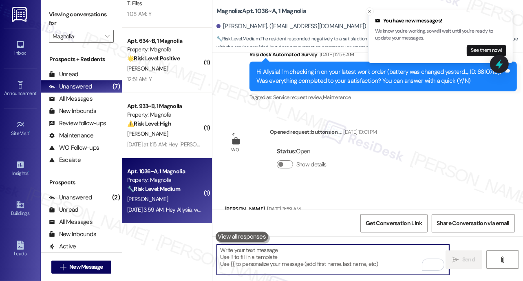
type textarea "ah! I'm sorry {{first_name}} - what happened with the work order?"
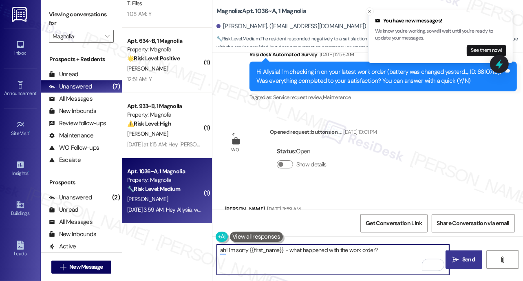
click at [464, 262] on span "Send" at bounding box center [468, 259] width 13 height 9
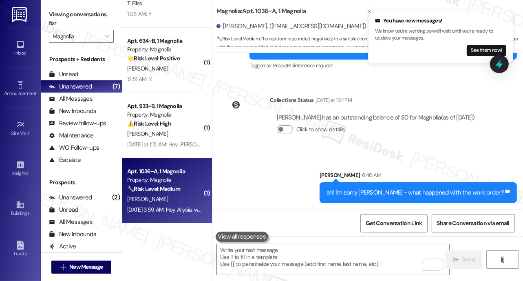
scroll to position [1373, 0]
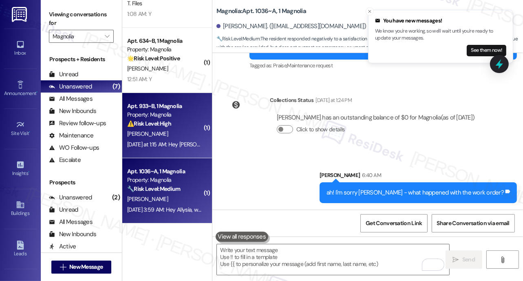
click at [183, 134] on div "D. Porter" at bounding box center [164, 134] width 77 height 10
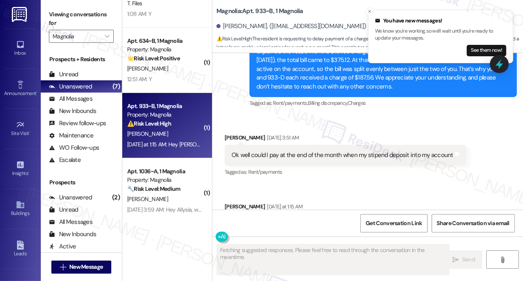
scroll to position [7537, 0]
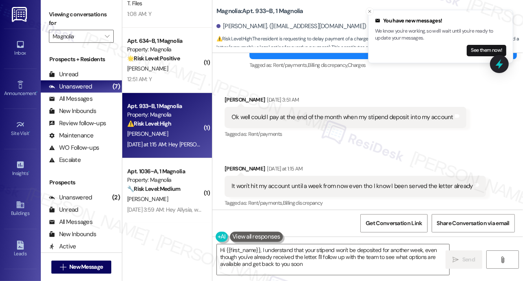
type textarea "Hi {{first_name}}, I understand that your stipend won't be deposited for anothe…"
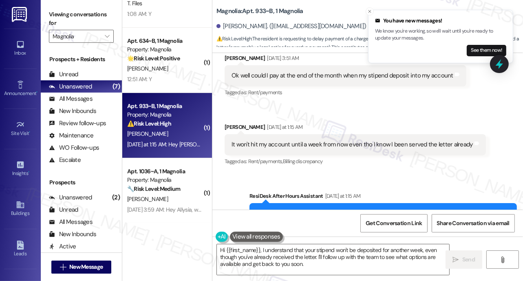
scroll to position [7541, 0]
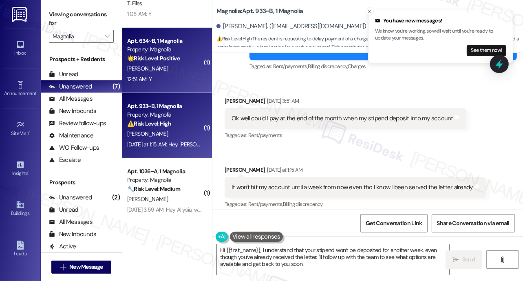
click at [184, 85] on div "Apt. 634~B, 1 Magnolia Property: Magnolia 🌟 Risk Level: Positive The message is…" at bounding box center [167, 60] width 90 height 65
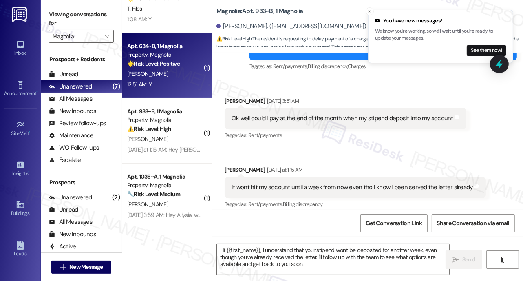
scroll to position [123, 0]
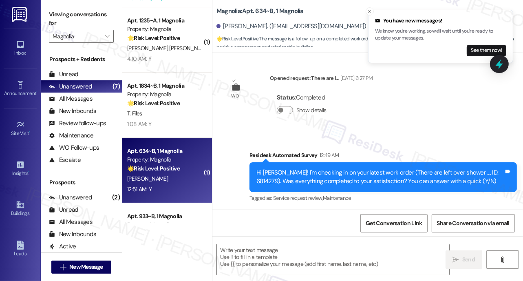
type textarea "Fetching suggested responses. Please feel free to read through the conversation…"
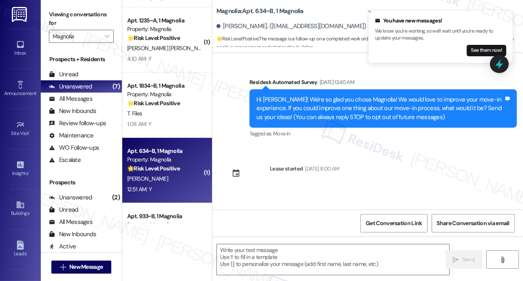
scroll to position [285, 0]
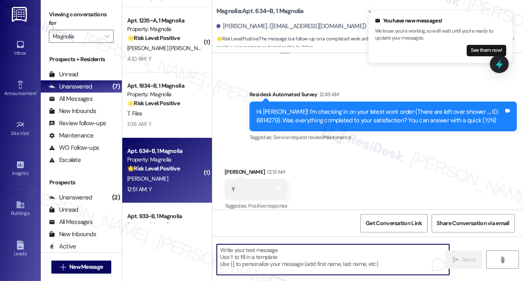
drag, startPoint x: 260, startPoint y: 255, endPoint x: 254, endPoint y: 270, distance: 15.4
click at [260, 255] on textarea "To enrich screen reader interactions, please activate Accessibility in Grammarl…" at bounding box center [333, 259] width 232 height 31
paste textarea "We’re glad everything went well with your work order! Let us know if there’s an…"
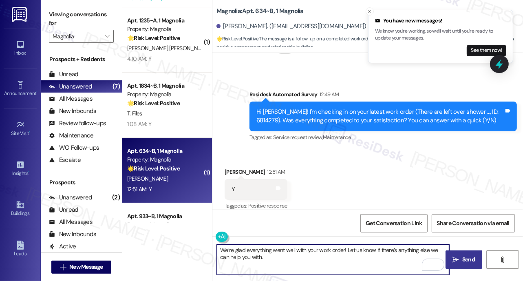
type textarea "We’re glad everything went well with your work order! Let us know if there’s an…"
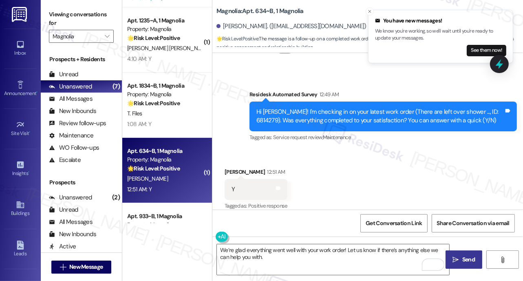
click at [458, 260] on span " Send" at bounding box center [464, 259] width 26 height 9
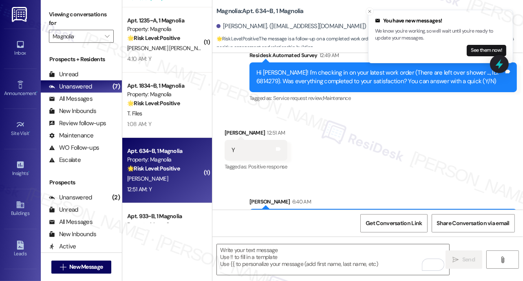
scroll to position [350, 0]
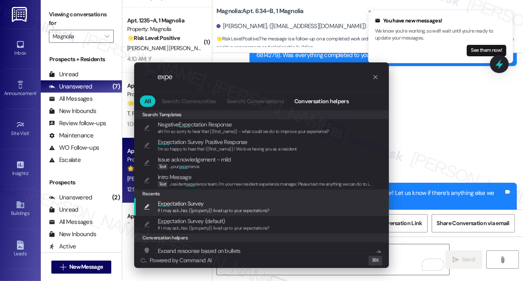
type input "expe"
click at [180, 214] on div "If I may ask...has {{property}} lived up to your expectations?" at bounding box center [214, 210] width 112 height 7
type textarea "If I may ask...has {{property}} lived up to your expectations?"
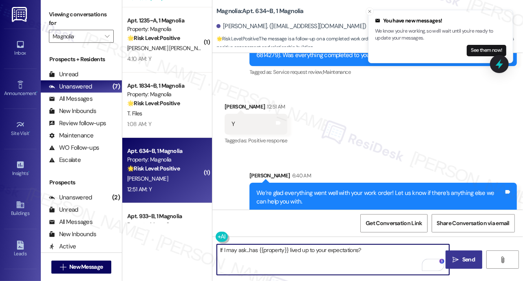
click at [462, 263] on span "Send" at bounding box center [468, 259] width 13 height 9
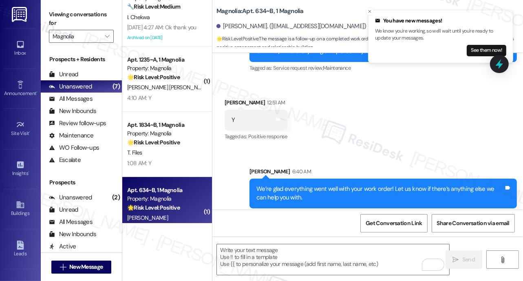
scroll to position [407, 0]
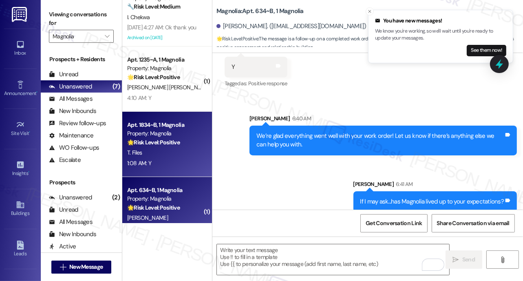
click at [165, 145] on strong "🌟 Risk Level: Positive" at bounding box center [153, 142] width 53 height 7
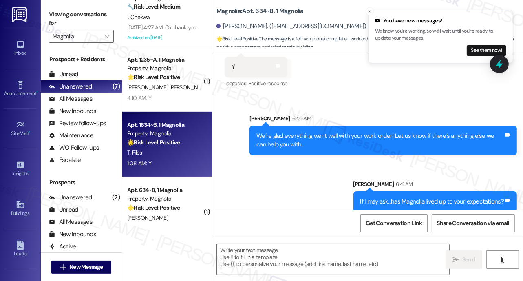
type textarea "Fetching suggested responses. Please feel free to read through the conversation…"
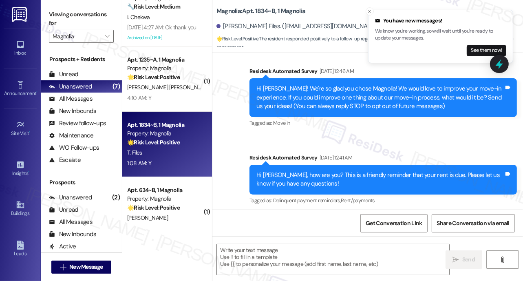
scroll to position [0, 0]
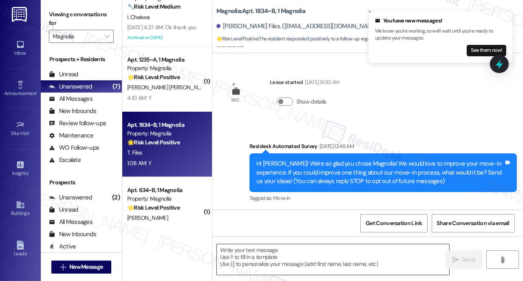
click at [282, 262] on textarea at bounding box center [333, 259] width 232 height 31
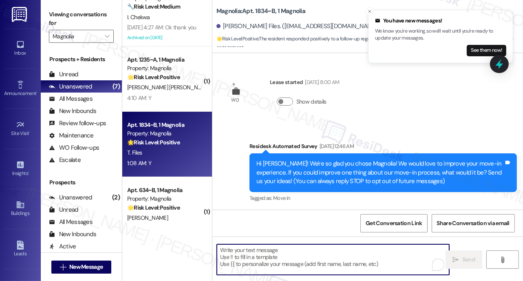
paste textarea "We’re glad everything went well with your work order! Let us know if there’s an…"
type textarea "We’re glad everything went well with your work order! Let us know if there’s an…"
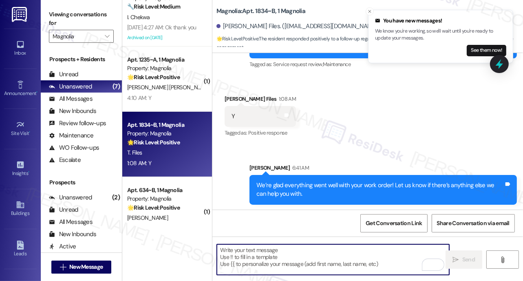
scroll to position [367, 0]
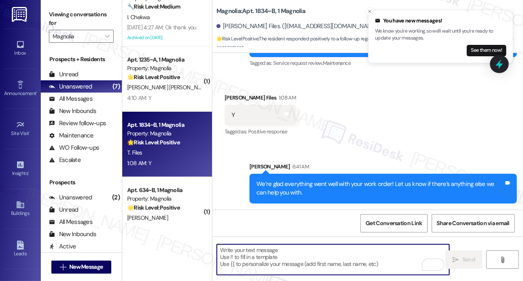
click at [278, 258] on textarea "To enrich screen reader interactions, please activate Accessibility in Grammarl…" at bounding box center [333, 259] width 232 height 31
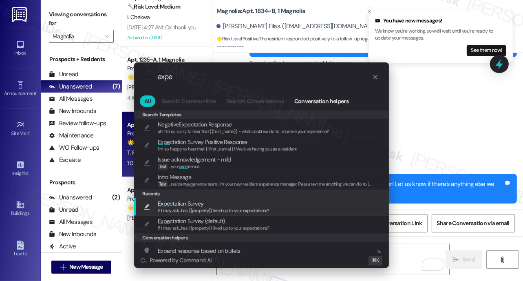
type input "expe"
click at [183, 208] on div "If I may ask...has {{property}} lived up to your expectations?" at bounding box center [214, 210] width 112 height 7
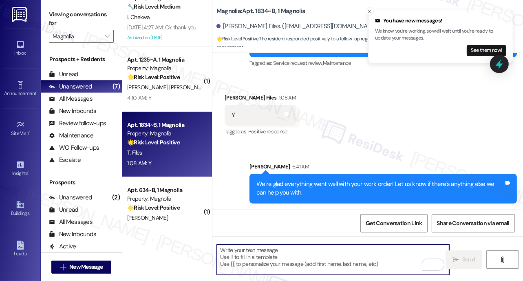
type textarea "If I may ask...has {{property}} lived up to your expectations?"
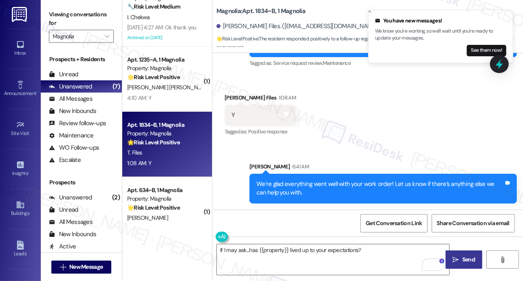
click at [459, 261] on span " Send" at bounding box center [464, 259] width 26 height 9
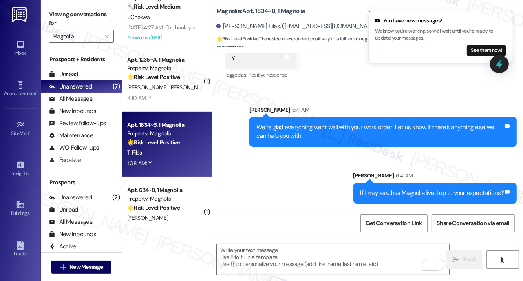
scroll to position [423, 0]
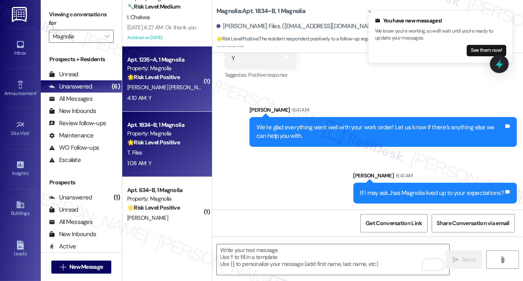
click at [198, 96] on div "4:10 AM: Y 4:10 AM: Y" at bounding box center [164, 98] width 77 height 10
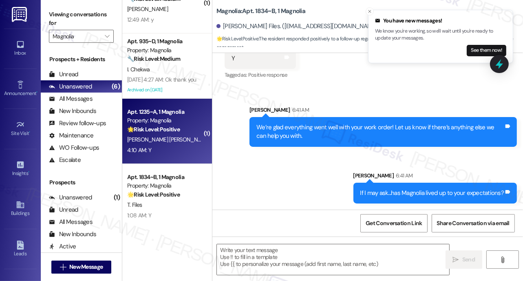
scroll to position [30, 0]
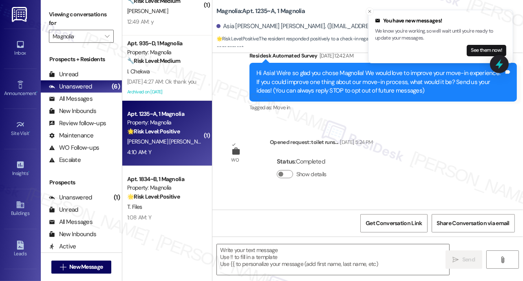
type textarea "Fetching suggested responses. Please feel free to read through the conversation…"
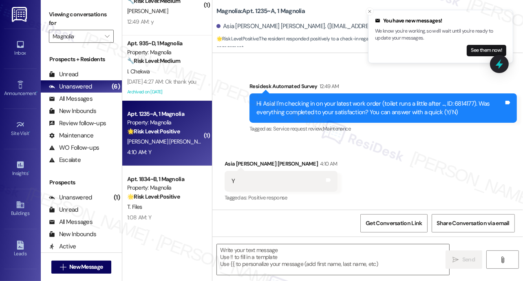
scroll to position [224, 0]
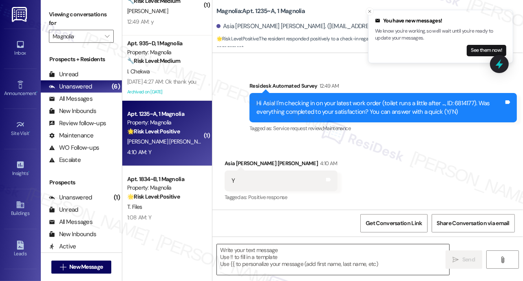
click at [286, 251] on textarea at bounding box center [333, 259] width 232 height 31
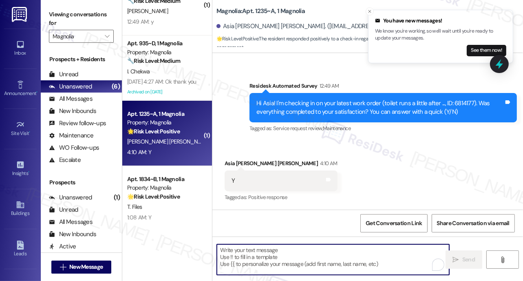
paste textarea "We’re glad everything went well with your work order! Let us know if there’s an…"
type textarea "We’re glad everything went well with your work order! Let us know if there’s an…"
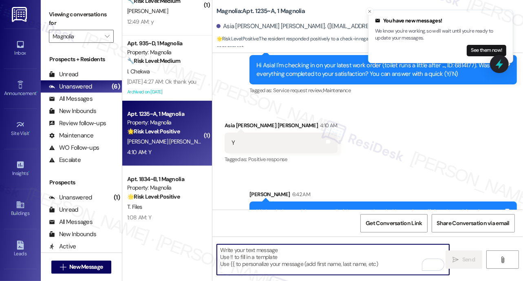
scroll to position [289, 0]
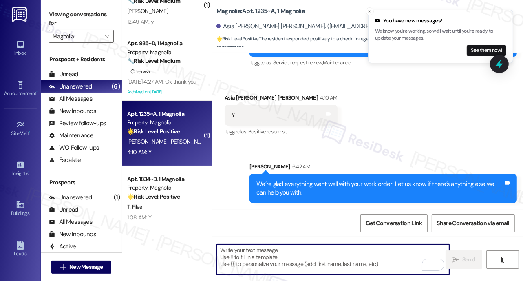
click at [263, 262] on textarea "To enrich screen reader interactions, please activate Accessibility in Grammarl…" at bounding box center [333, 259] width 232 height 31
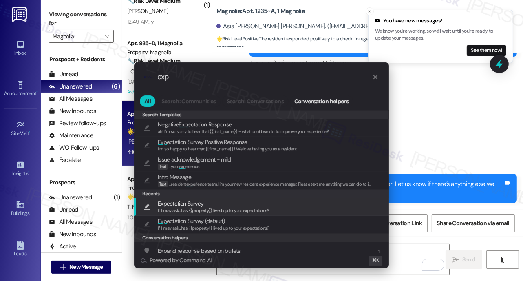
type input "exp"
click at [187, 206] on span "Exp ectation Survey" at bounding box center [181, 203] width 46 height 9
type textarea "If I may ask...has {{property}} lived up to your expectations?"
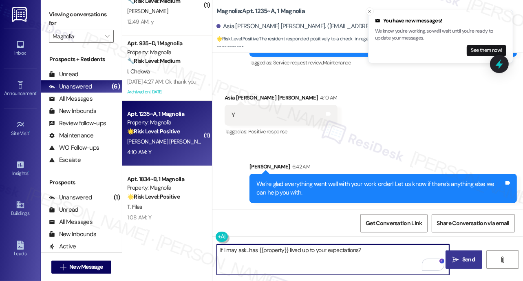
click at [455, 258] on icon "" at bounding box center [456, 259] width 6 height 7
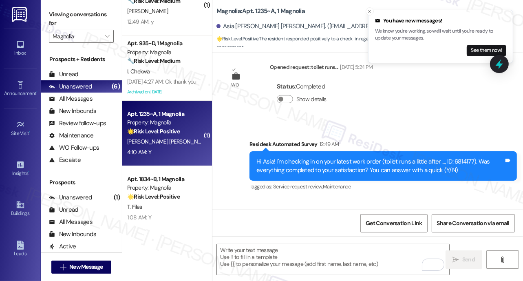
scroll to position [346, 0]
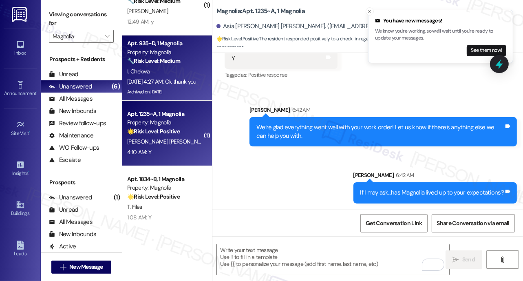
click at [183, 74] on div "I. Chekwa" at bounding box center [164, 71] width 77 height 10
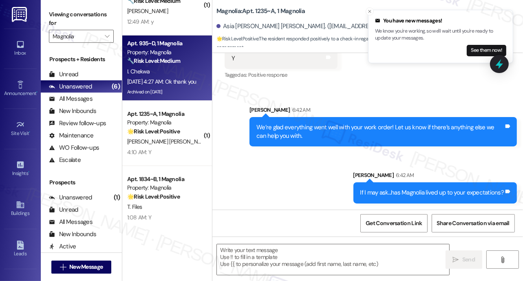
type textarea "Fetching suggested responses. Please feel free to read through the conversation…"
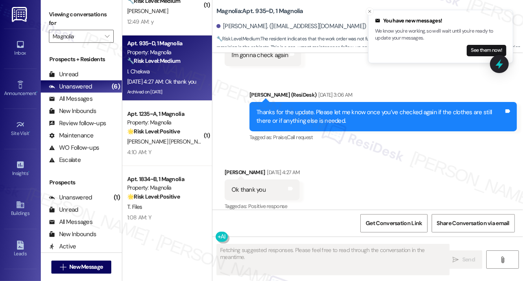
scroll to position [18202, 0]
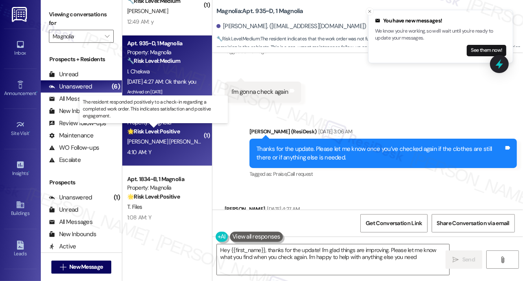
type textarea "Hey {{first_name}}, thanks for the update! I'm glad things are improving. Pleas…"
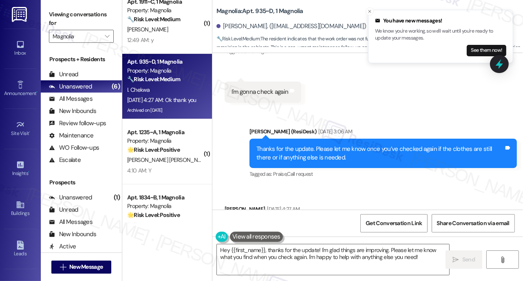
scroll to position [0, 0]
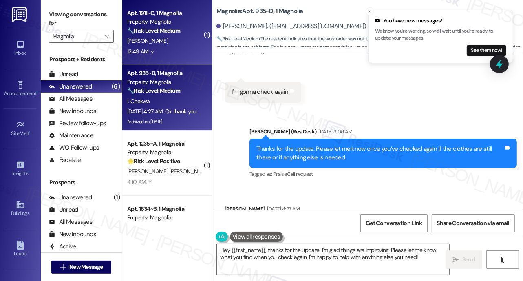
click at [181, 48] on div "12:49 AM: y 12:49 AM: y" at bounding box center [164, 51] width 77 height 10
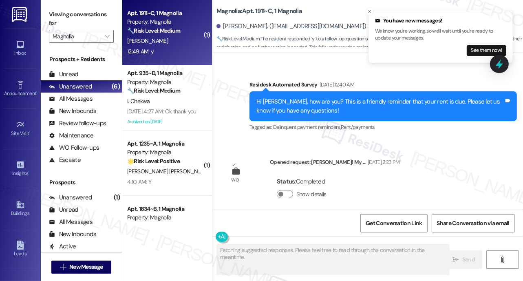
type textarea "Fetching suggested responses. Please feel free to read through the conversation…"
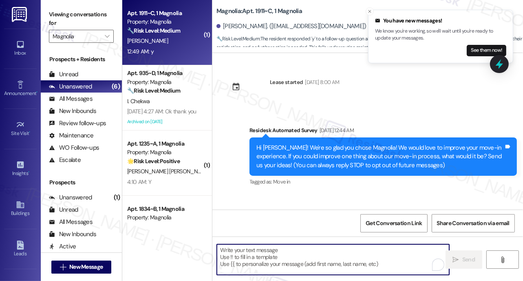
click at [295, 260] on textarea "To enrich screen reader interactions, please activate Accessibility in Grammarl…" at bounding box center [333, 259] width 232 height 31
paste textarea "We’re glad everything went well with your work order! Let us know if there’s an…"
type textarea "We’re glad everything went well with your work order! Let us know if there’s an…"
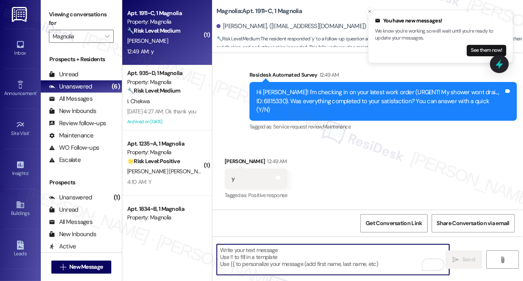
scroll to position [335, 0]
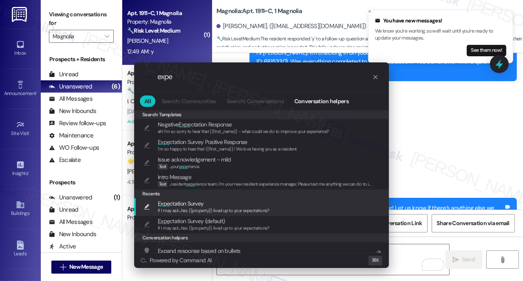
type input "expe"
click at [167, 203] on span "Expe" at bounding box center [164, 203] width 12 height 7
type textarea "If I may ask...has {{property}} lived up to your expectations?"
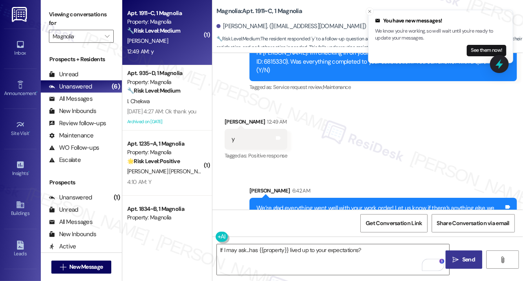
click at [467, 260] on span "Send" at bounding box center [468, 259] width 13 height 9
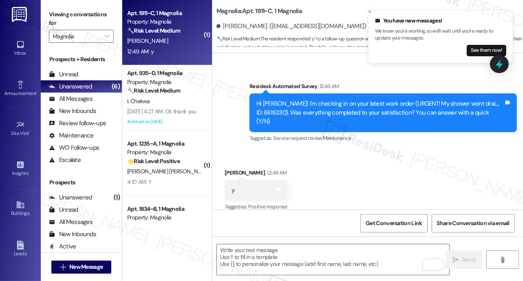
scroll to position [407, 0]
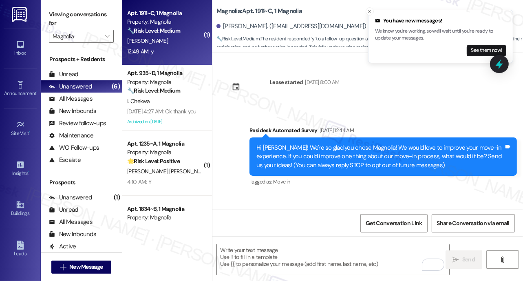
scroll to position [407, 0]
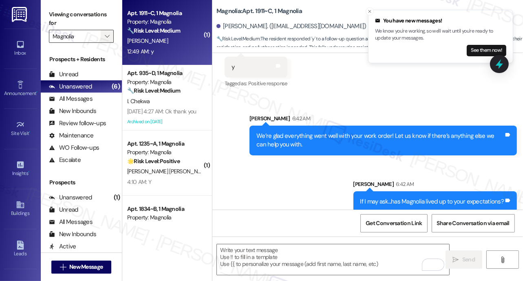
click at [108, 34] on icon "" at bounding box center [107, 36] width 4 height 7
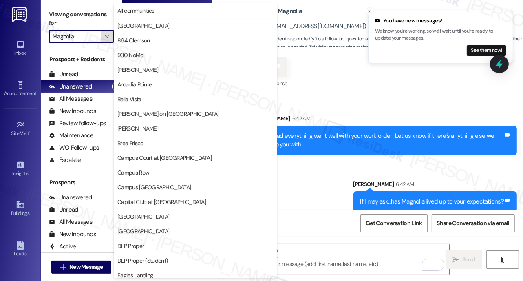
scroll to position [279, 0]
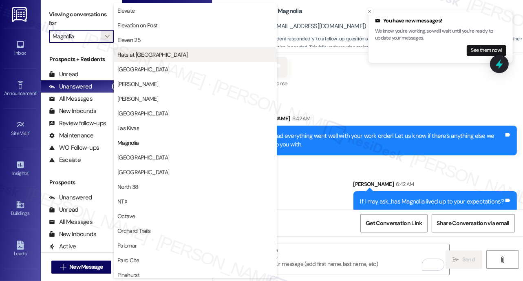
click at [158, 57] on span "Flats at [GEOGRAPHIC_DATA]" at bounding box center [152, 55] width 70 height 8
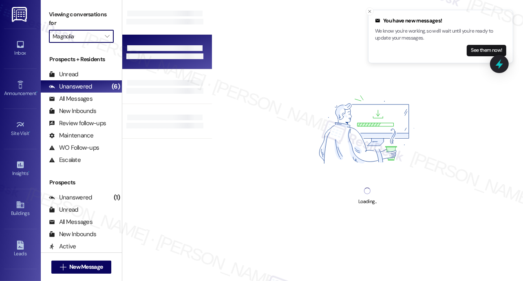
type input "Flats at [GEOGRAPHIC_DATA]"
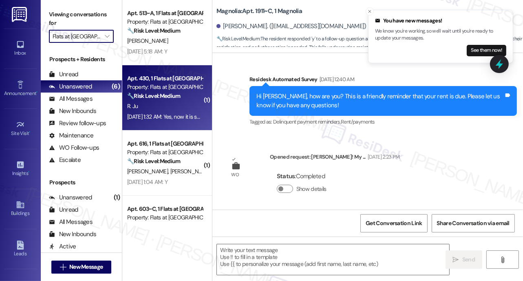
type textarea "Fetching suggested responses. Please feel free to read through the conversation…"
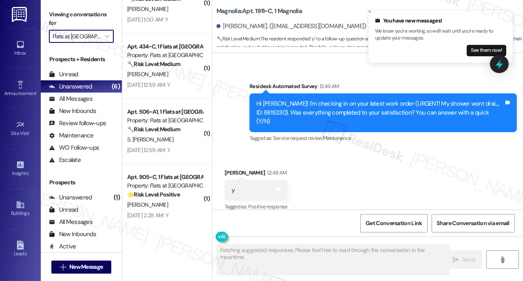
scroll to position [559, 0]
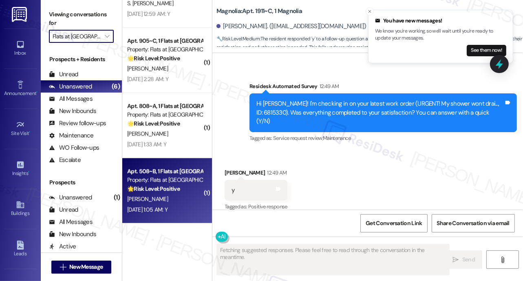
click at [200, 175] on div "Apt. 508~B, 1 Flats at [GEOGRAPHIC_DATA] Property: Flats at [GEOGRAPHIC_DATA] 🌟…" at bounding box center [164, 180] width 77 height 28
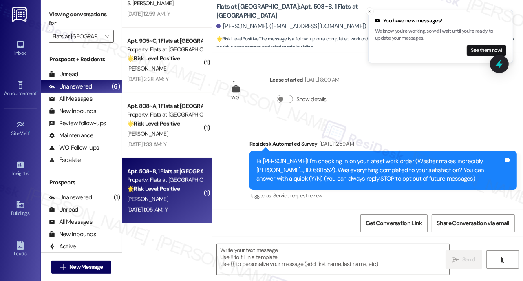
scroll to position [0, 0]
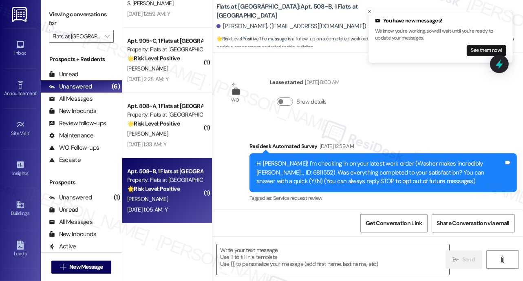
click at [264, 260] on textarea at bounding box center [333, 259] width 232 height 31
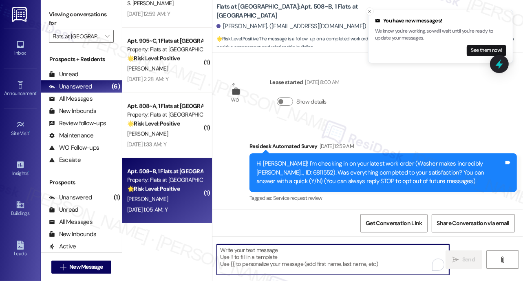
paste textarea "We’re glad everything went well with your work order! Let us know if there’s an…"
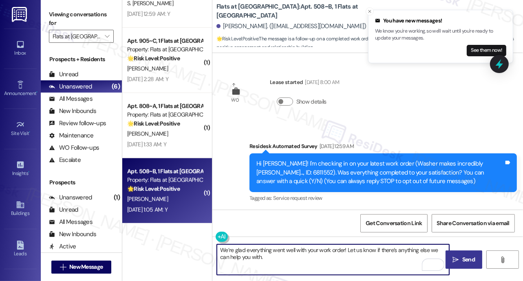
type textarea "We’re glad everything went well with your work order! Let us know if there’s an…"
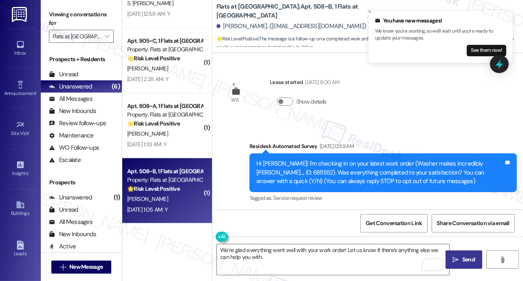
click at [464, 261] on span "Send" at bounding box center [468, 259] width 13 height 9
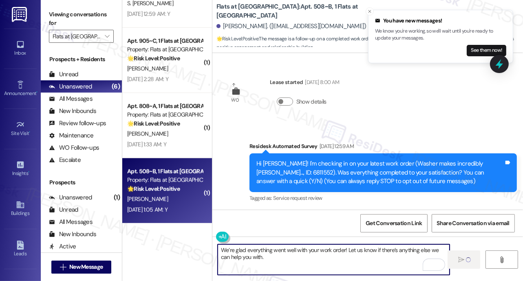
click at [311, 259] on textarea "We’re glad everything went well with your work order! Let us know if there’s an…" at bounding box center [334, 259] width 232 height 31
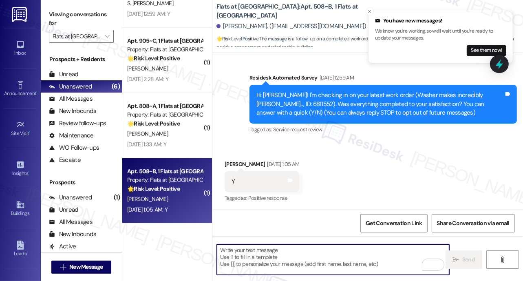
scroll to position [69, 0]
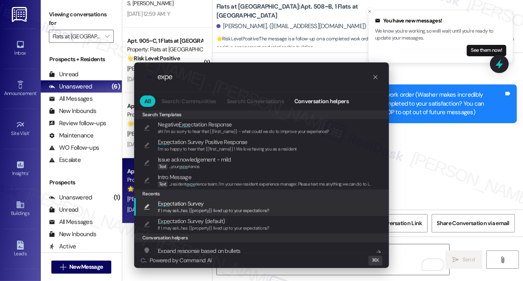
type input "expe"
click at [175, 203] on span "Expe ctation Survey" at bounding box center [181, 203] width 46 height 9
type textarea "If I may ask...has {{property}} lived up to your expectations?"
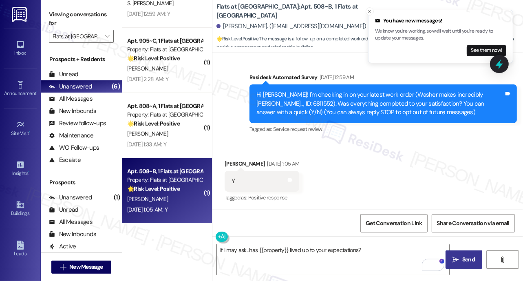
click at [469, 264] on button " Send" at bounding box center [463, 259] width 37 height 18
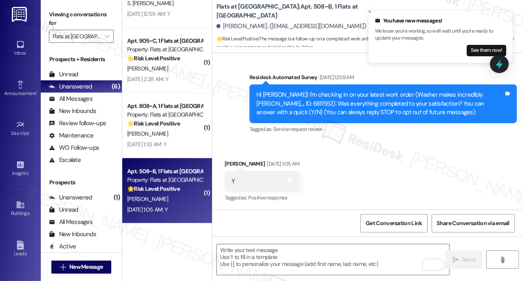
scroll to position [275, 0]
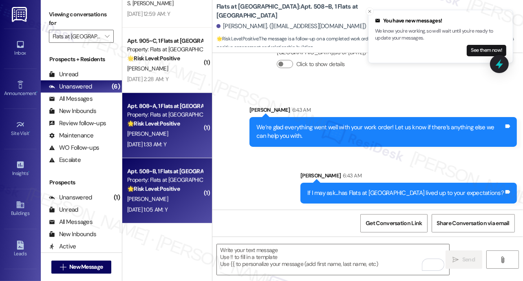
click at [189, 138] on div "[PERSON_NAME]" at bounding box center [164, 134] width 77 height 10
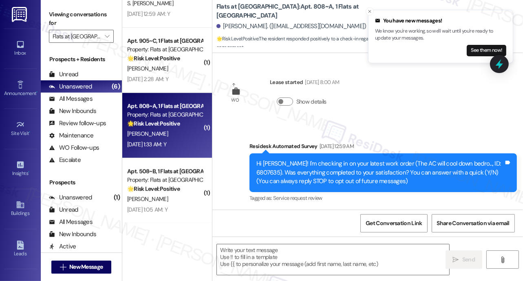
scroll to position [69, 0]
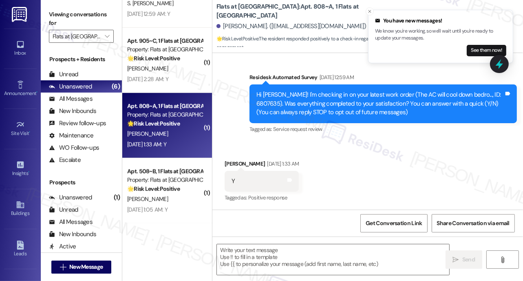
type textarea "Fetching suggested responses. Please feel free to read through the conversation…"
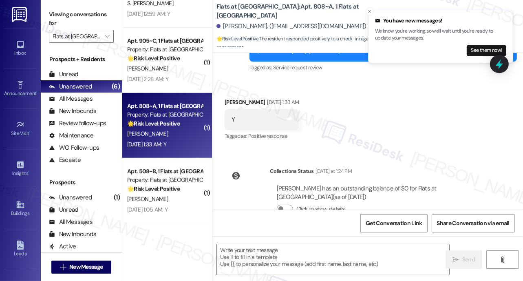
scroll to position [0, 0]
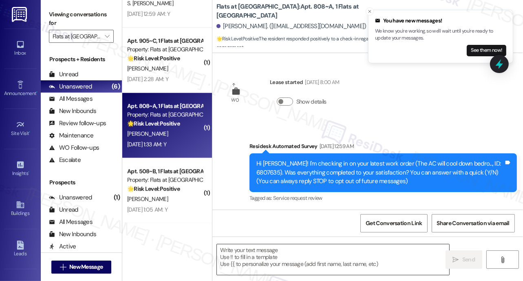
click at [279, 255] on textarea at bounding box center [333, 259] width 232 height 31
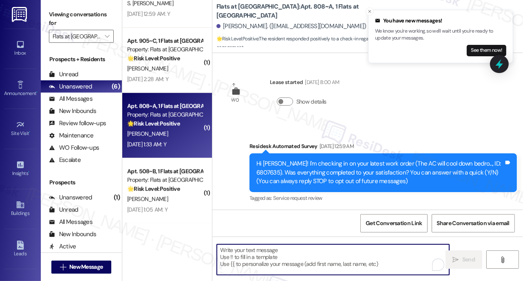
paste textarea "We’re glad everything went well with your work order! Let us know if there’s an…"
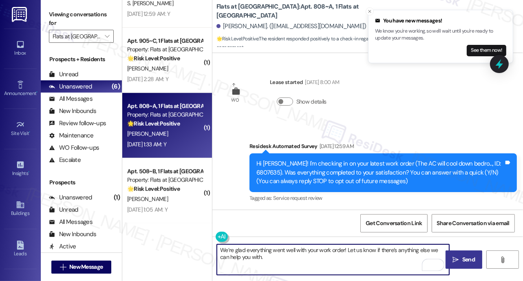
type textarea "We’re glad everything went well with your work order! Let us know if there’s an…"
click at [457, 260] on icon "" at bounding box center [456, 259] width 6 height 7
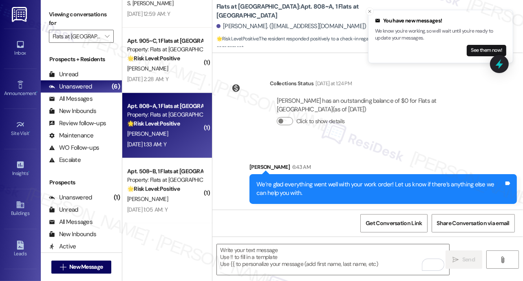
scroll to position [218, 0]
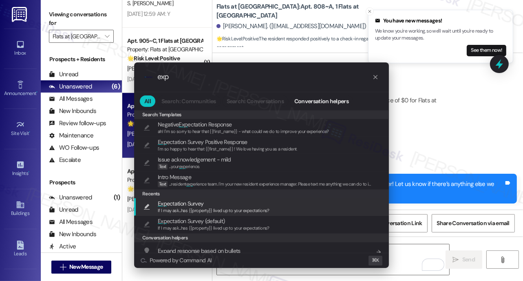
type input "exp"
click at [165, 205] on span "Exp" at bounding box center [162, 203] width 9 height 7
type textarea "If I may ask...has {{property}} lived up to your expectations?"
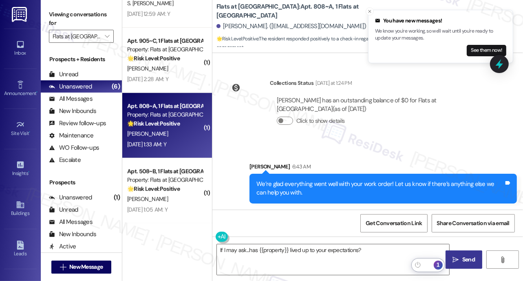
click at [465, 262] on span "Send" at bounding box center [468, 259] width 13 height 9
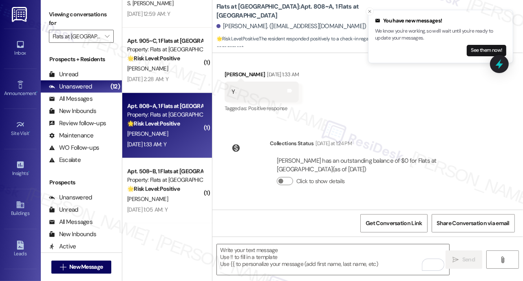
scroll to position [275, 0]
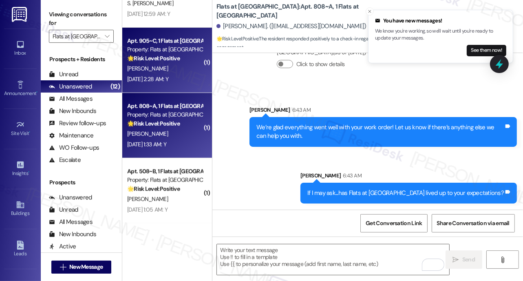
click at [172, 73] on div "[PERSON_NAME]" at bounding box center [164, 69] width 77 height 10
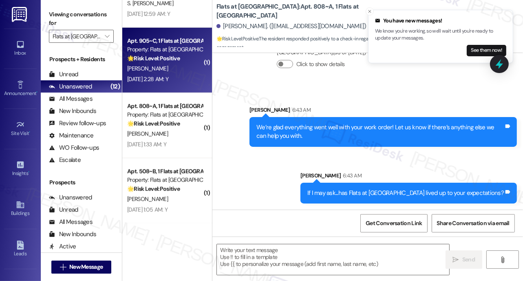
type textarea "Fetching suggested responses. Please feel free to read through the conversation…"
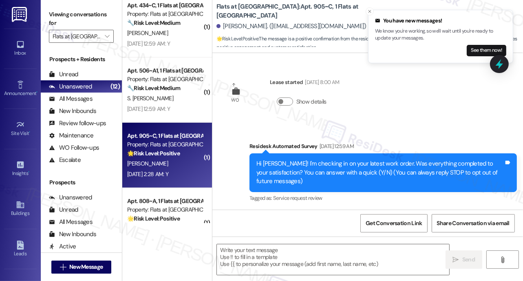
scroll to position [153, 0]
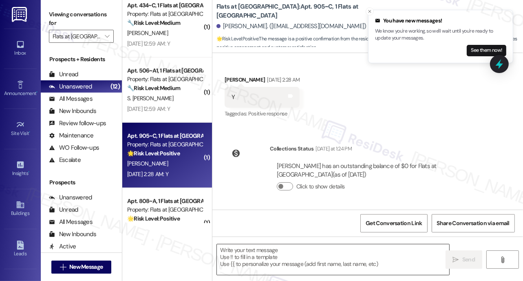
click at [258, 254] on textarea at bounding box center [333, 259] width 232 height 31
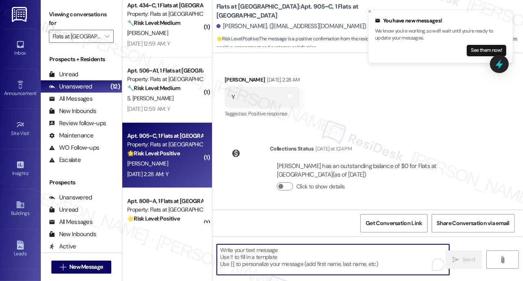
paste textarea "We’re glad everything went well with your work order! Let us know if there’s an…"
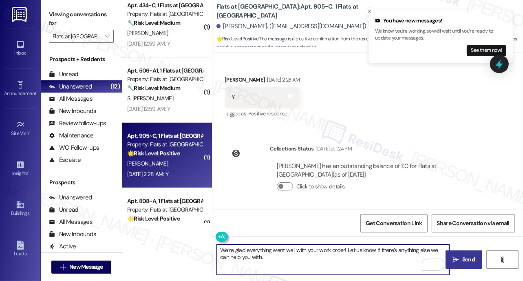
type textarea "We’re glad everything went well with your work order! Let us know if there’s an…"
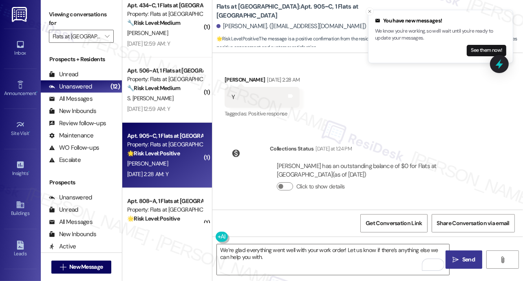
click at [456, 260] on icon "" at bounding box center [456, 259] width 6 height 7
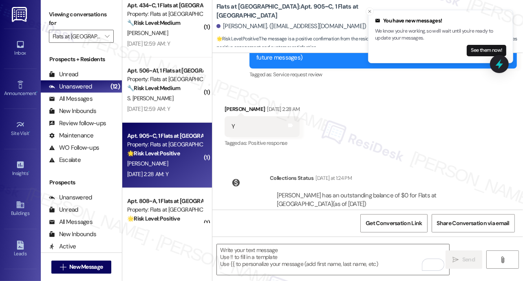
scroll to position [218, 0]
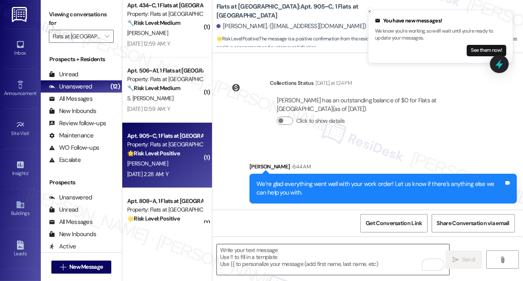
click at [299, 255] on textarea "To enrich screen reader interactions, please activate Accessibility in Grammarl…" at bounding box center [333, 259] width 232 height 31
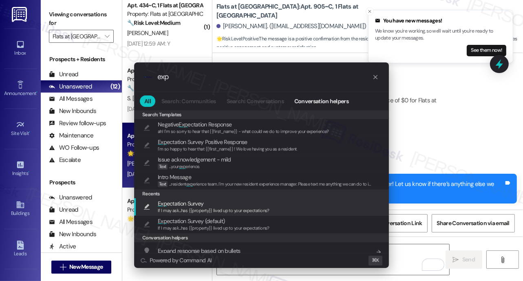
type input "exp"
click at [188, 206] on span "Exp ectation Survey" at bounding box center [181, 203] width 46 height 9
type textarea "If I may ask...has {{property}} lived up to your expectations?"
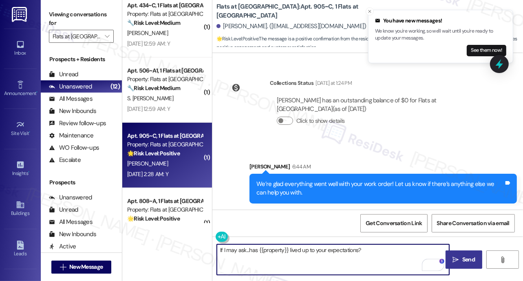
click at [459, 259] on span " Send" at bounding box center [464, 259] width 26 height 9
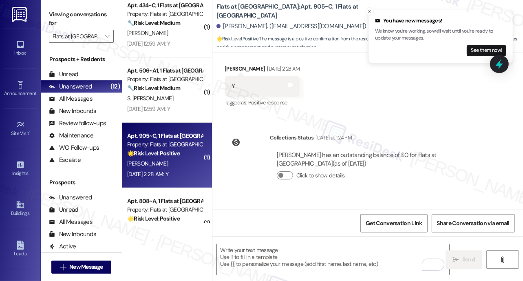
scroll to position [275, 0]
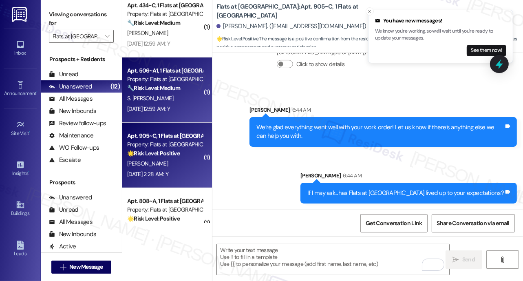
click at [173, 100] on span "S. [PERSON_NAME]" at bounding box center [150, 98] width 46 height 7
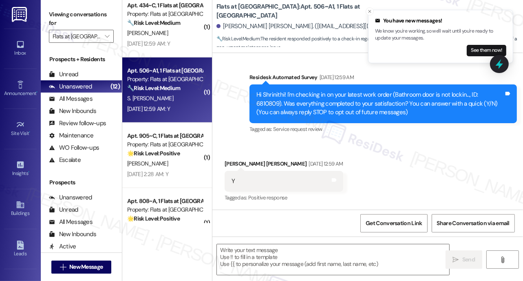
type textarea "Fetching suggested responses. Please feel free to read through the conversation…"
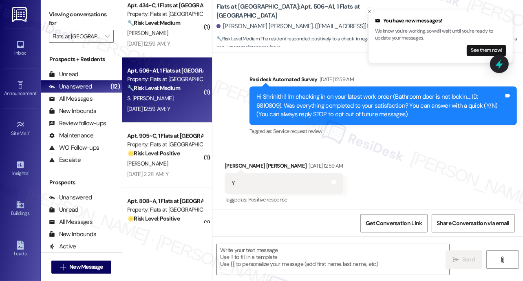
scroll to position [0, 0]
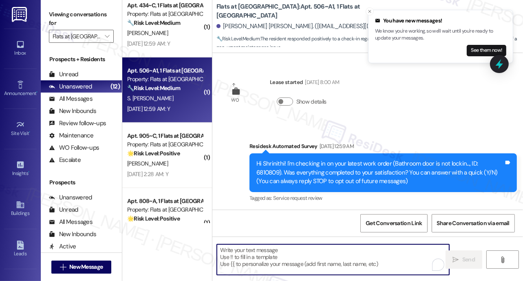
click at [273, 258] on textarea "To enrich screen reader interactions, please activate Accessibility in Grammarl…" at bounding box center [333, 259] width 232 height 31
paste textarea "We’re glad everything went well with your work order! Let us know if there’s an…"
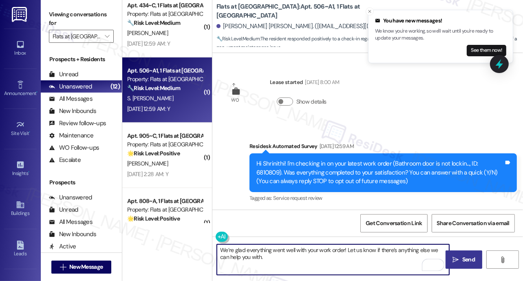
type textarea "We’re glad everything went well with your work order! Let us know if there’s an…"
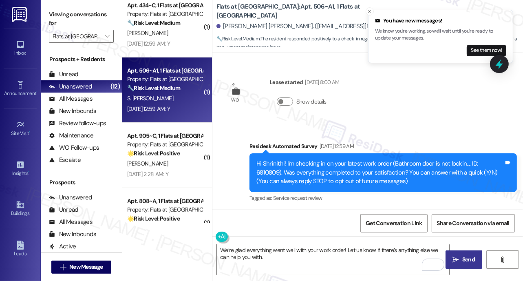
click at [456, 264] on button " Send" at bounding box center [463, 259] width 37 height 18
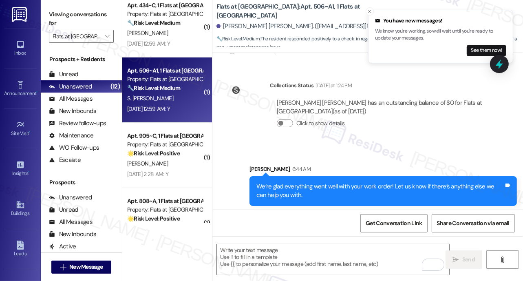
scroll to position [218, 0]
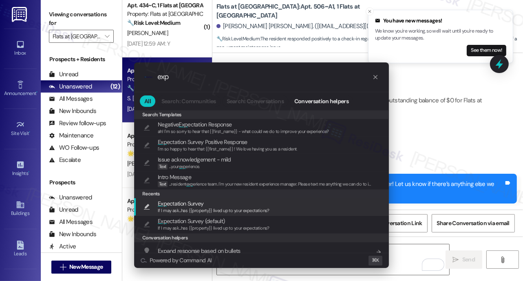
type input "exp"
drag, startPoint x: 192, startPoint y: 205, endPoint x: 263, endPoint y: 200, distance: 71.5
click at [192, 205] on span "Exp ectation Survey" at bounding box center [181, 203] width 46 height 9
type textarea "If I may ask...has {{property}} lived up to your expectations?"
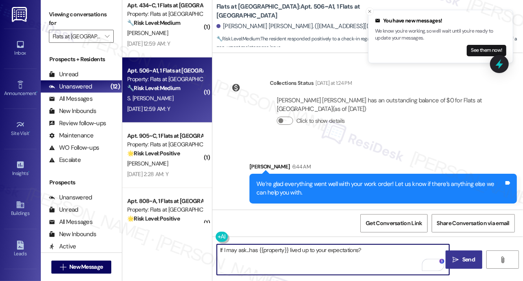
click at [455, 259] on icon "" at bounding box center [456, 259] width 6 height 7
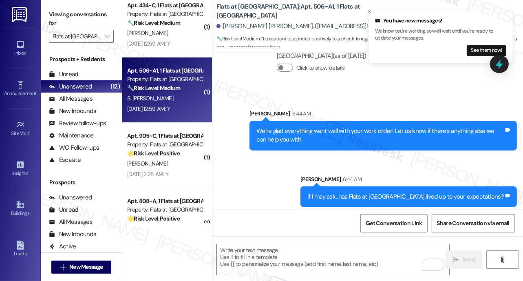
scroll to position [275, 0]
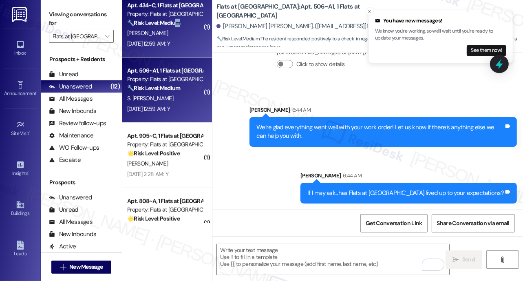
click at [177, 27] on div "Apt. 434~C, 1 Flats at [GEOGRAPHIC_DATA] Property: Flats at [GEOGRAPHIC_DATA] 🔧…" at bounding box center [164, 14] width 77 height 28
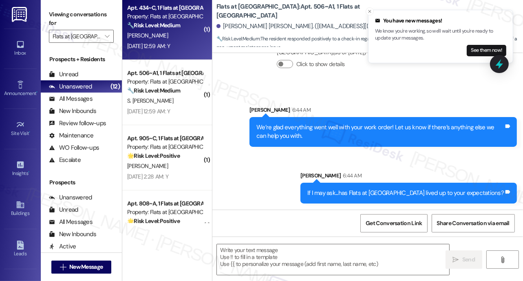
scroll to position [361, 0]
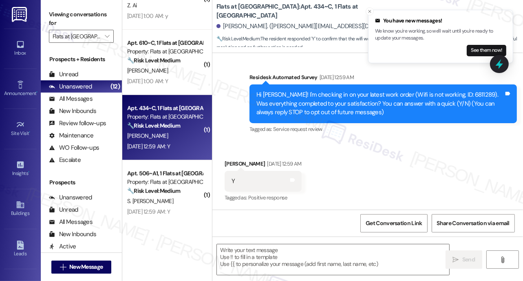
type textarea "Fetching suggested responses. Please feel free to read through the conversation…"
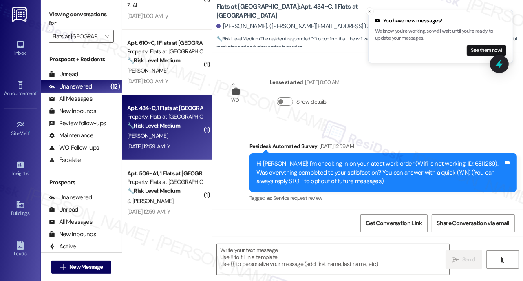
scroll to position [153, 0]
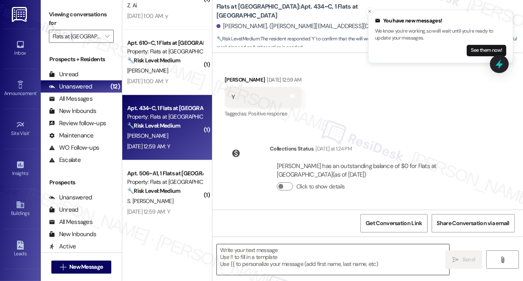
click at [290, 260] on textarea at bounding box center [333, 259] width 232 height 31
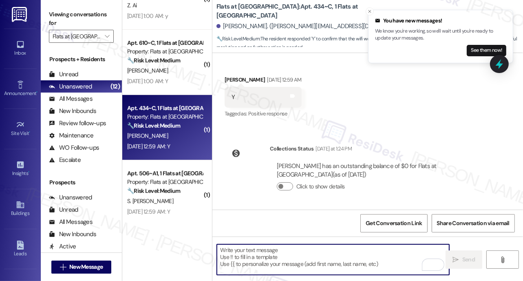
paste textarea "We’re glad everything went well with your work order! Let us know if there’s an…"
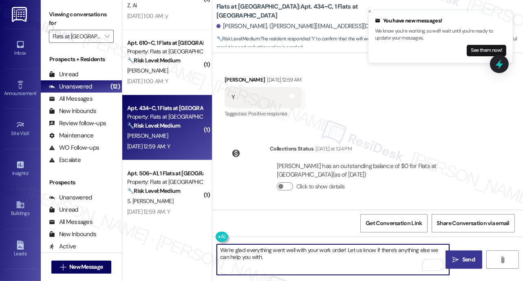
type textarea "We’re glad everything went well with your work order! Let us know if there’s an…"
click at [449, 259] on button " Send" at bounding box center [463, 259] width 37 height 18
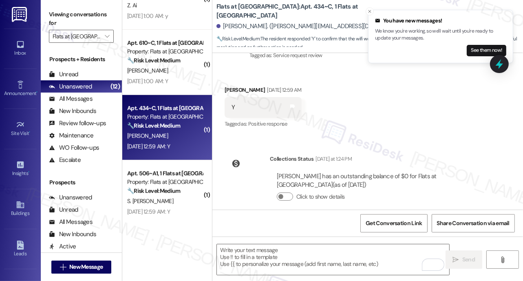
scroll to position [218, 0]
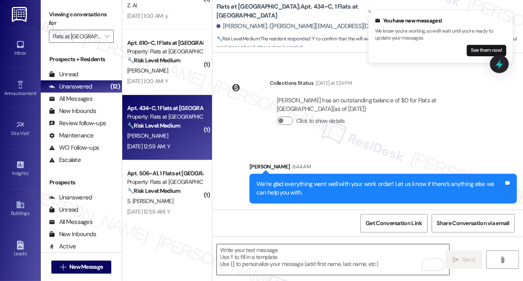
click at [297, 262] on textarea "To enrich screen reader interactions, please activate Accessibility in Grammarl…" at bounding box center [333, 259] width 232 height 31
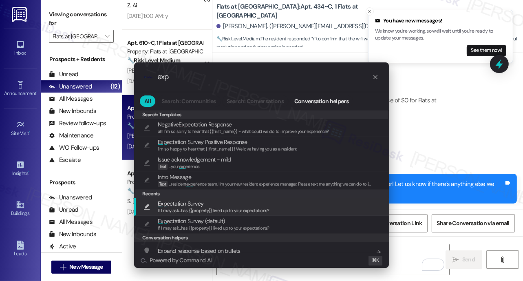
type input "exp"
click at [180, 203] on span "Exp ectation Survey" at bounding box center [181, 203] width 46 height 9
type textarea "If I may ask...has {{property}} lived up to your expectations?"
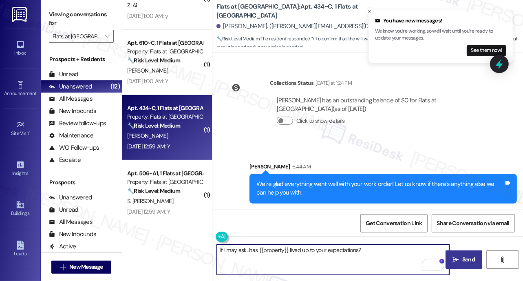
click at [455, 259] on icon "" at bounding box center [456, 259] width 6 height 7
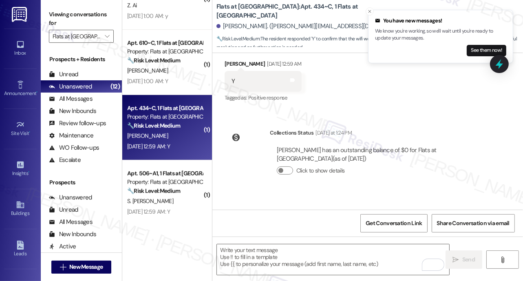
scroll to position [275, 0]
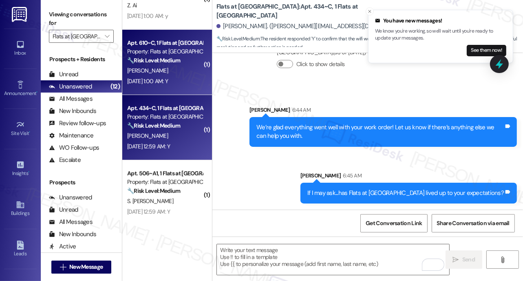
click at [178, 74] on div "[PERSON_NAME]" at bounding box center [164, 71] width 77 height 10
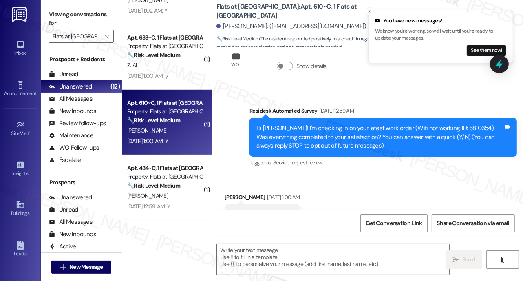
scroll to position [69, 0]
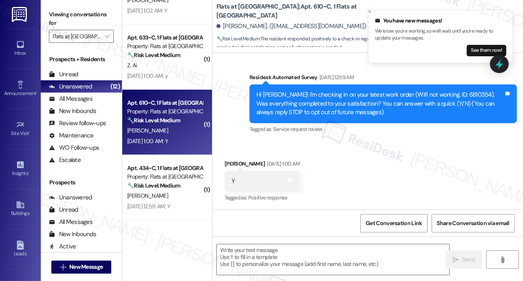
type textarea "Fetching suggested responses. Please feel free to read through the conversation…"
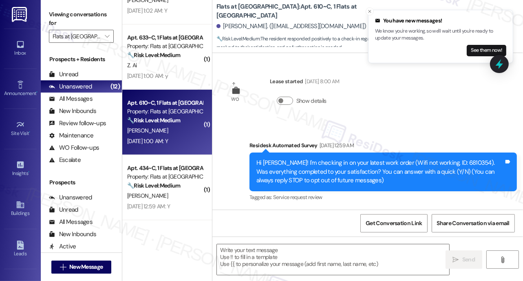
scroll to position [0, 0]
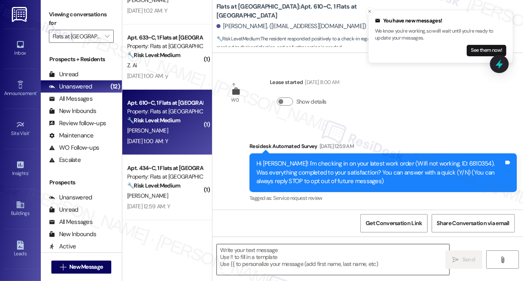
click at [263, 261] on textarea at bounding box center [333, 259] width 232 height 31
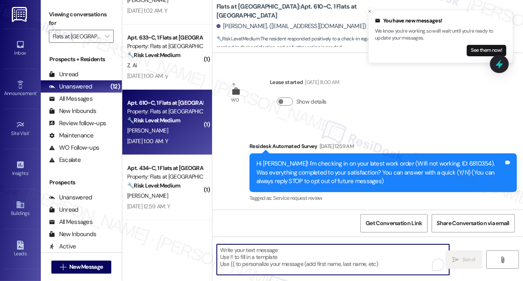
paste textarea "We’re glad everything went well with your work order! Let us know if there’s an…"
type textarea "We’re glad everything went well with your work order! Let us know if there’s an…"
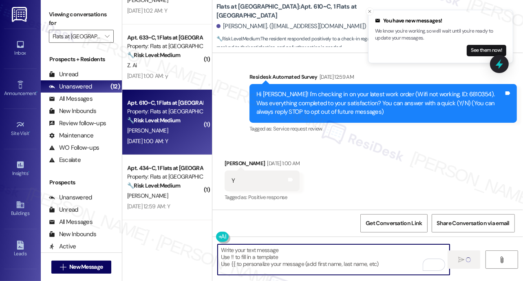
scroll to position [69, 0]
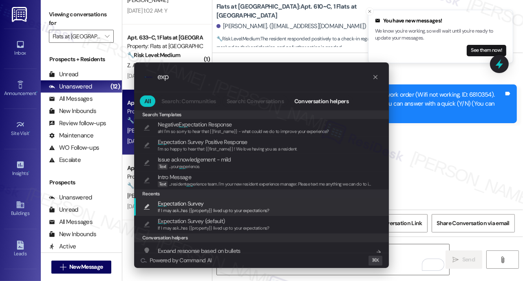
type input "exp"
click at [185, 203] on span "Exp ectation Survey" at bounding box center [181, 203] width 46 height 9
type textarea "If I may ask...has {{property}} lived up to your expectations?"
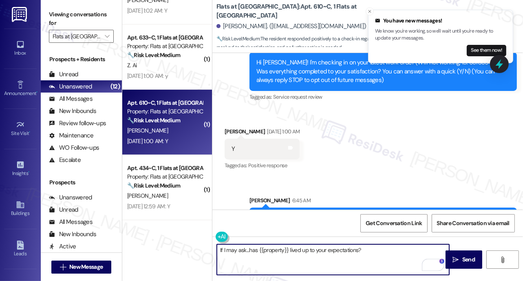
scroll to position [135, 0]
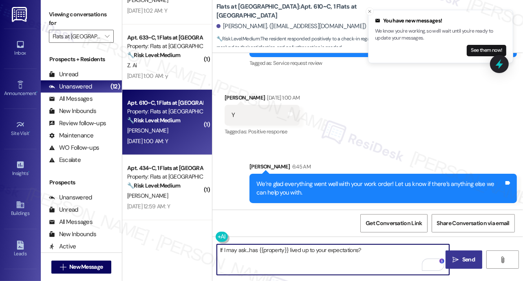
click at [455, 260] on icon "" at bounding box center [456, 259] width 6 height 7
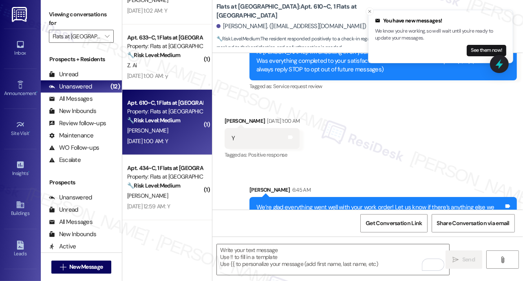
scroll to position [192, 0]
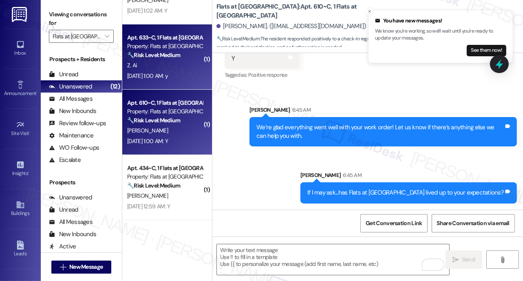
click at [168, 76] on div "[DATE] 1:00 AM: y [DATE] 1:00 AM: y" at bounding box center [147, 75] width 41 height 7
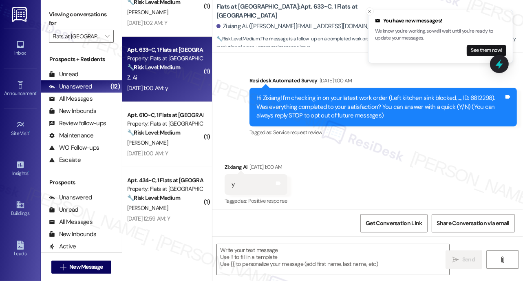
scroll to position [69, 0]
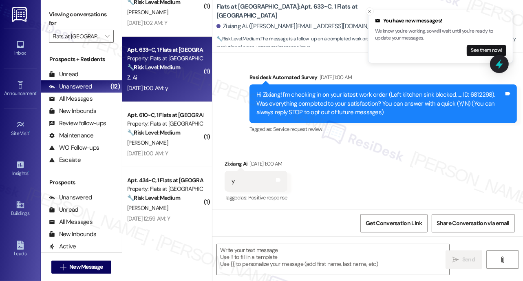
type textarea "Fetching suggested responses. Please feel free to read through the conversation…"
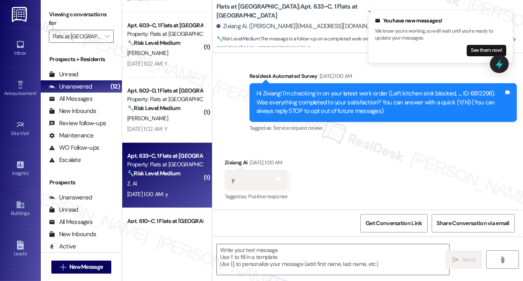
scroll to position [0, 0]
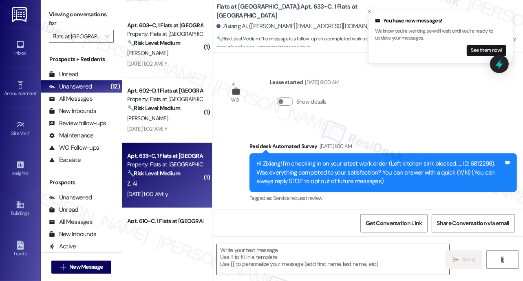
click at [278, 260] on textarea at bounding box center [333, 259] width 232 height 31
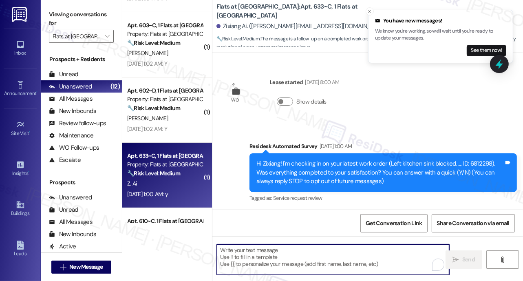
paste textarea "We’re glad everything went well with your work order! Let us know if there’s an…"
type textarea "We’re glad everything went well with your work order! Let us know if there’s an…"
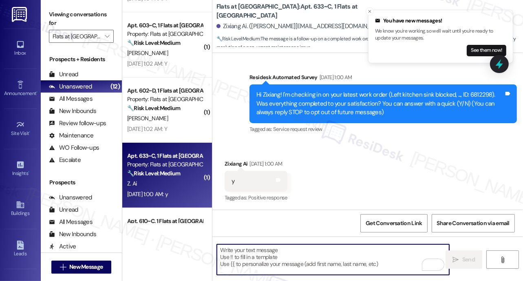
scroll to position [218, 0]
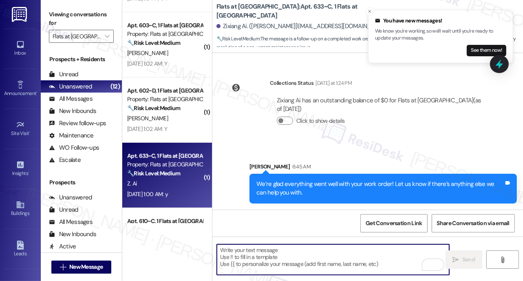
click at [242, 258] on textarea "To enrich screen reader interactions, please activate Accessibility in Grammarl…" at bounding box center [333, 259] width 232 height 31
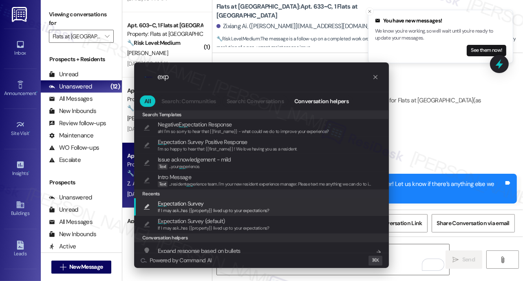
type input "exp"
click at [221, 207] on span "If I may ask...has {{property}} lived up to your expectations?" at bounding box center [214, 210] width 112 height 6
type textarea "If I may ask...has {{property}} lived up to your expectations?"
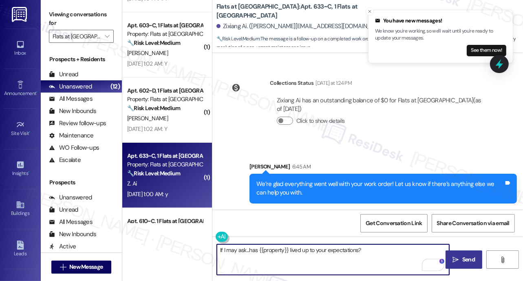
click at [460, 266] on button " Send" at bounding box center [463, 259] width 37 height 18
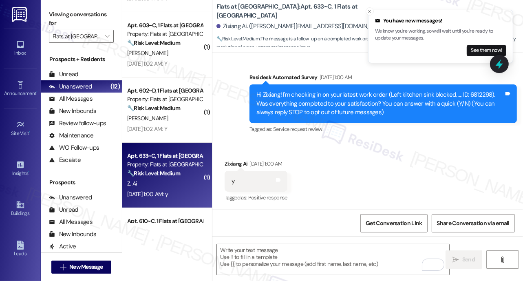
scroll to position [275, 0]
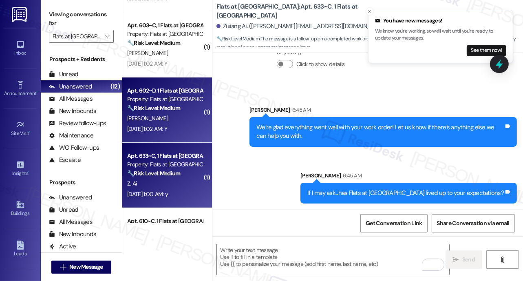
click at [171, 116] on div "[PERSON_NAME]" at bounding box center [164, 118] width 77 height 10
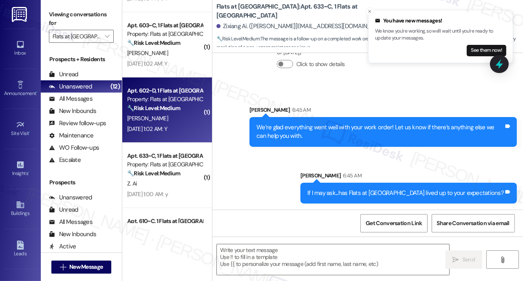
type textarea "Fetching suggested responses. Please feel free to read through the conversation…"
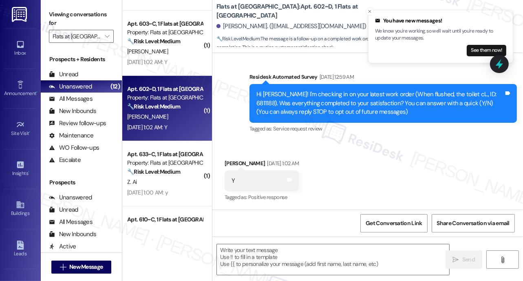
scroll to position [153, 0]
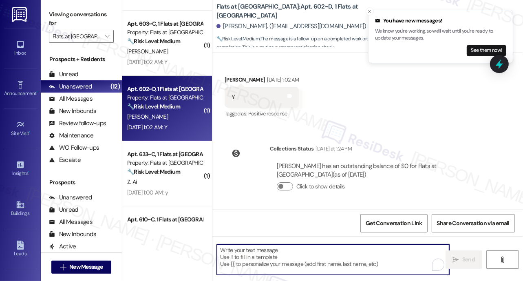
click at [241, 259] on textarea "To enrich screen reader interactions, please activate Accessibility in Grammarl…" at bounding box center [333, 259] width 232 height 31
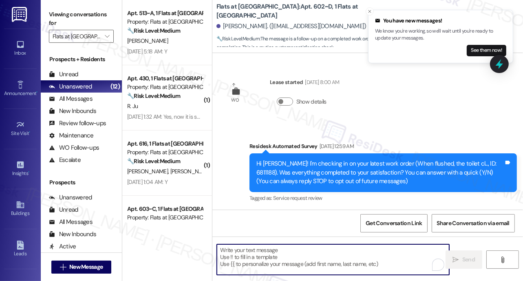
type textarea "We’re glad everything went well with your work order! Let us know if there’s an…"
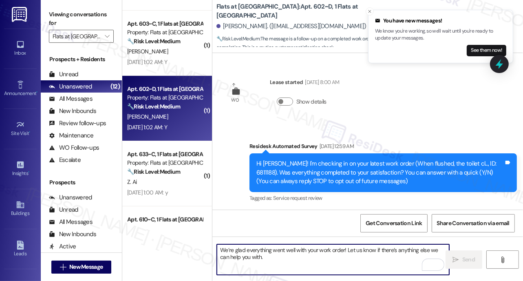
scroll to position [218, 0]
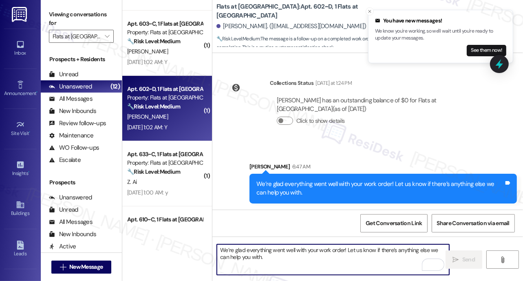
click at [286, 256] on textarea "We’re glad everything went well with your work order! Let us know if there’s an…" at bounding box center [333, 259] width 232 height 31
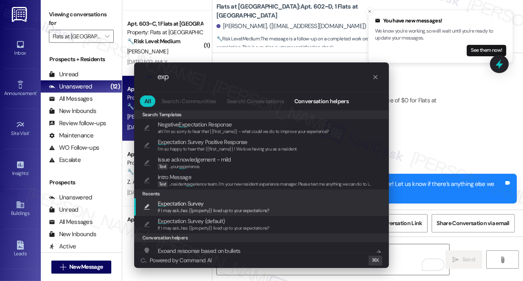
type input "exp"
click at [184, 205] on span "Exp ectation Survey" at bounding box center [181, 203] width 46 height 9
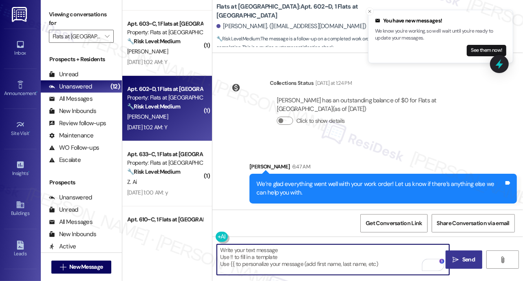
drag, startPoint x: 460, startPoint y: 257, endPoint x: 456, endPoint y: 251, distance: 7.3
click at [460, 257] on span "Send" at bounding box center [468, 259] width 16 height 9
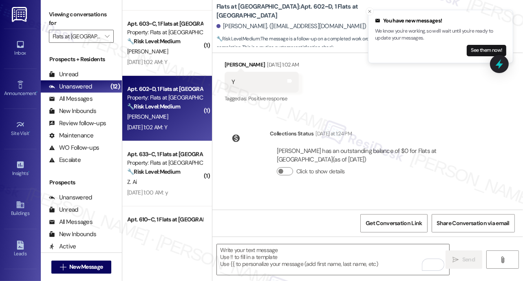
scroll to position [275, 0]
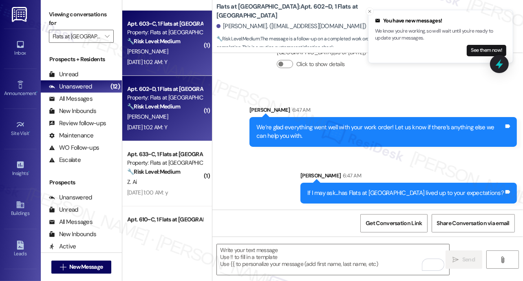
click at [152, 51] on div "[PERSON_NAME]" at bounding box center [164, 51] width 77 height 10
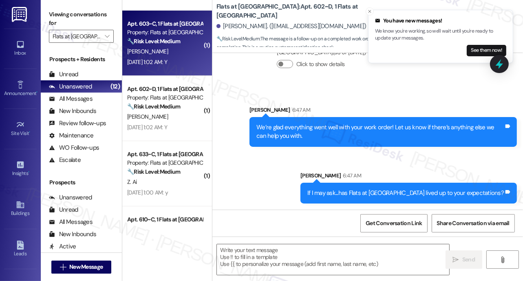
type textarea "Fetching suggested responses. Please feel free to read through the conversation…"
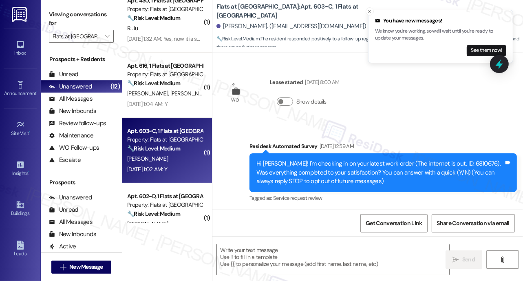
scroll to position [153, 0]
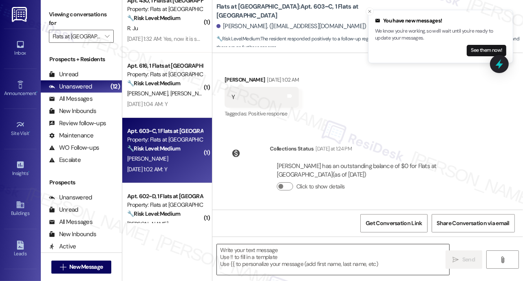
click at [252, 255] on textarea at bounding box center [333, 259] width 232 height 31
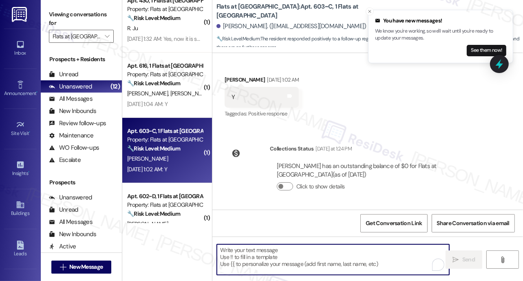
paste textarea "We’re glad everything went well with your work order! Let us know if there’s an…"
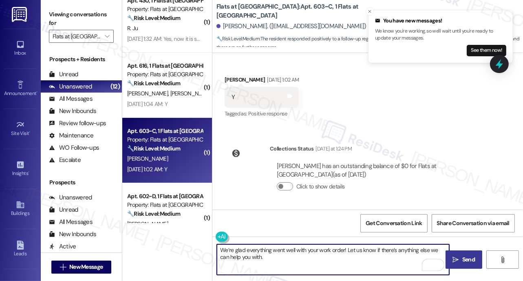
type textarea "We’re glad everything went well with your work order! Let us know if there’s an…"
click at [467, 262] on span "Send" at bounding box center [468, 259] width 13 height 9
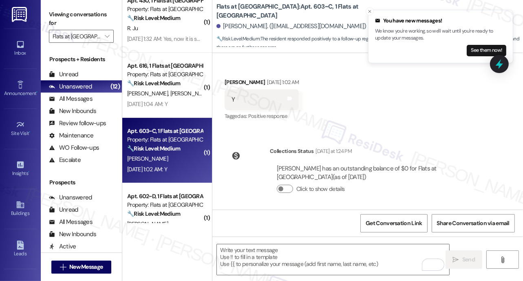
scroll to position [218, 0]
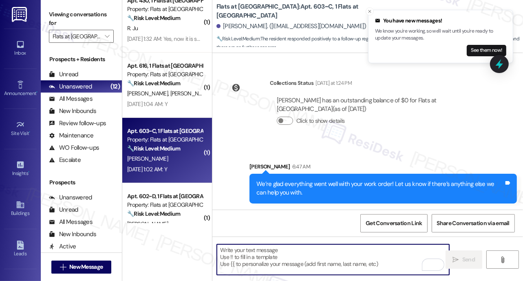
click at [286, 258] on textarea "To enrich screen reader interactions, please activate Accessibility in Grammarl…" at bounding box center [333, 259] width 232 height 31
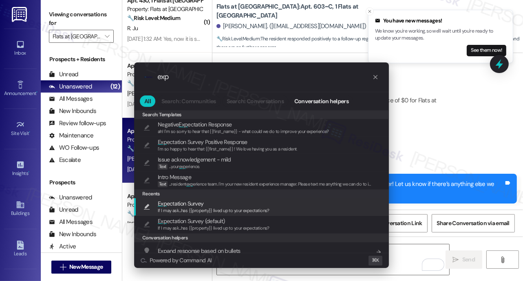
type input "exp"
click at [172, 209] on span "If I may ask...has {{property}} lived up to your expectations?" at bounding box center [214, 210] width 112 height 6
type textarea "If I may ask...has {{property}} lived up to your expectations?"
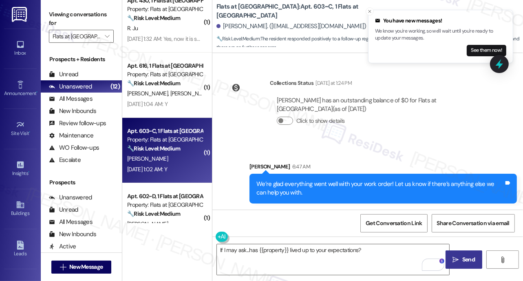
click at [461, 262] on span "Send" at bounding box center [468, 259] width 16 height 9
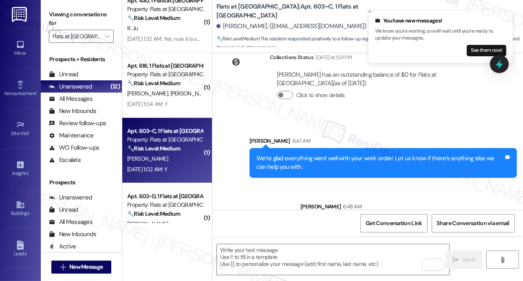
scroll to position [275, 0]
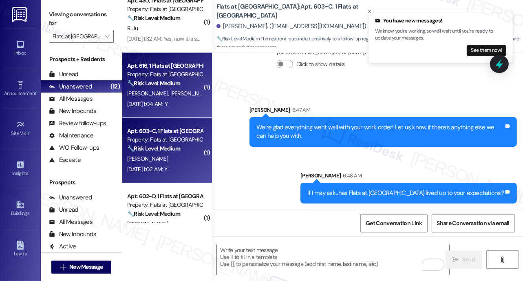
click at [170, 88] on div "Apt. 616, 1 Flats at [GEOGRAPHIC_DATA] Property: Flats at [GEOGRAPHIC_DATA] 🔧 R…" at bounding box center [164, 75] width 77 height 28
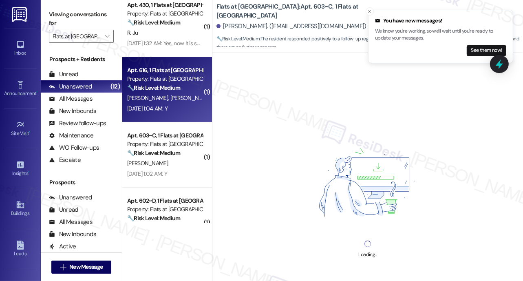
scroll to position [33, 0]
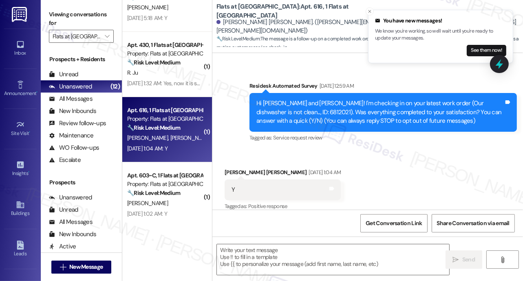
type textarea "Fetching suggested responses. Please feel free to read through the conversation…"
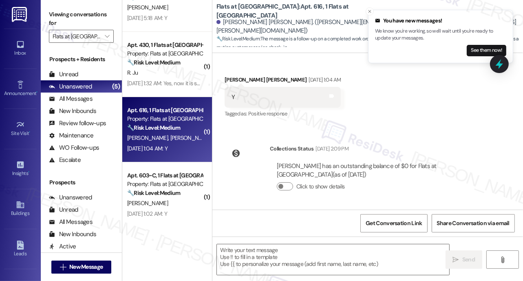
scroll to position [0, 0]
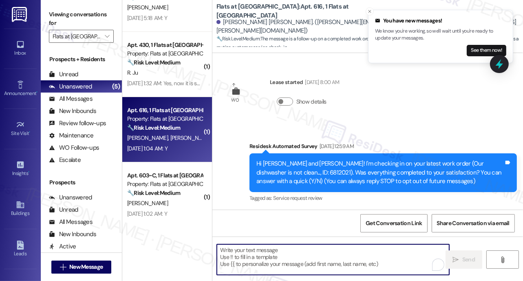
click at [284, 263] on textarea "To enrich screen reader interactions, please activate Accessibility in Grammarl…" at bounding box center [333, 259] width 232 height 31
paste textarea "We’re glad everything went well with your work order! Let us know if there’s an…"
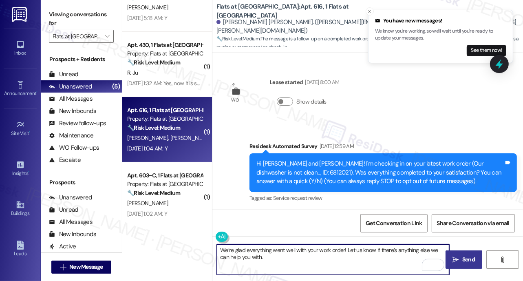
type textarea "We’re glad everything went well with your work order! Let us know if there’s an…"
drag, startPoint x: 468, startPoint y: 258, endPoint x: 463, endPoint y: 251, distance: 8.9
click at [467, 259] on span "Send" at bounding box center [468, 259] width 13 height 9
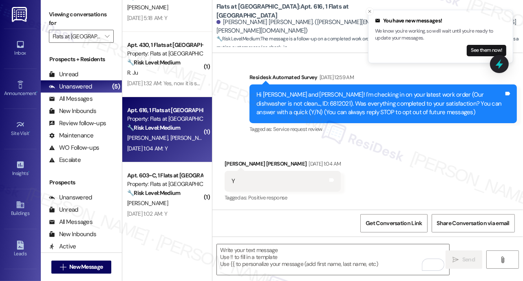
scroll to position [218, 0]
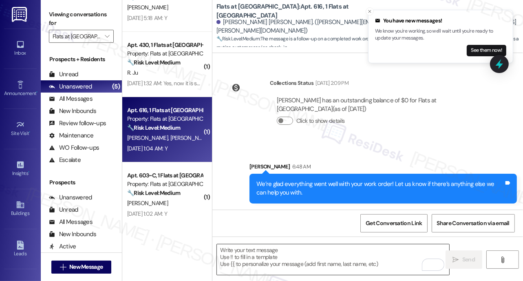
click at [278, 260] on textarea "To enrich screen reader interactions, please activate Accessibility in Grammarl…" at bounding box center [333, 259] width 232 height 31
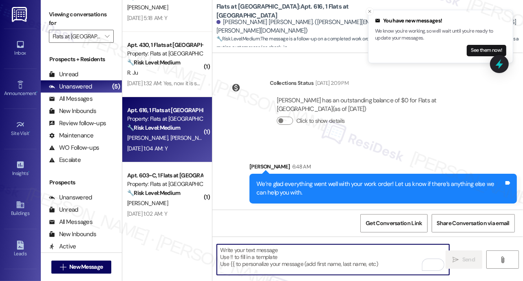
type textarea "v"
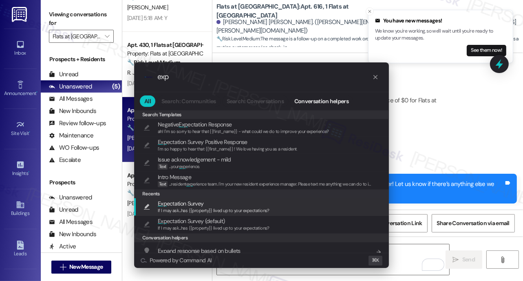
type input "exp"
click at [189, 208] on span "If I may ask...has {{property}} lived up to your expectations?" at bounding box center [214, 210] width 112 height 6
type textarea "If I may ask...has {{property}} lived up to your expectations?"
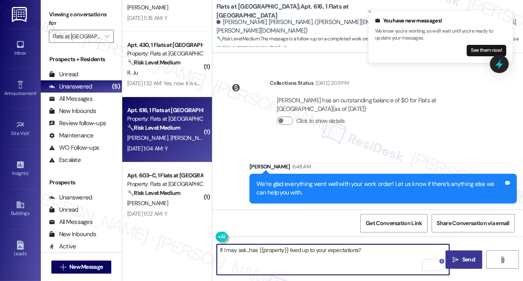
click at [462, 259] on span "Send" at bounding box center [468, 259] width 13 height 9
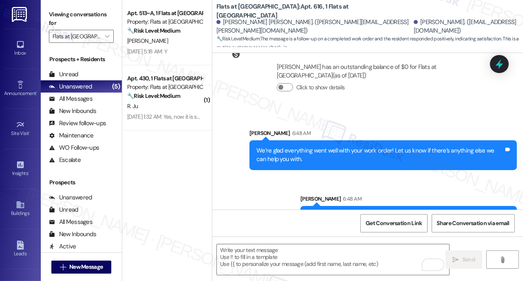
scroll to position [275, 0]
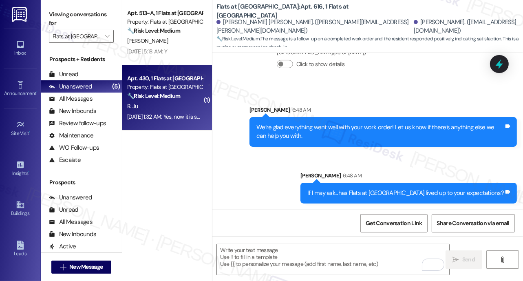
click at [204, 110] on div "Apt. 430, 1 Flats at [GEOGRAPHIC_DATA] Property: Flats at [GEOGRAPHIC_DATA] 🔧 R…" at bounding box center [167, 97] width 90 height 65
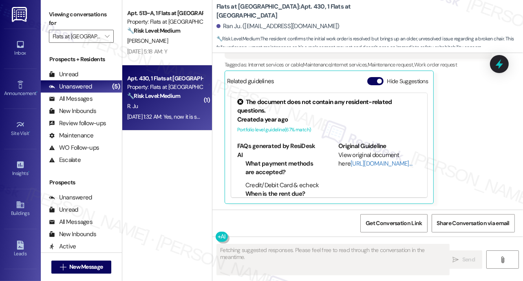
scroll to position [56, 0]
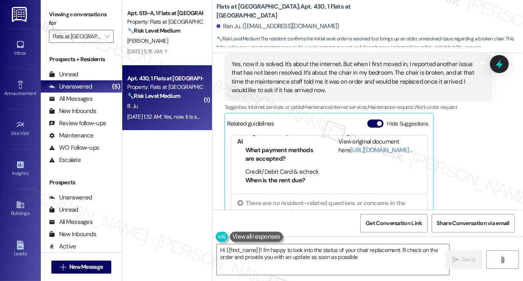
type textarea "Hi {{first_name}}! I'm happy to look into the status of your chair replacement.…"
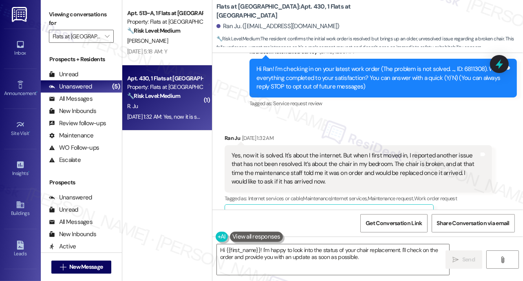
scroll to position [83, 0]
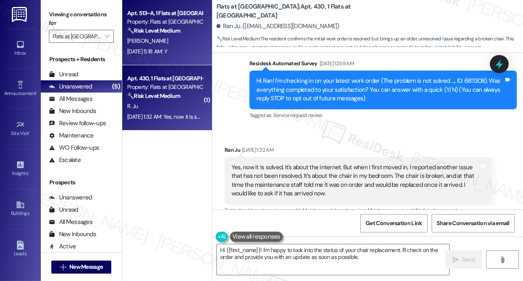
click at [167, 53] on div "[DATE] 5:18 AM: Y [DATE] 5:18 AM: Y" at bounding box center [147, 51] width 40 height 7
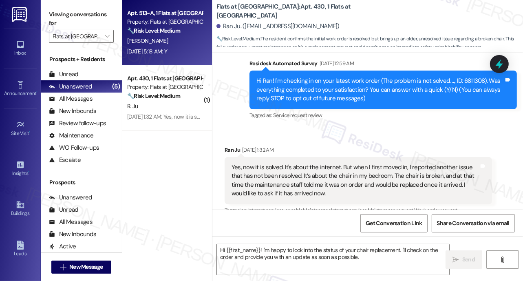
type textarea "Fetching suggested responses. Please feel free to read through the conversation…"
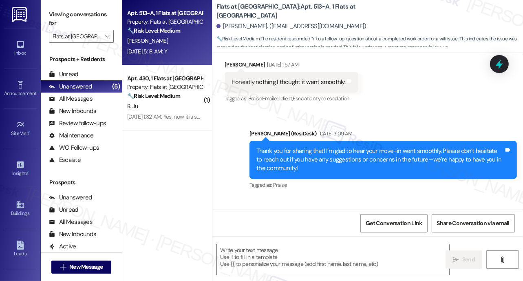
type textarea "Fetching suggested responses. Please feel free to read through the conversation…"
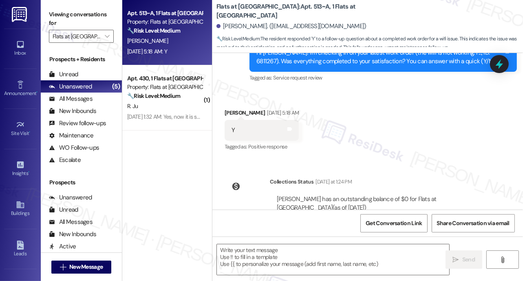
scroll to position [434, 0]
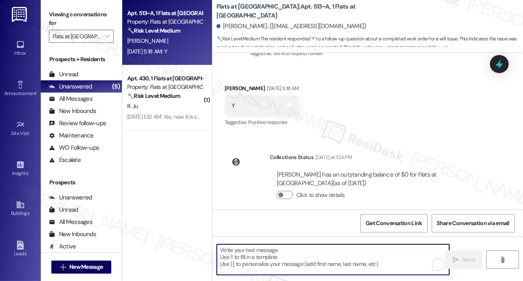
click at [276, 250] on textarea "To enrich screen reader interactions, please activate Accessibility in Grammarl…" at bounding box center [333, 259] width 232 height 31
paste textarea "We’re glad everything went well with your work order! Let us know if there’s an…"
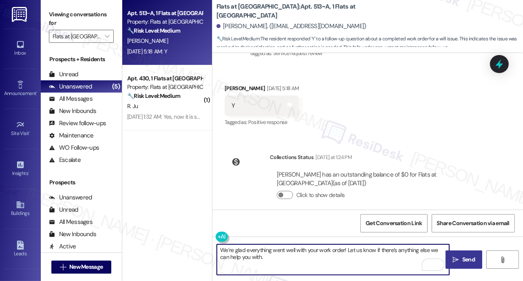
type textarea "We’re glad everything went well with your work order! Let us know if there’s an…"
click at [467, 263] on span "Send" at bounding box center [468, 259] width 13 height 9
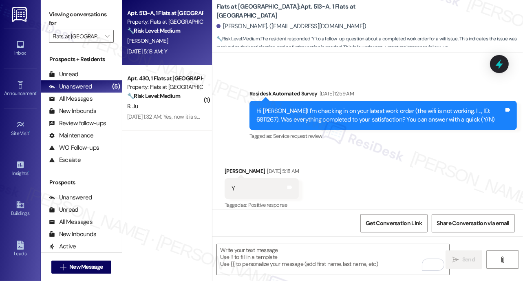
scroll to position [349, 0]
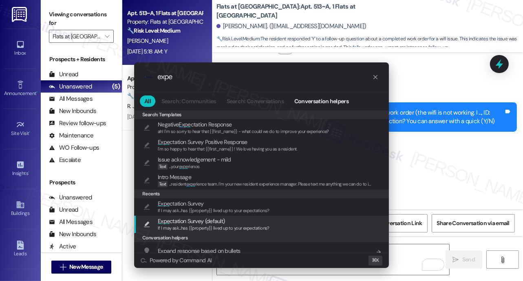
type input "expe"
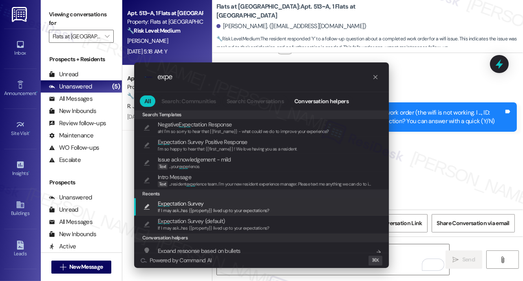
click at [182, 209] on div "If I may ask...has {{property}} lived up to your expectations?" at bounding box center [214, 210] width 112 height 7
type textarea "If I may ask...has {{property}} lived up to your expectations?"
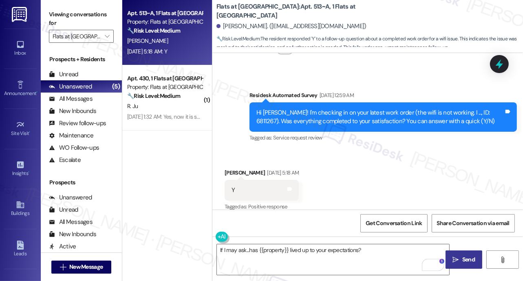
click at [463, 257] on span "Send" at bounding box center [468, 259] width 13 height 9
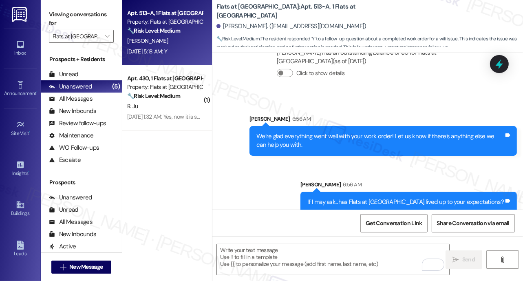
scroll to position [556, 0]
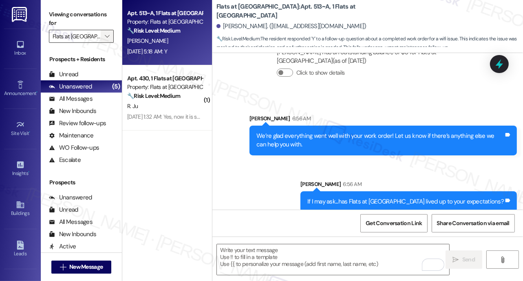
click at [108, 36] on icon "" at bounding box center [107, 36] width 4 height 7
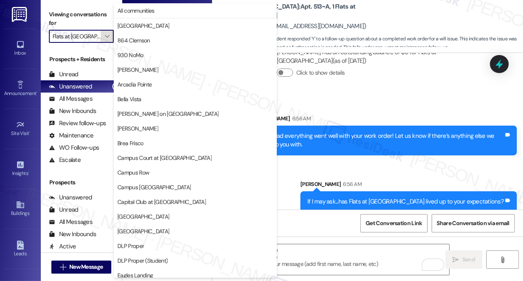
scroll to position [279, 0]
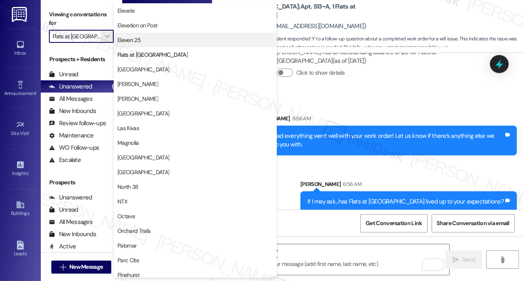
click at [126, 40] on span "Eleven 25" at bounding box center [128, 40] width 23 height 8
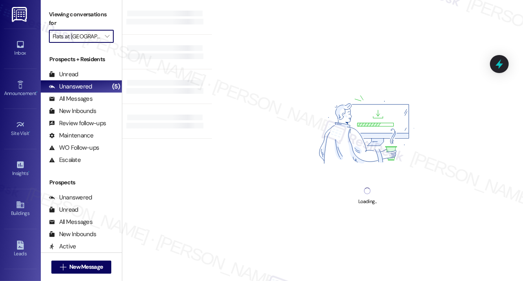
type input "Eleven 25"
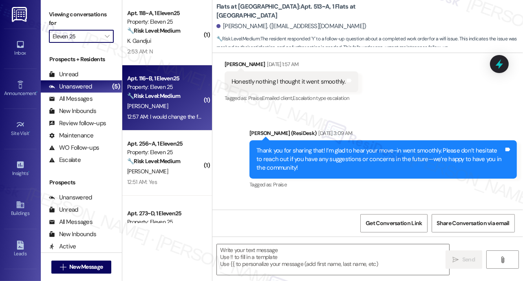
type textarea "Fetching suggested responses. Please feel free to read through the conversation…"
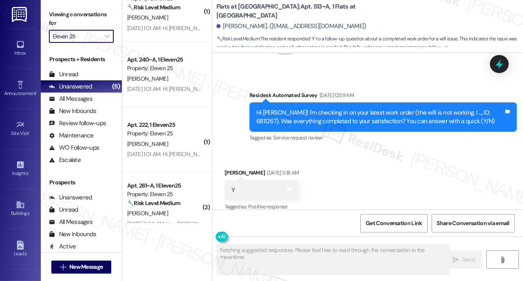
scroll to position [363, 0]
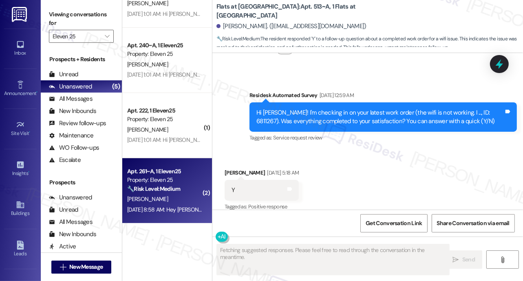
click at [172, 200] on div "[PERSON_NAME]" at bounding box center [164, 199] width 77 height 10
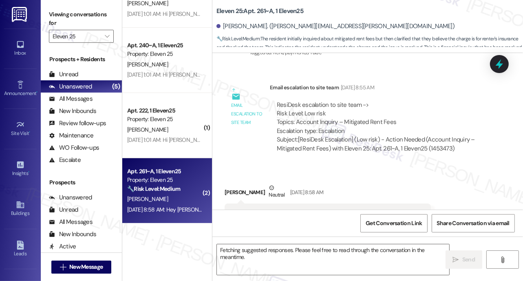
scroll to position [983, 0]
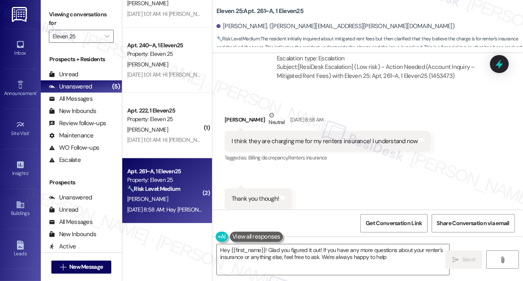
type textarea "Hey {{first_name}}! Glad you figured it out! If you have any more questions abo…"
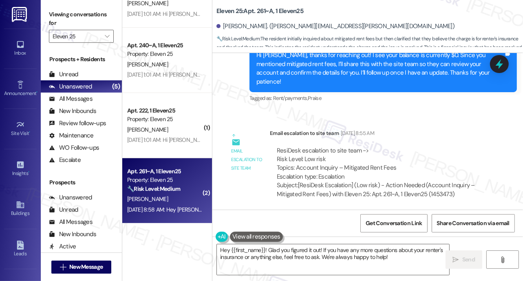
scroll to position [852, 0]
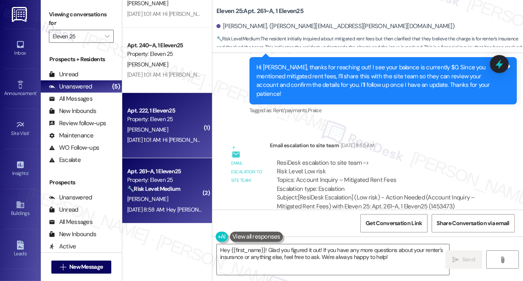
click at [182, 136] on div "[DATE] 1:01 AM: Hi [PERSON_NAME], a gentle reminder that your rent is due and y…" at bounding box center [420, 139] width 587 height 7
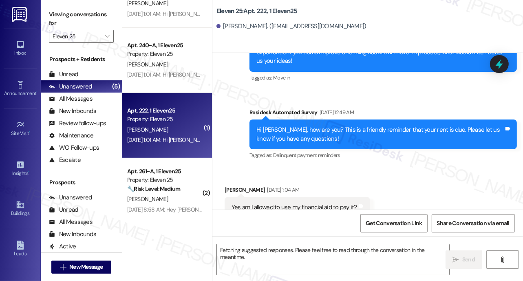
scroll to position [196, 0]
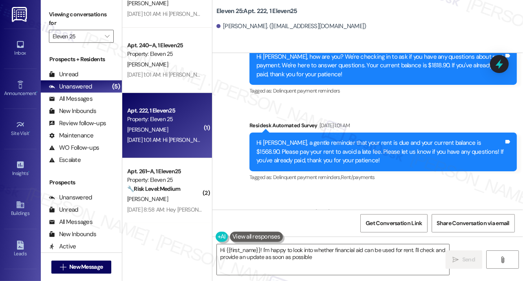
type textarea "Hi {{first_name}}! I'm happy to look into whether financial aid can be used for…"
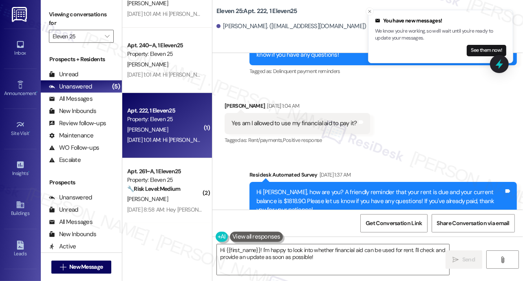
scroll to position [255, 0]
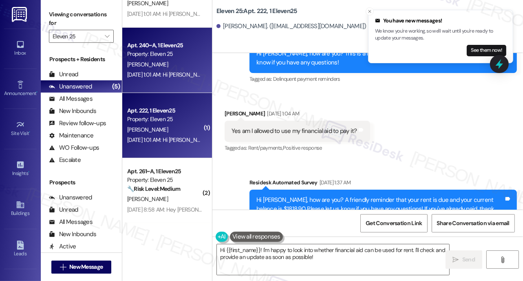
click at [185, 78] on div "[DATE] 1:01 AM: Hi [PERSON_NAME], a gentle reminder that your rent is due and y…" at bounding box center [419, 74] width 585 height 7
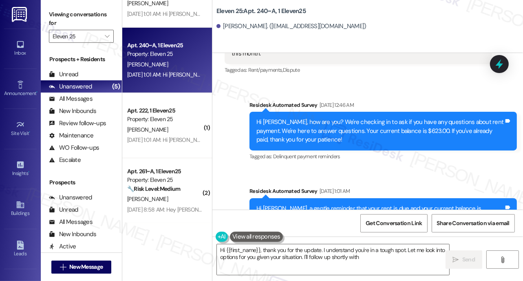
scroll to position [168, 0]
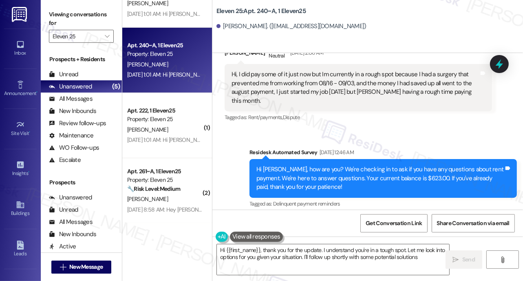
type textarea "Hi {{first_name}}, thank you for the update. I understand you're in a tough spo…"
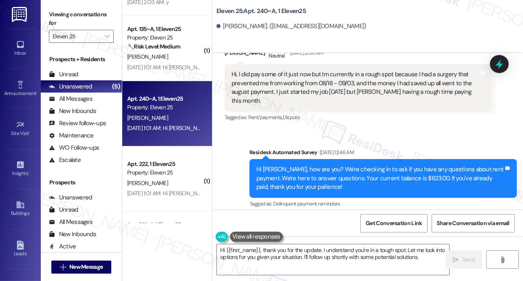
scroll to position [307, 0]
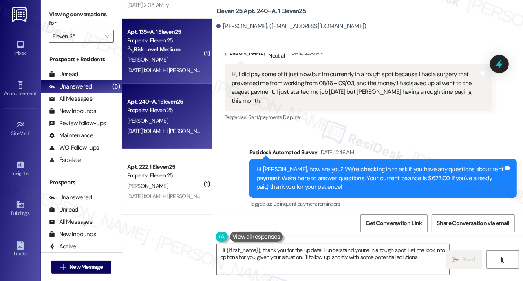
click at [193, 77] on div "Apt. 135~A, 1 Eleven25 Property: Eleven 25 🔧 Risk Level: Medium The resident is…" at bounding box center [167, 51] width 90 height 65
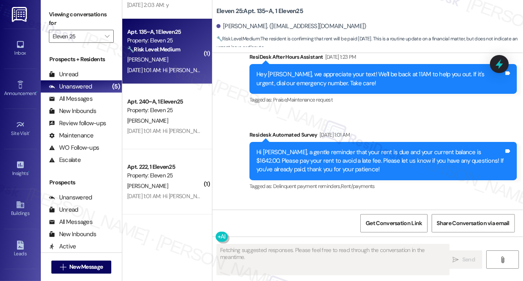
scroll to position [2495, 0]
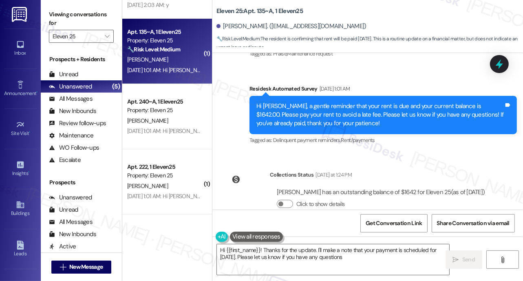
type textarea "Hi {{first_name}}! Thanks for the update. I'll make a note that your payment is…"
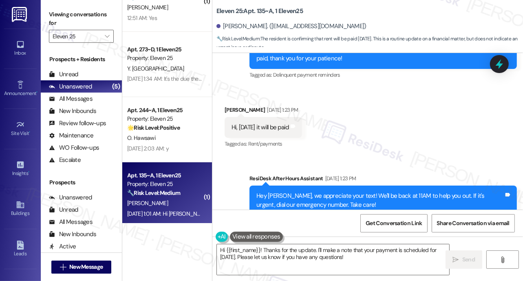
scroll to position [160, 0]
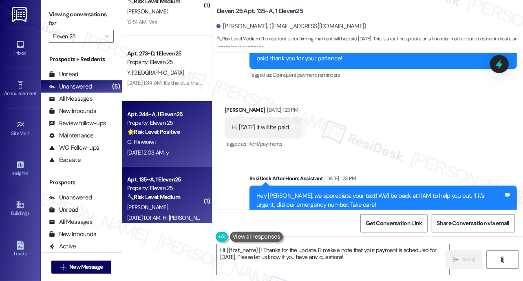
click at [162, 140] on div "O. Hawsawi" at bounding box center [164, 142] width 77 height 10
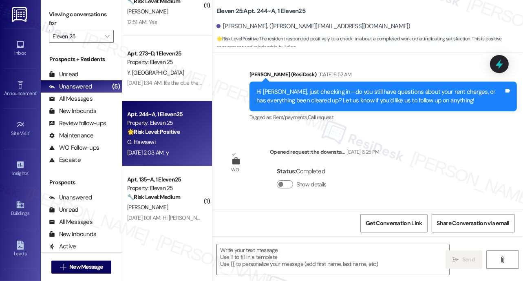
type textarea "Fetching suggested responses. Please feel free to read through the conversation…"
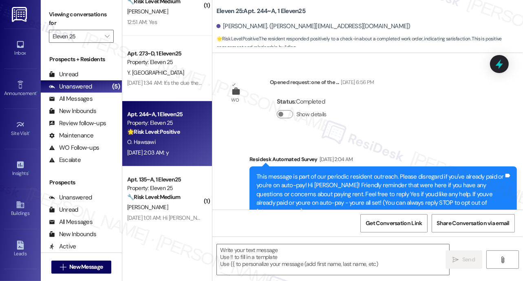
scroll to position [0, 0]
click at [269, 258] on textarea at bounding box center [333, 259] width 232 height 31
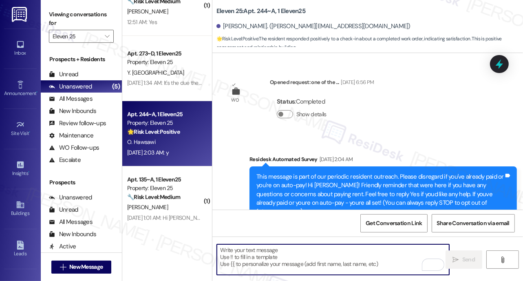
paste textarea "We’re glad everything went well with your work order! Let us know if there’s an…"
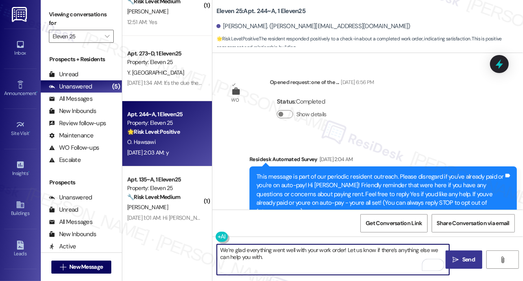
type textarea "We’re glad everything went well with your work order! Let us know if there’s an…"
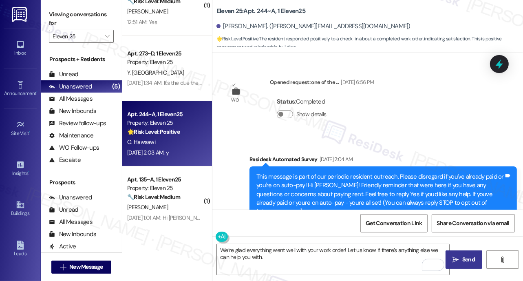
click at [460, 254] on button " Send" at bounding box center [463, 259] width 37 height 18
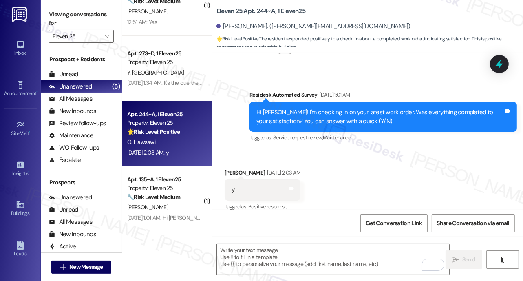
scroll to position [701, 0]
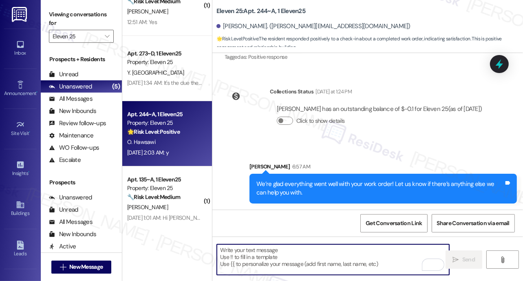
click at [277, 251] on textarea "To enrich screen reader interactions, please activate Accessibility in Grammarl…" at bounding box center [333, 259] width 232 height 31
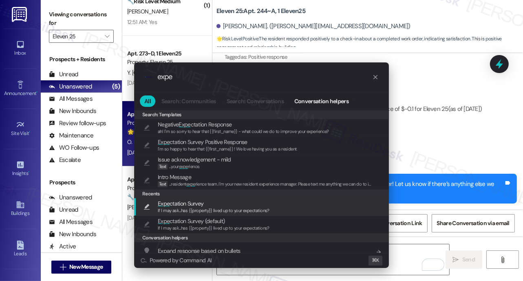
type input "expe"
click at [167, 209] on span "If I may ask...has {{property}} lived up to your expectations?" at bounding box center [214, 210] width 112 height 6
type textarea "If I may ask...has {{property}} lived up to your expectations?"
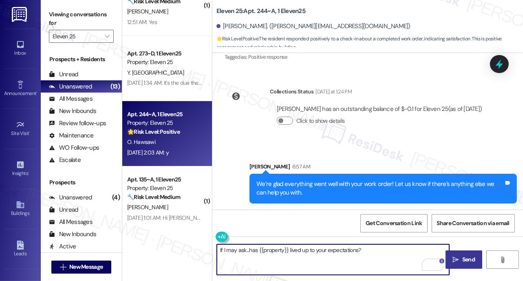
click at [459, 258] on span " Send" at bounding box center [464, 259] width 26 height 9
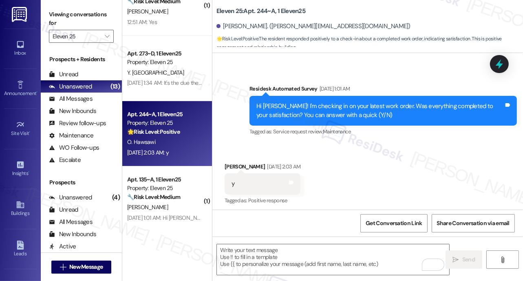
scroll to position [758, 0]
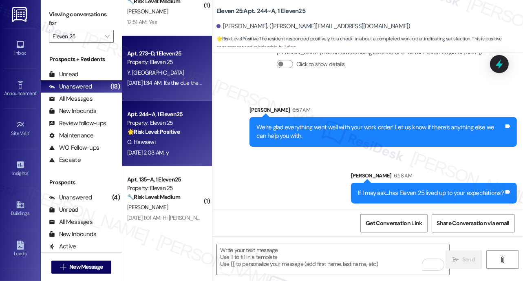
click at [180, 79] on div "[DATE] 1:34 AM: It's the due the 2 of every month? [DATE] 1:34 AM: It's the due…" at bounding box center [184, 82] width 115 height 7
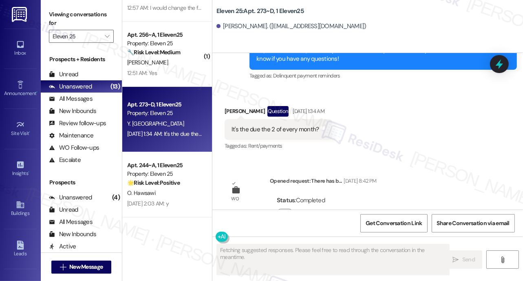
scroll to position [225, 0]
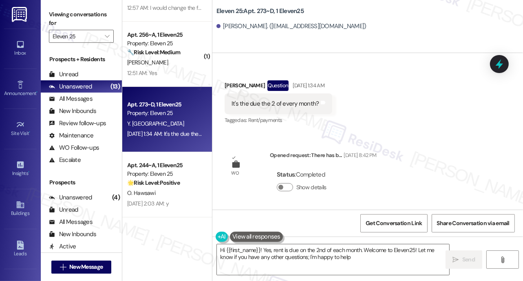
type textarea "Hi {{first_name}}! Yes, rent is due on the 2nd of each month. Welcome to Eleven…"
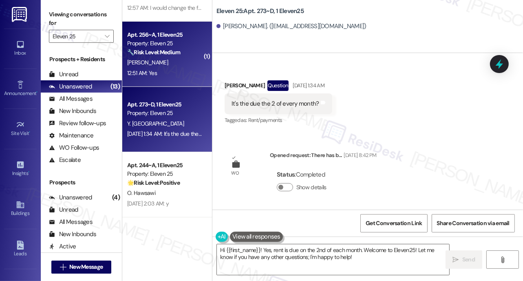
click at [176, 64] on div "[PERSON_NAME]" at bounding box center [164, 62] width 77 height 10
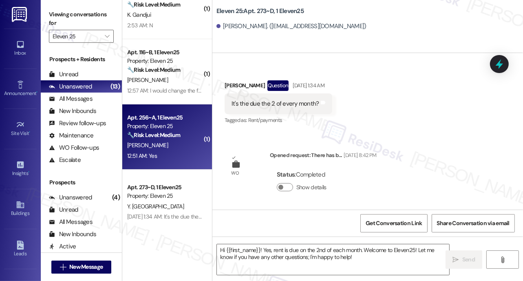
type textarea "Fetching suggested responses. Please feel free to read through the conversation…"
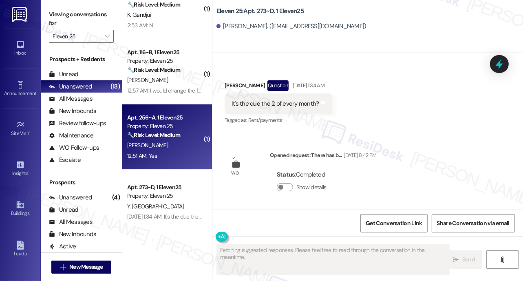
scroll to position [4, 0]
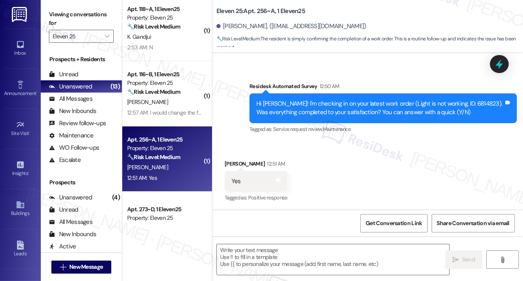
type textarea "Fetching suggested responses. Please feel free to read through the conversation…"
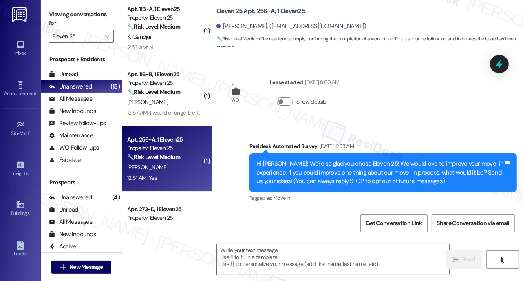
scroll to position [0, 0]
click at [281, 260] on textarea at bounding box center [333, 259] width 232 height 31
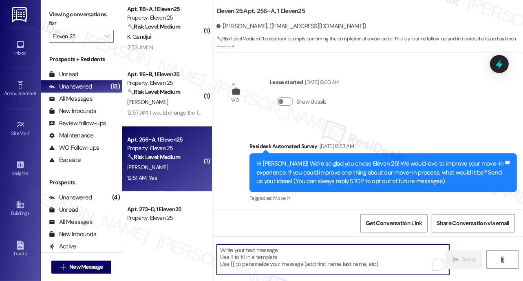
paste textarea "We’re glad everything went well with your work order! Let us know if there’s an…"
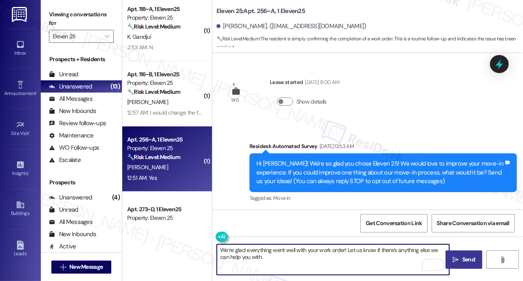
type textarea "We’re glad everything went well with your work order! Let us know if there’s an…"
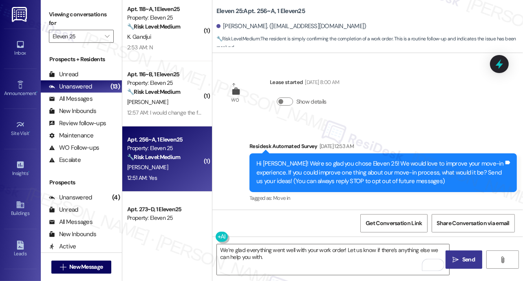
click at [464, 263] on span "Send" at bounding box center [468, 259] width 13 height 9
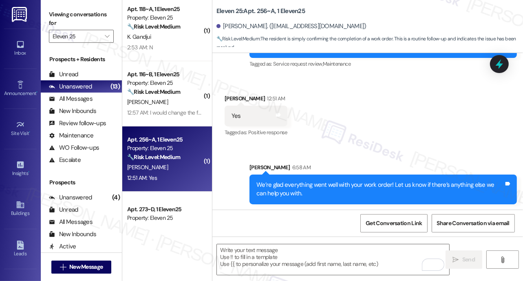
scroll to position [367, 0]
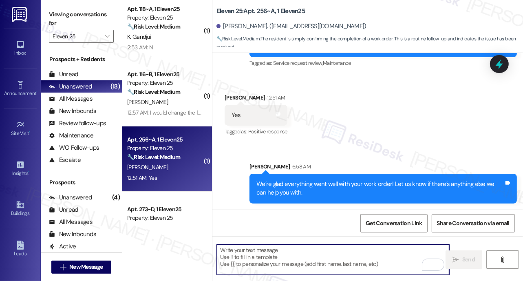
click at [273, 258] on textarea "To enrich screen reader interactions, please activate Accessibility in Grammarl…" at bounding box center [333, 259] width 232 height 31
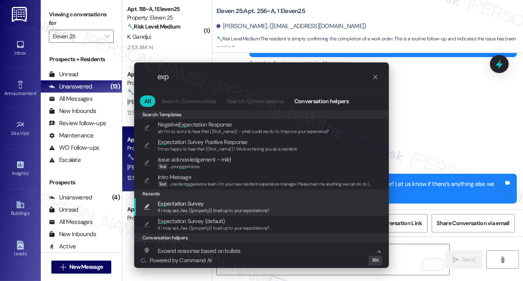
type input "exp"
click at [175, 205] on span "Exp ectation Survey" at bounding box center [181, 203] width 46 height 9
type textarea "If I may ask...has {{property}} lived up to your expectations?"
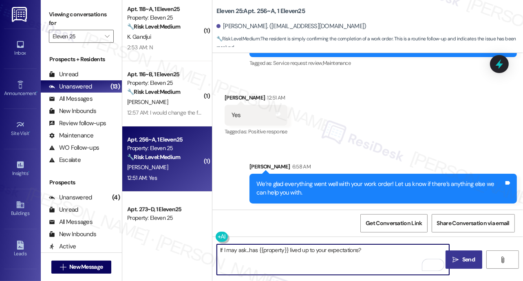
drag, startPoint x: 458, startPoint y: 262, endPoint x: 452, endPoint y: 257, distance: 7.8
click at [458, 262] on icon "" at bounding box center [456, 259] width 6 height 7
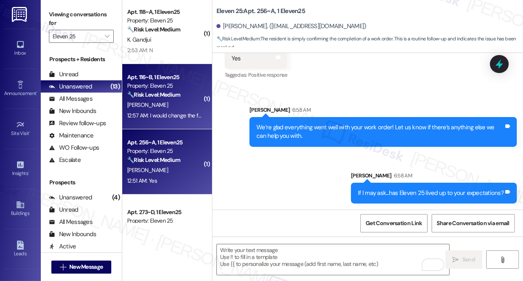
scroll to position [0, 0]
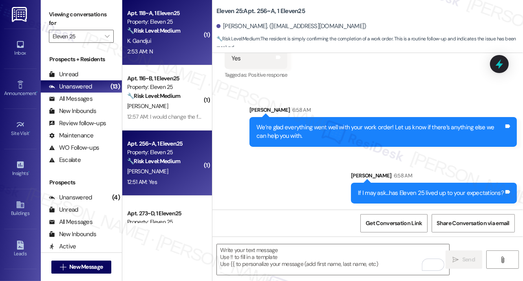
click at [180, 50] on div "2:53 AM: N 2:53 AM: N" at bounding box center [164, 51] width 77 height 10
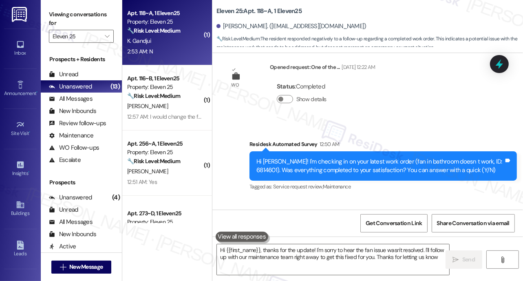
type textarea "Hi {{first_name}}, thanks for the update! I'm sorry to hear the fan issue wasn'…"
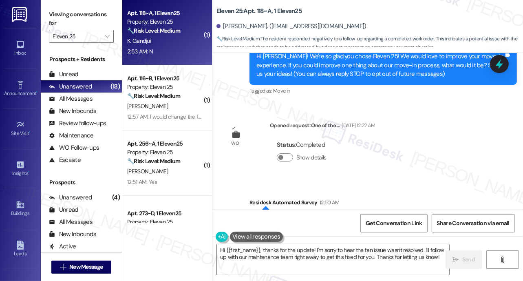
scroll to position [224, 0]
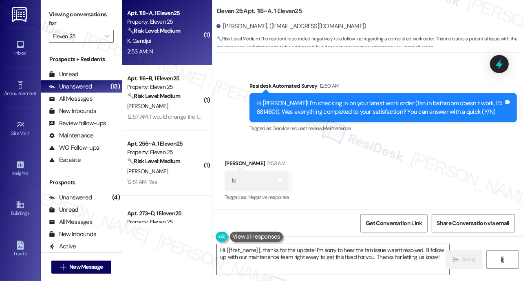
click at [308, 256] on textarea "Hi {{first_name}}, thanks for the update! I'm sorry to hear the fan issue wasn'…" at bounding box center [333, 259] width 232 height 31
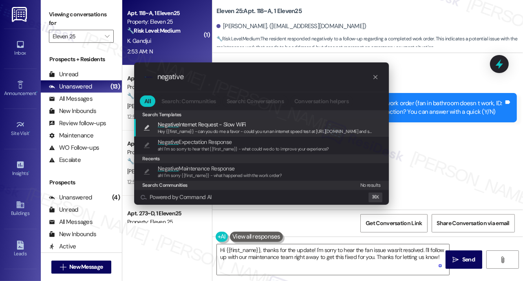
type input "negative"
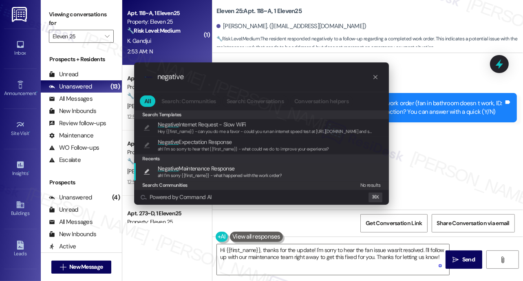
click at [219, 165] on span "Negative Maintenance Response" at bounding box center [196, 168] width 77 height 9
type textarea "ah! I'm sorry {{first_name}} - what happened with the work order?"
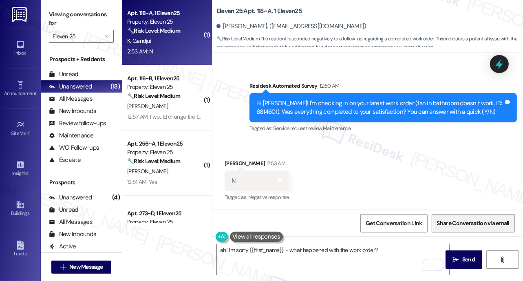
drag, startPoint x: 461, startPoint y: 254, endPoint x: 446, endPoint y: 228, distance: 30.7
click at [461, 255] on button " Send" at bounding box center [463, 259] width 37 height 18
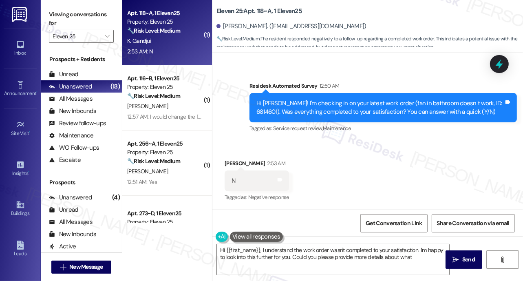
scroll to position [223, 0]
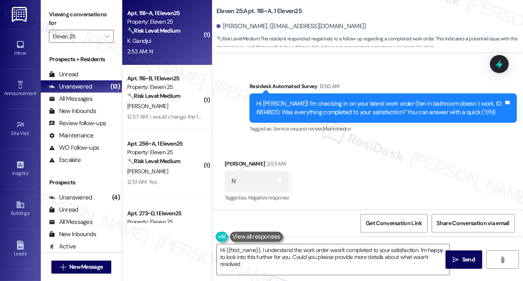
type textarea "Hi {{first_name}}, I understand the work order wasn't completed to your satisfa…"
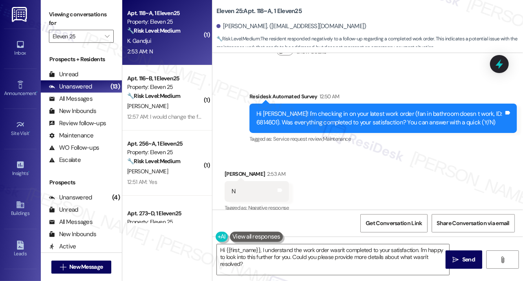
scroll to position [0, 0]
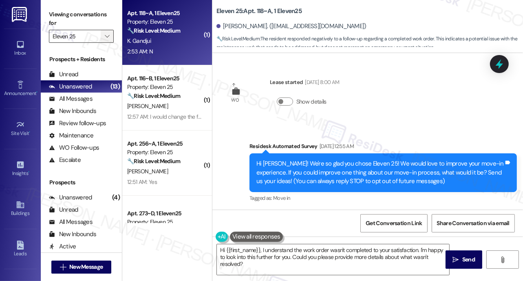
click at [105, 35] on icon "" at bounding box center [107, 36] width 4 height 7
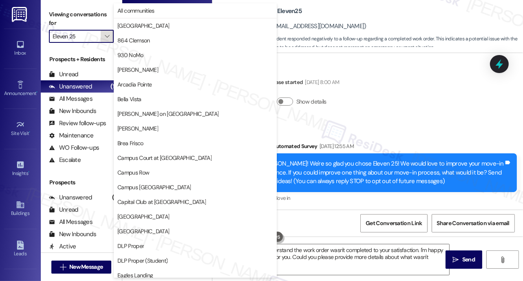
scroll to position [279, 0]
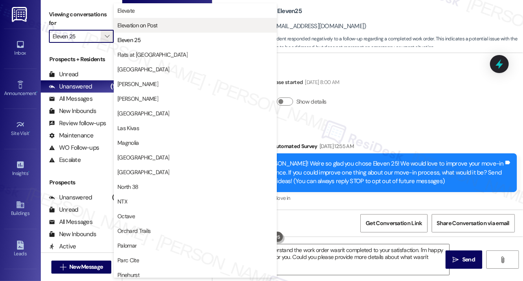
click at [139, 23] on span "Elevation on Post" at bounding box center [137, 25] width 40 height 8
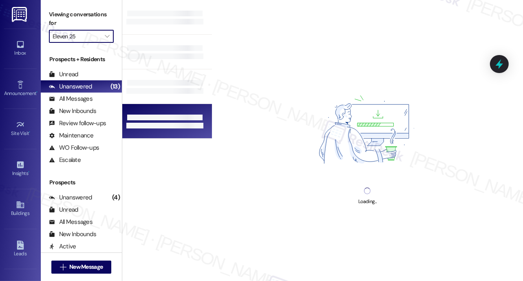
type input "Elevation on Post"
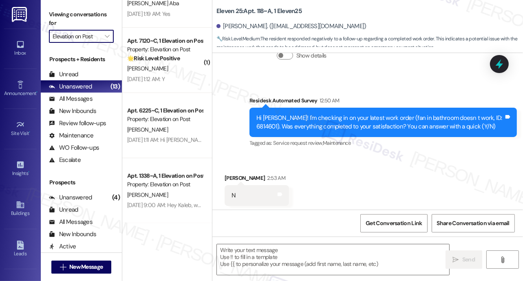
scroll to position [223, 0]
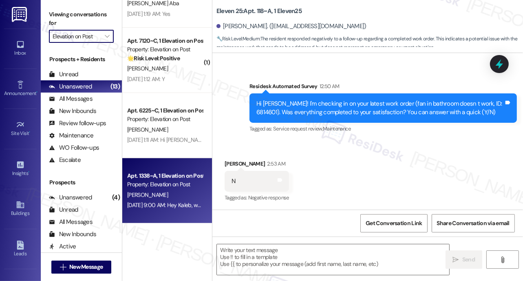
type textarea "Fetching suggested responses. Please feel free to read through the conversation…"
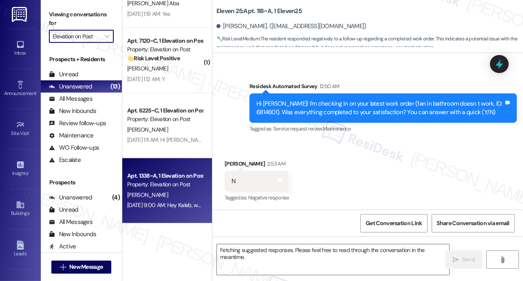
click at [165, 181] on div "Property: Elevation on Post" at bounding box center [164, 184] width 75 height 9
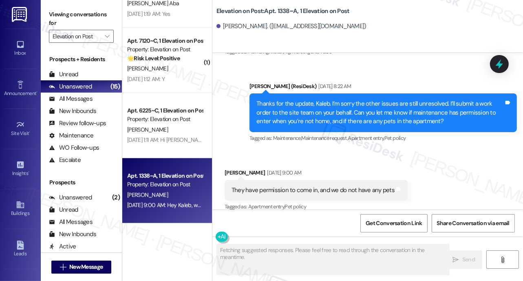
scroll to position [926, 0]
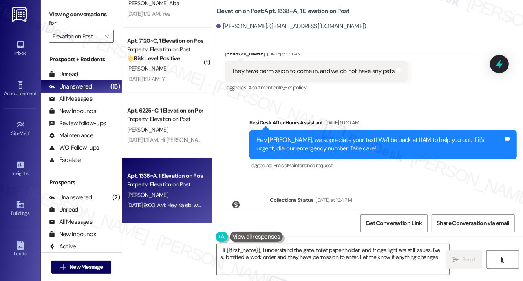
type textarea "Hi {{first_name}}, I understand the gate, toilet paper holder, and fridge light…"
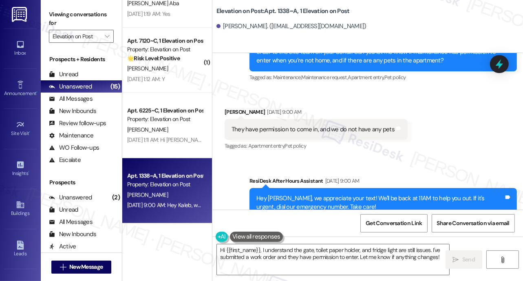
scroll to position [897, 0]
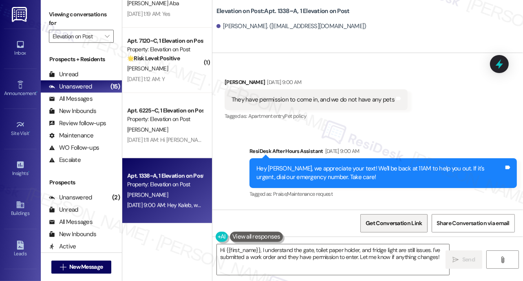
click at [382, 224] on span "Get Conversation Link" at bounding box center [394, 223] width 56 height 9
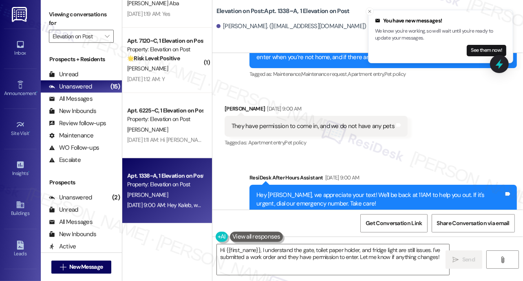
scroll to position [869, 0]
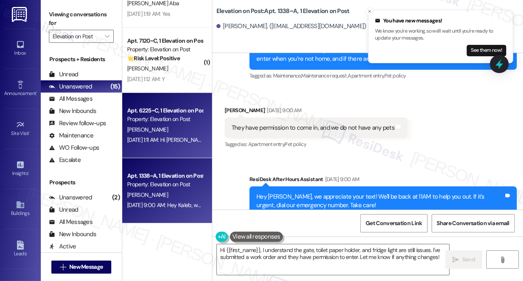
click at [172, 132] on div "[PERSON_NAME]" at bounding box center [164, 130] width 77 height 10
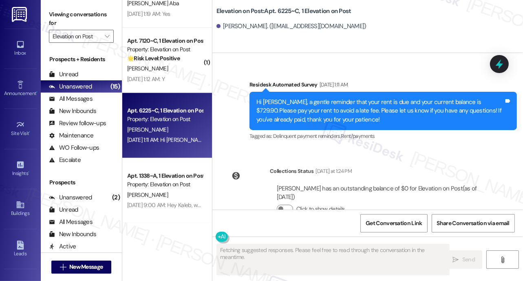
scroll to position [387, 0]
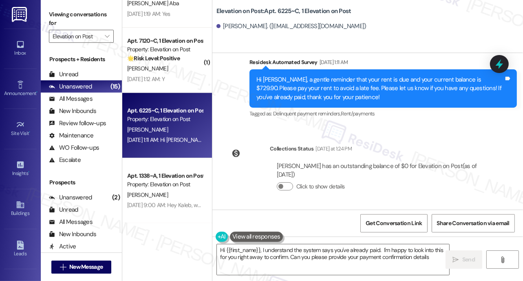
type textarea "Hi {{first_name}}, I understand the system says you've already paid. I'm happy …"
